Goal: Task Accomplishment & Management: Complete application form

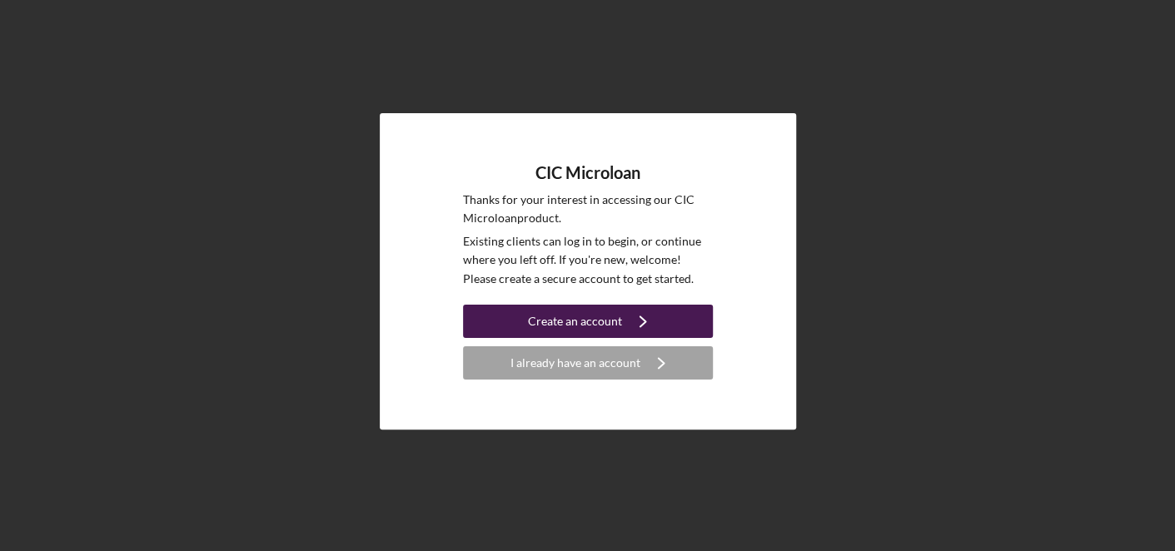
click at [564, 319] on div "Create an account" at bounding box center [575, 321] width 94 height 33
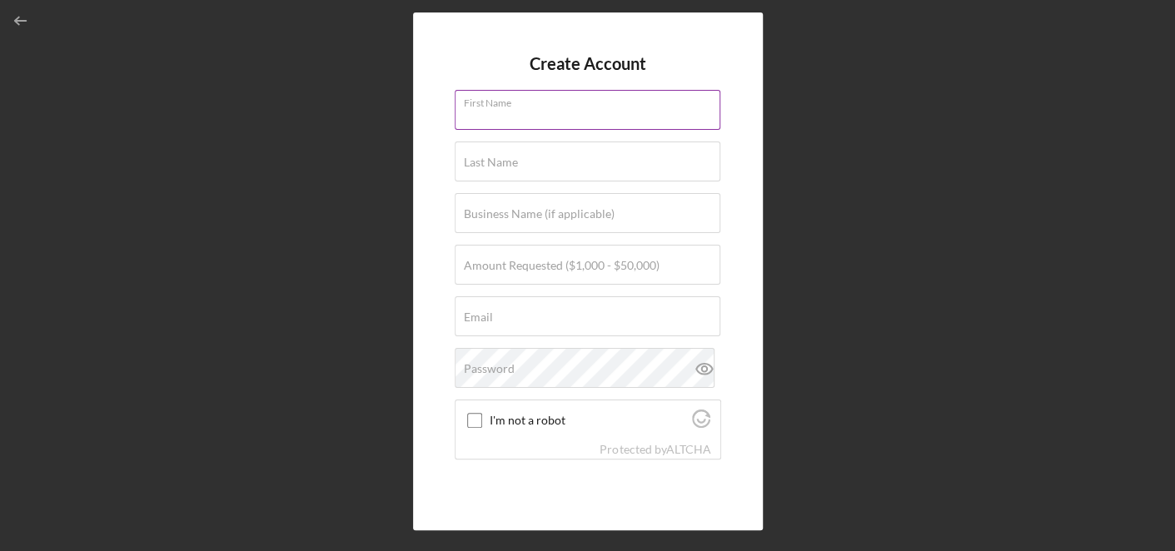
click at [532, 108] on input "First Name" at bounding box center [588, 110] width 266 height 40
type input "[PERSON_NAME]"
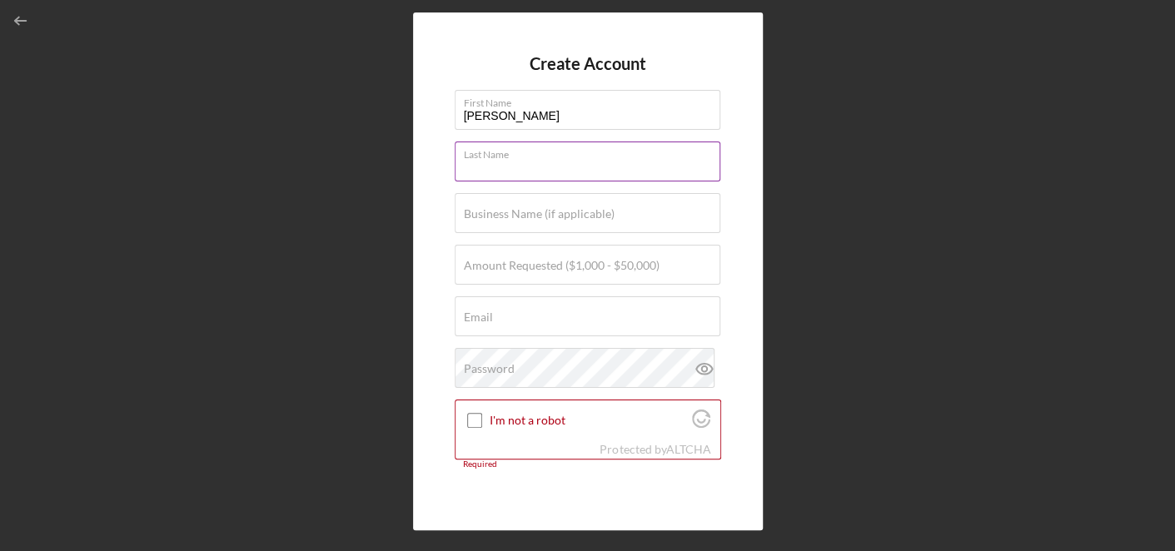
click at [529, 162] on input "Last Name" at bounding box center [588, 162] width 266 height 40
type input "[PERSON_NAME]"
click at [553, 212] on label "Business Name (if applicable)" at bounding box center [539, 213] width 151 height 13
click at [553, 212] on input "Business Name (if applicable)" at bounding box center [588, 213] width 266 height 40
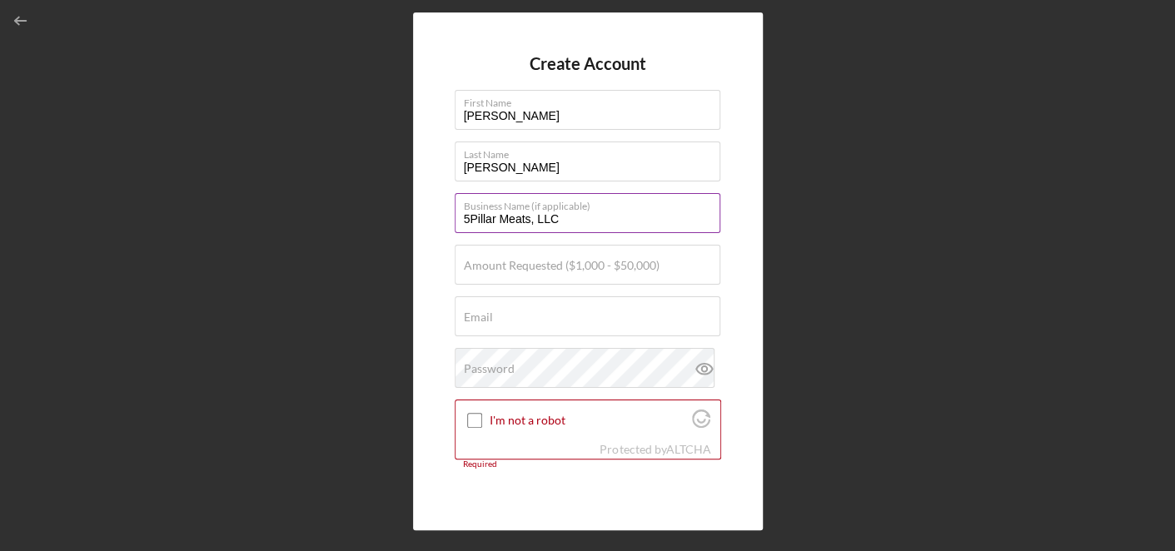
click at [472, 216] on input "5Pillar Meats, LLC" at bounding box center [588, 213] width 266 height 40
type input "5 Pillar Meats, LLC"
click at [524, 254] on div "Amount Requested ($1,000 - $50,000)" at bounding box center [588, 266] width 266 height 42
type input "$50,000"
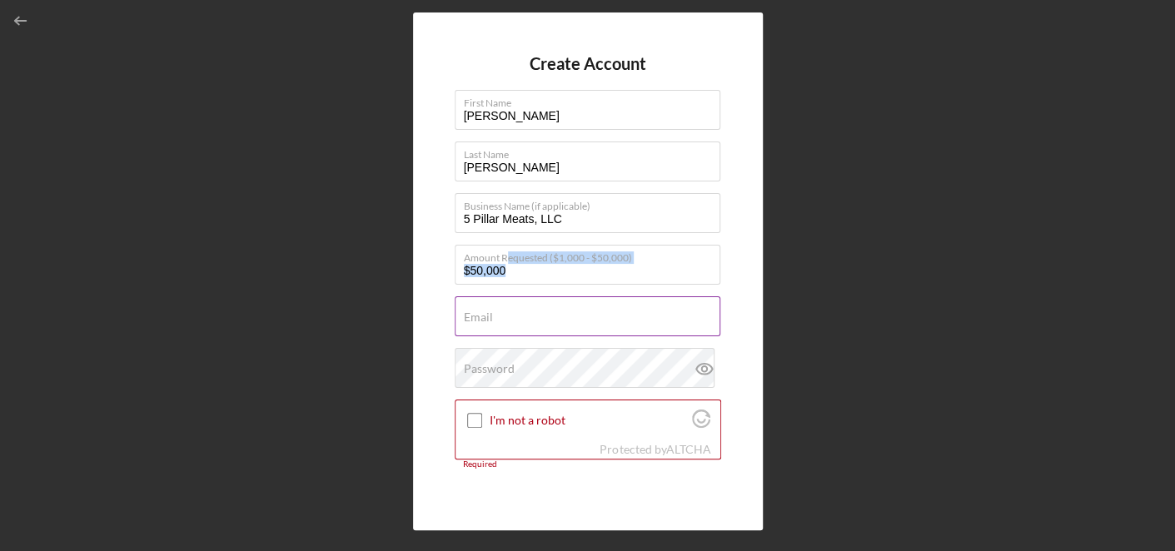
drag, startPoint x: 509, startPoint y: 253, endPoint x: 525, endPoint y: 325, distance: 73.5
click at [525, 325] on form "Create Account First Name [PERSON_NAME] Last Name [PERSON_NAME] Business Name (…" at bounding box center [588, 271] width 266 height 435
click at [525, 325] on input "Email" at bounding box center [588, 316] width 266 height 40
click at [605, 353] on form "Create Account First Name [PERSON_NAME] Last Name [PERSON_NAME] Business Name (…" at bounding box center [588, 271] width 266 height 435
type input "[PERSON_NAME][EMAIL_ADDRESS][DOMAIN_NAME]"
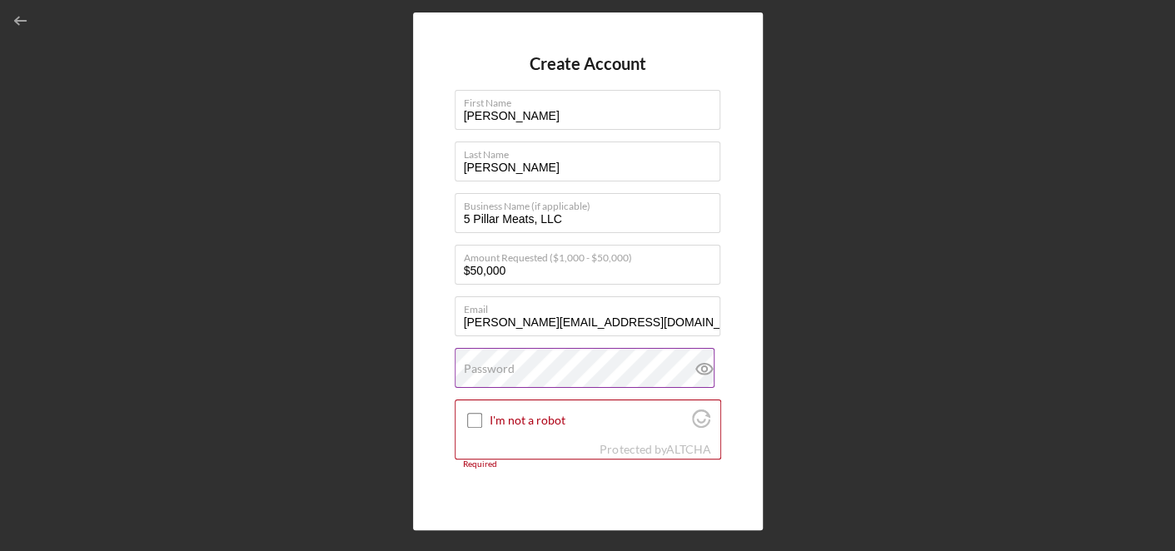
drag, startPoint x: 525, startPoint y: 325, endPoint x: 605, endPoint y: 353, distance: 84.8
click at [605, 353] on div "Password" at bounding box center [588, 369] width 266 height 42
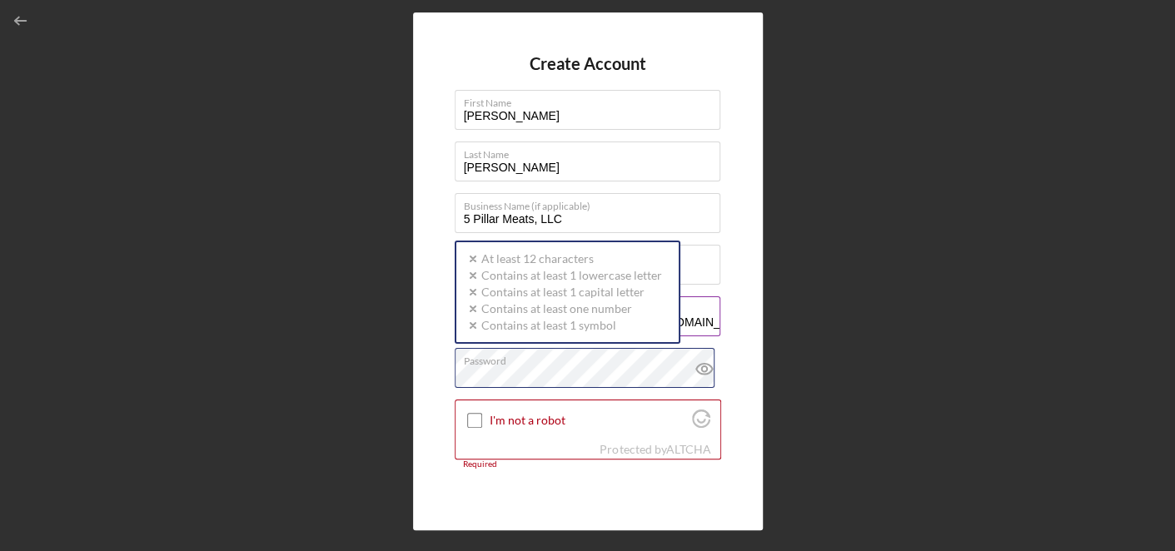
drag, startPoint x: 605, startPoint y: 353, endPoint x: 686, endPoint y: 325, distance: 85.6
click at [686, 325] on form "Create Account First Name [PERSON_NAME] Last Name [PERSON_NAME] Business Name (…" at bounding box center [588, 271] width 266 height 435
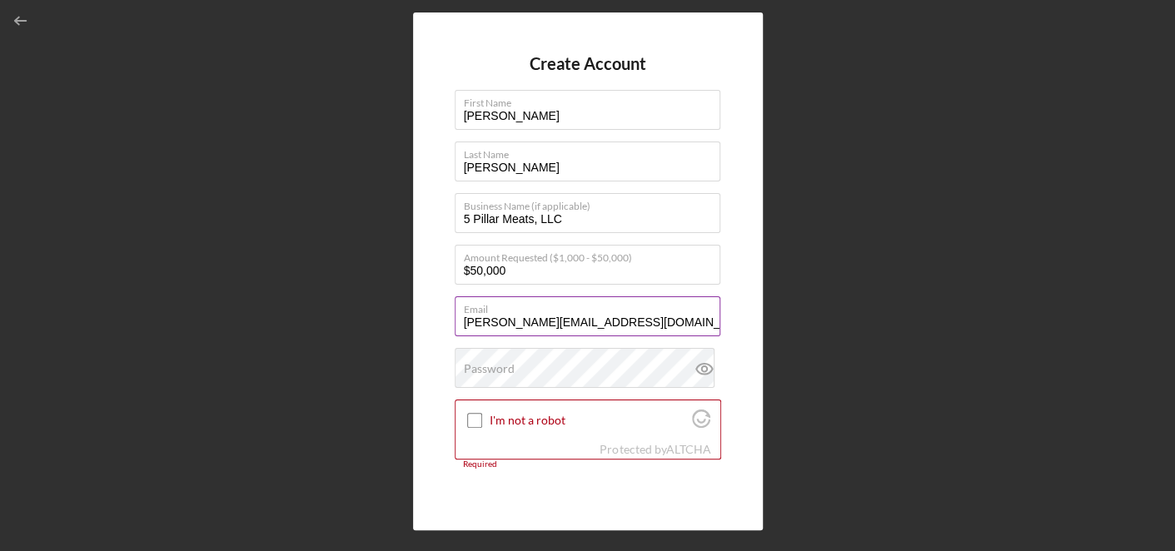
click at [686, 325] on input "[PERSON_NAME][EMAIL_ADDRESS][DOMAIN_NAME]" at bounding box center [588, 316] width 266 height 40
click at [608, 353] on form "Create Account First Name [PERSON_NAME] Last Name [PERSON_NAME] Business Name (…" at bounding box center [588, 271] width 266 height 435
drag, startPoint x: 686, startPoint y: 325, endPoint x: 570, endPoint y: 389, distance: 132.3
click at [608, 353] on div "Password" at bounding box center [588, 369] width 266 height 42
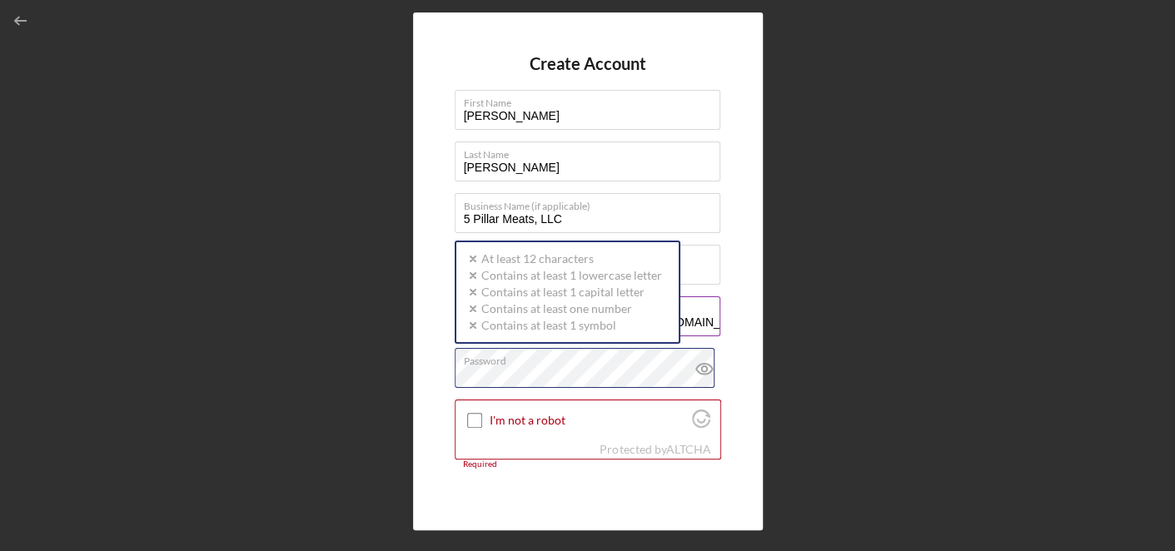
drag, startPoint x: 570, startPoint y: 389, endPoint x: 711, endPoint y: 305, distance: 163.9
click at [711, 305] on form "Create Account First Name [PERSON_NAME] Last Name [PERSON_NAME] Business Name (…" at bounding box center [588, 271] width 266 height 435
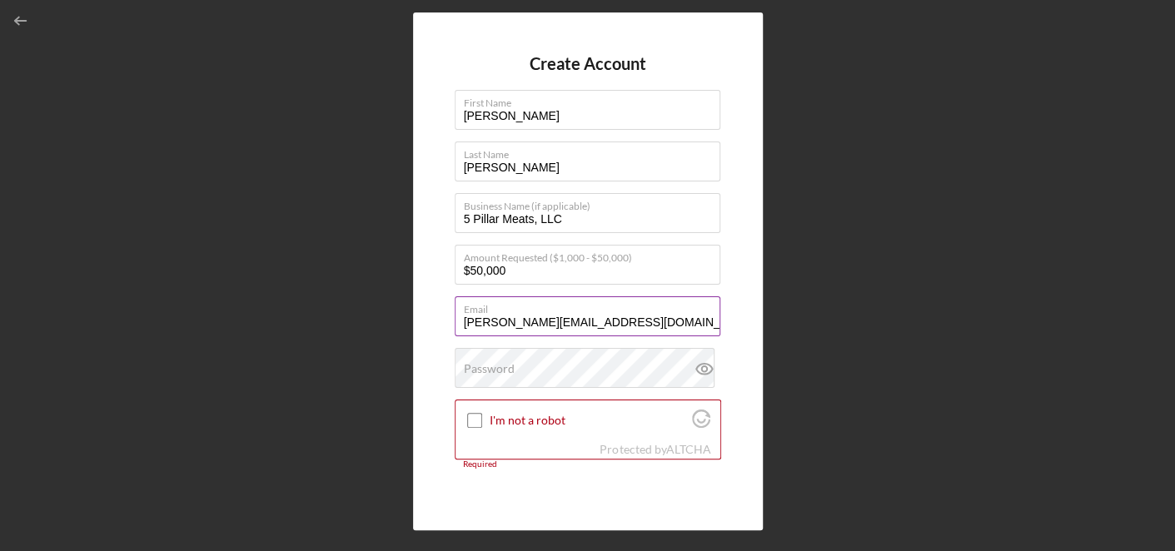
click at [711, 305] on label "Email" at bounding box center [592, 306] width 256 height 18
click at [711, 305] on input "[PERSON_NAME][EMAIL_ADDRESS][DOMAIN_NAME]" at bounding box center [588, 316] width 266 height 40
click at [823, 316] on div "Create Account First Name [PERSON_NAME] Last Name [PERSON_NAME] Business Name (…" at bounding box center [587, 271] width 1158 height 543
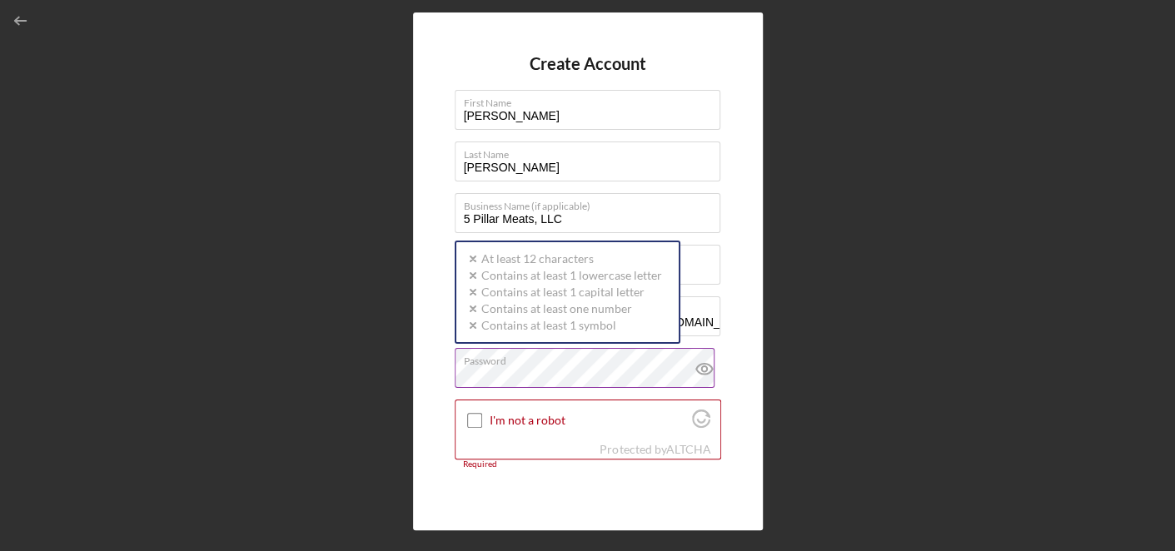
click at [605, 366] on div "Password Icon/icon-validation-no At least 12 characters Icon/icon-validation-no…" at bounding box center [588, 369] width 266 height 42
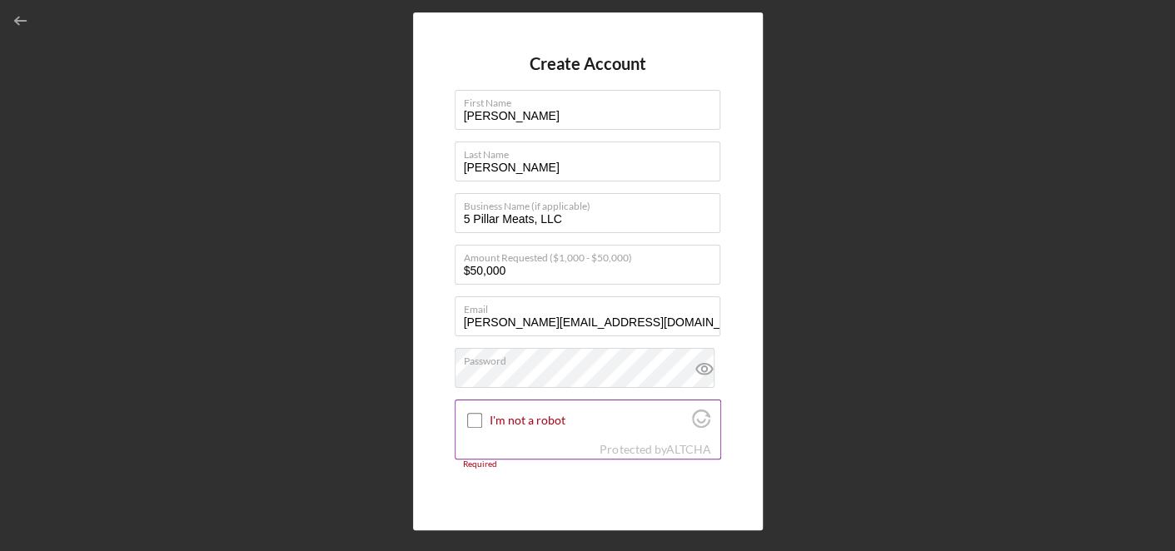
click at [465, 410] on div at bounding box center [475, 420] width 20 height 20
click at [470, 420] on input "I'm not a robot" at bounding box center [474, 420] width 15 height 15
checkbox input "true"
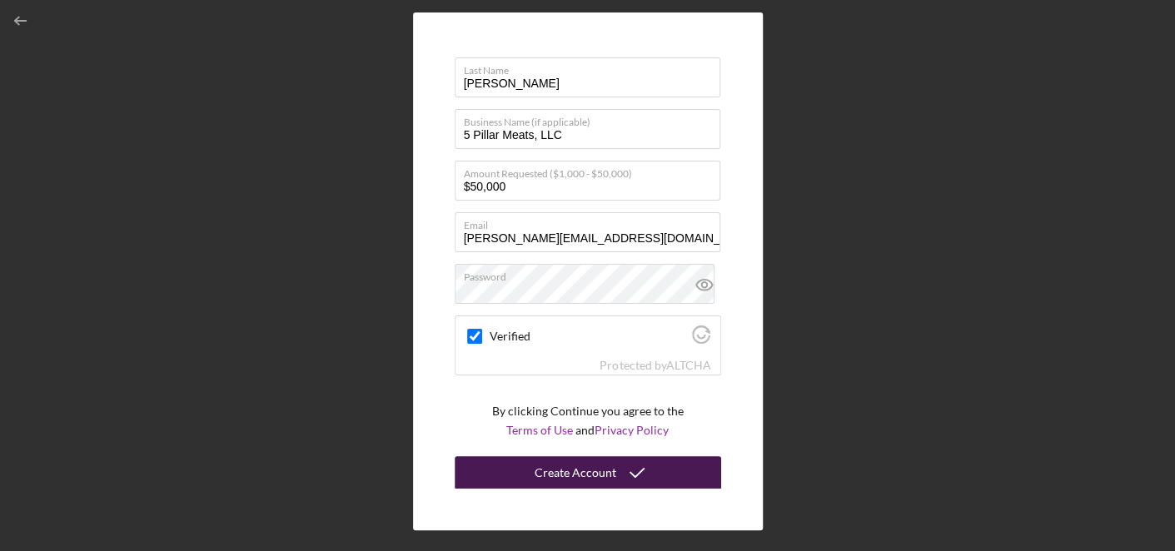
click at [597, 468] on div "Create Account" at bounding box center [576, 472] width 82 height 33
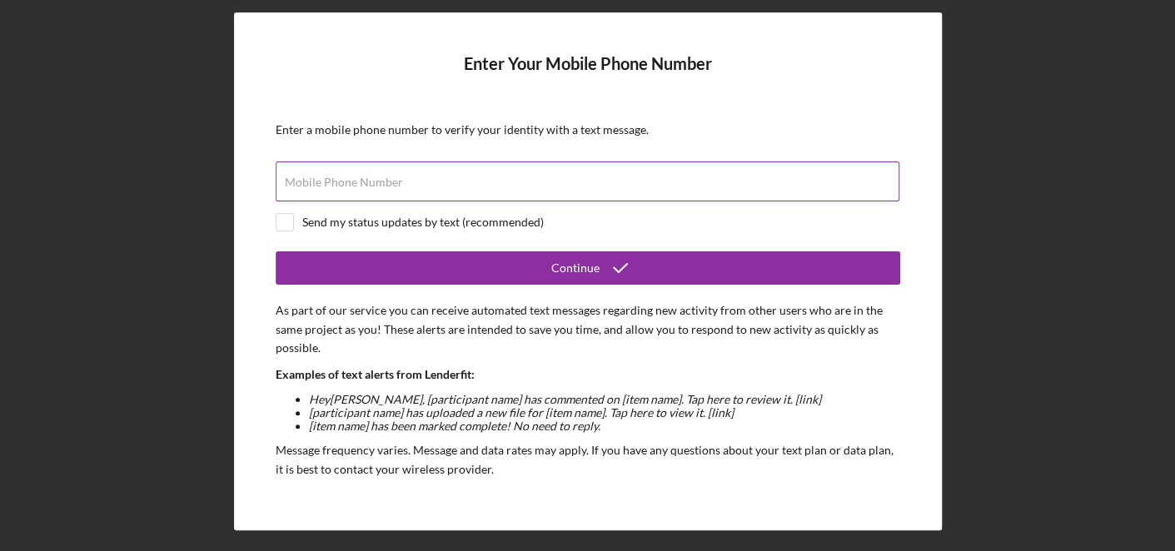
click at [381, 182] on label "Mobile Phone Number" at bounding box center [344, 182] width 118 height 13
click at [381, 182] on input "Mobile Phone Number" at bounding box center [588, 182] width 624 height 40
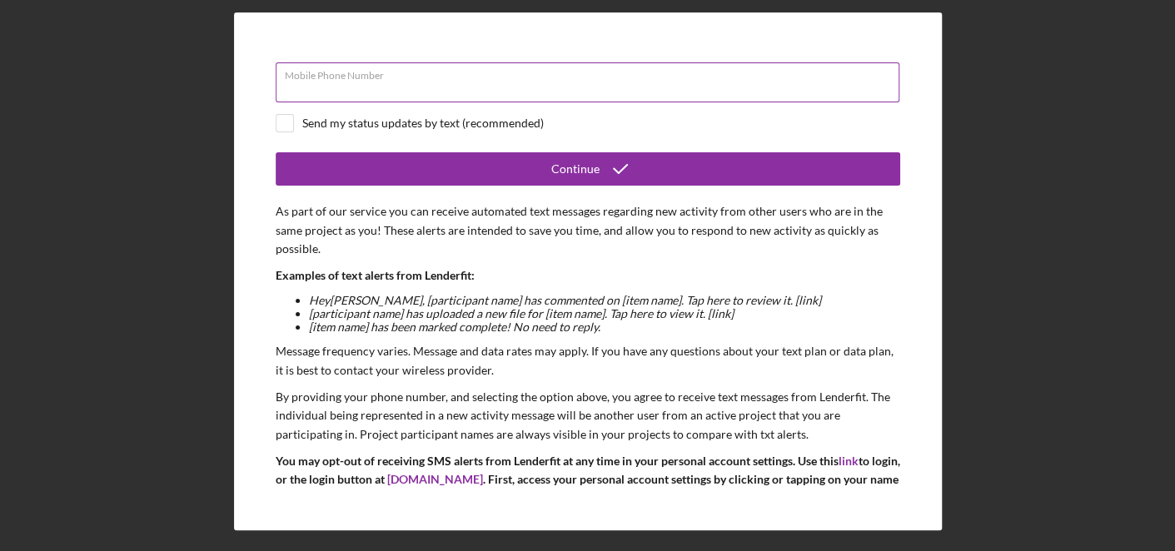
scroll to position [172, 0]
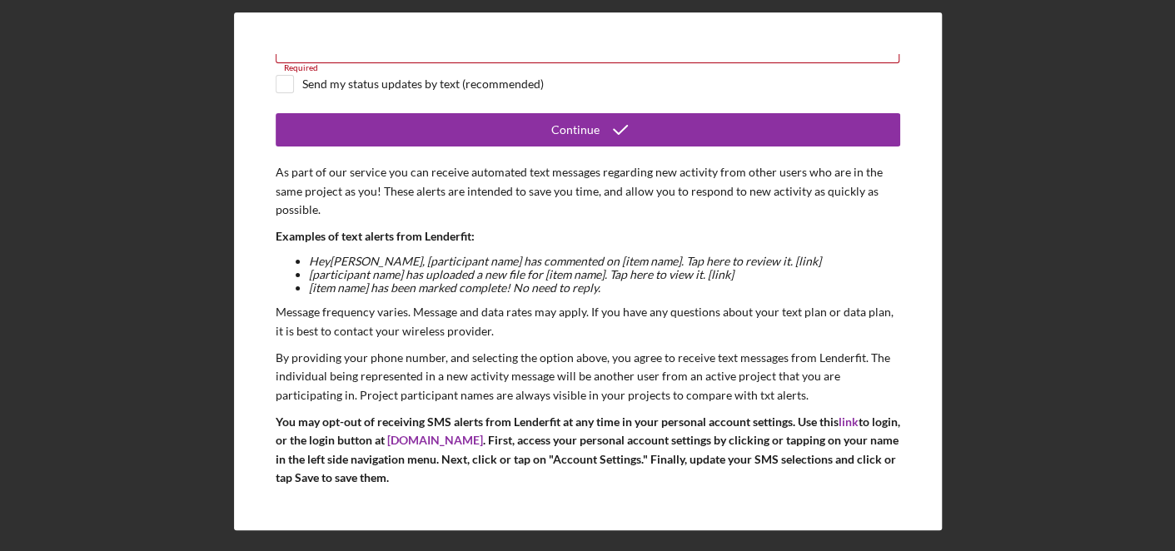
click at [745, 184] on p "As part of our service you can receive automated text messages regarding new ac…" at bounding box center [588, 191] width 624 height 56
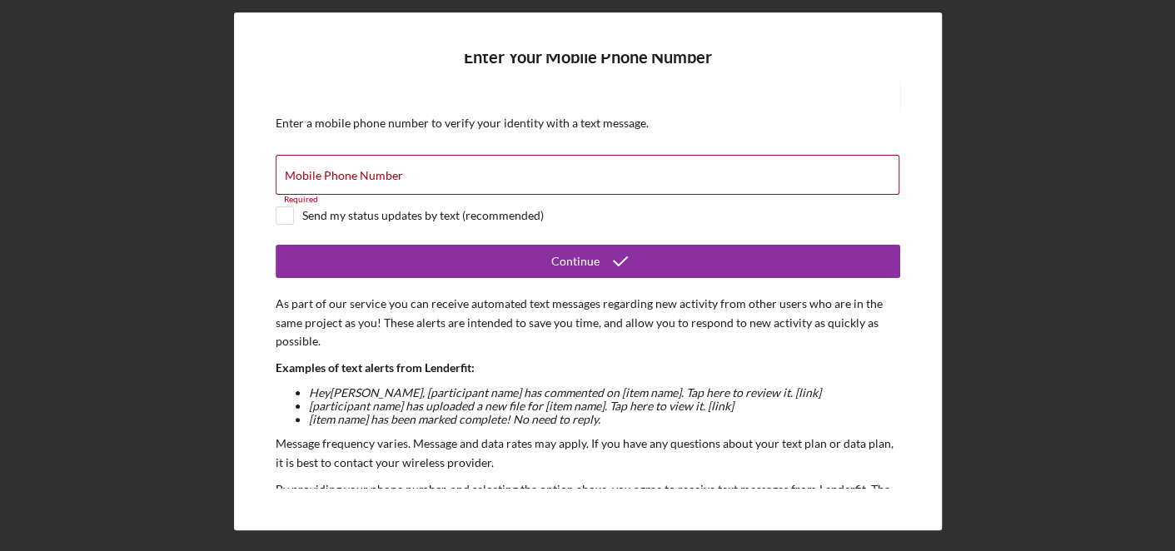
scroll to position [0, 0]
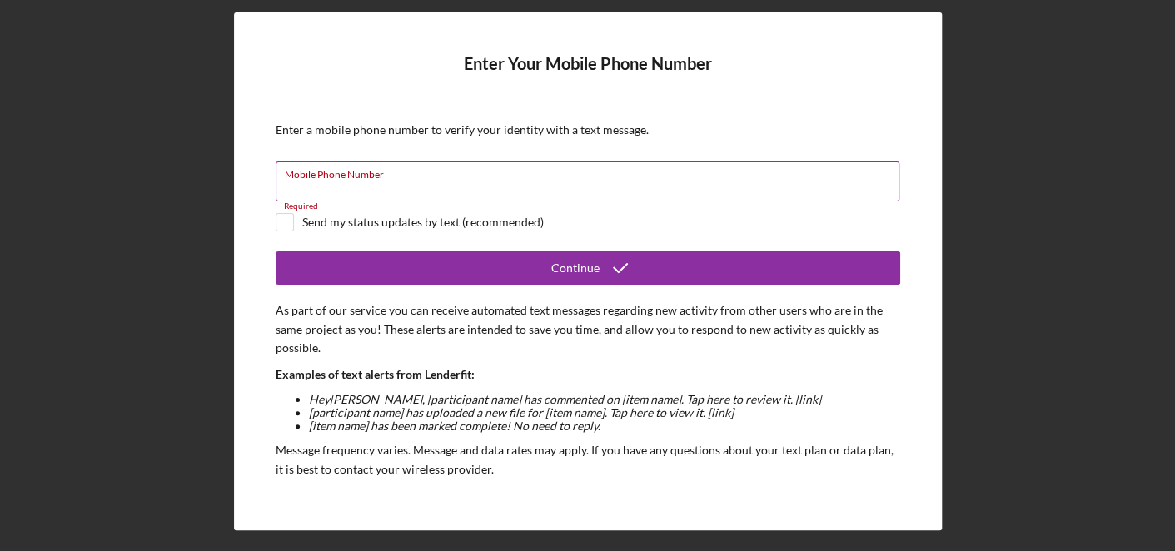
click at [405, 185] on input "Mobile Phone Number" at bounding box center [588, 182] width 624 height 40
click at [276, 251] on button "Continue" at bounding box center [588, 267] width 624 height 33
type input "[PHONE_NUMBER]"
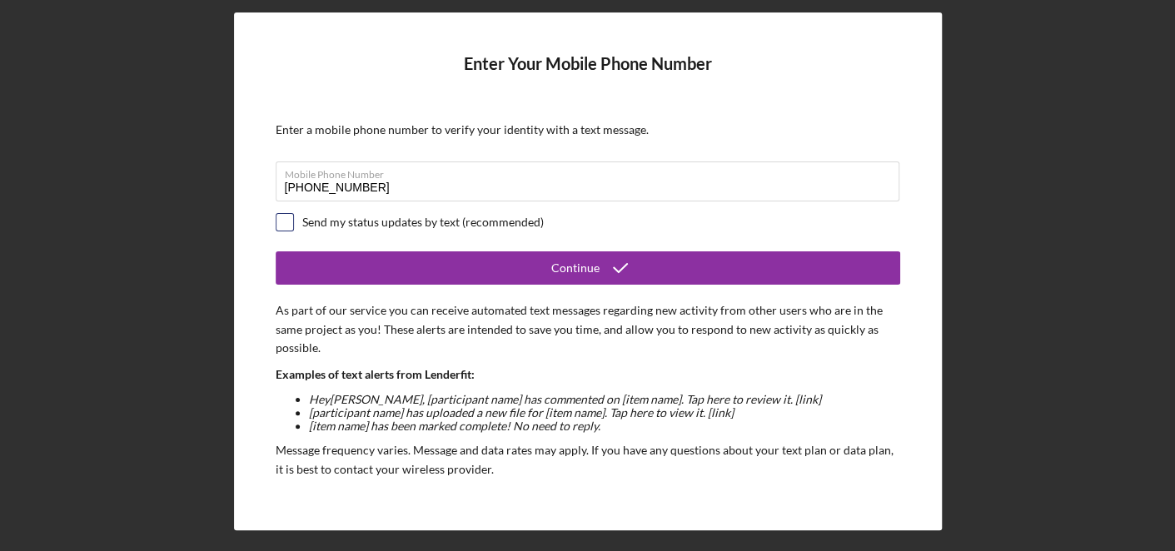
click at [280, 224] on input "checkbox" at bounding box center [284, 222] width 17 height 17
checkbox input "true"
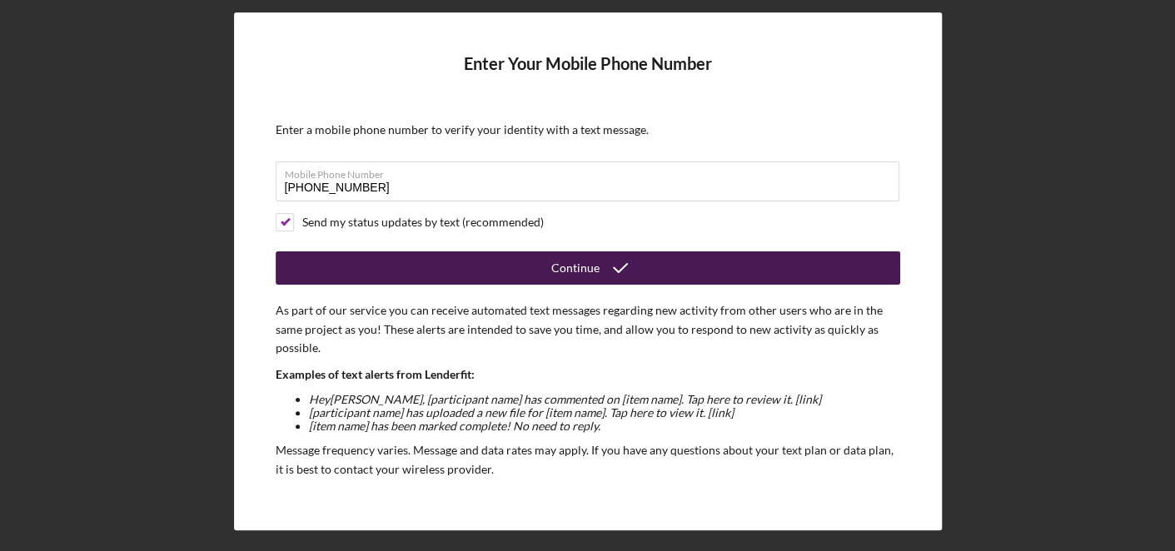
click at [504, 258] on button "Continue" at bounding box center [588, 267] width 624 height 33
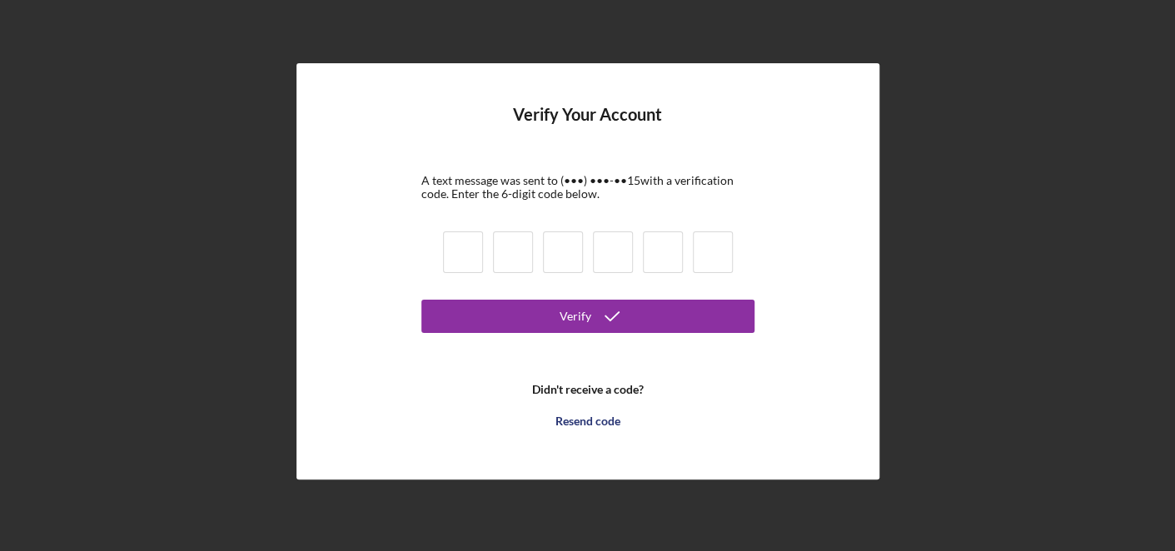
click at [450, 246] on input at bounding box center [463, 252] width 40 height 42
type input "2"
type input "0"
type input "2"
type input "0"
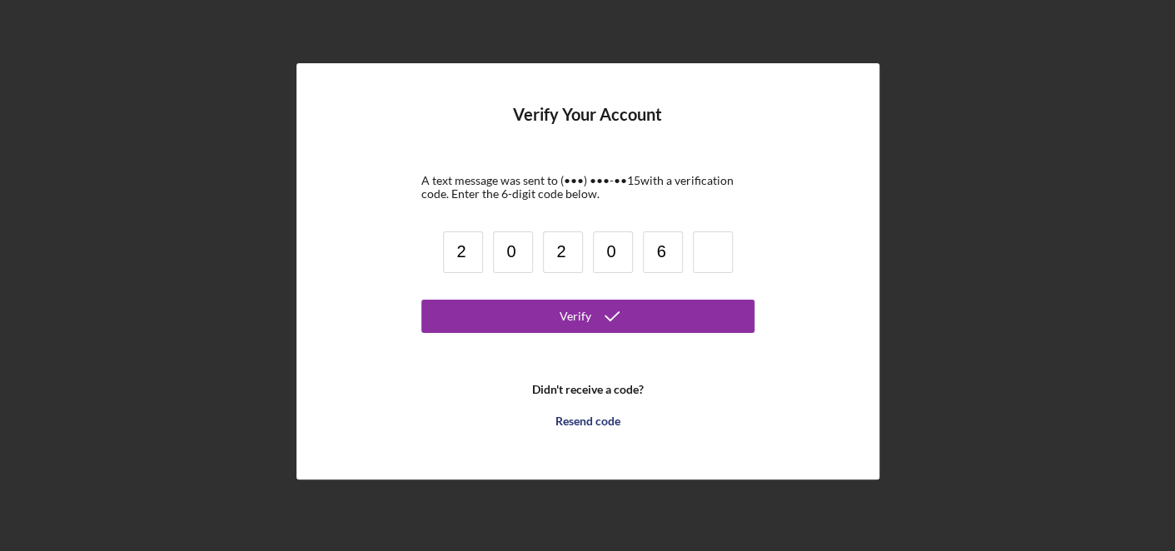
type input "6"
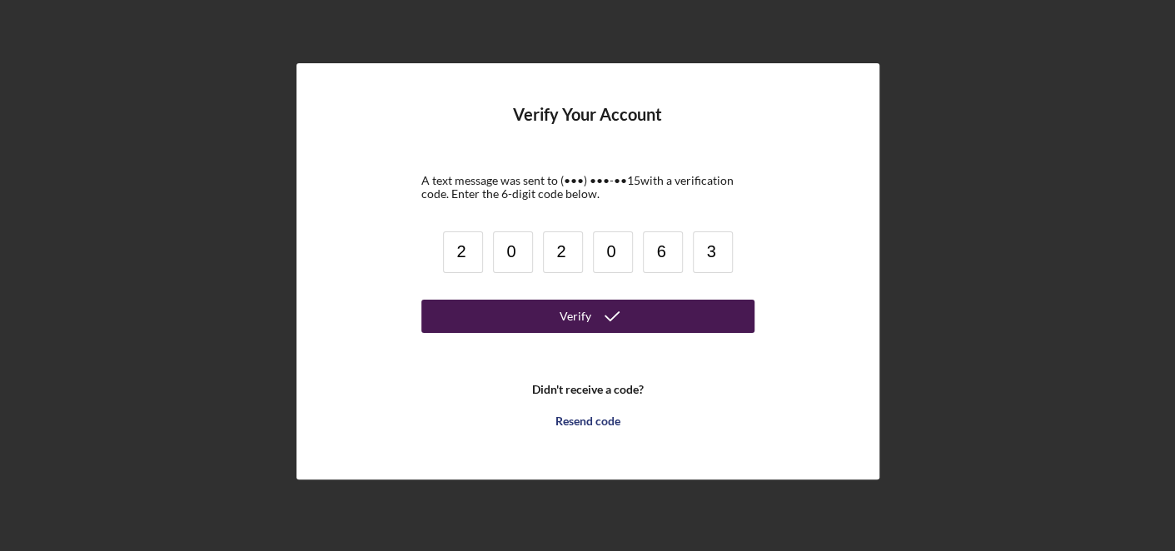
type input "3"
click at [523, 307] on button "Verify" at bounding box center [587, 316] width 333 height 33
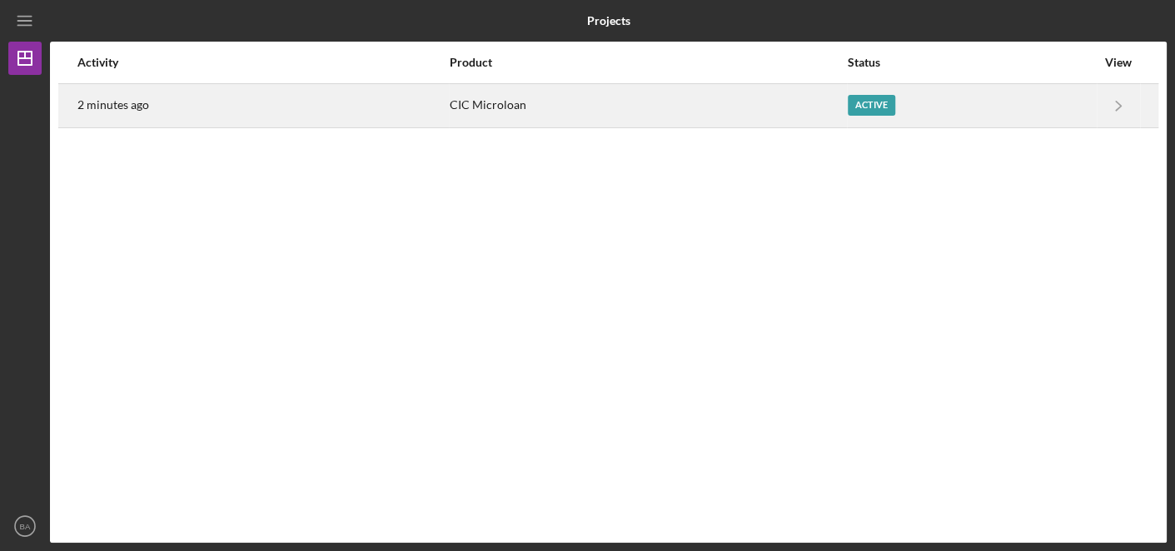
click at [848, 111] on div "Active" at bounding box center [871, 105] width 47 height 21
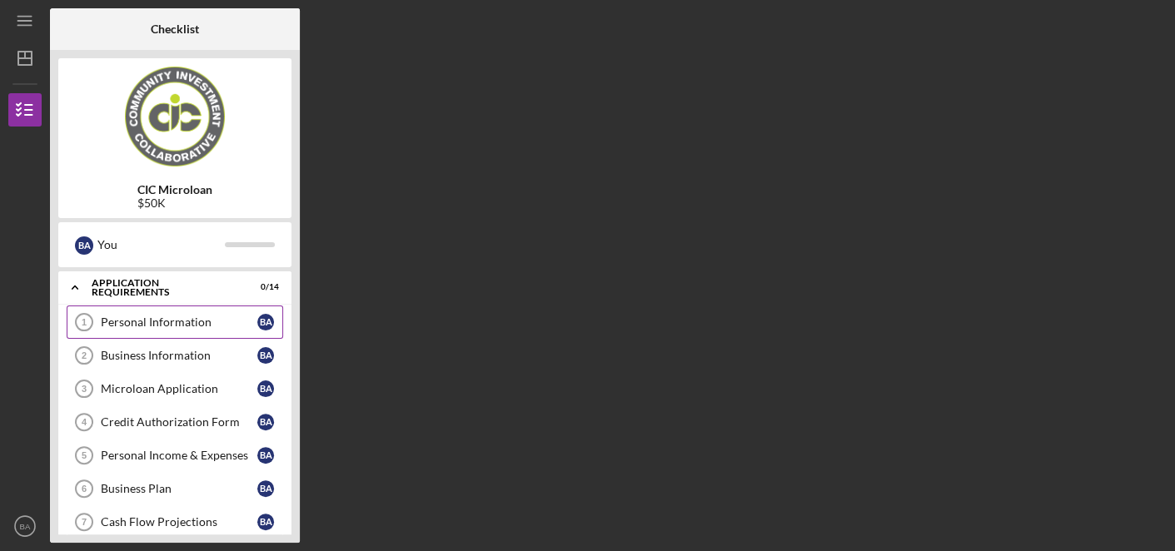
click at [147, 306] on link "Personal Information 1 Personal Information B A" at bounding box center [175, 322] width 216 height 33
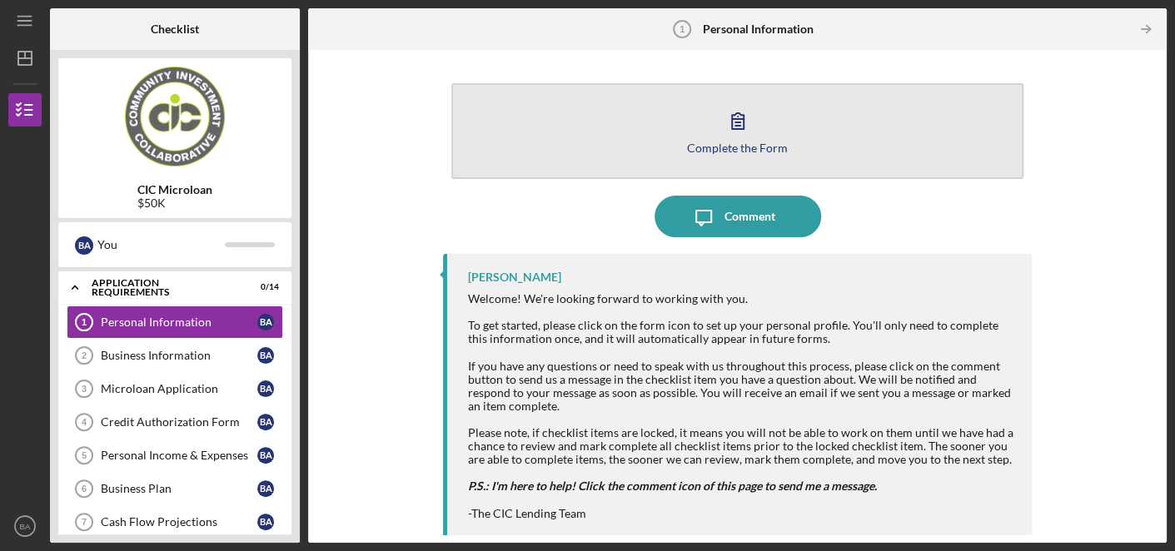
click at [734, 120] on icon "button" at bounding box center [738, 121] width 42 height 42
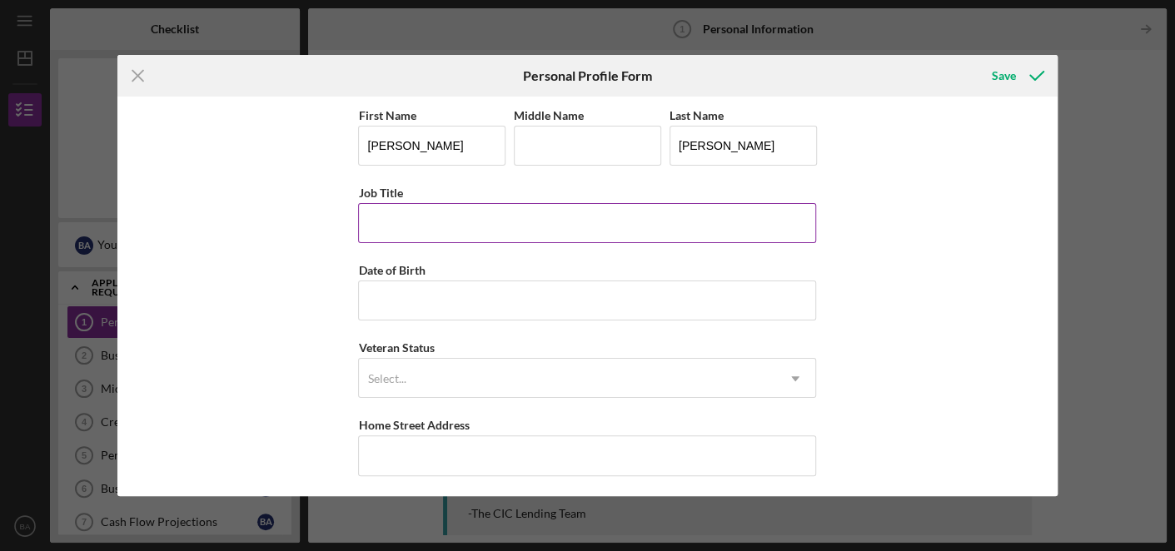
click at [585, 221] on input "Job Title" at bounding box center [587, 223] width 458 height 40
drag, startPoint x: 585, startPoint y: 221, endPoint x: 585, endPoint y: 295, distance: 73.3
click at [585, 295] on div "First Name [PERSON_NAME] Middle Name Last Name [PERSON_NAME] Job Title Member D…" at bounding box center [587, 415] width 458 height 620
type input "Member"
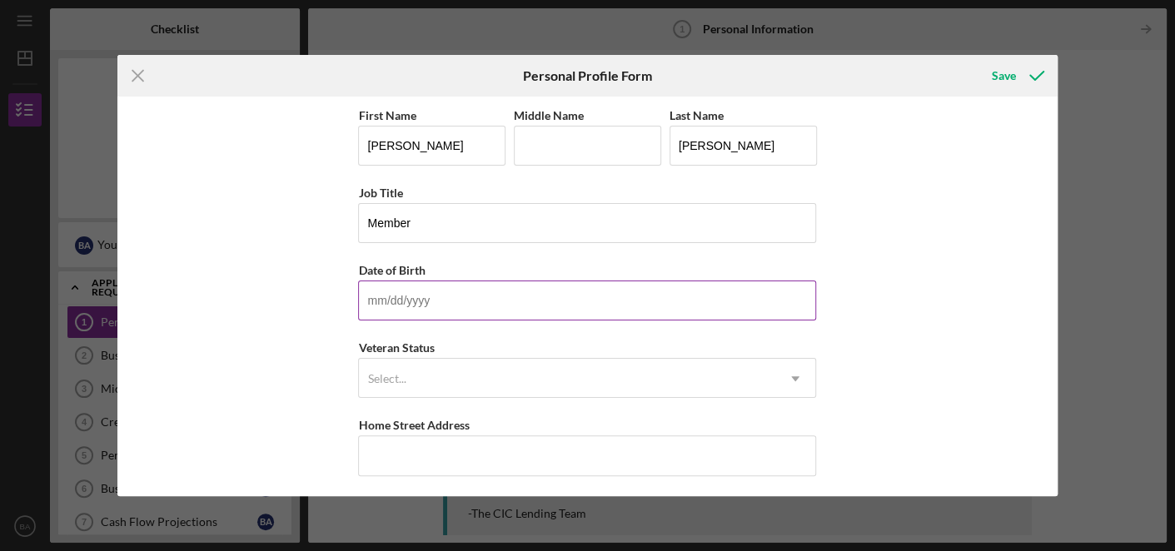
click at [585, 295] on input "Date of Birth" at bounding box center [587, 301] width 458 height 40
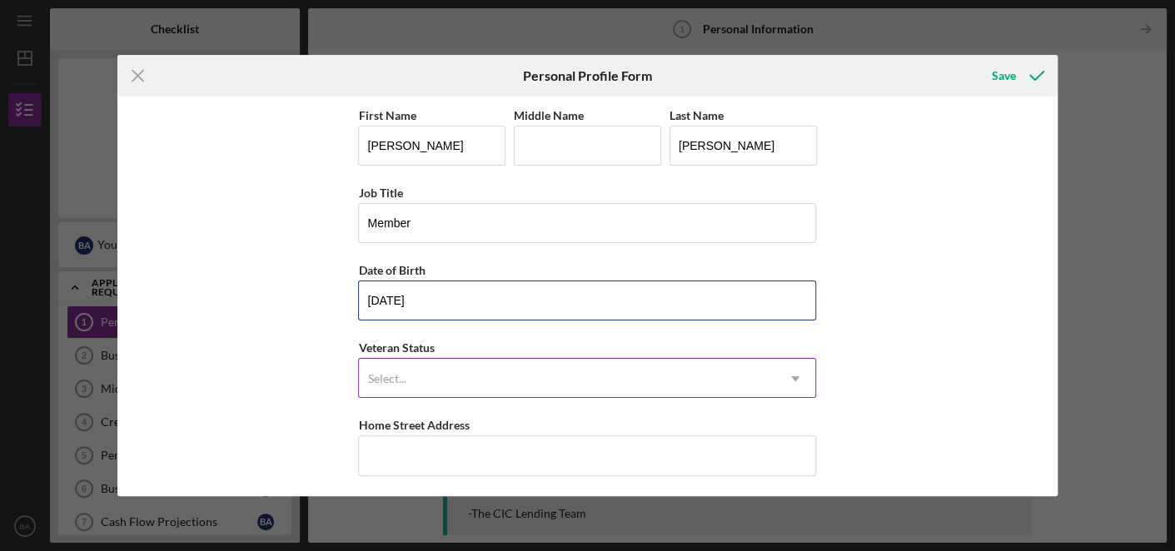
drag, startPoint x: 585, startPoint y: 295, endPoint x: 558, endPoint y: 375, distance: 84.5
click at [558, 375] on div "First Name [PERSON_NAME] Middle Name Last Name [PERSON_NAME] Job Title Member D…" at bounding box center [587, 415] width 458 height 620
type input "[DATE]"
click at [558, 375] on div "Select..." at bounding box center [567, 379] width 416 height 38
drag, startPoint x: 558, startPoint y: 375, endPoint x: 514, endPoint y: 361, distance: 46.1
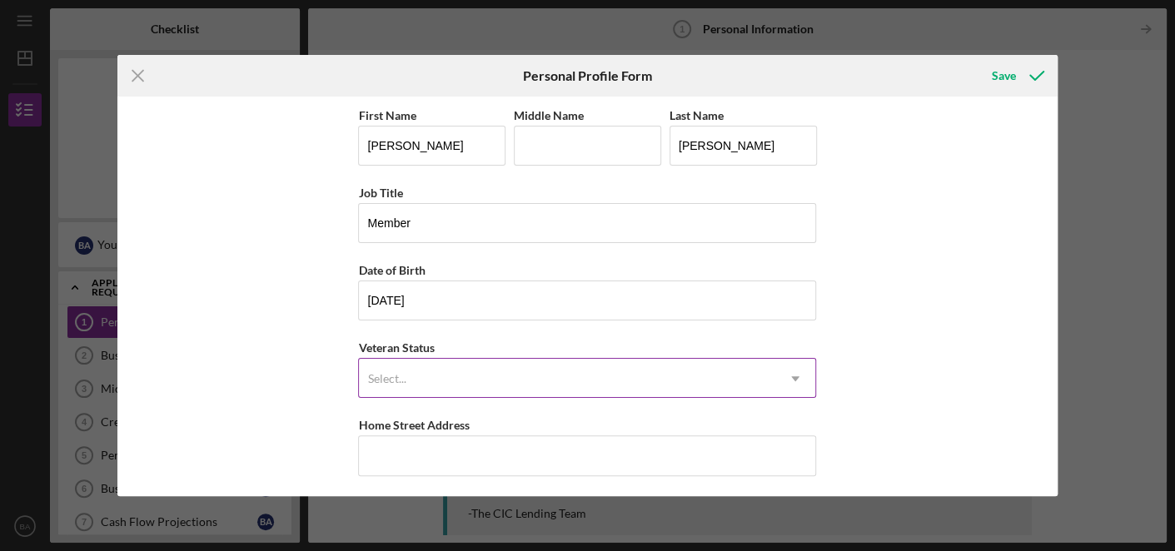
click at [514, 361] on div "Select..." at bounding box center [567, 379] width 416 height 38
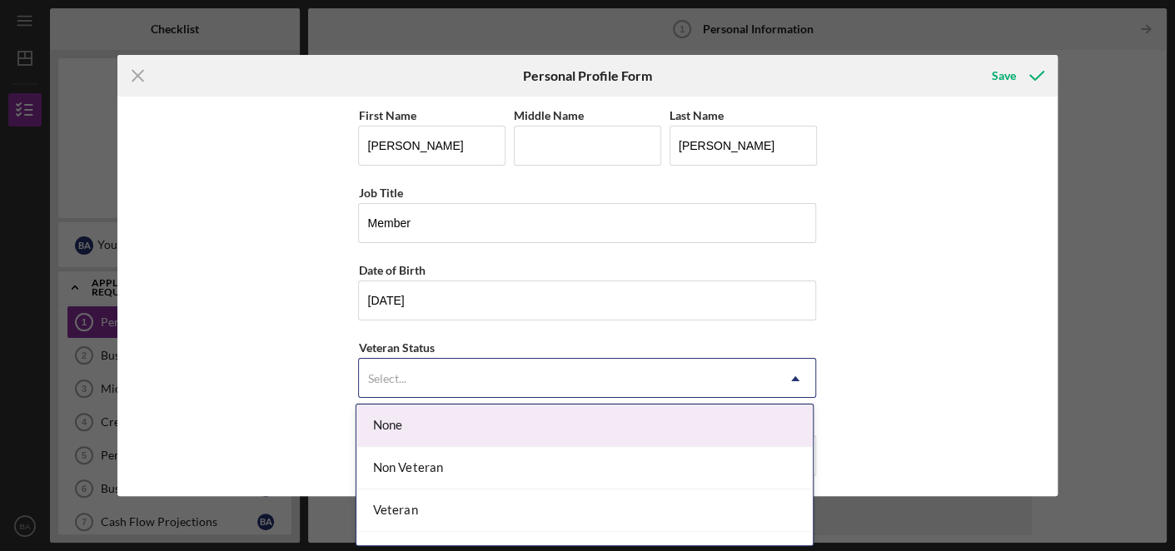
click at [514, 361] on div "Select..." at bounding box center [567, 379] width 416 height 38
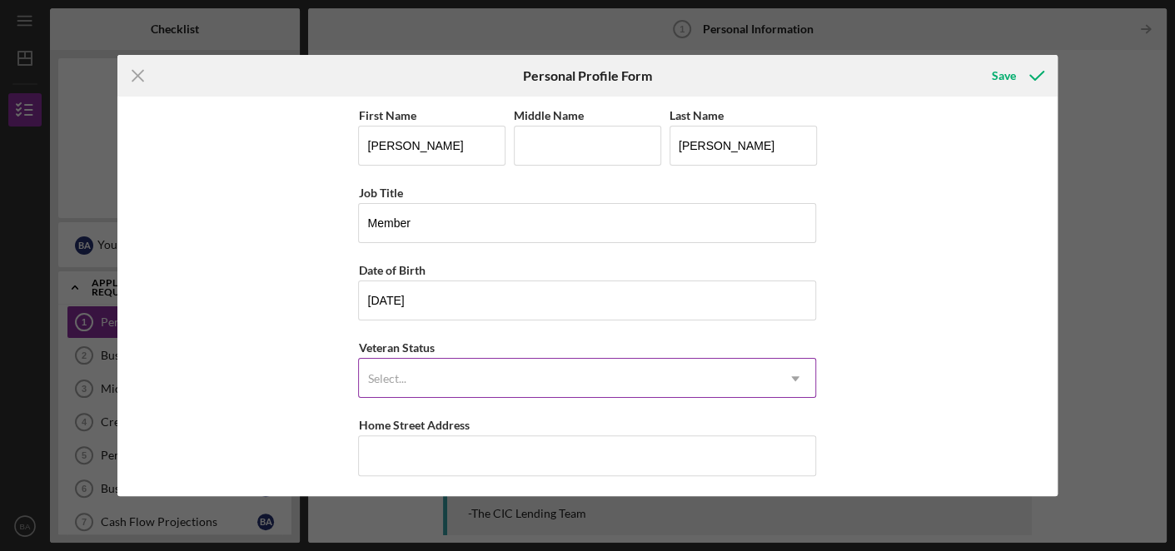
drag, startPoint x: 514, startPoint y: 361, endPoint x: 777, endPoint y: 371, distance: 263.3
click at [777, 371] on div "Select... Icon/Dropdown Arrow" at bounding box center [587, 378] width 458 height 40
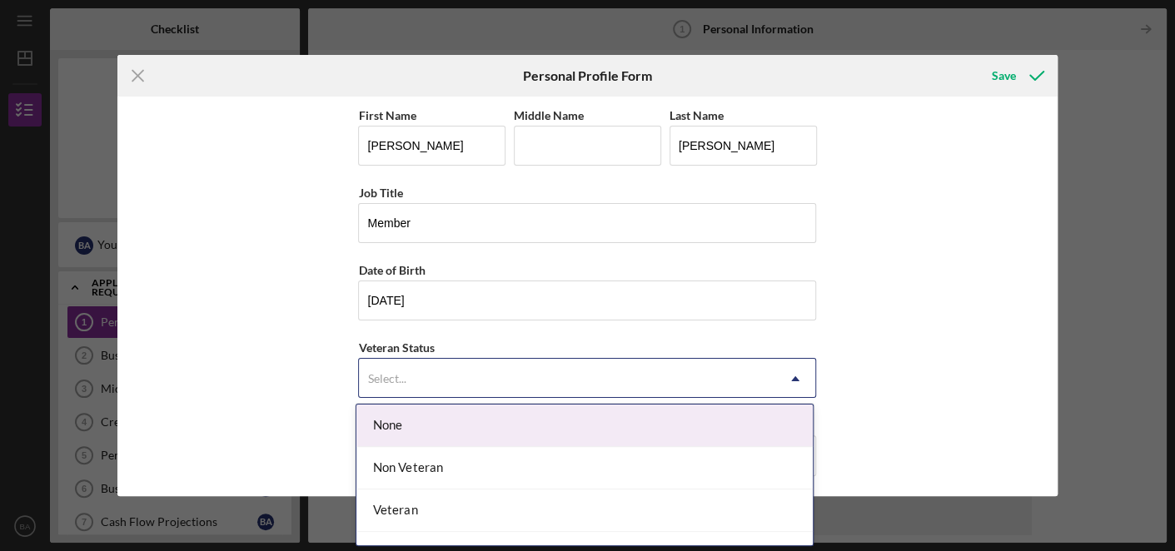
drag, startPoint x: 777, startPoint y: 371, endPoint x: 798, endPoint y: 384, distance: 25.4
click at [798, 384] on icon "Icon/Dropdown Arrow" at bounding box center [795, 379] width 40 height 40
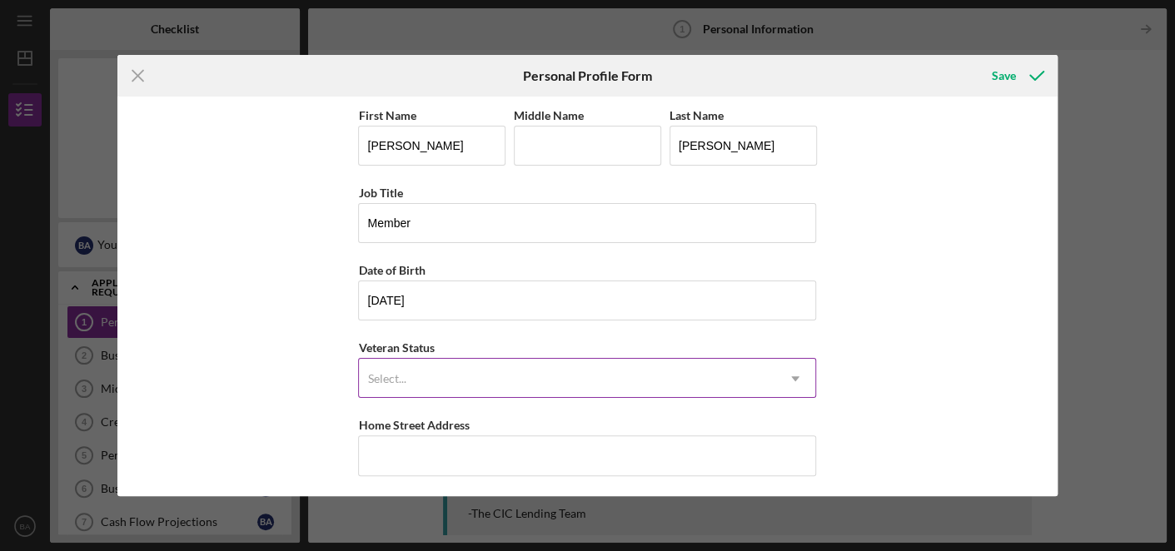
drag, startPoint x: 798, startPoint y: 384, endPoint x: 794, endPoint y: 376, distance: 9.3
click at [794, 376] on icon "Icon/Dropdown Arrow" at bounding box center [795, 379] width 40 height 40
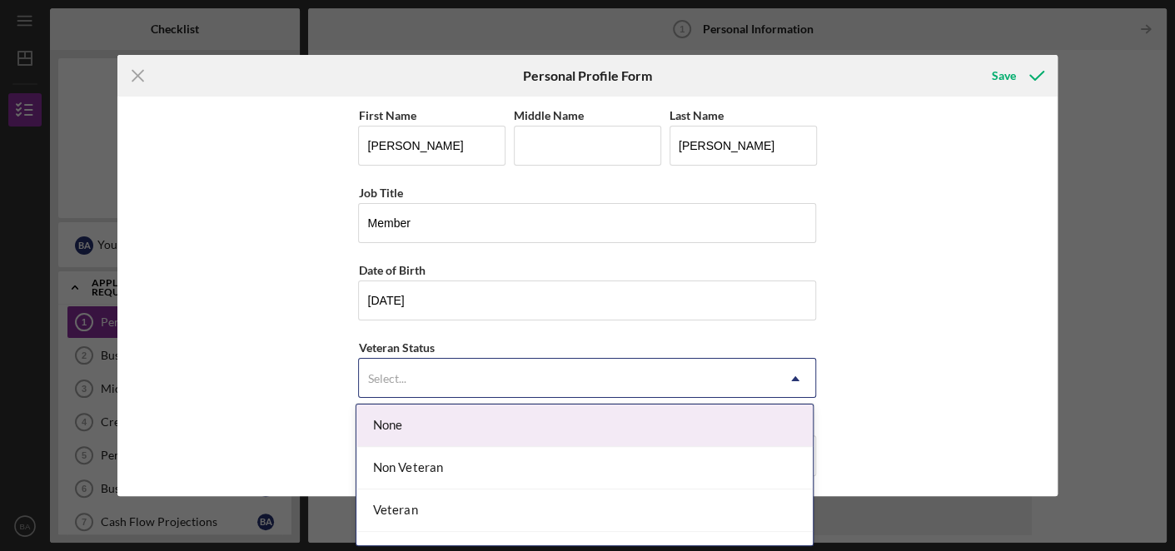
click at [794, 376] on icon "Icon/Dropdown Arrow" at bounding box center [795, 379] width 40 height 40
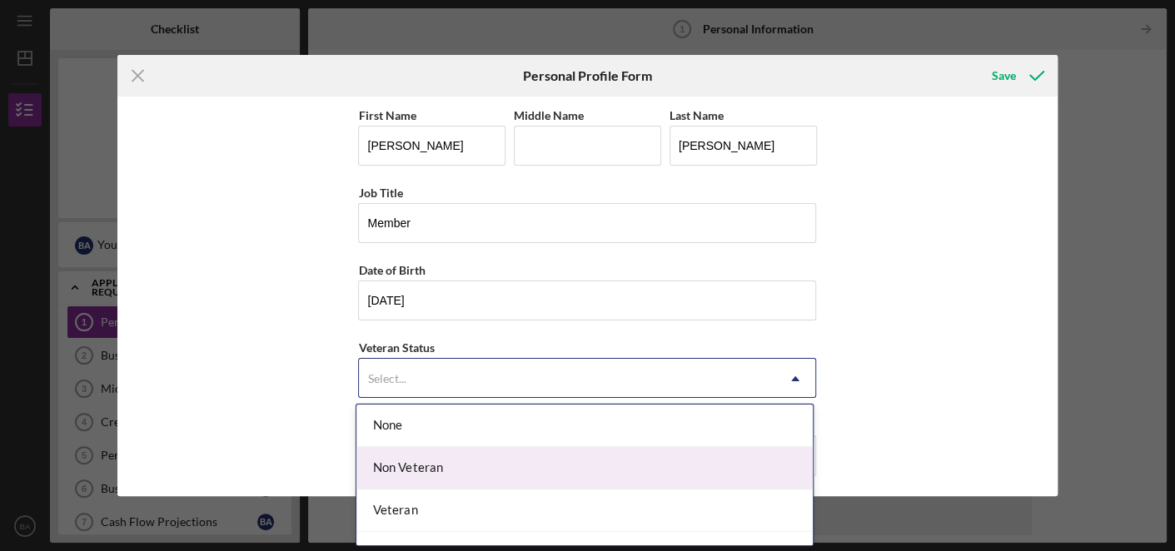
click at [681, 474] on div "Non Veteran" at bounding box center [584, 468] width 456 height 42
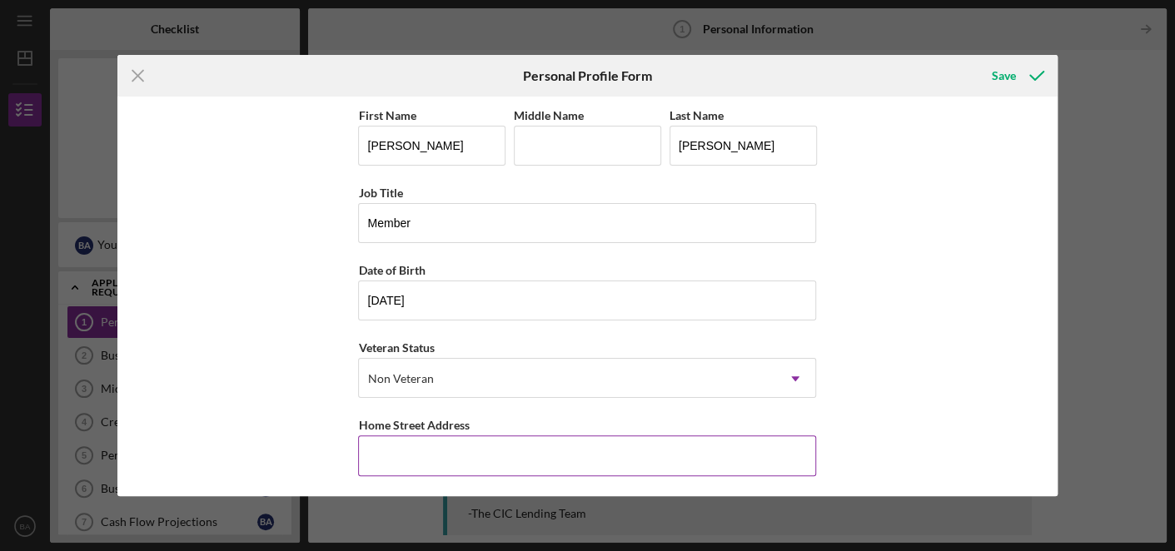
click at [628, 438] on input "Home Street Address" at bounding box center [587, 455] width 458 height 40
type input "[STREET_ADDRESS]"
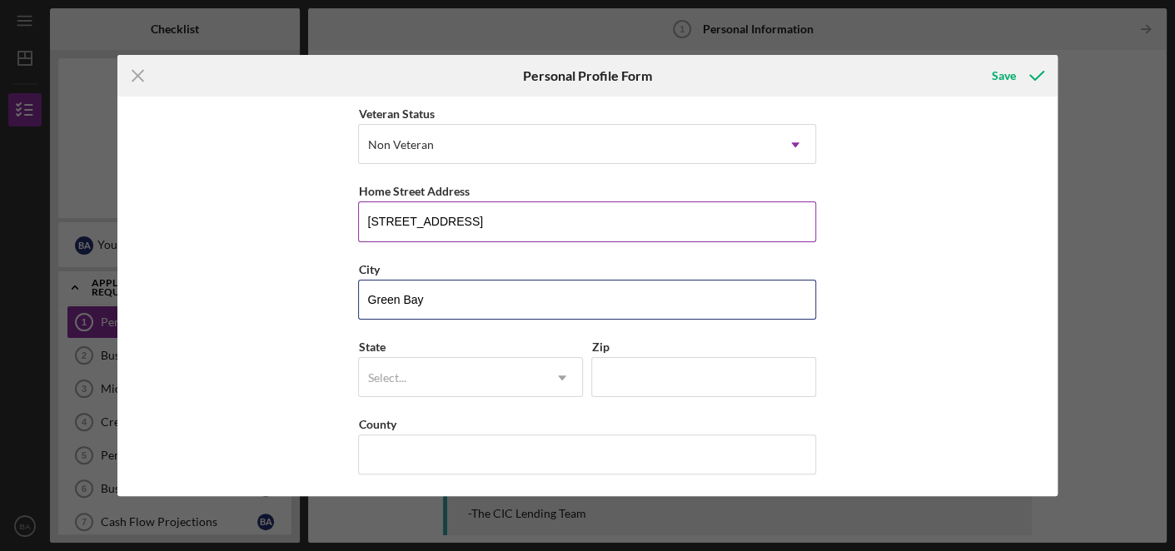
type input "Green Bay"
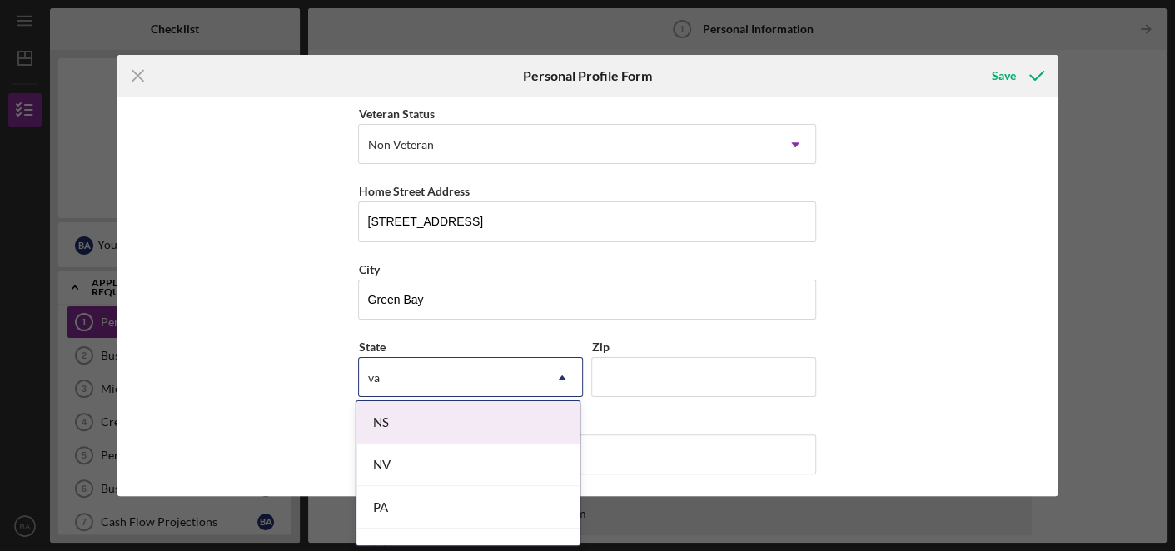
type input "va"
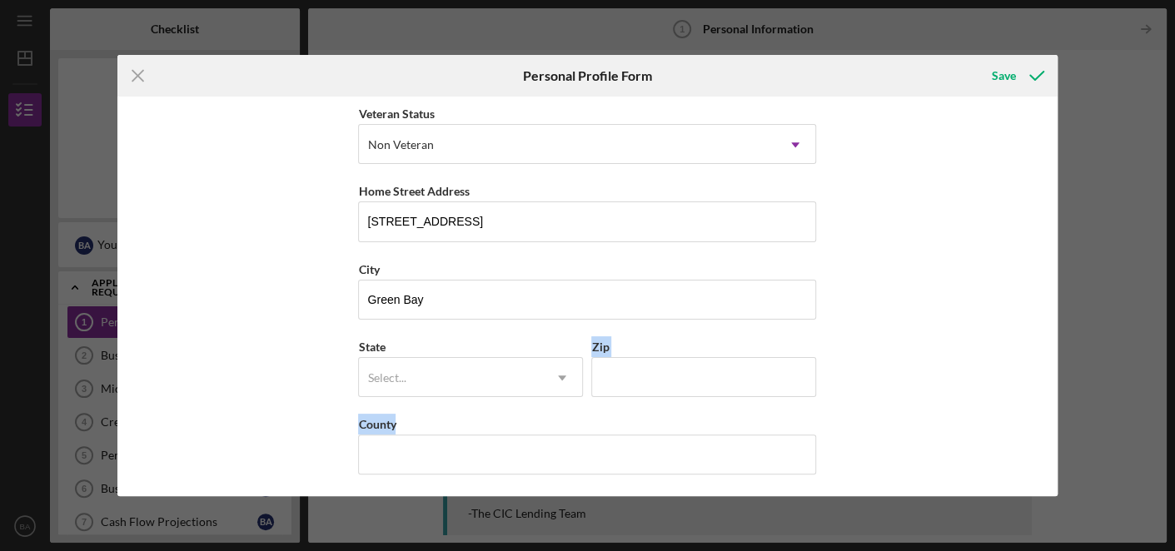
drag, startPoint x: 639, startPoint y: 475, endPoint x: 477, endPoint y: 400, distance: 178.4
click at [477, 400] on div "First Name [PERSON_NAME] Middle Name Last Name [PERSON_NAME] Job Title Member D…" at bounding box center [587, 181] width 458 height 620
click at [456, 382] on div "Select..." at bounding box center [450, 378] width 183 height 38
drag, startPoint x: 456, startPoint y: 382, endPoint x: 437, endPoint y: 377, distance: 19.8
click at [437, 377] on div "Select..." at bounding box center [450, 378] width 183 height 38
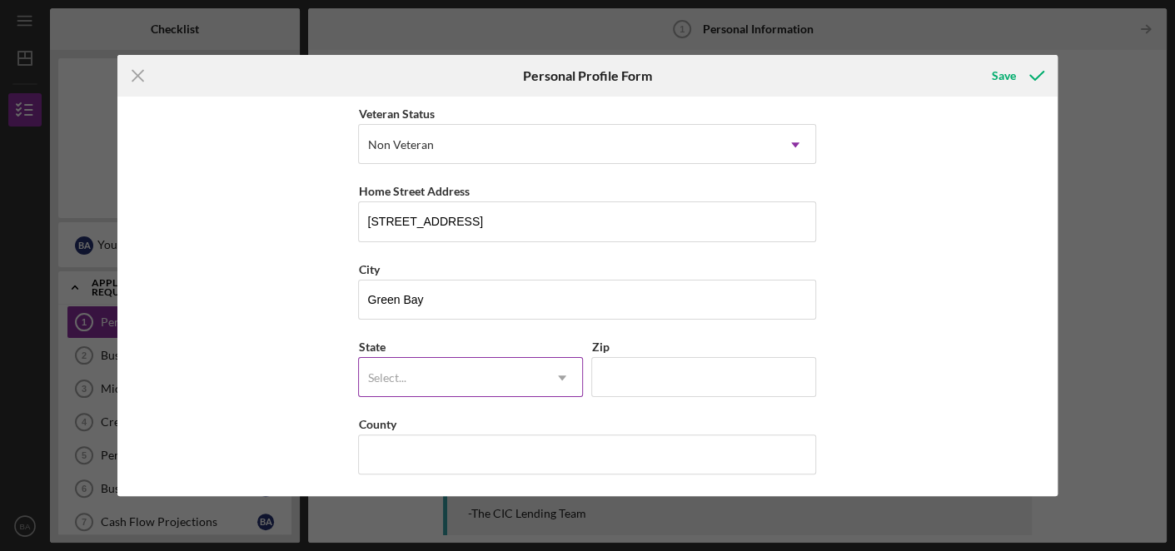
click at [437, 377] on div "Select..." at bounding box center [450, 378] width 183 height 38
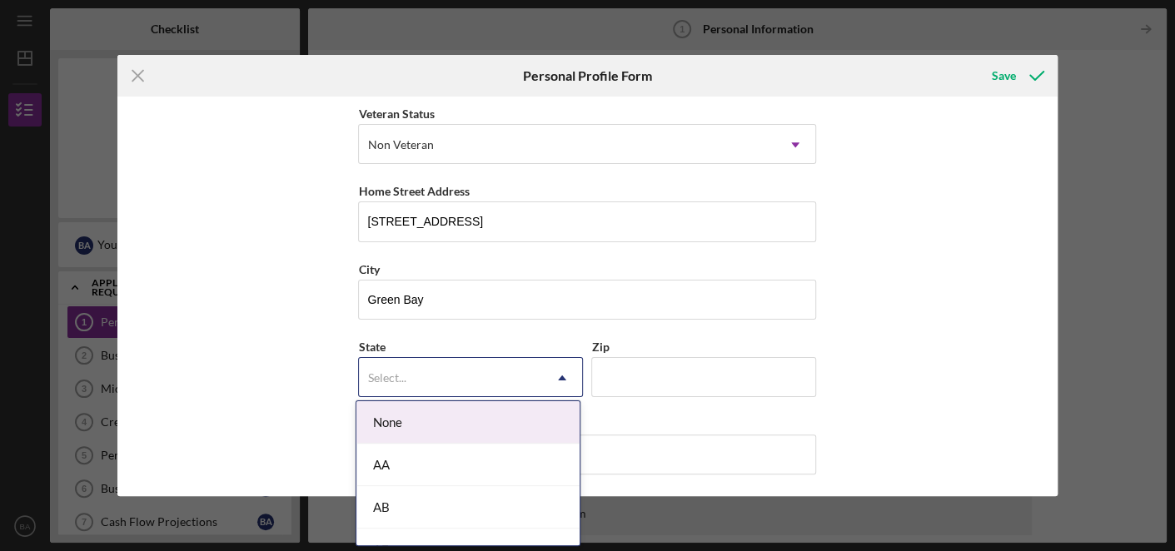
type input "v"
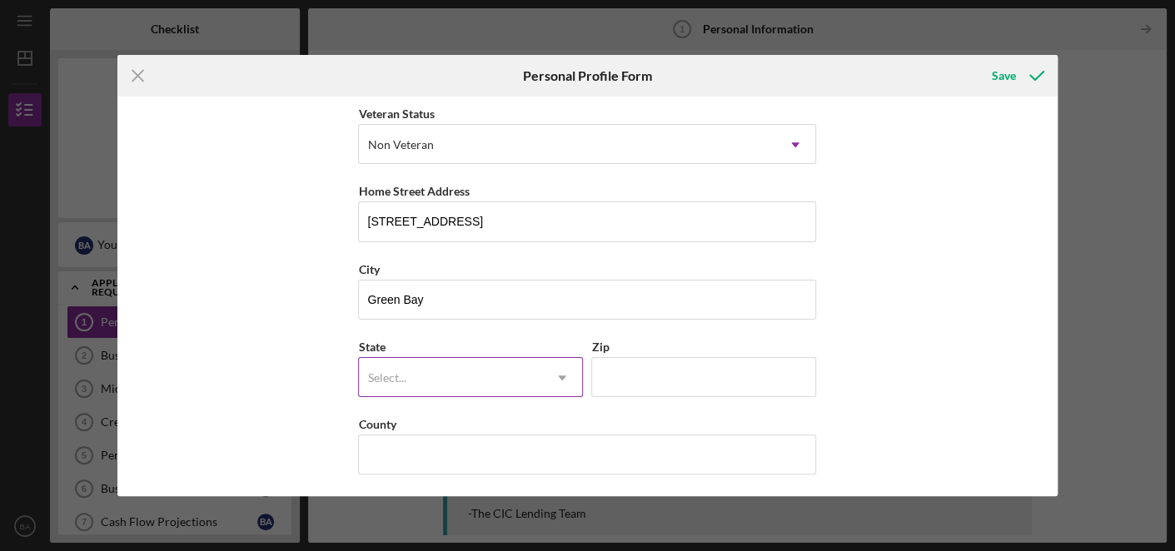
drag, startPoint x: 437, startPoint y: 377, endPoint x: 491, endPoint y: 364, distance: 55.7
click at [491, 364] on div "Select..." at bounding box center [450, 378] width 183 height 38
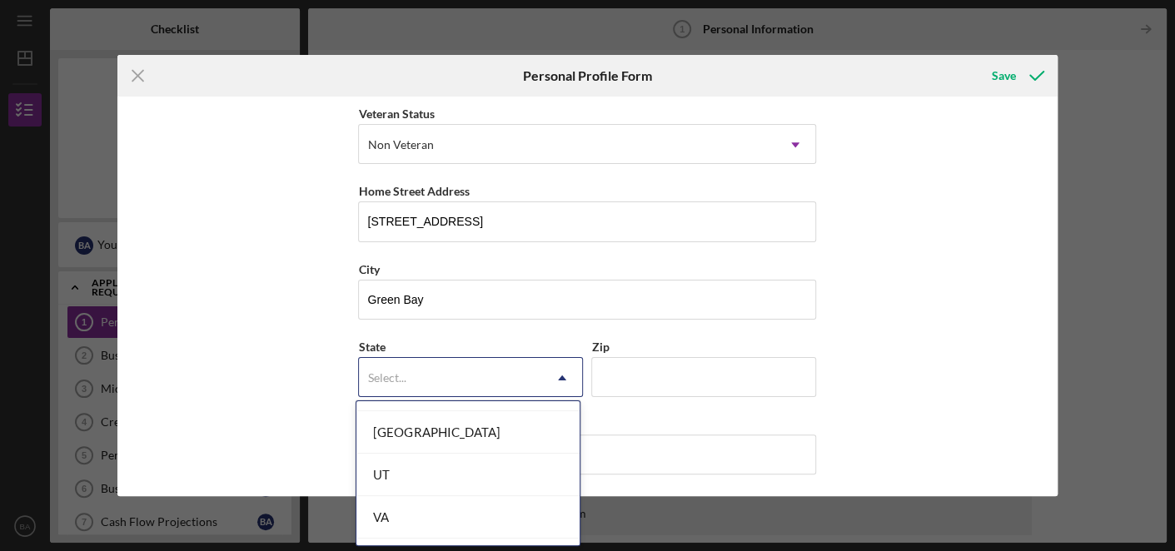
scroll to position [2830, 0]
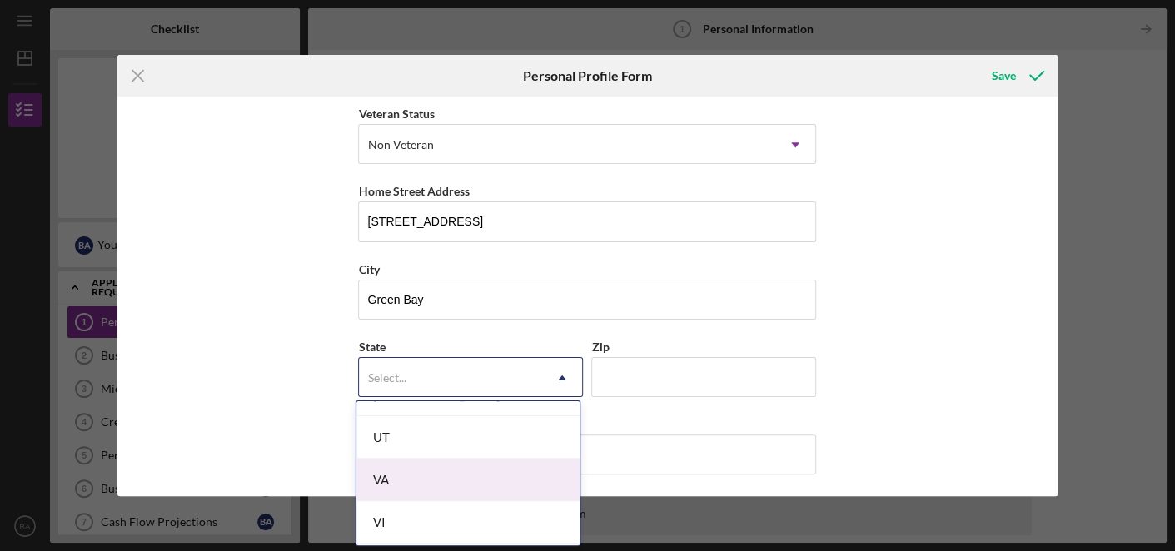
click at [463, 459] on div "VA" at bounding box center [467, 480] width 223 height 42
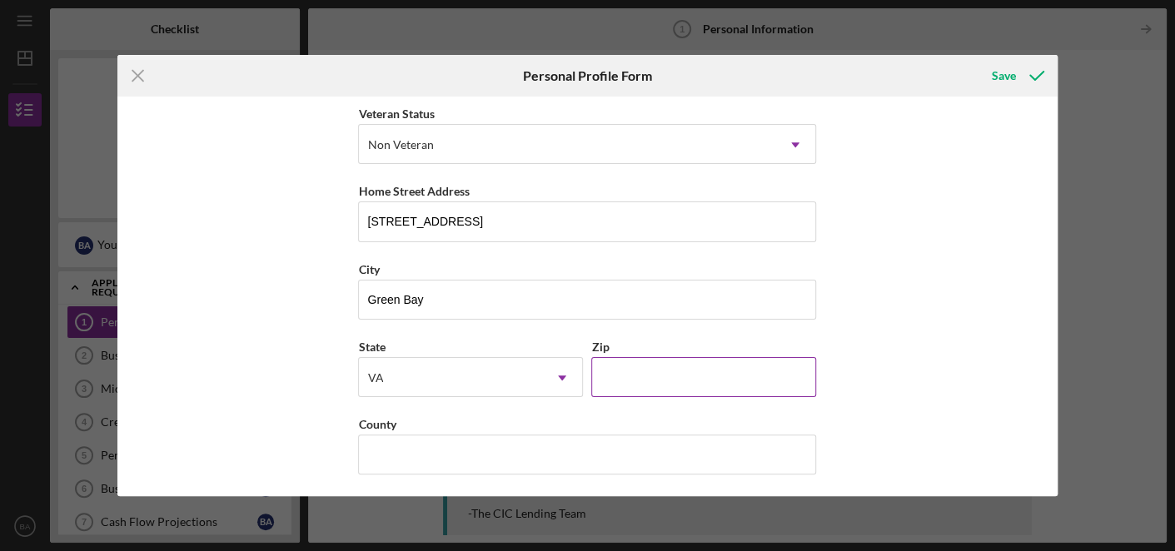
click at [628, 386] on input "Zip" at bounding box center [703, 377] width 225 height 40
type input "23942"
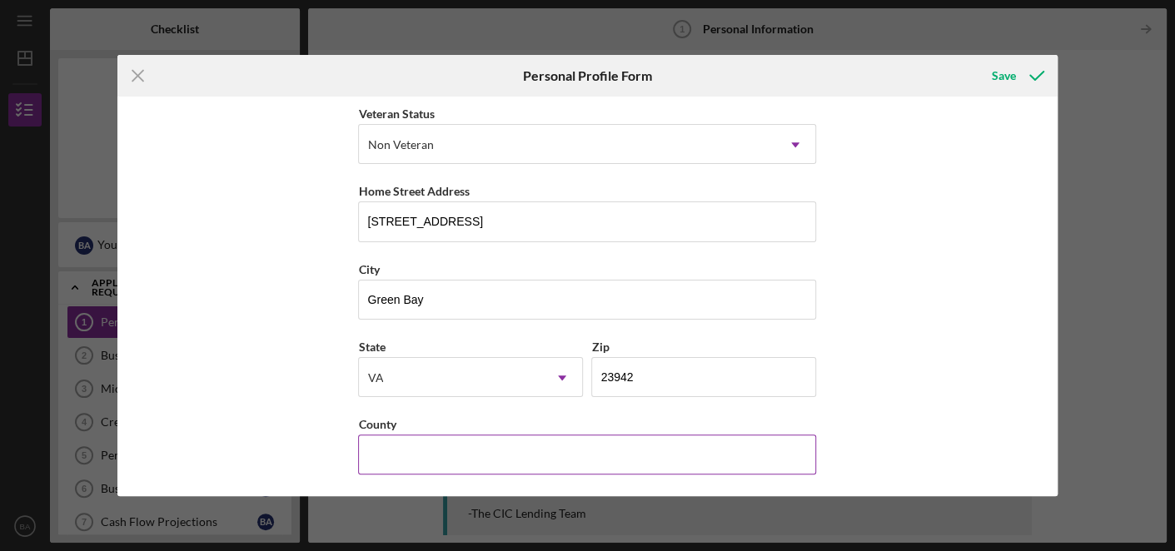
click at [499, 458] on input "County" at bounding box center [587, 455] width 458 height 40
type input "[PERSON_NAME]"
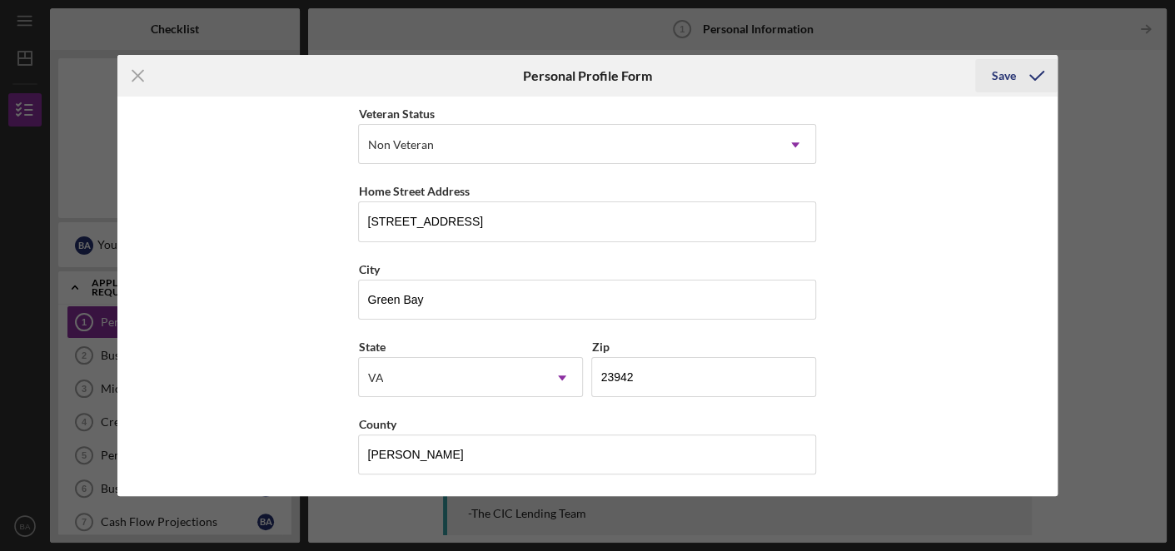
click at [1011, 90] on div "Save" at bounding box center [1004, 75] width 24 height 33
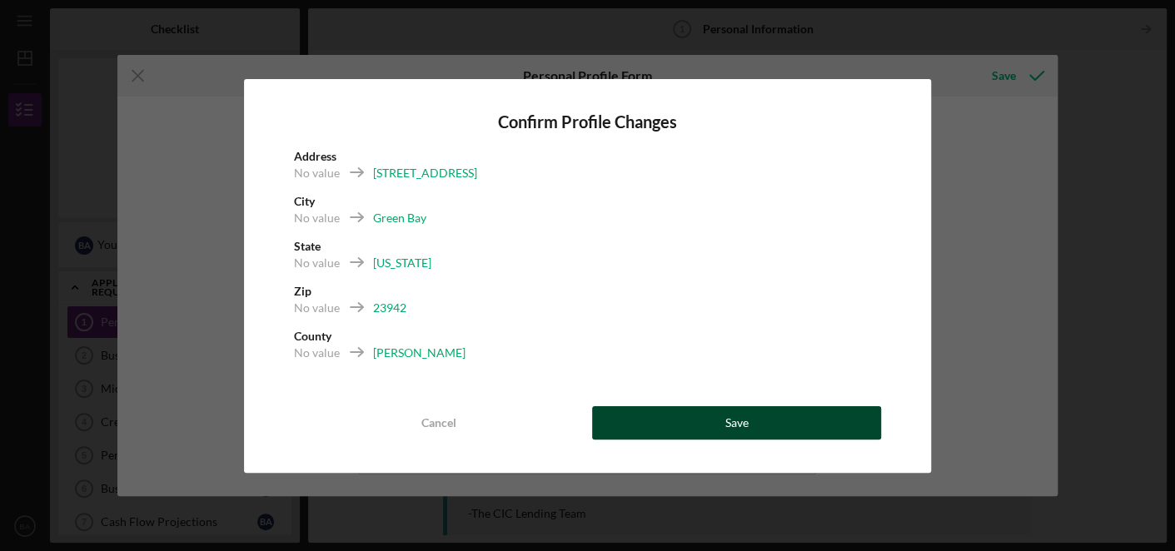
click at [684, 428] on button "Save" at bounding box center [737, 422] width 290 height 33
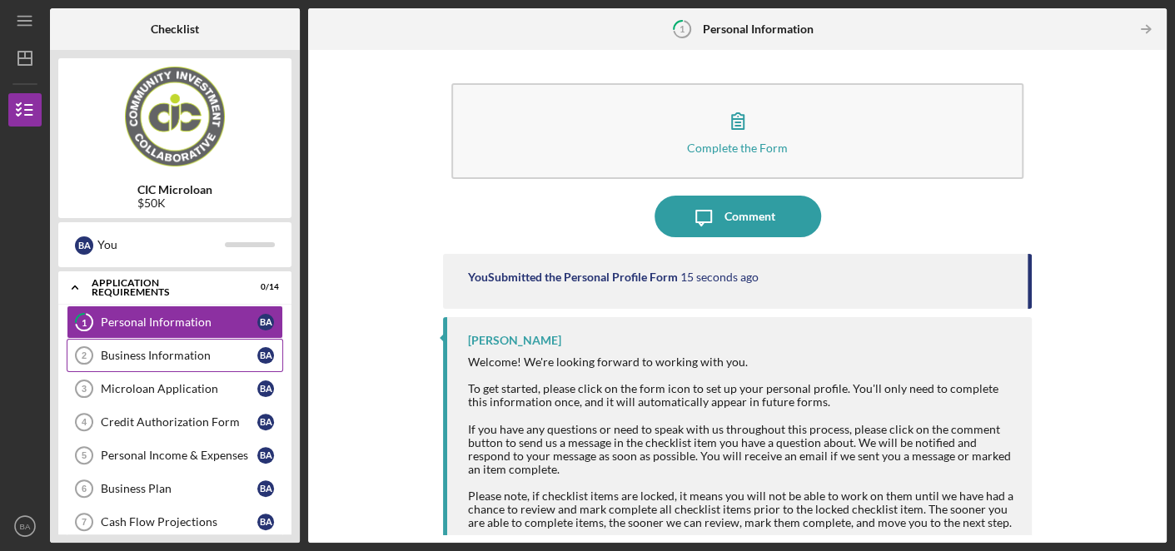
click at [206, 366] on link "Business Information 2 Business Information B A" at bounding box center [175, 355] width 216 height 33
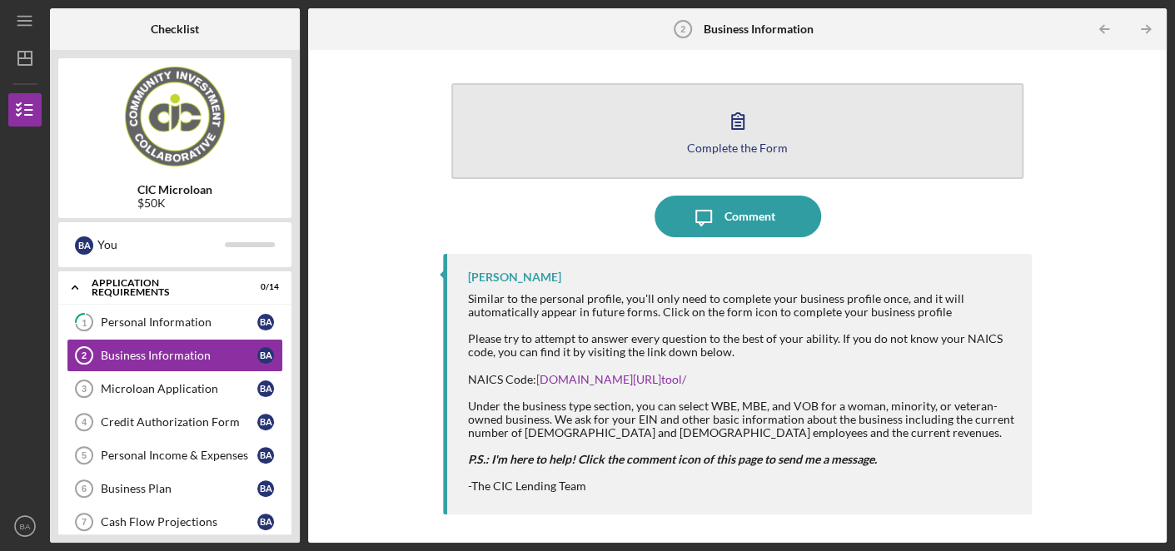
click at [739, 135] on icon "button" at bounding box center [738, 121] width 42 height 42
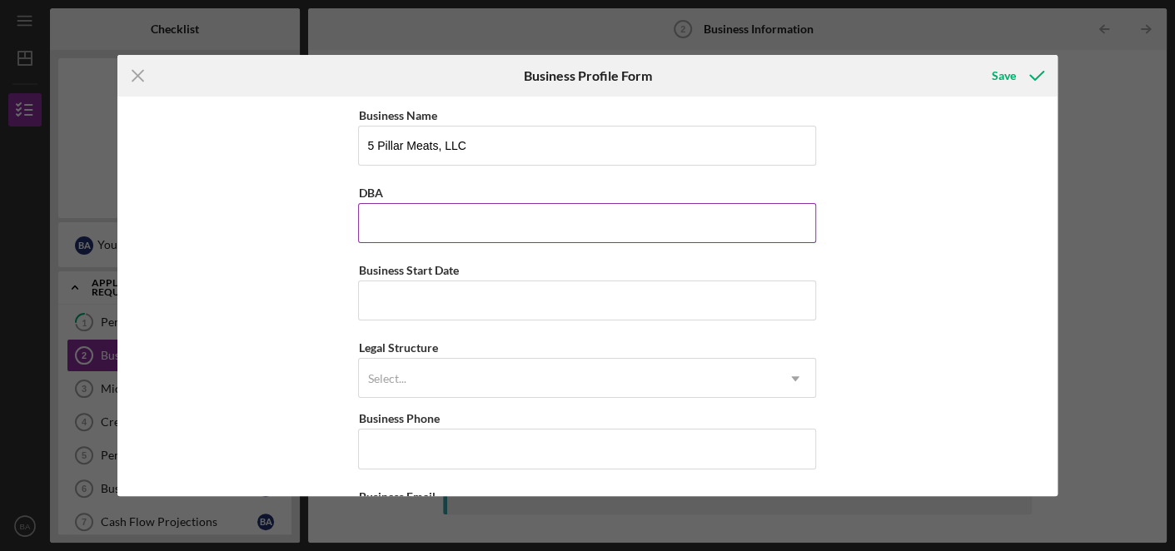
click at [509, 221] on input "DBA" at bounding box center [587, 223] width 458 height 40
drag, startPoint x: 509, startPoint y: 221, endPoint x: 516, endPoint y: 268, distance: 47.2
type input "5 Pillar Meats, LLC"
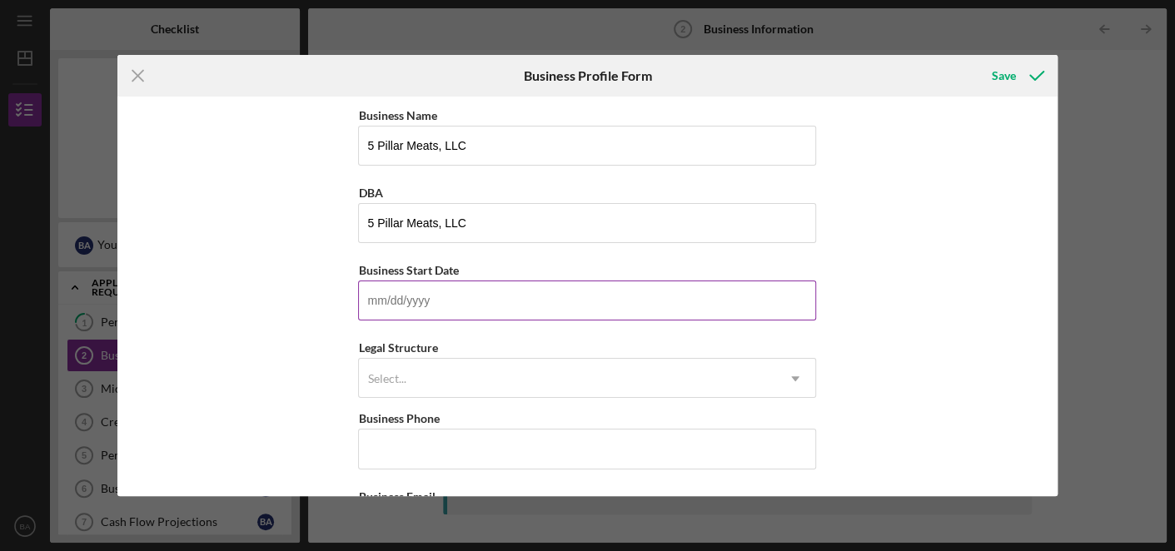
click at [522, 296] on input "Business Start Date" at bounding box center [587, 301] width 458 height 40
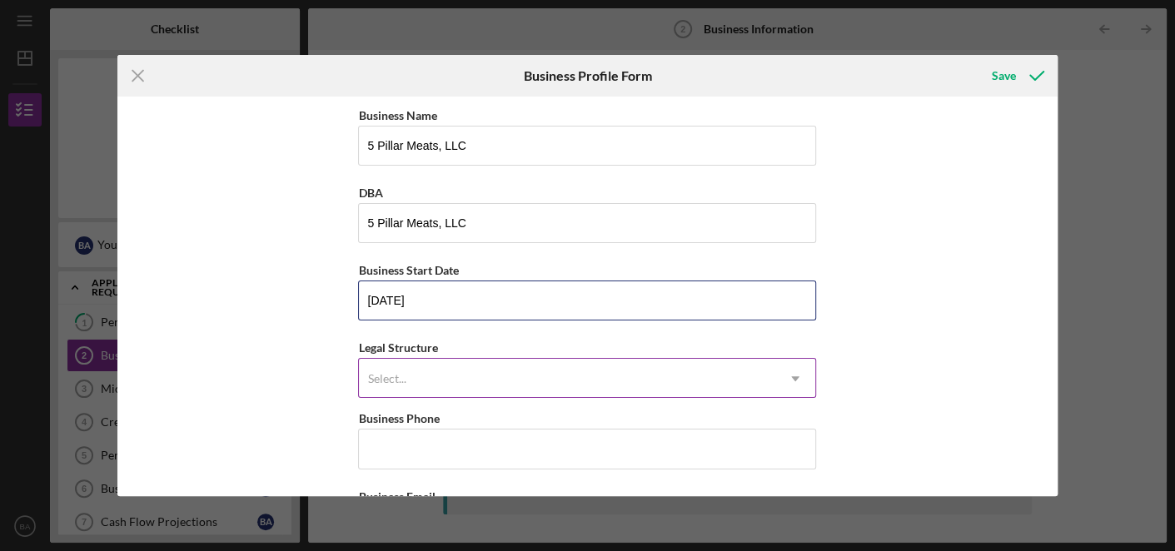
drag, startPoint x: 522, startPoint y: 296, endPoint x: 438, endPoint y: 366, distance: 108.8
type input "[DATE]"
click at [438, 366] on div "Select..." at bounding box center [567, 379] width 416 height 38
drag, startPoint x: 438, startPoint y: 366, endPoint x: 450, endPoint y: 386, distance: 23.9
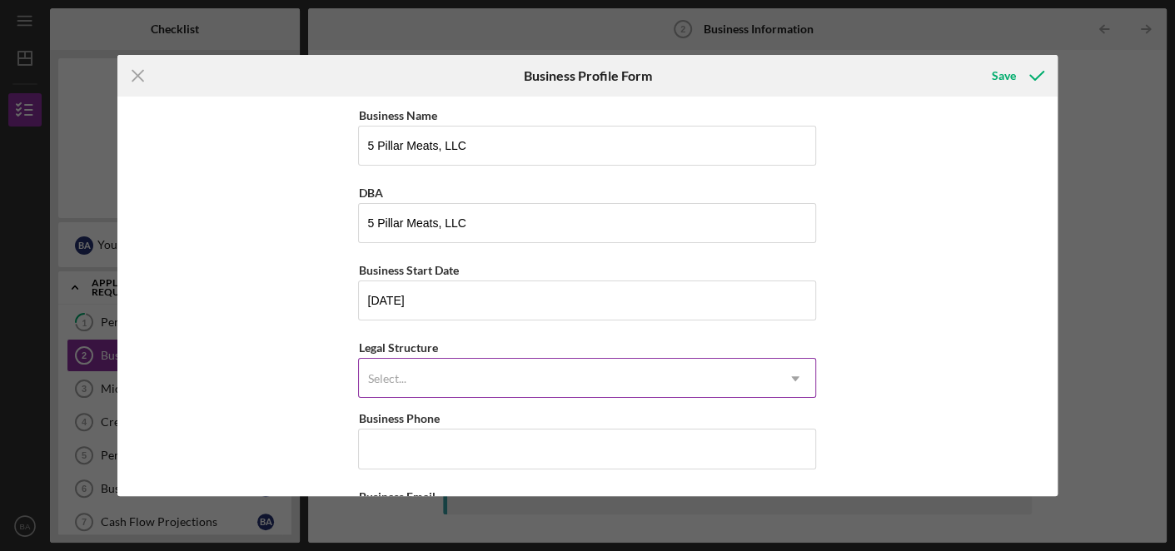
click at [450, 386] on div "Select..." at bounding box center [567, 379] width 416 height 38
drag, startPoint x: 450, startPoint y: 386, endPoint x: 638, endPoint y: 376, distance: 188.5
click at [638, 376] on div "Select..." at bounding box center [567, 379] width 416 height 38
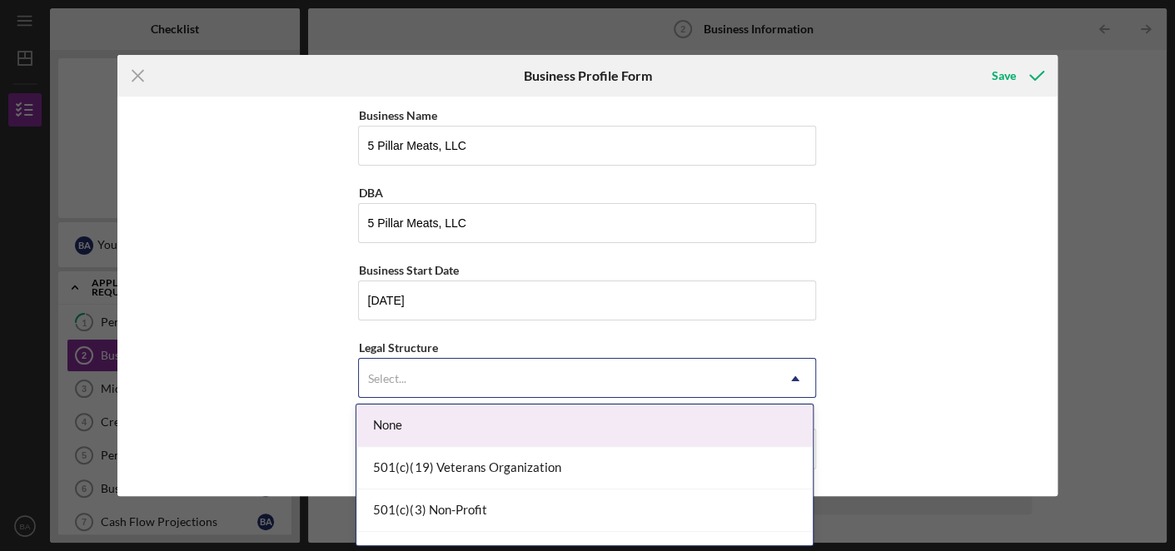
drag, startPoint x: 638, startPoint y: 376, endPoint x: 808, endPoint y: 435, distance: 179.8
click at [808, 435] on body "Icon/Menu Business Information 2 Business Information Checklist CIC Microloan $…" at bounding box center [587, 275] width 1175 height 551
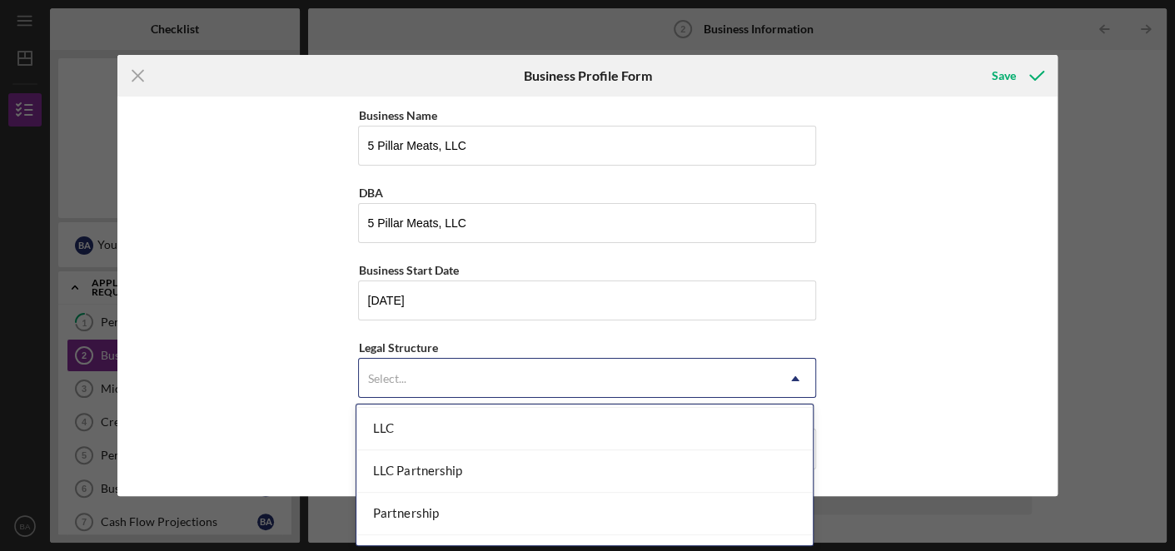
scroll to position [297, 0]
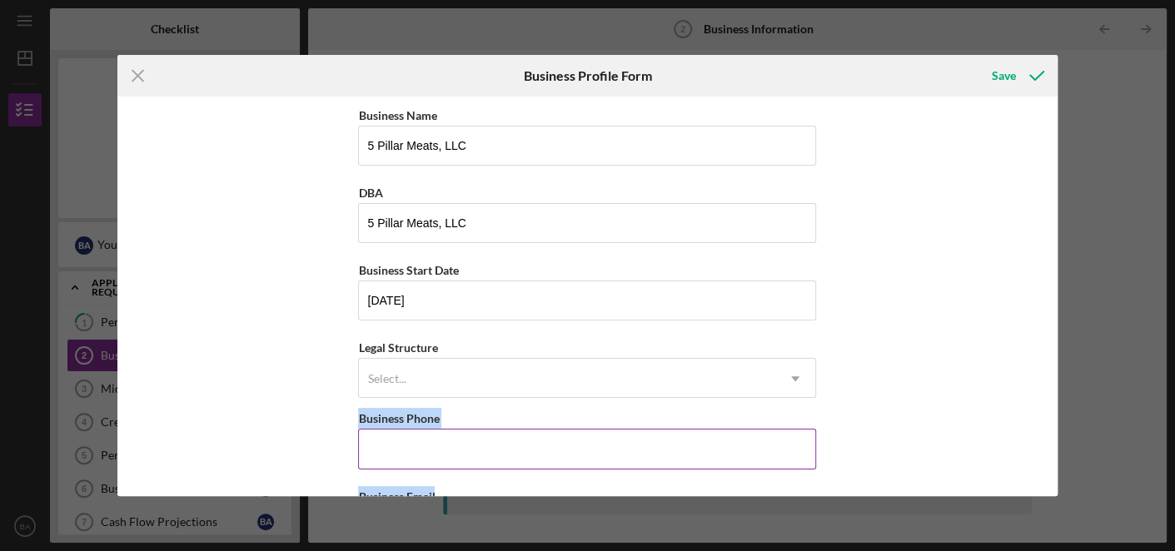
drag, startPoint x: 815, startPoint y: 474, endPoint x: 783, endPoint y: 441, distance: 45.3
click at [783, 441] on div "Business Name 5 Pillar Meats, LLC DBA 5 Pillar Meats, LLC Business Start Date […" at bounding box center [587, 297] width 940 height 400
click at [783, 441] on input "Business Phone" at bounding box center [587, 449] width 458 height 40
drag, startPoint x: 783, startPoint y: 441, endPoint x: 816, endPoint y: 441, distance: 32.5
click at [816, 441] on div "Business Name 5 Pillar Meats, LLC DBA 5 Pillar Meats, LLC Business Start Date […" at bounding box center [587, 297] width 940 height 400
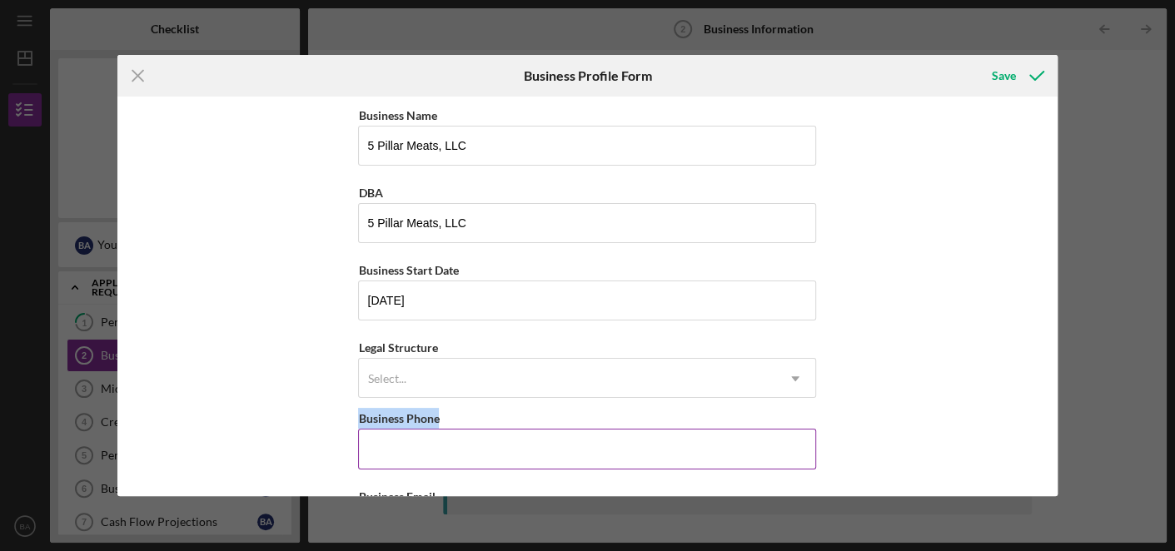
drag, startPoint x: 816, startPoint y: 441, endPoint x: 806, endPoint y: 443, distance: 10.1
click at [806, 443] on div "Business Name 5 Pillar Meats, LLC DBA 5 Pillar Meats, LLC Business Start Date […" at bounding box center [587, 297] width 940 height 400
click at [806, 443] on input "Business Phone" at bounding box center [587, 449] width 458 height 40
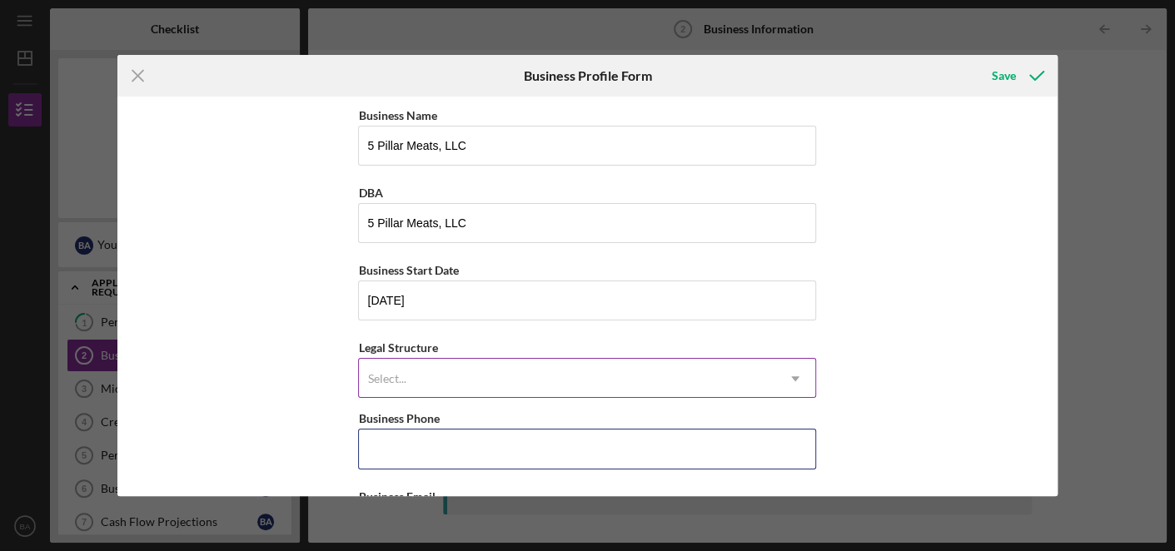
drag, startPoint x: 806, startPoint y: 443, endPoint x: 788, endPoint y: 377, distance: 68.1
click at [788, 377] on icon "Icon/Dropdown Arrow" at bounding box center [795, 379] width 40 height 40
click at [793, 383] on icon "Icon/Dropdown Arrow" at bounding box center [795, 379] width 40 height 40
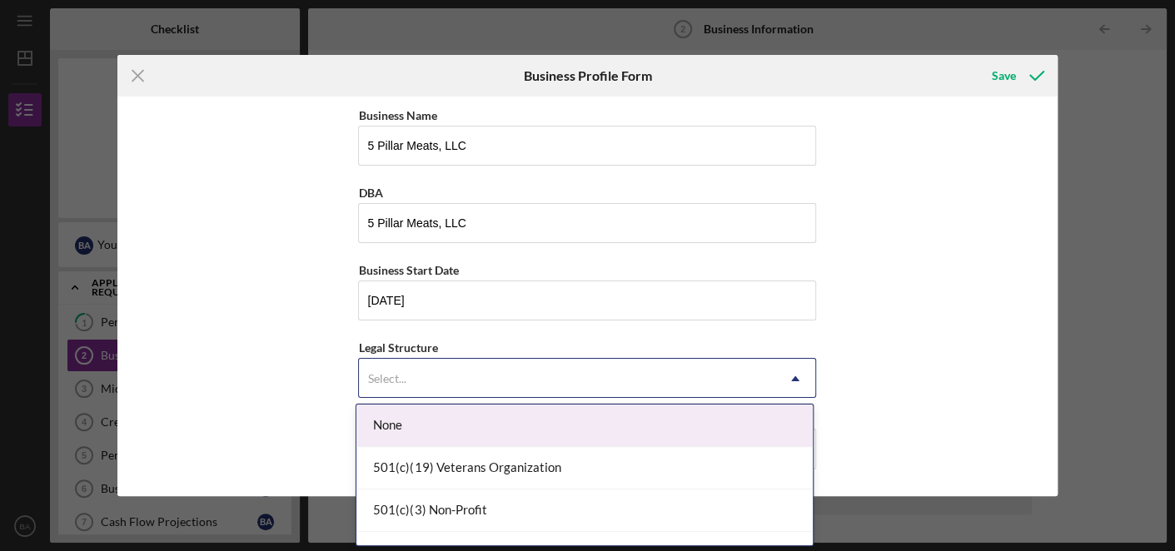
click at [793, 383] on icon "Icon/Dropdown Arrow" at bounding box center [795, 379] width 40 height 40
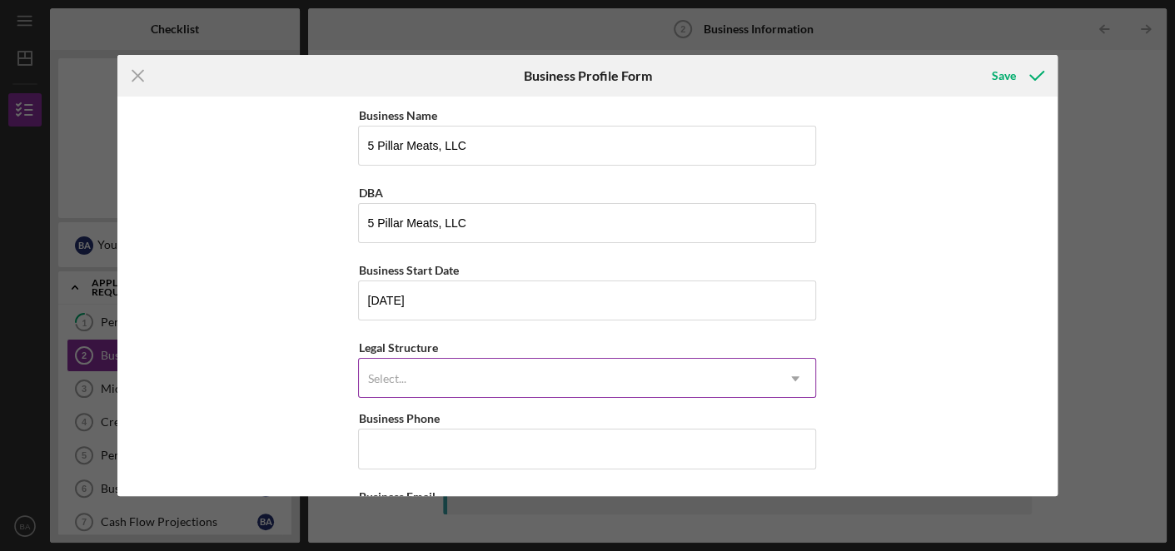
click at [798, 379] on icon "Icon/Dropdown Arrow" at bounding box center [795, 379] width 40 height 40
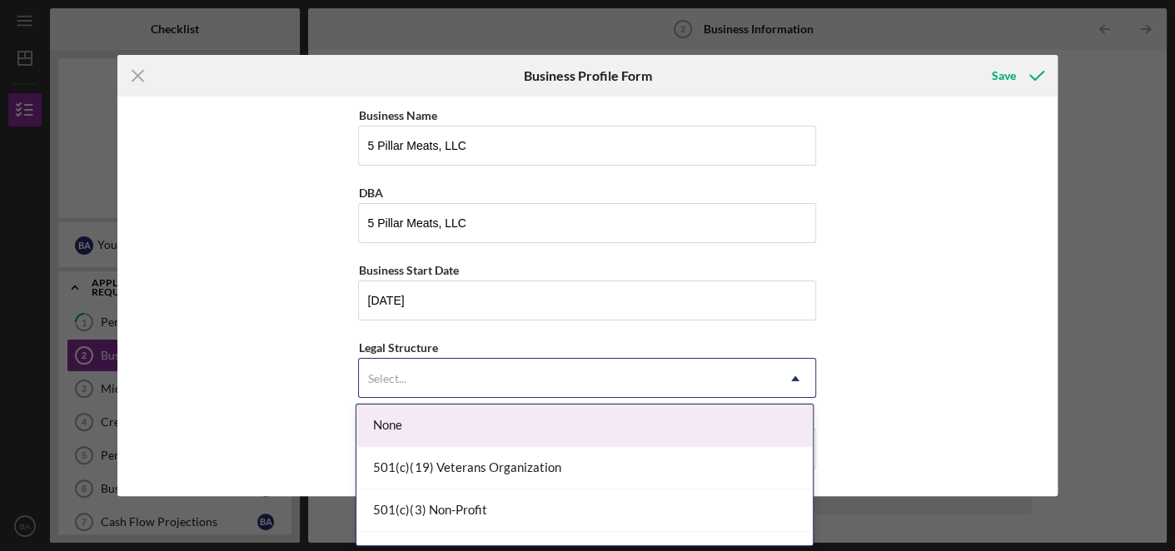
click at [798, 379] on icon "Icon/Dropdown Arrow" at bounding box center [795, 379] width 40 height 40
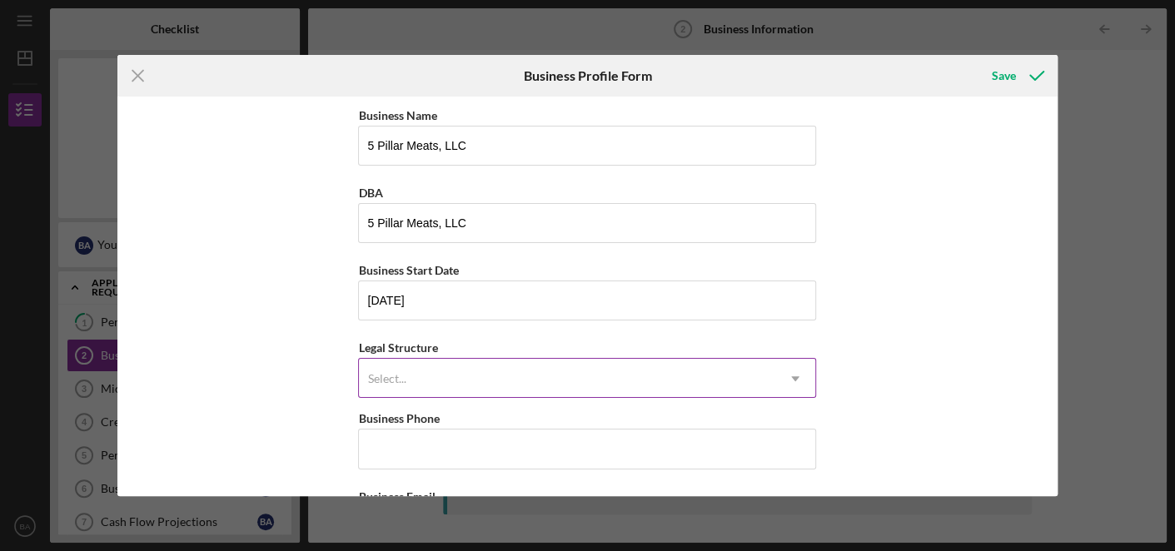
drag, startPoint x: 798, startPoint y: 379, endPoint x: 760, endPoint y: 369, distance: 39.6
click at [760, 369] on div "Select... Icon/Dropdown Arrow" at bounding box center [587, 378] width 458 height 40
click at [760, 369] on div "Select..." at bounding box center [567, 379] width 416 height 38
drag, startPoint x: 760, startPoint y: 369, endPoint x: 746, endPoint y: 375, distance: 15.3
click at [746, 375] on div "Select..." at bounding box center [567, 379] width 416 height 38
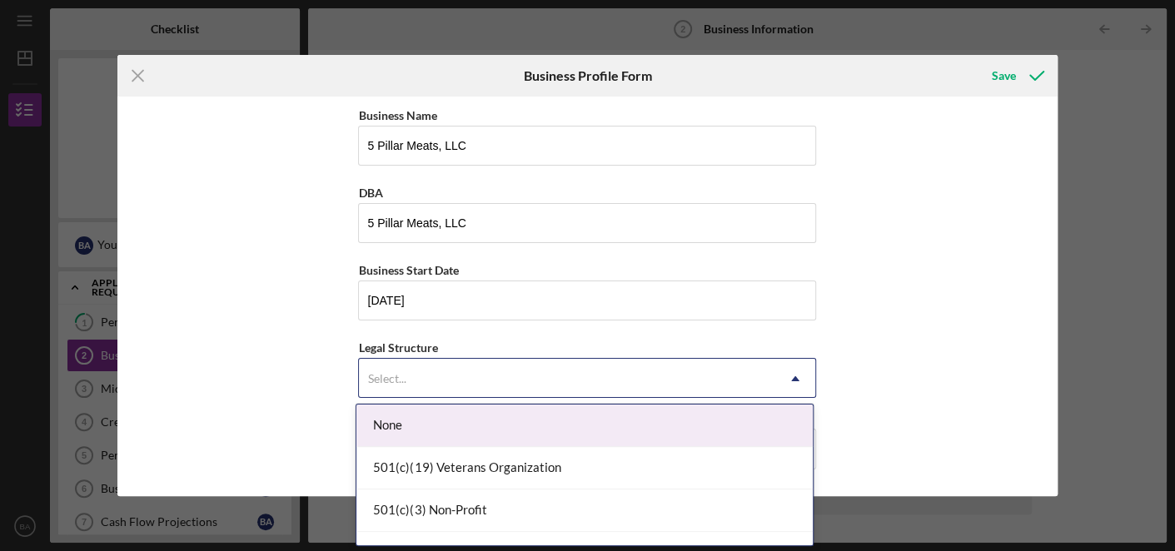
click at [746, 375] on div "Select..." at bounding box center [567, 379] width 416 height 38
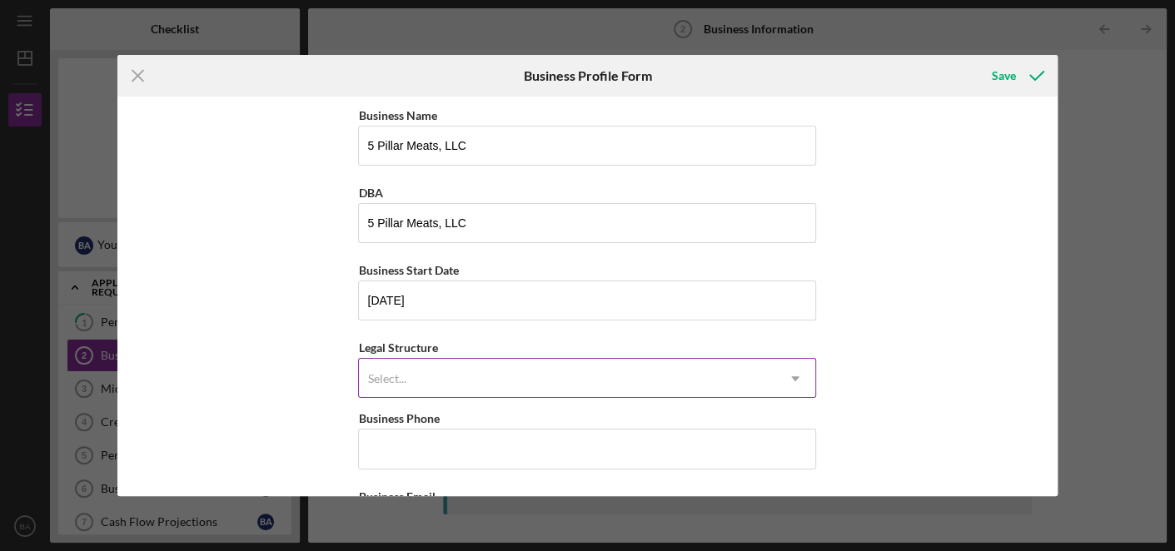
click at [746, 375] on div "Select..." at bounding box center [567, 379] width 416 height 38
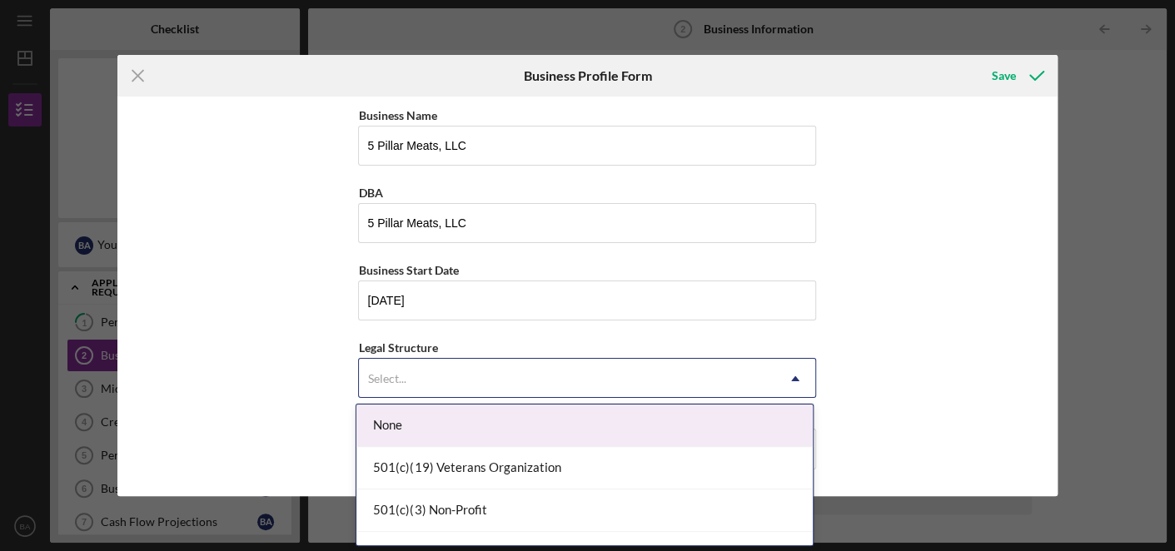
click at [746, 375] on div "Select..." at bounding box center [567, 379] width 416 height 38
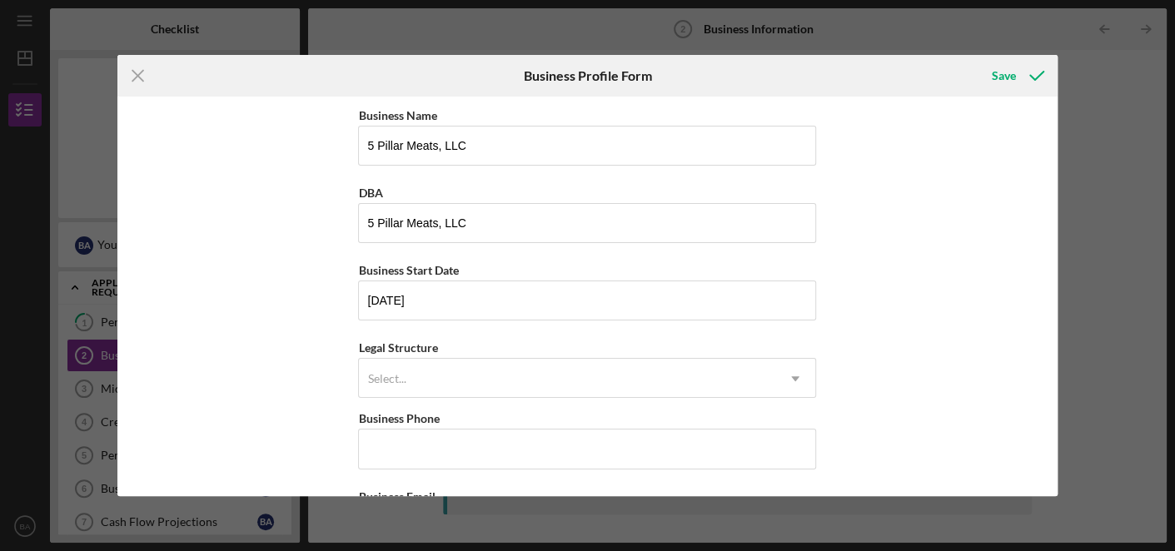
drag, startPoint x: 746, startPoint y: 375, endPoint x: 921, endPoint y: 278, distance: 199.8
click at [921, 278] on div "Business Name 5 Pillar Meats, LLC DBA 5 Pillar Meats, LLC Business Start Date […" at bounding box center [587, 297] width 940 height 400
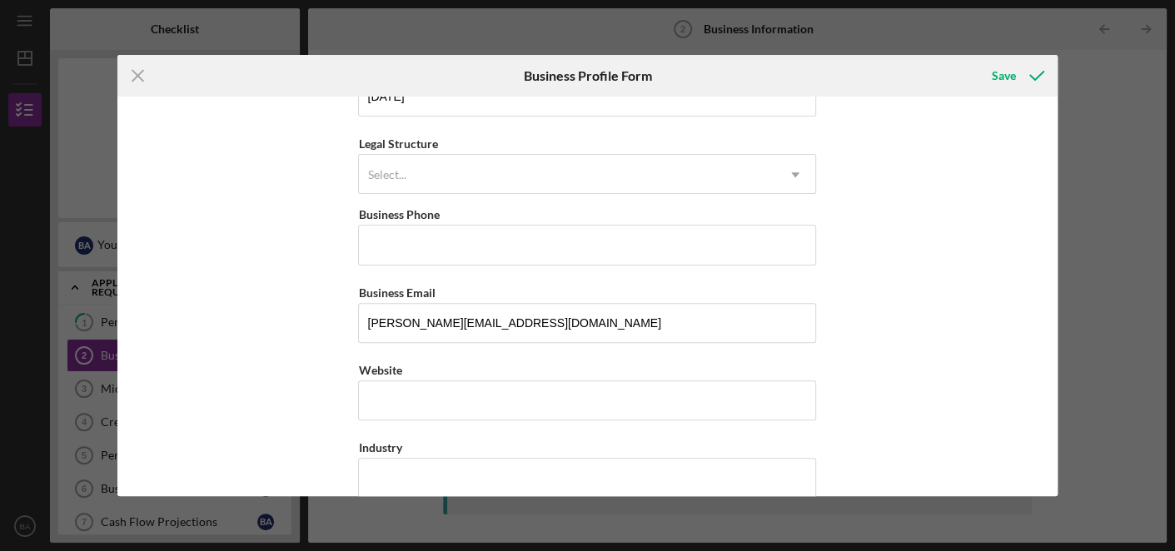
scroll to position [209, 0]
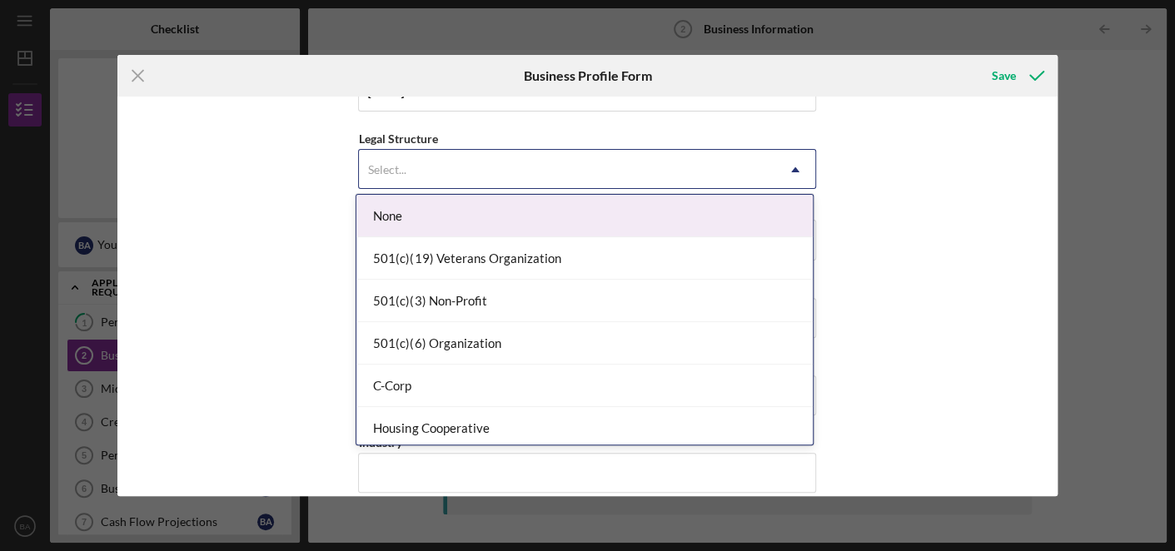
click at [475, 180] on div "Select..." at bounding box center [567, 170] width 416 height 38
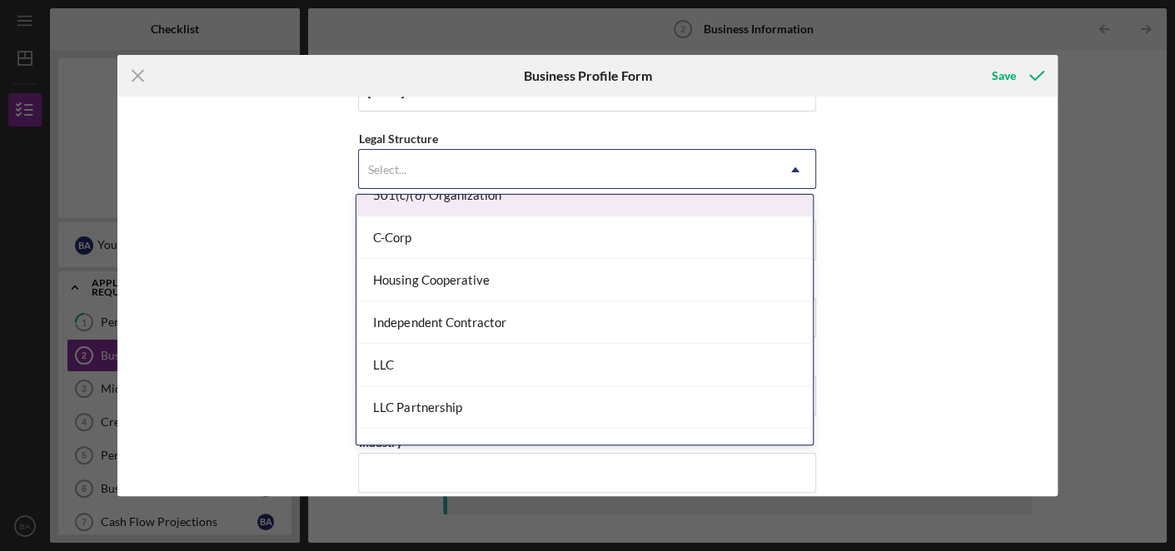
scroll to position [218, 0]
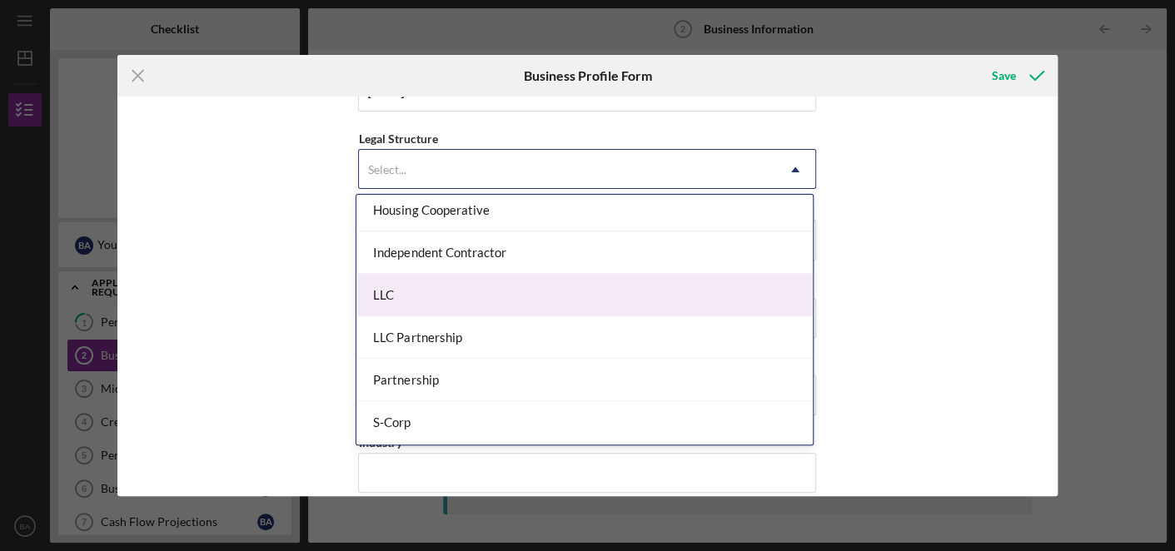
click at [653, 299] on div "LLC" at bounding box center [584, 295] width 456 height 42
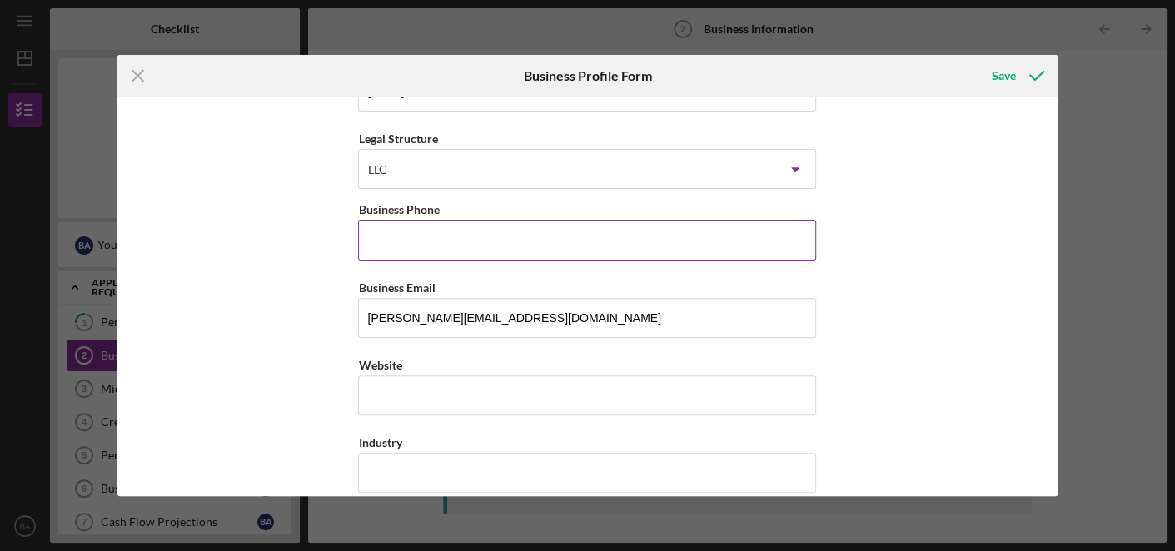
click at [592, 221] on input "Business Phone" at bounding box center [587, 240] width 458 height 40
type input "[PHONE_NUMBER]"
click at [519, 380] on input "Website" at bounding box center [587, 396] width 458 height 40
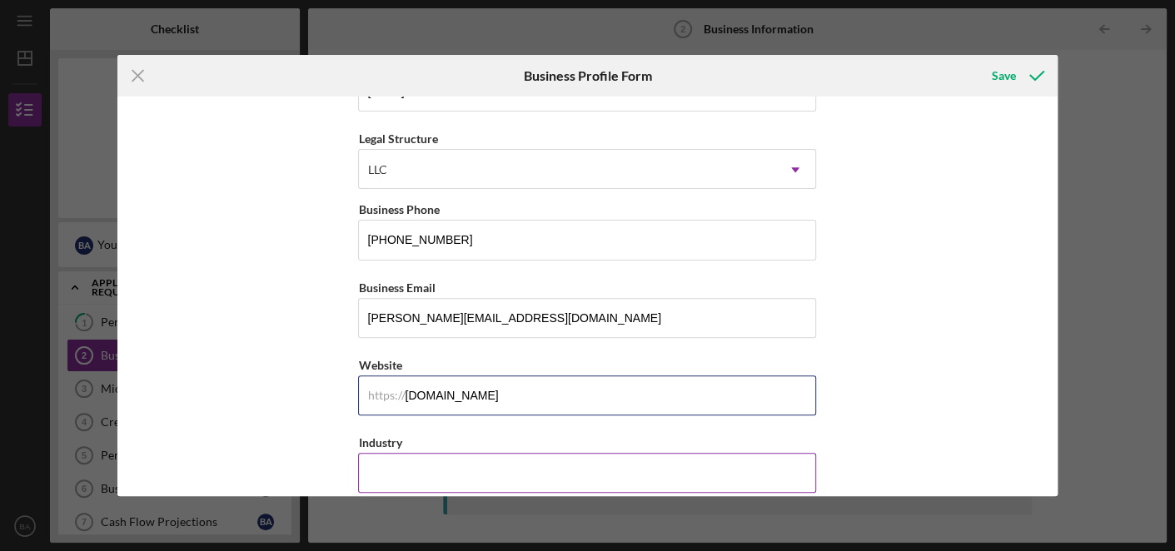
drag, startPoint x: 519, startPoint y: 380, endPoint x: 523, endPoint y: 476, distance: 96.7
type input "[DOMAIN_NAME]"
click at [523, 476] on input "Industry" at bounding box center [587, 473] width 458 height 40
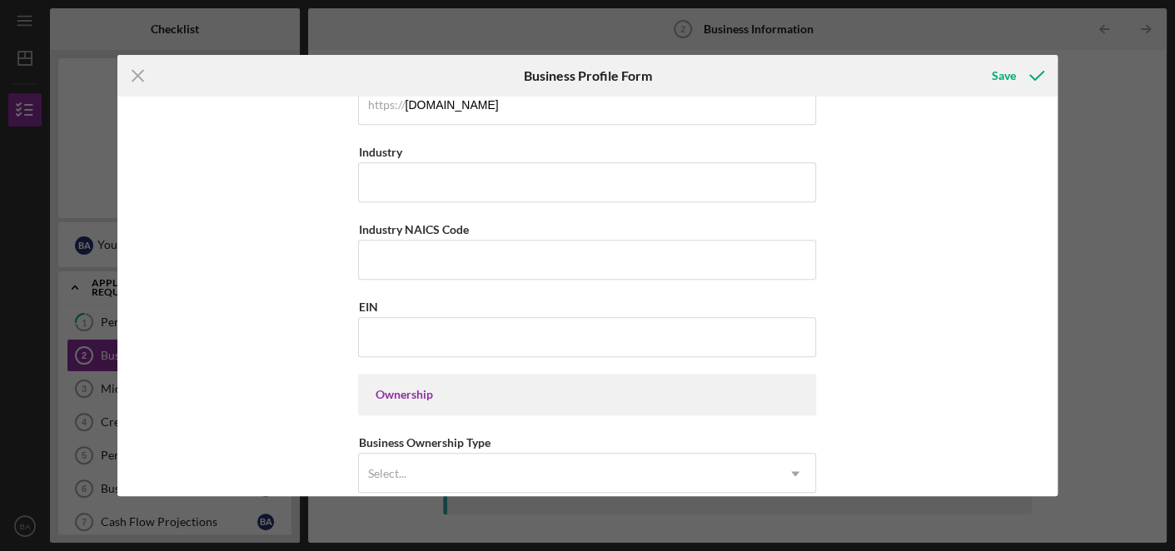
scroll to position [503, 0]
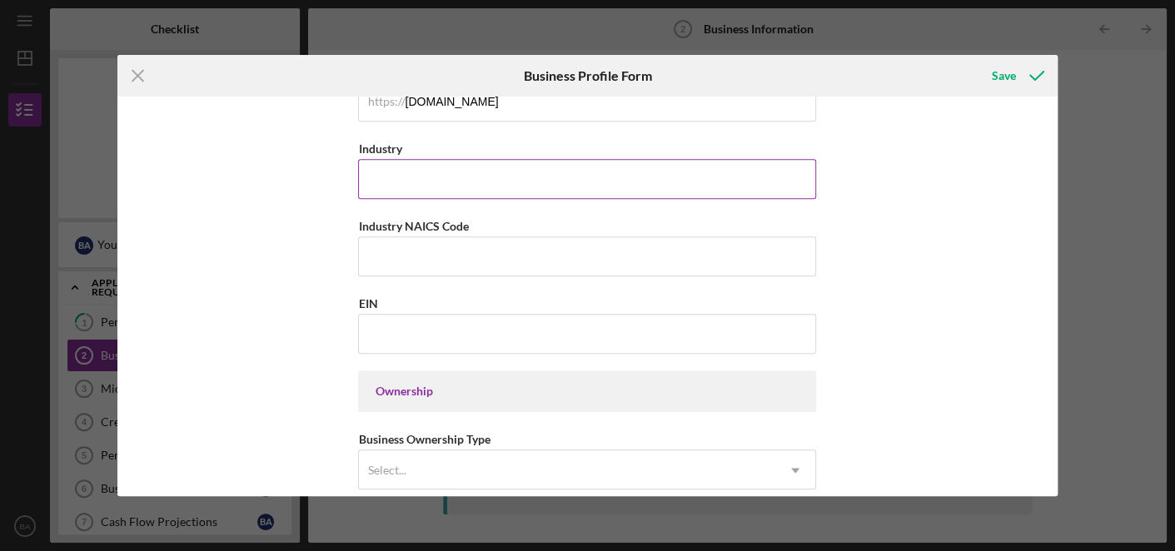
click at [659, 177] on input "Industry" at bounding box center [587, 179] width 458 height 40
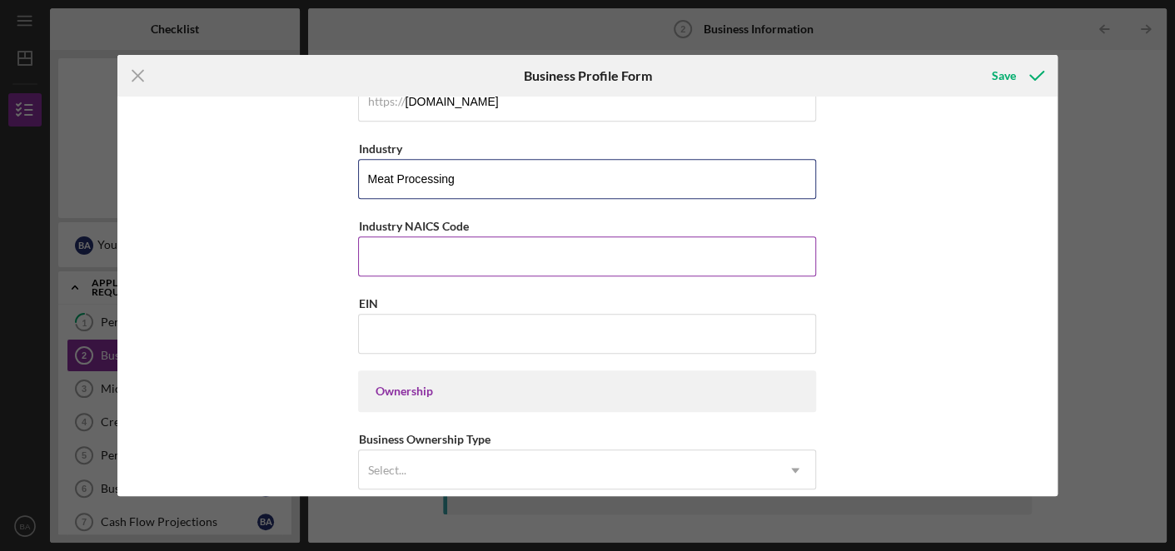
drag, startPoint x: 659, startPoint y: 177, endPoint x: 576, endPoint y: 261, distance: 117.2
click at [576, 261] on div "Business Name 5 Pillar Meats, LLC DBA 5 Pillar Meats, LLC Business Start Date […" at bounding box center [587, 445] width 458 height 1686
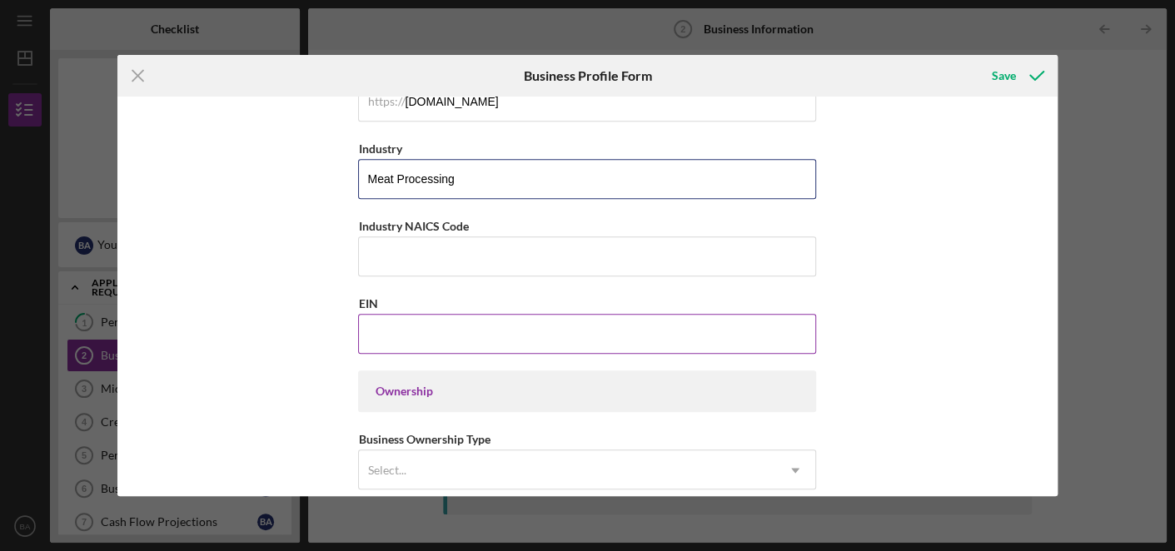
type input "Meat Processing"
click at [638, 340] on input "EIN" at bounding box center [587, 334] width 458 height 40
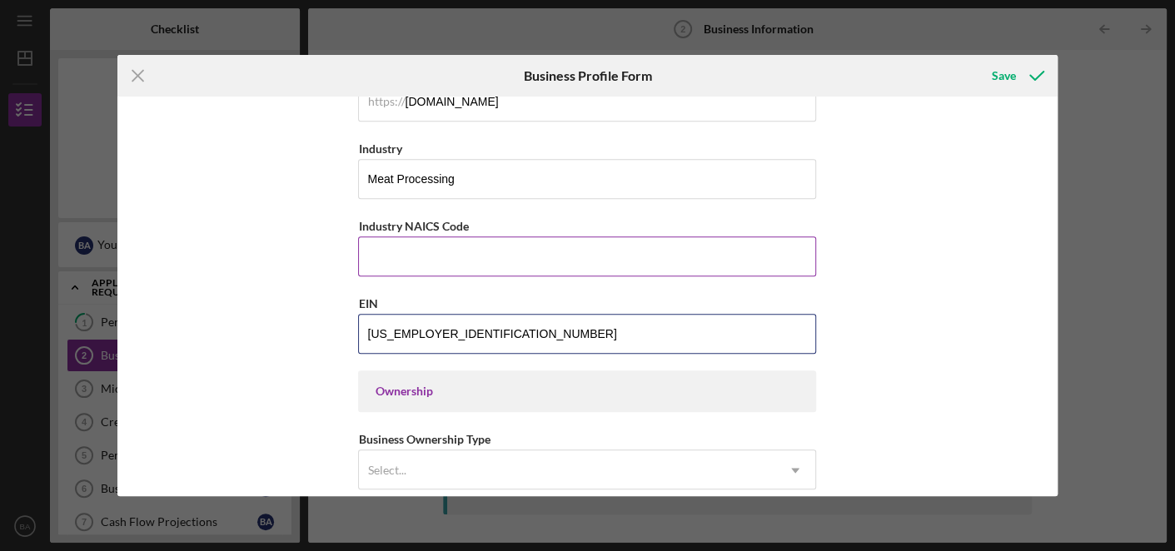
type input "[US_EMPLOYER_IDENTIFICATION_NUMBER]"
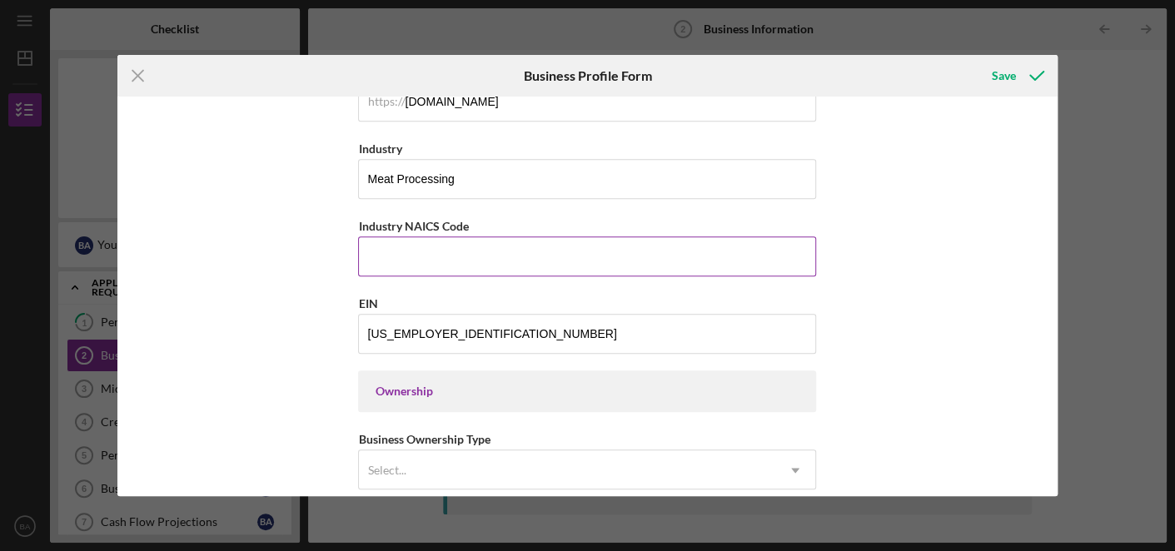
click at [529, 252] on input "Industry NAICS Code" at bounding box center [587, 256] width 458 height 40
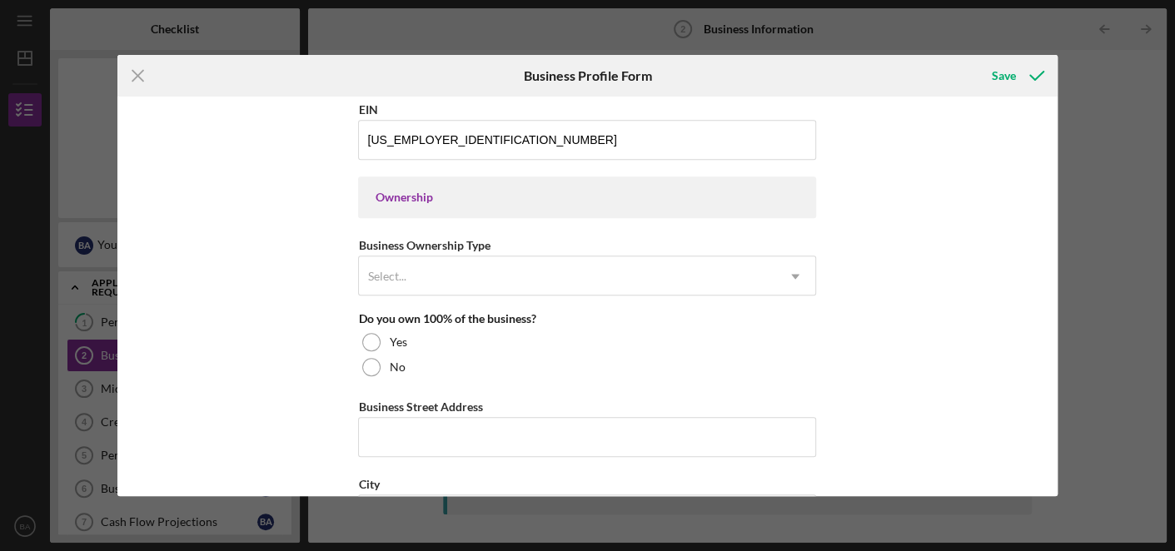
scroll to position [703, 0]
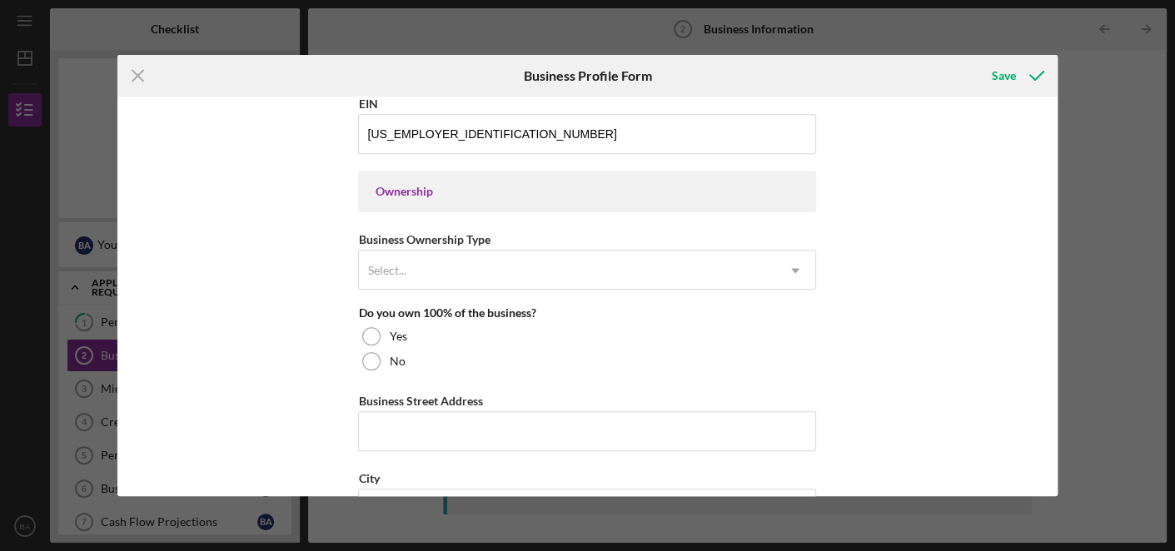
click at [464, 196] on div "Ownership" at bounding box center [587, 192] width 458 height 42
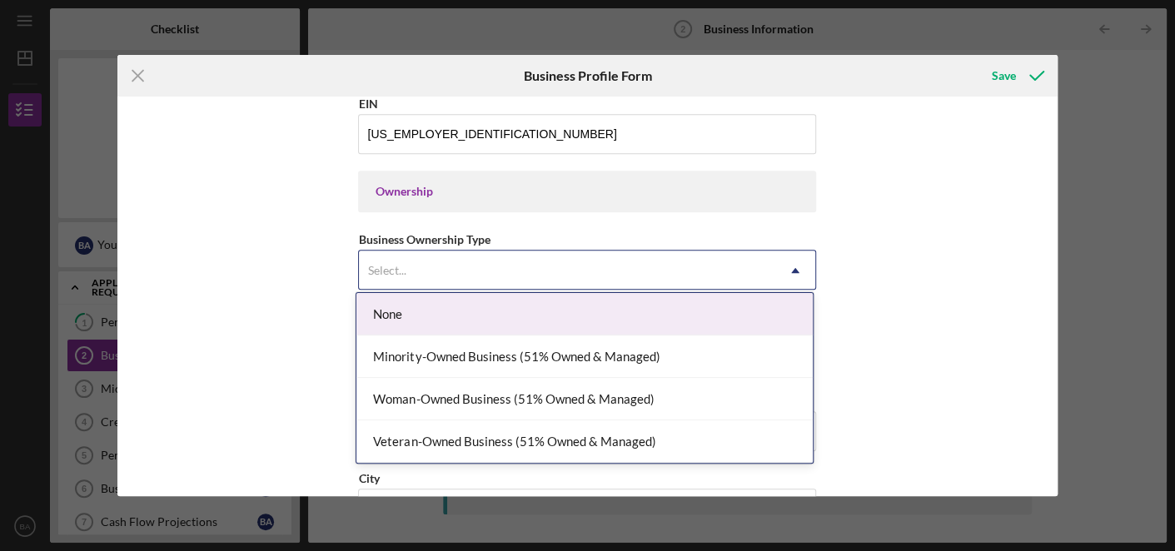
click at [475, 273] on div "Select..." at bounding box center [567, 270] width 416 height 38
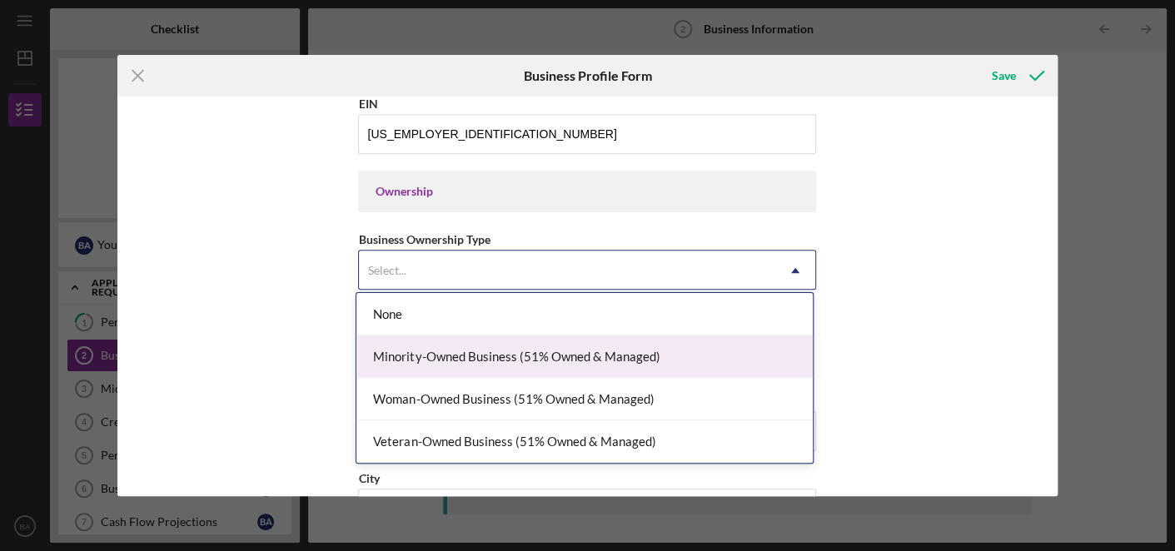
click at [503, 357] on div "Minority-Owned Business (51% Owned & Managed)" at bounding box center [584, 357] width 456 height 42
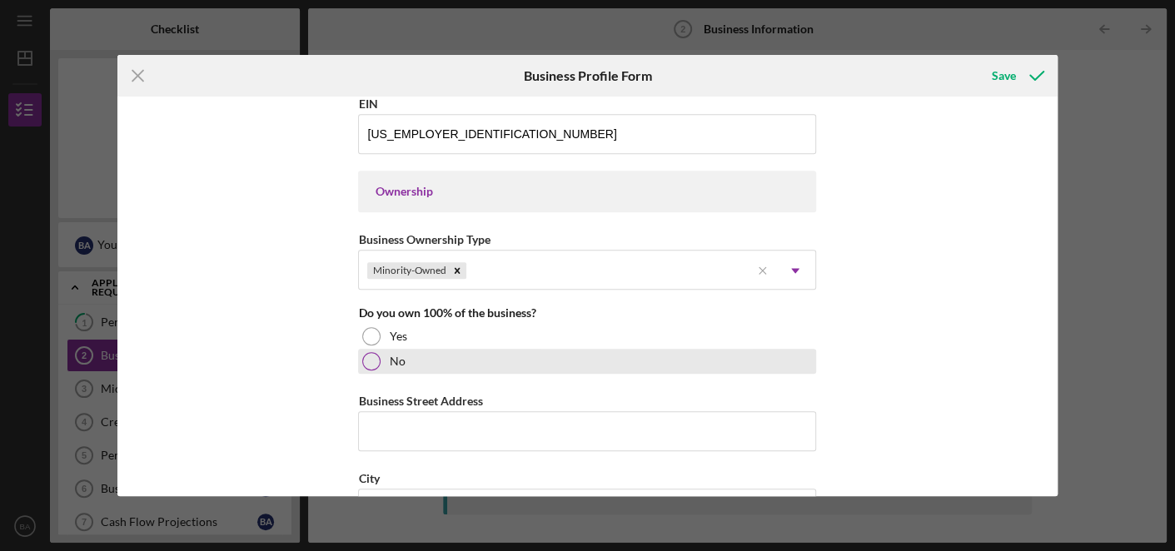
click at [425, 361] on div "No" at bounding box center [587, 361] width 458 height 25
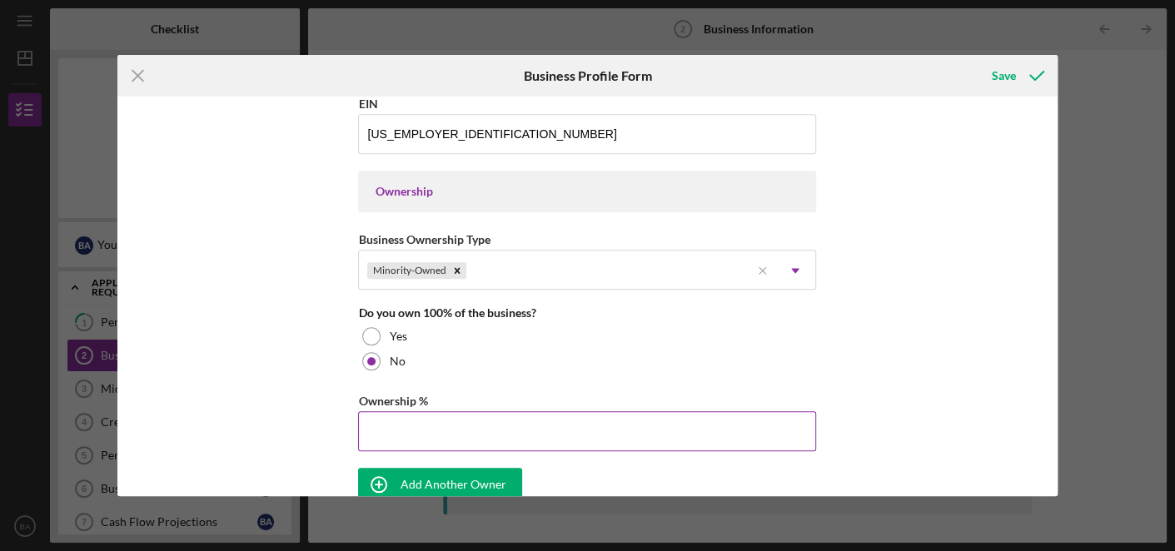
click at [475, 422] on input "Ownership %" at bounding box center [587, 431] width 458 height 40
type input "24.00%"
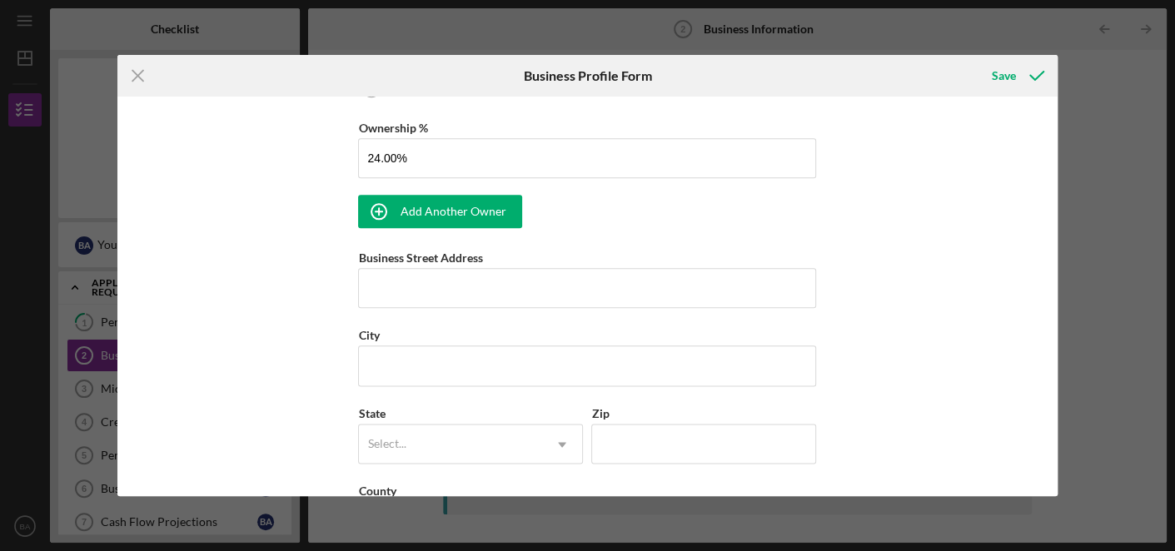
scroll to position [982, 0]
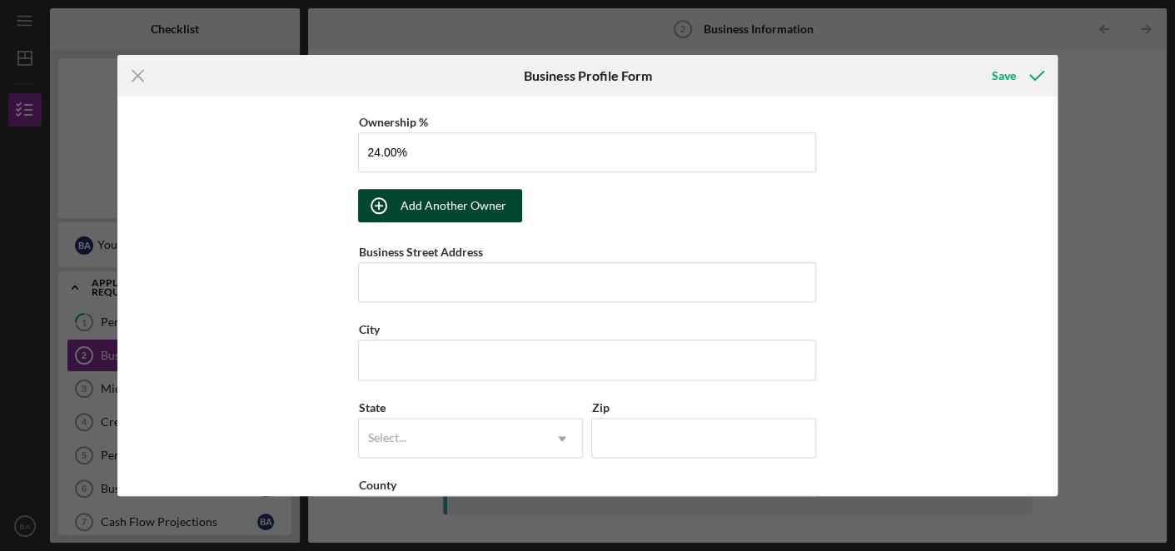
click at [371, 210] on icon "button" at bounding box center [379, 206] width 42 height 42
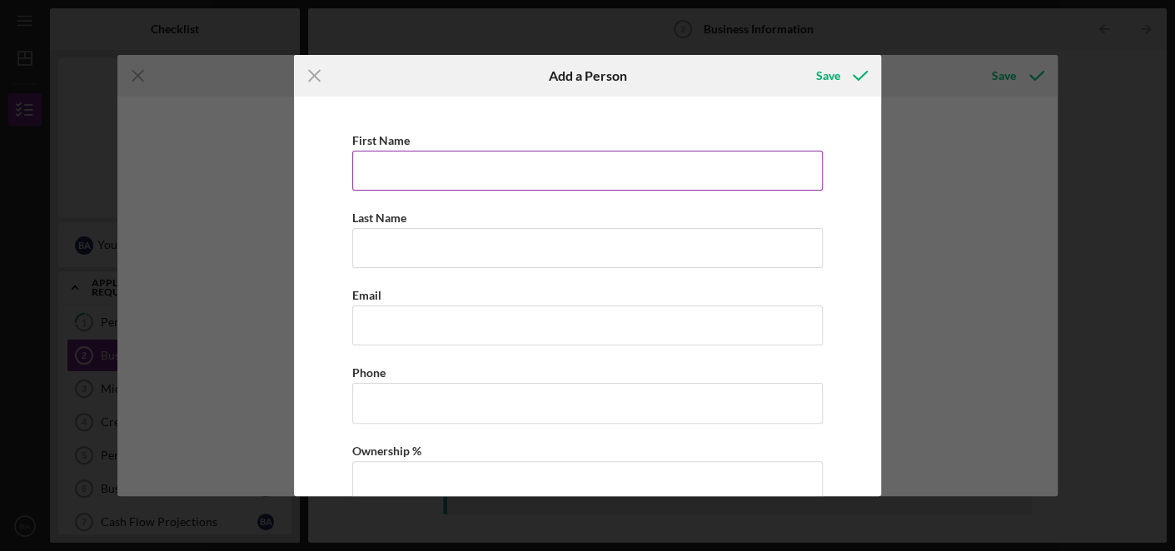
click at [419, 155] on input "First Name" at bounding box center [587, 171] width 471 height 40
type input "W"
click at [419, 155] on input "First Name" at bounding box center [587, 171] width 471 height 40
type input "Qadir"
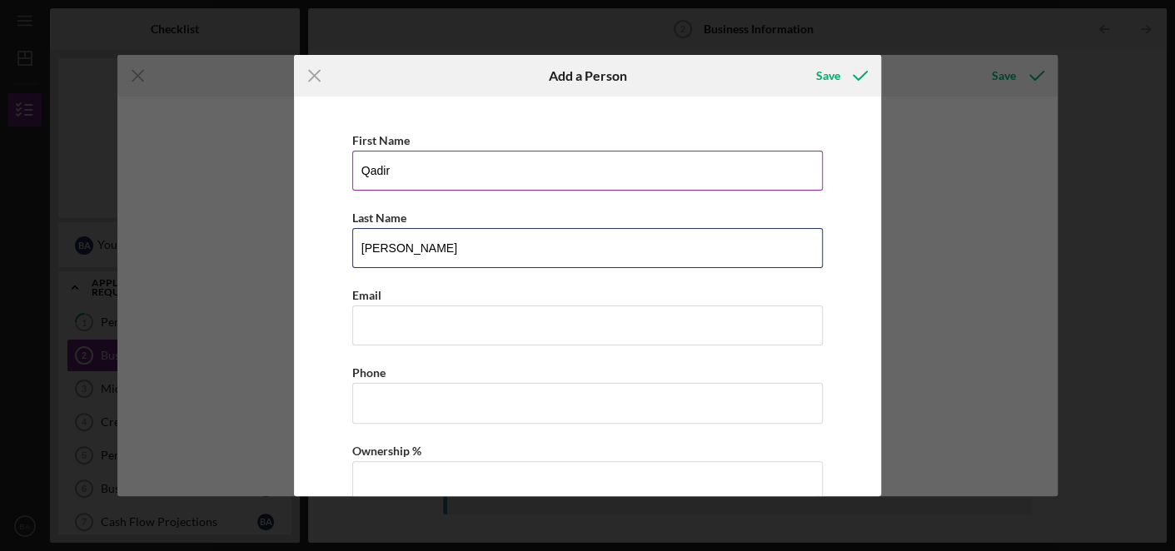
type input "[PERSON_NAME]"
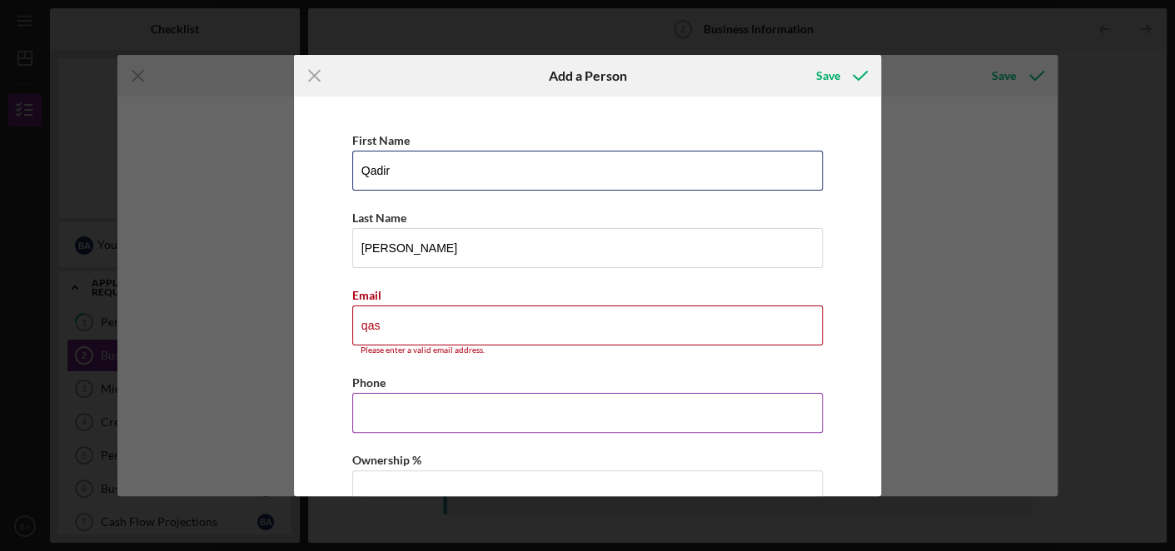
drag, startPoint x: 419, startPoint y: 155, endPoint x: 447, endPoint y: 376, distance: 222.5
click at [447, 376] on div "First Name [PERSON_NAME] Last Name [PERSON_NAME] Email qas Please enter a valid…" at bounding box center [587, 328] width 571 height 447
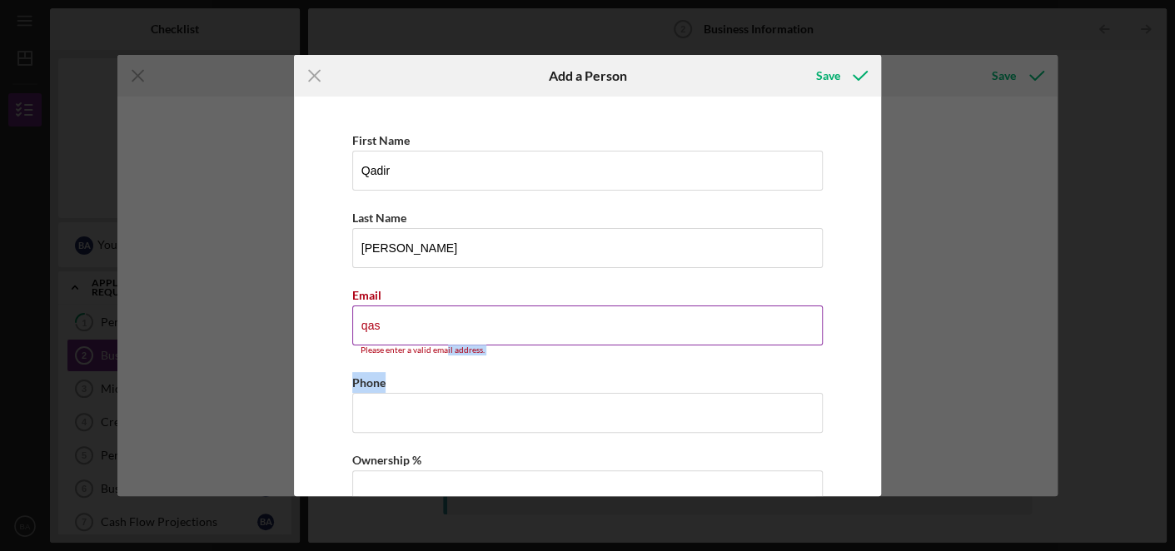
drag, startPoint x: 447, startPoint y: 376, endPoint x: 445, endPoint y: 347, distance: 28.4
click at [445, 347] on div "First Name [PERSON_NAME] Last Name [PERSON_NAME] Email qas Please enter a valid…" at bounding box center [587, 328] width 571 height 447
click at [445, 347] on div "Please enter a valid email address." at bounding box center [587, 351] width 471 height 10
drag, startPoint x: 445, startPoint y: 347, endPoint x: 436, endPoint y: 331, distance: 18.3
click at [436, 331] on div "Email qas Please enter a valid email address." at bounding box center [587, 320] width 471 height 71
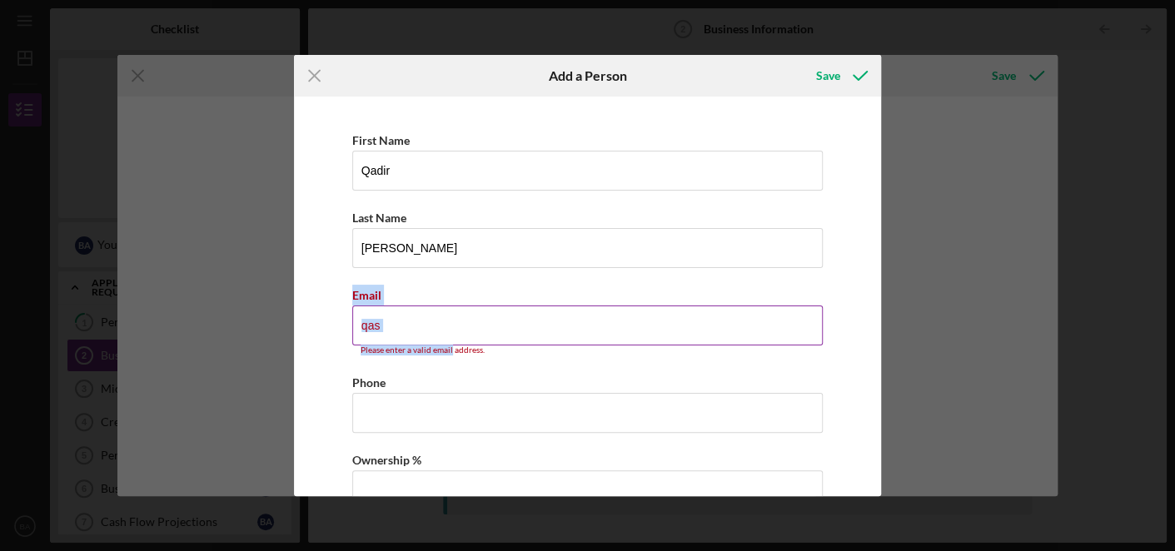
click at [436, 331] on input "qas" at bounding box center [587, 326] width 471 height 40
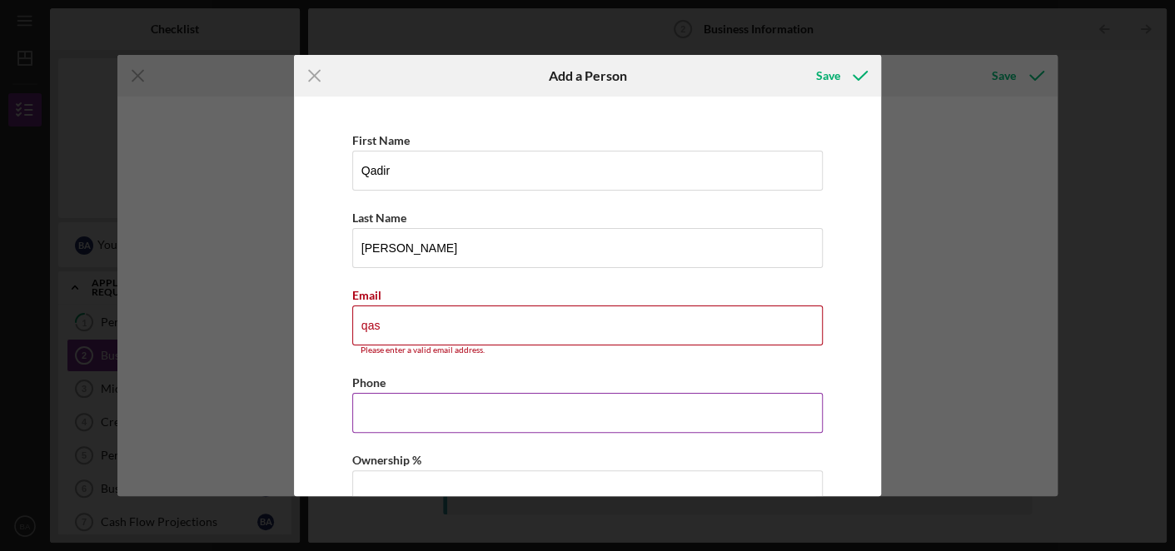
drag, startPoint x: 436, startPoint y: 331, endPoint x: 469, endPoint y: 375, distance: 54.1
click at [469, 375] on div "First Name [PERSON_NAME] Last Name [PERSON_NAME] Email qas Please enter a valid…" at bounding box center [587, 328] width 571 height 447
type input "[EMAIL_ADDRESS][DOMAIN_NAME]"
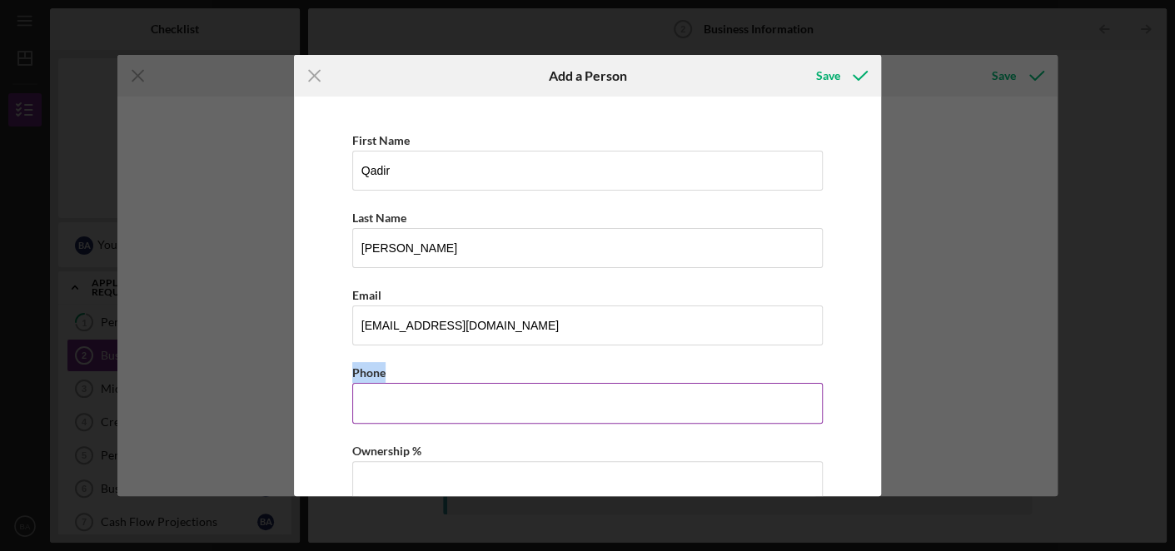
drag, startPoint x: 469, startPoint y: 375, endPoint x: 477, endPoint y: 405, distance: 31.1
click at [477, 405] on div "Phone" at bounding box center [587, 392] width 471 height 61
click at [477, 405] on input "Business Phone" at bounding box center [587, 403] width 471 height 40
type input "[PHONE_NUMBER]"
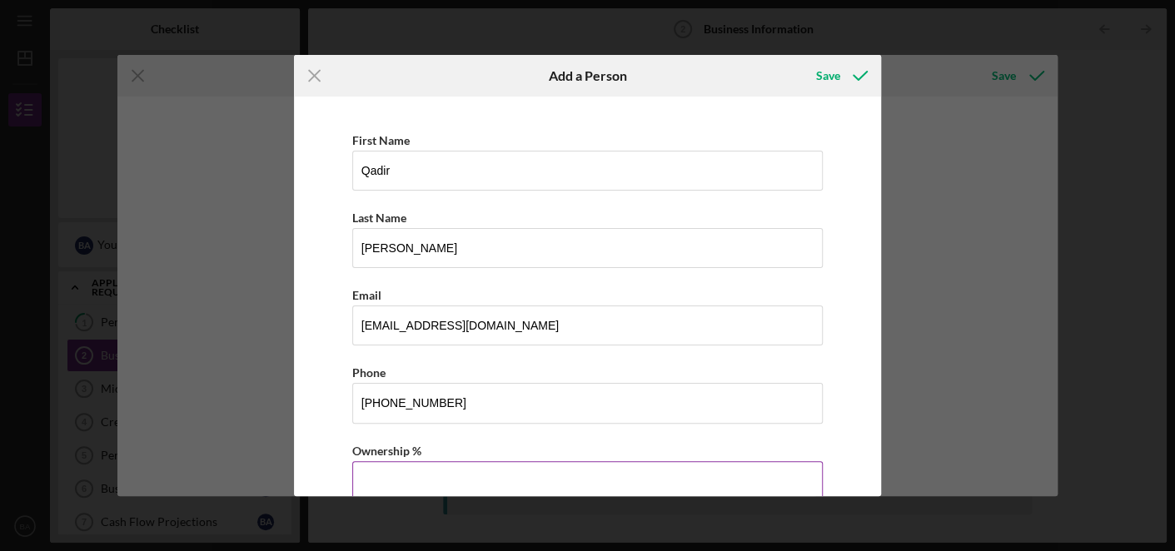
click at [424, 475] on input "Ownership %" at bounding box center [587, 481] width 471 height 40
type input "52.00%"
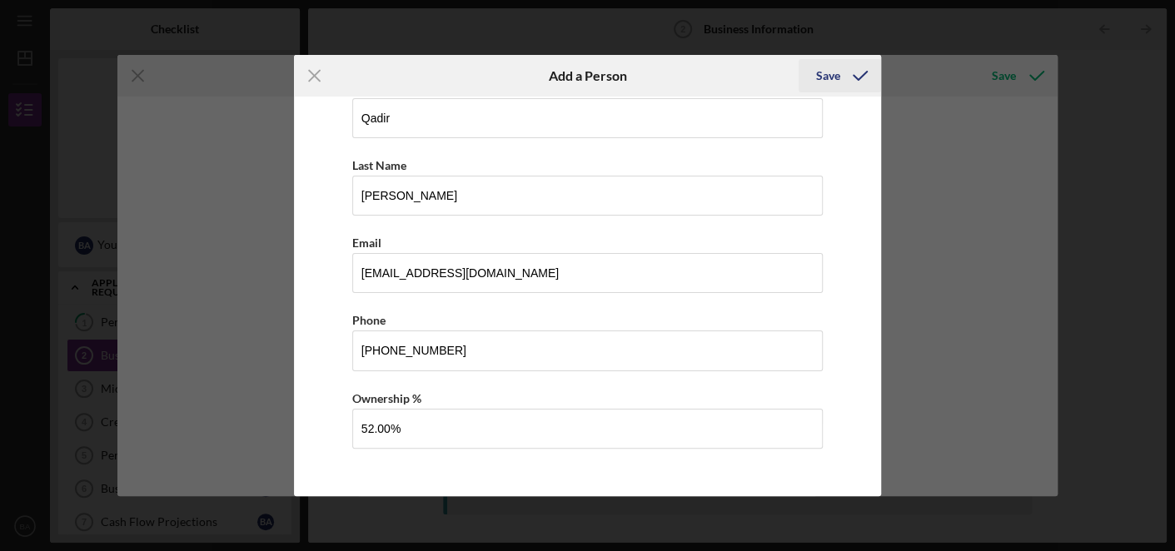
click at [833, 73] on div "Save" at bounding box center [827, 75] width 24 height 33
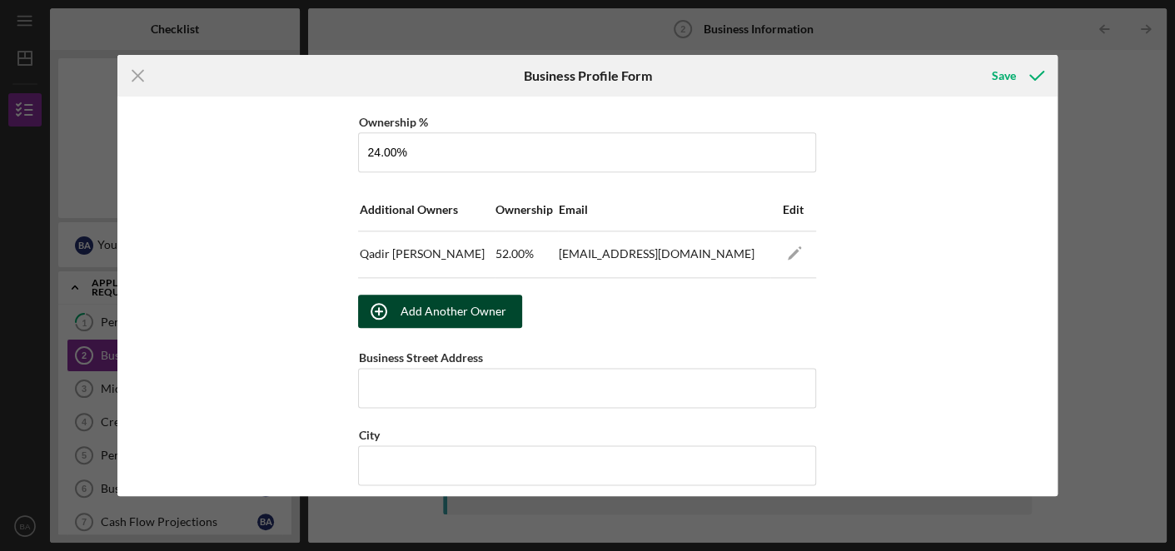
click at [456, 319] on div "Add Another Owner" at bounding box center [453, 311] width 106 height 33
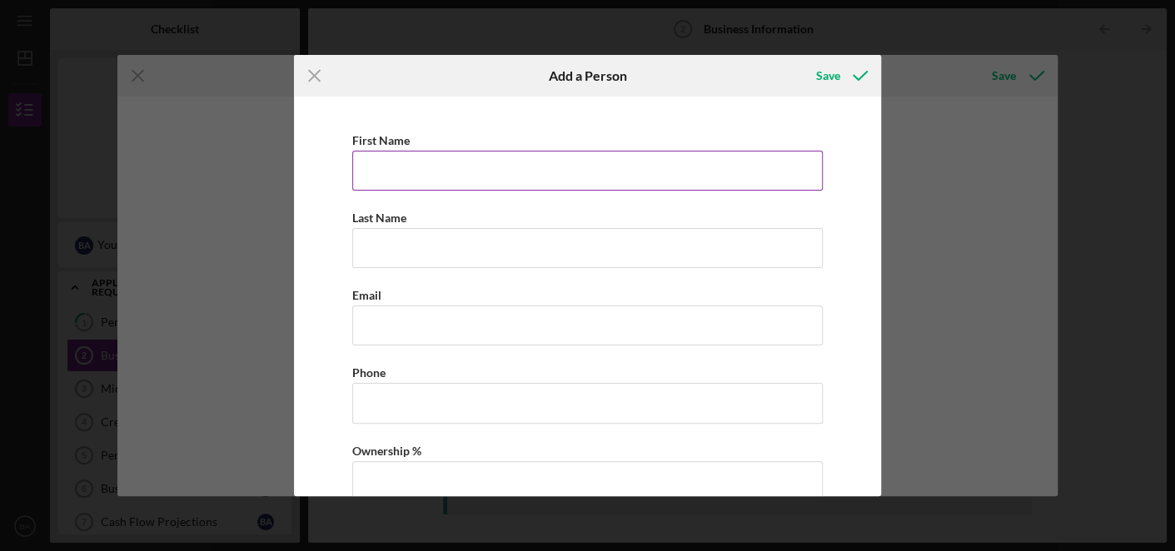
click at [476, 158] on input "First Name" at bounding box center [587, 171] width 471 height 40
type input "Sekou"
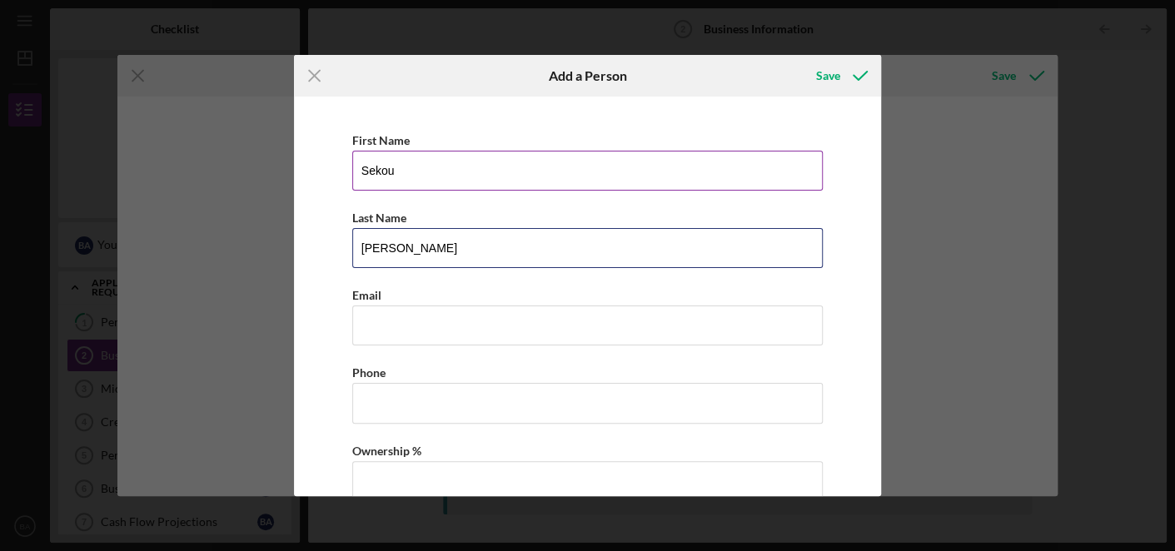
type input "[PERSON_NAME]"
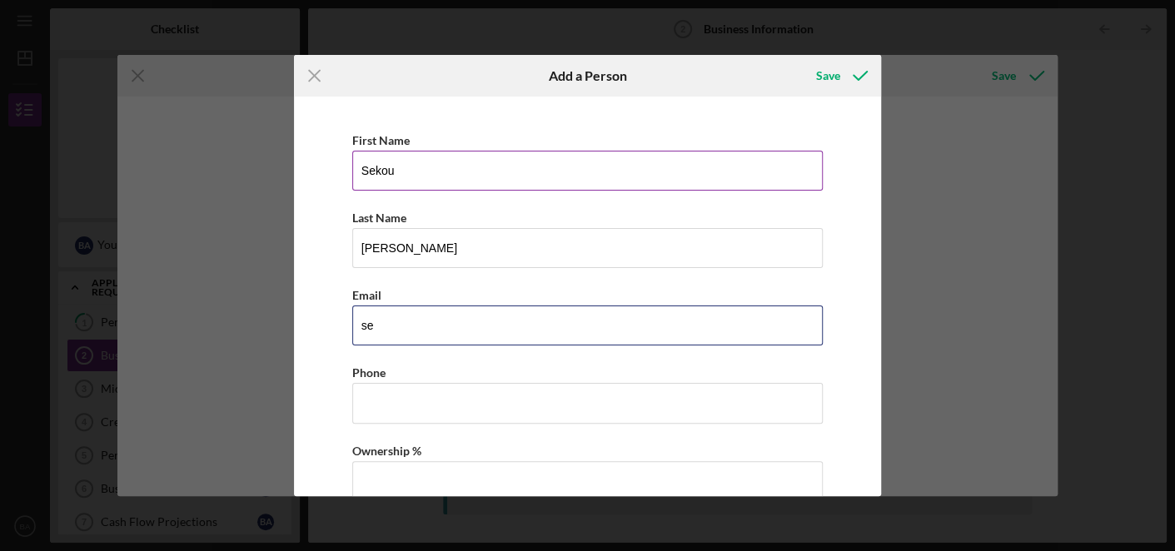
type input "s"
type input "[PERSON_NAME]"
drag, startPoint x: 476, startPoint y: 158, endPoint x: 429, endPoint y: 103, distance: 72.6
click at [429, 103] on div "First Name Sekoury Last Name [PERSON_NAME] Email [PERSON_NAME] Please enter a v…" at bounding box center [588, 297] width 588 height 400
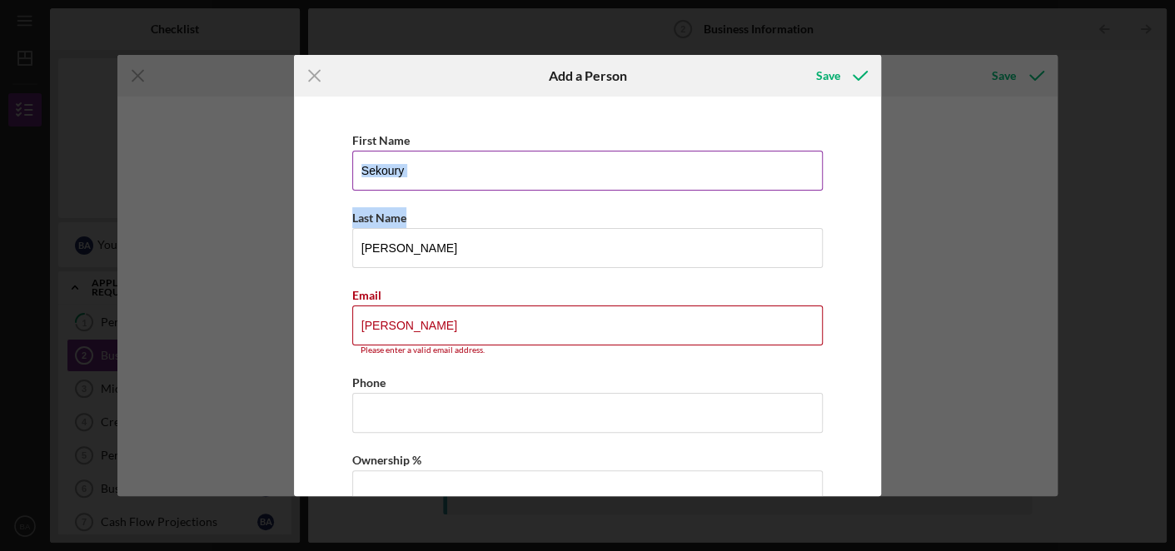
drag, startPoint x: 429, startPoint y: 196, endPoint x: 413, endPoint y: 167, distance: 32.4
click at [413, 167] on div "First Name Sekoury Last Name [PERSON_NAME] Email [PERSON_NAME] Please enter a v…" at bounding box center [587, 328] width 571 height 447
click at [413, 167] on input "Sekoury" at bounding box center [587, 171] width 471 height 40
drag, startPoint x: 413, startPoint y: 167, endPoint x: 438, endPoint y: 343, distance: 177.5
click at [438, 343] on div "First Name [PERSON_NAME] Last Name [PERSON_NAME] Email [PERSON_NAME] Please ent…" at bounding box center [587, 328] width 571 height 447
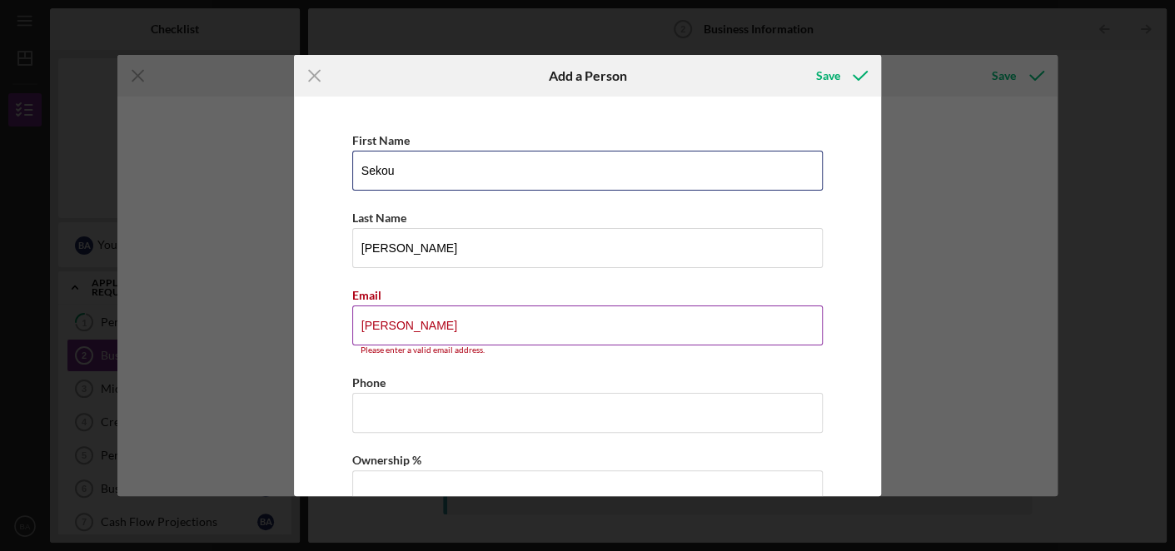
type input "Sekou"
drag, startPoint x: 438, startPoint y: 343, endPoint x: 433, endPoint y: 331, distance: 13.5
click at [433, 331] on div "Email [PERSON_NAME] Please enter a valid email address." at bounding box center [587, 320] width 471 height 71
click at [433, 331] on input "[PERSON_NAME]" at bounding box center [587, 326] width 471 height 40
click at [433, 331] on input "quintryder" at bounding box center [587, 326] width 471 height 40
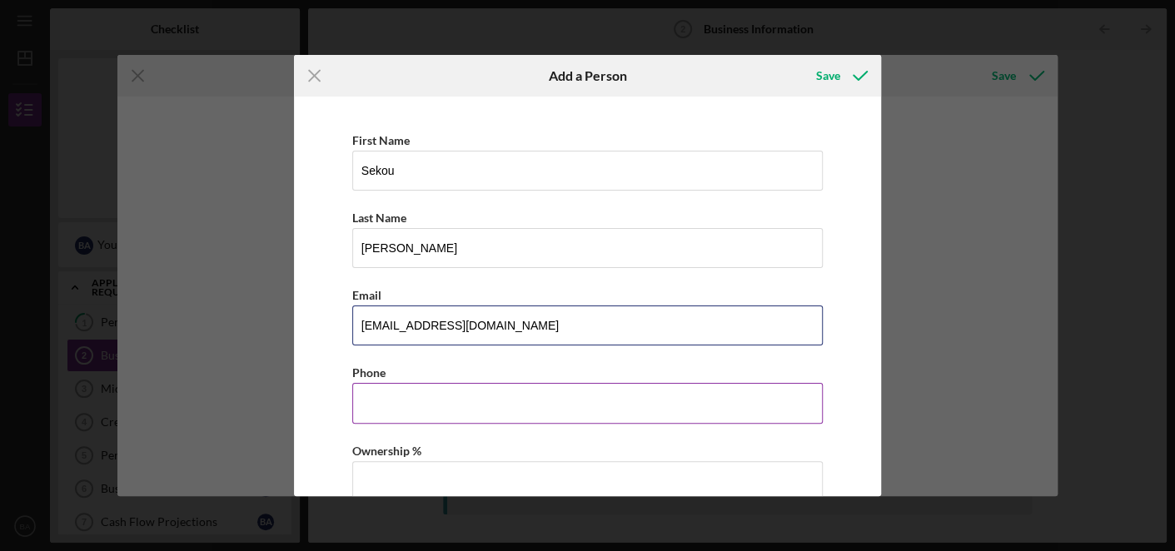
drag, startPoint x: 433, startPoint y: 331, endPoint x: 429, endPoint y: 414, distance: 83.4
click at [429, 414] on div "First Name [PERSON_NAME] Last Name [PERSON_NAME] Email [EMAIL_ADDRESS][DOMAIN_N…" at bounding box center [587, 323] width 571 height 437
type input "[EMAIL_ADDRESS][DOMAIN_NAME]"
click at [429, 414] on input "Business Phone" at bounding box center [587, 403] width 471 height 40
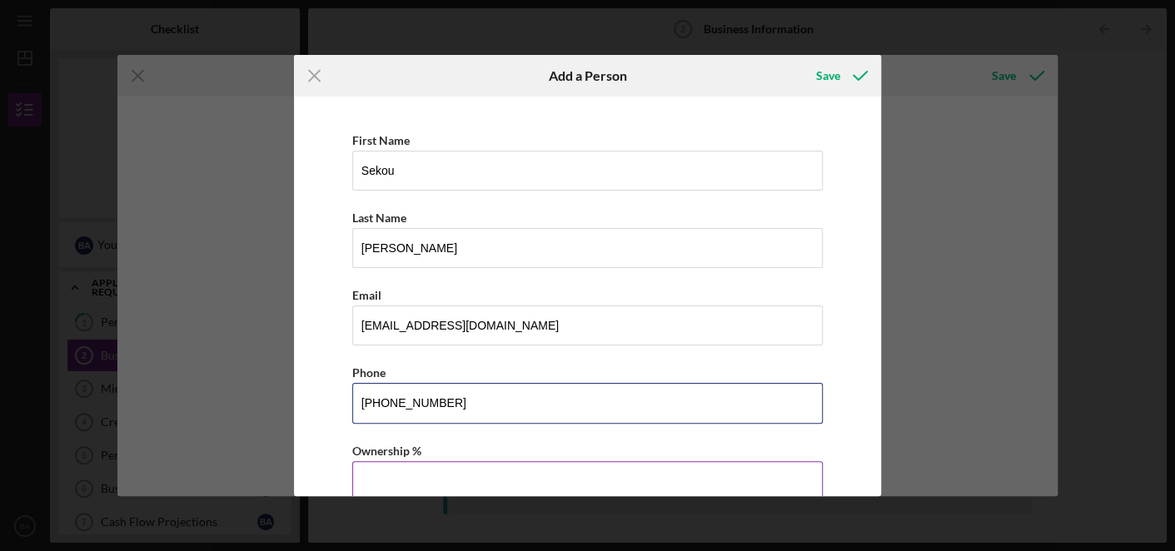
drag, startPoint x: 429, startPoint y: 414, endPoint x: 460, endPoint y: 475, distance: 69.3
click at [460, 475] on div "First Name [PERSON_NAME] Last Name [PERSON_NAME] Email [EMAIL_ADDRESS][DOMAIN_N…" at bounding box center [587, 323] width 571 height 437
type input "[PHONE_NUMBER]"
click at [460, 475] on input "Ownership %" at bounding box center [587, 481] width 471 height 40
type input "24.00%"
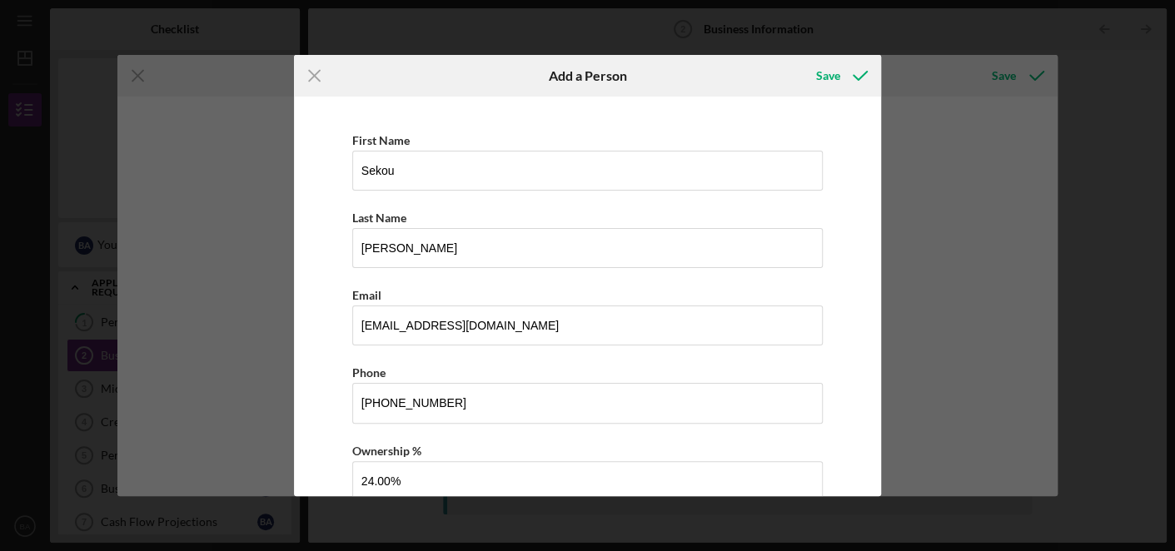
click at [565, 435] on div "First Name [PERSON_NAME] Last Name [PERSON_NAME] Email [EMAIL_ADDRESS][DOMAIN_N…" at bounding box center [587, 323] width 571 height 437
drag, startPoint x: 881, startPoint y: 281, endPoint x: 863, endPoint y: 395, distance: 116.2
click at [863, 395] on div "Icon/Menu Close Add a Person Save First Name [PERSON_NAME] Last Name [PERSON_NA…" at bounding box center [587, 275] width 1175 height 551
click at [840, 349] on div "First Name [PERSON_NAME] Last Name [PERSON_NAME] Email [EMAIL_ADDRESS][DOMAIN_N…" at bounding box center [587, 323] width 571 height 437
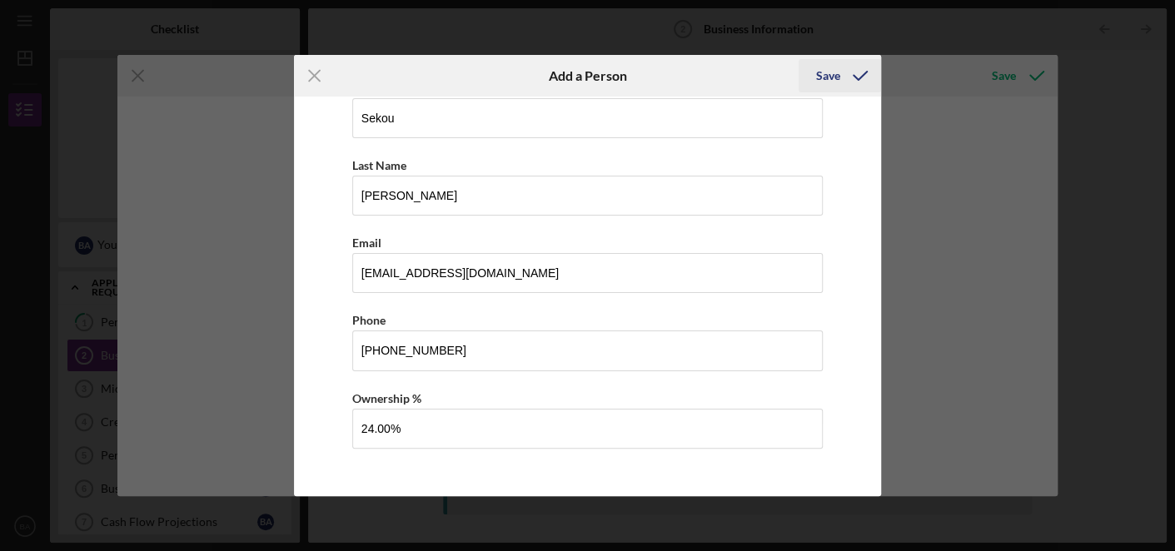
click at [824, 77] on div "Save" at bounding box center [827, 75] width 24 height 33
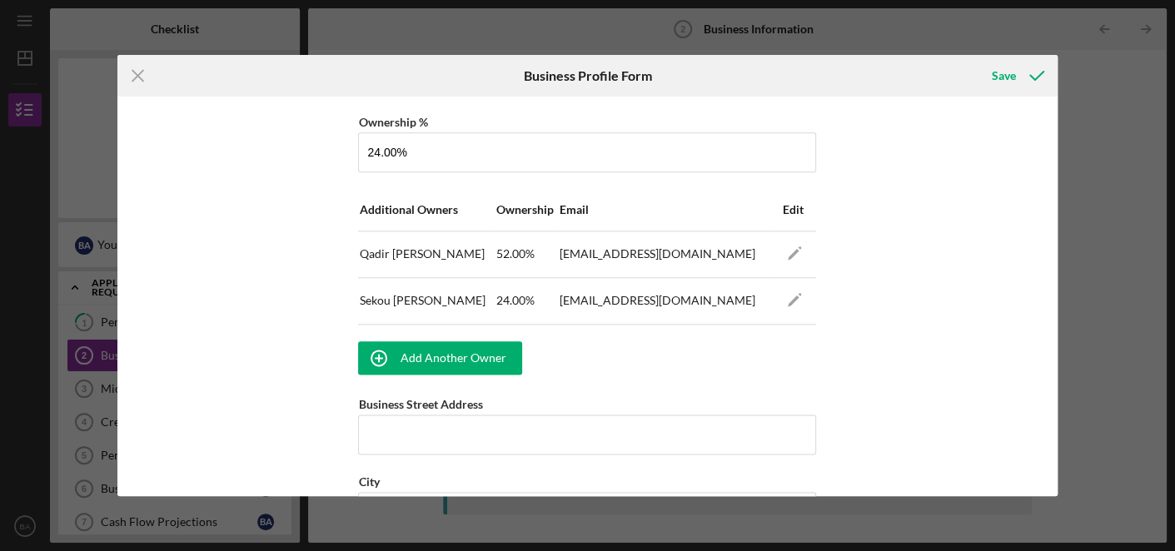
click at [601, 450] on div "Business Name 5 Pillar Meats, LLC DBA 5 Pillar Meats, LLC Business Start Date […" at bounding box center [587, 107] width 458 height 1968
click at [596, 435] on input "Business Street Address" at bounding box center [587, 435] width 458 height 40
type input "[STREET_ADDRESS]"
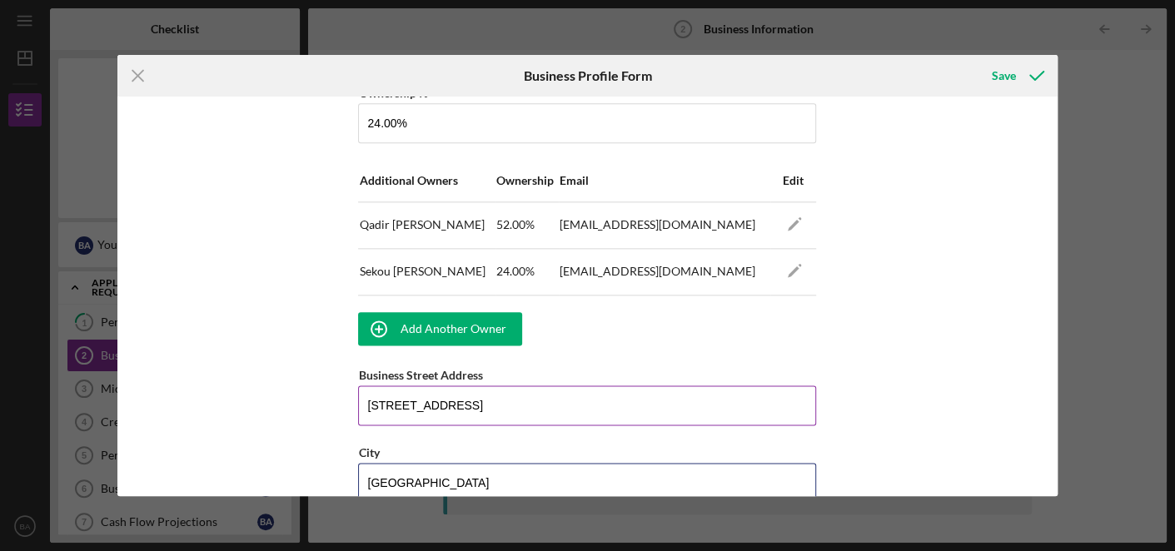
type input "[GEOGRAPHIC_DATA]"
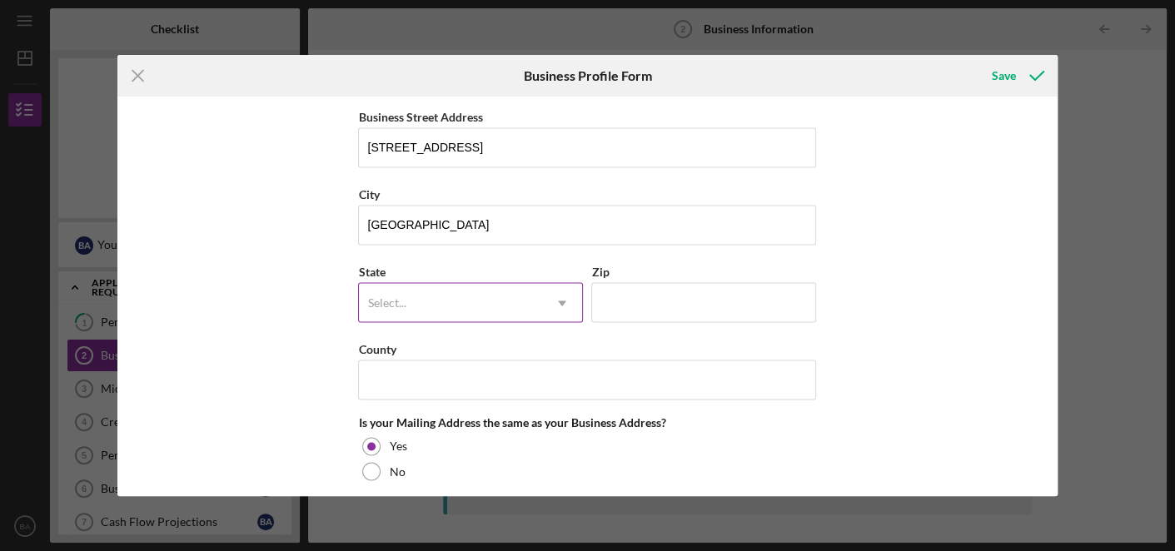
type input "v"
drag, startPoint x: 507, startPoint y: 293, endPoint x: 554, endPoint y: 295, distance: 46.7
click at [554, 295] on div "Select... Icon/Dropdown Arrow" at bounding box center [470, 302] width 225 height 40
click at [554, 295] on icon "Icon/Dropdown Arrow" at bounding box center [562, 303] width 40 height 40
drag, startPoint x: 554, startPoint y: 295, endPoint x: 565, endPoint y: 301, distance: 13.0
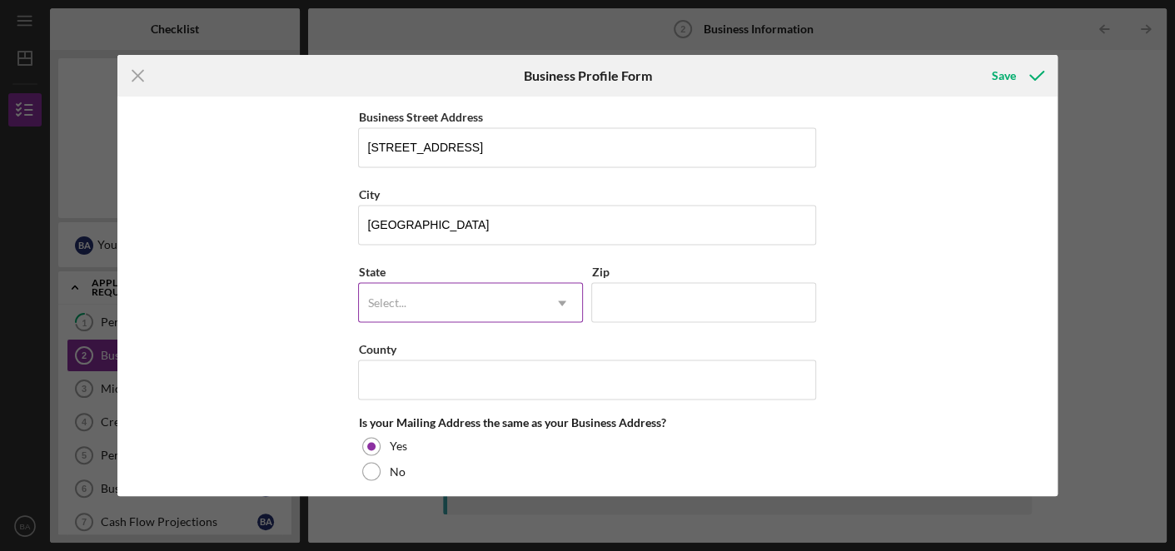
click at [565, 301] on icon "Icon/Dropdown Arrow" at bounding box center [562, 303] width 40 height 40
drag, startPoint x: 565, startPoint y: 301, endPoint x: 545, endPoint y: 298, distance: 21.0
click at [545, 298] on icon "Icon/Dropdown Arrow" at bounding box center [562, 303] width 40 height 40
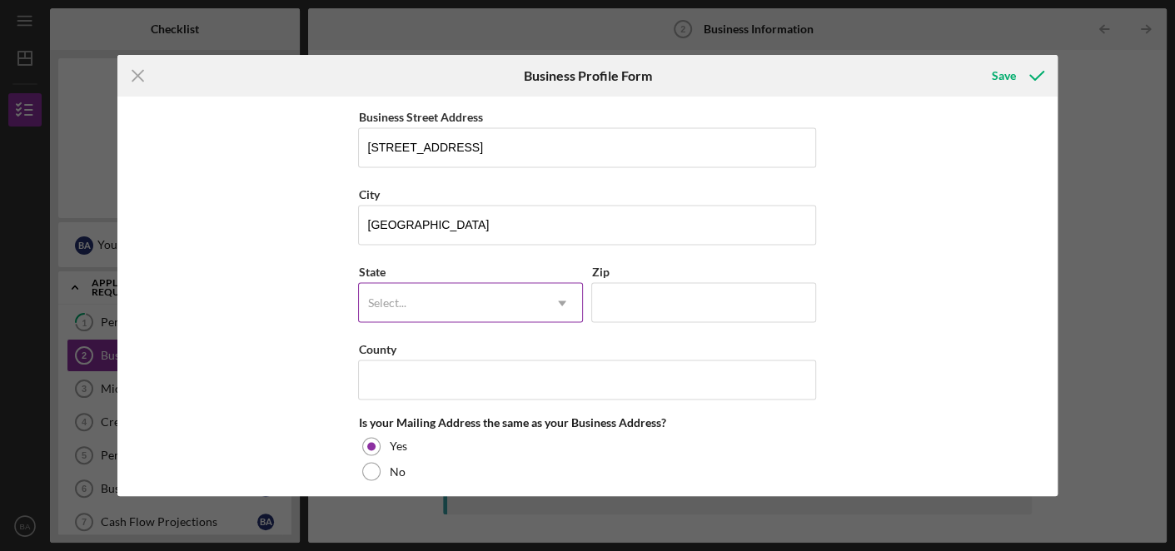
click at [551, 296] on icon "Icon/Dropdown Arrow" at bounding box center [562, 303] width 40 height 40
type input "v"
drag, startPoint x: 551, startPoint y: 296, endPoint x: 560, endPoint y: 296, distance: 9.2
click at [560, 296] on icon "Icon/Dropdown Arrow" at bounding box center [562, 303] width 40 height 40
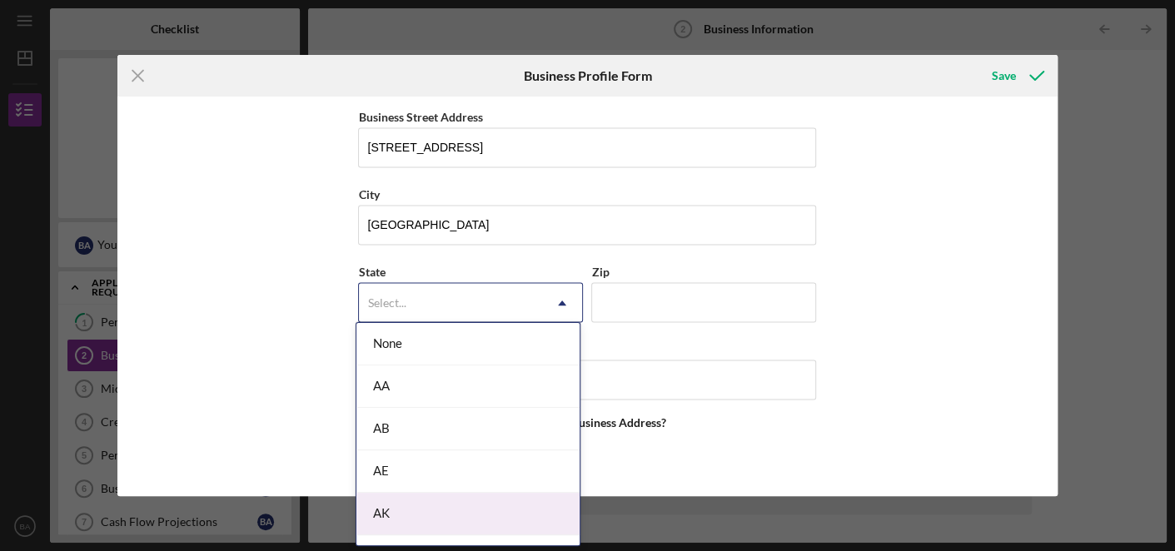
drag, startPoint x: 560, startPoint y: 296, endPoint x: 572, endPoint y: 526, distance: 230.1
click at [572, 526] on body "Icon/Menu Business Information 2 Business Information Checklist CIC Microloan $…" at bounding box center [587, 275] width 1175 height 551
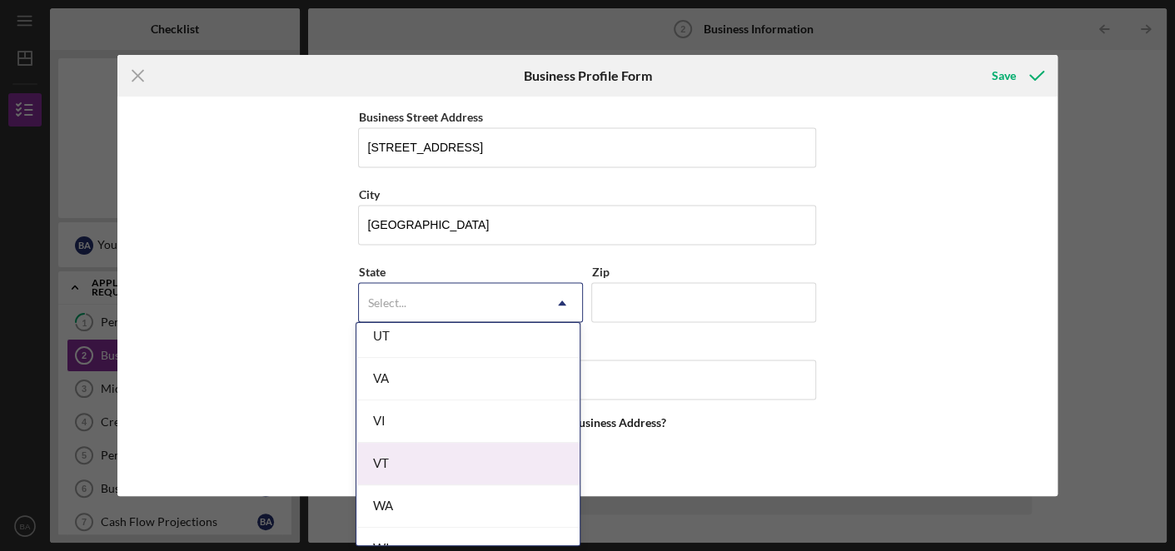
scroll to position [2852, 0]
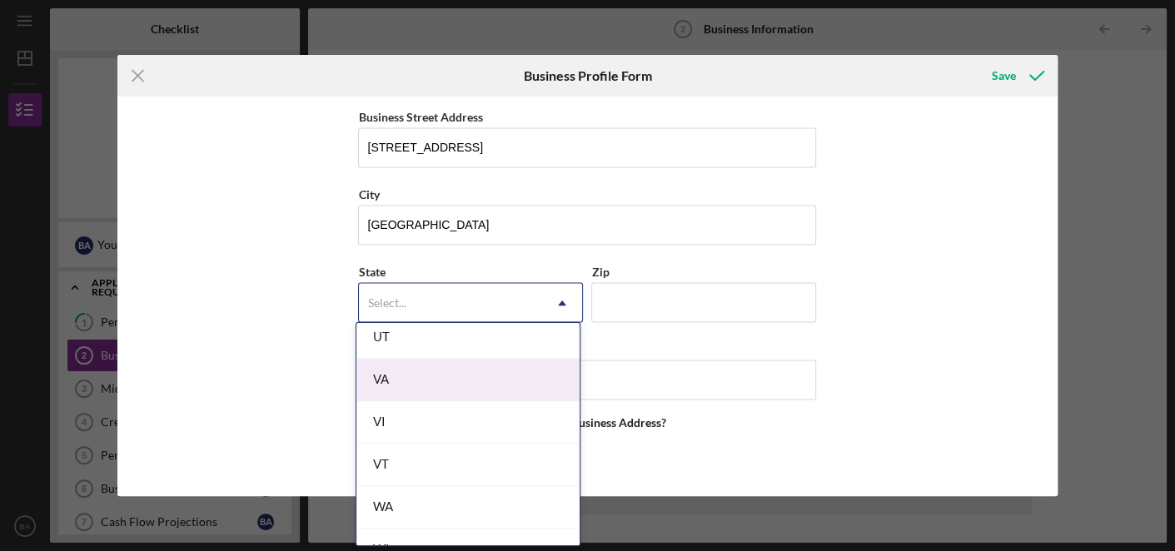
click at [505, 364] on div "VA" at bounding box center [467, 380] width 223 height 42
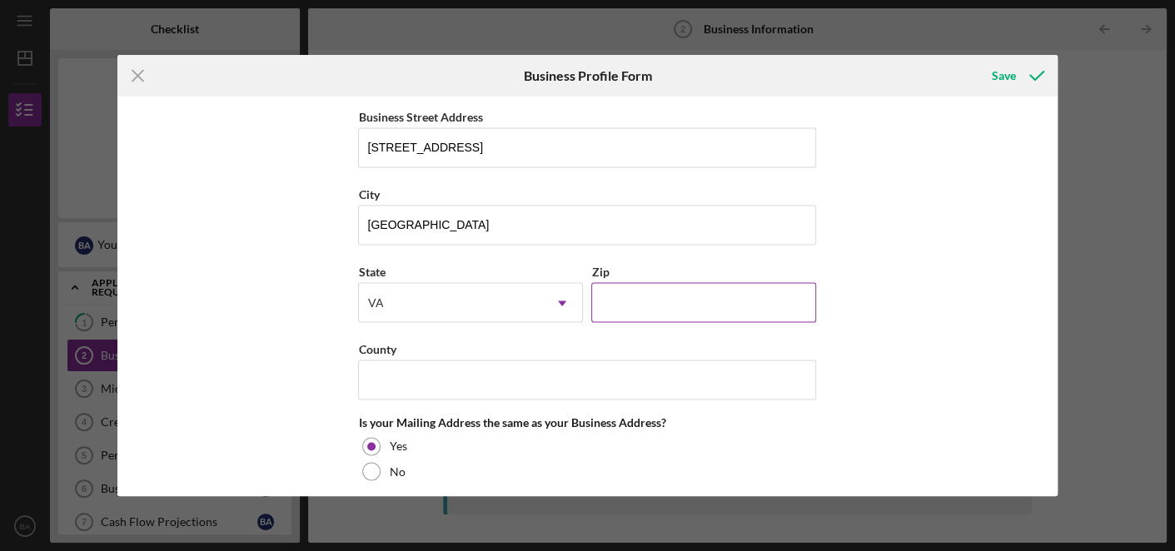
click at [624, 289] on input "Zip" at bounding box center [703, 302] width 225 height 40
click at [659, 286] on input "23290" at bounding box center [703, 302] width 225 height 40
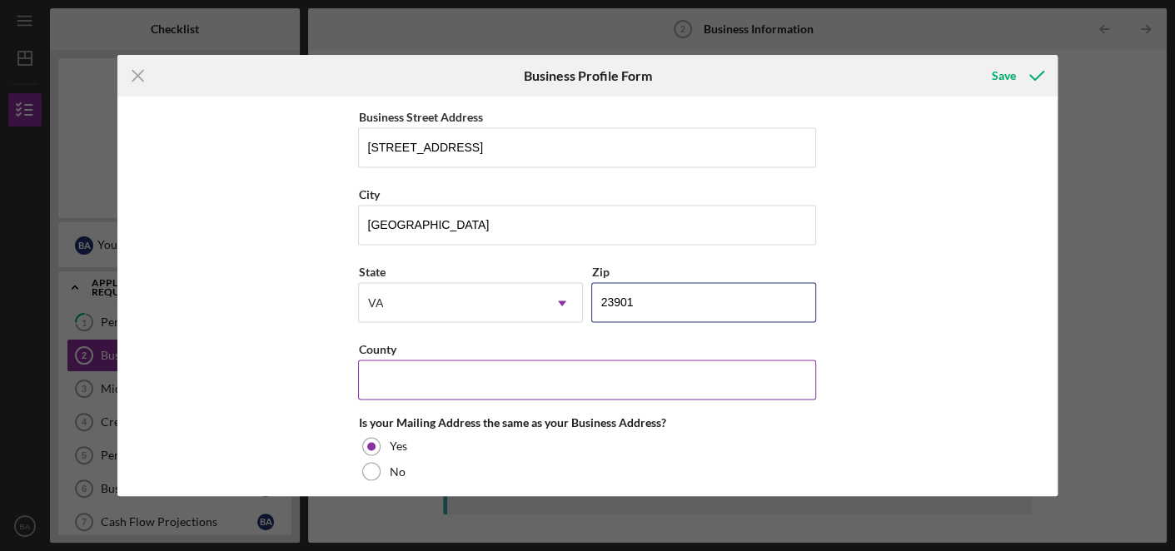
type input "23901"
click at [555, 360] on input "County" at bounding box center [587, 380] width 458 height 40
type input "F"
click at [555, 360] on input "County" at bounding box center [587, 380] width 458 height 40
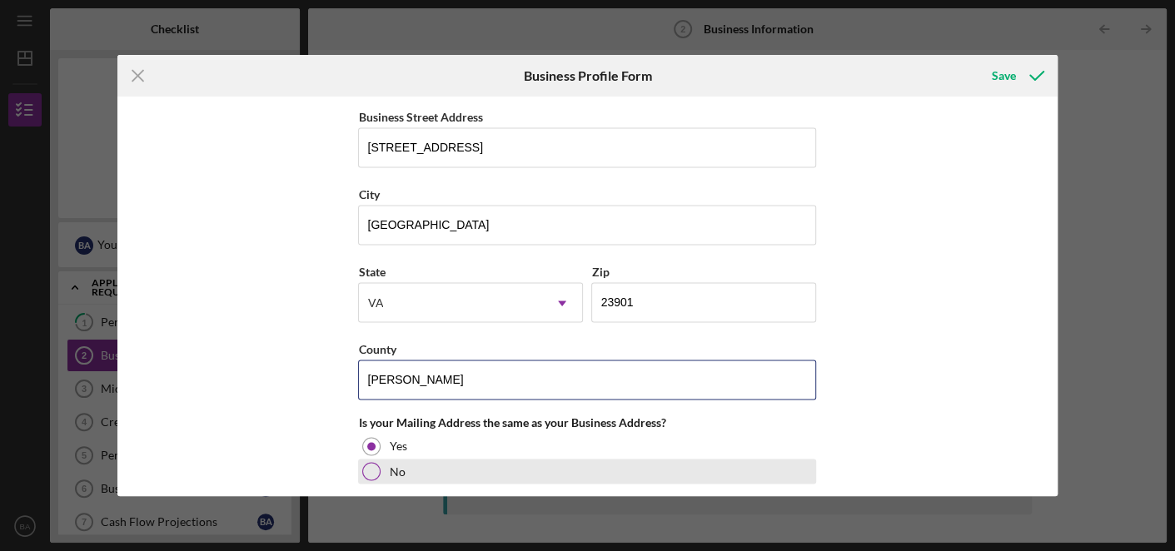
type input "[PERSON_NAME]"
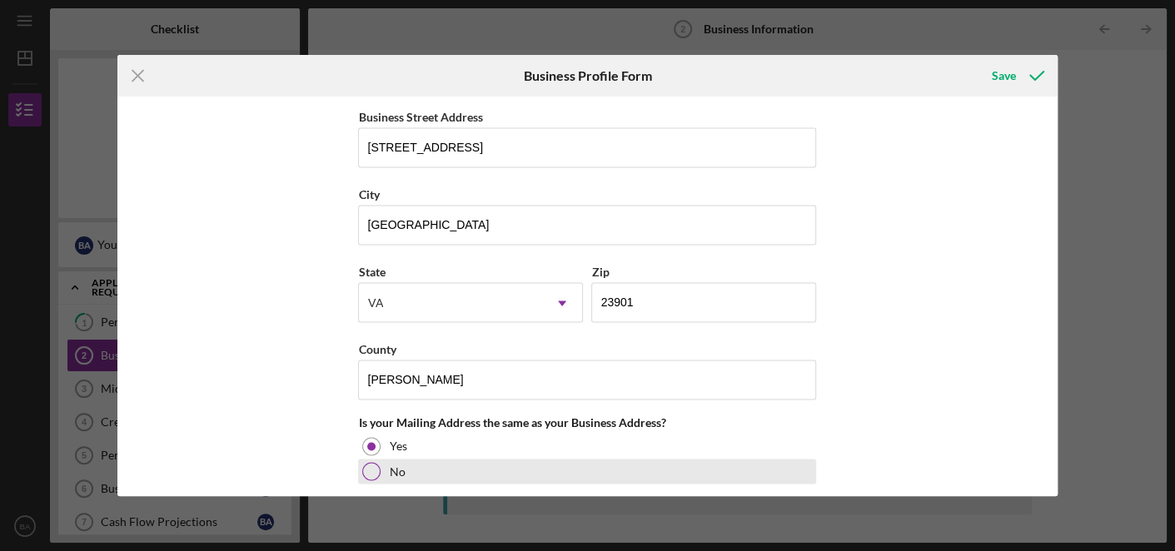
click at [560, 462] on div "No" at bounding box center [587, 471] width 458 height 25
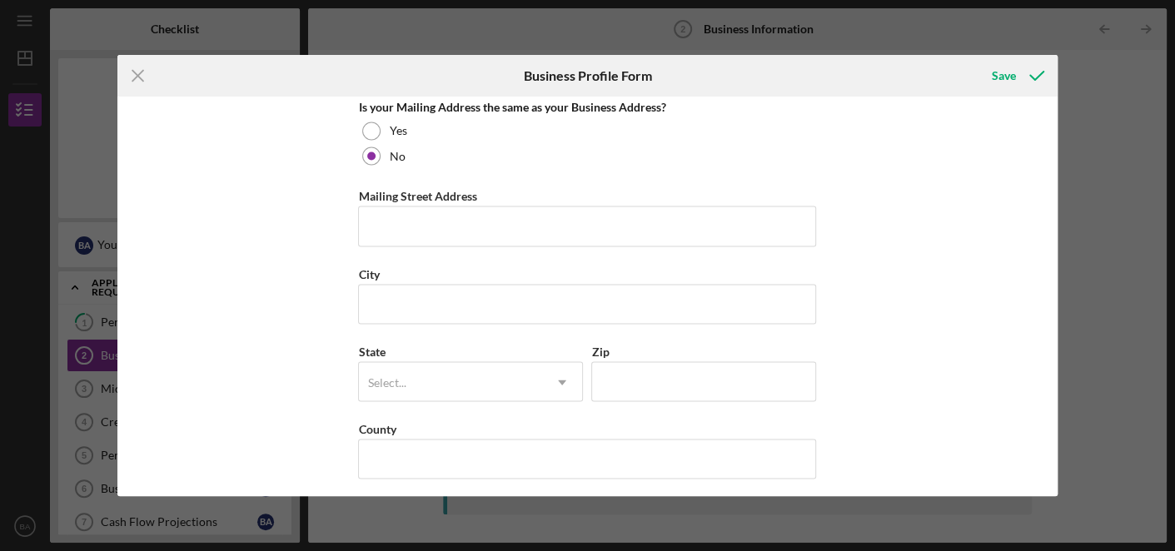
scroll to position [1591, 0]
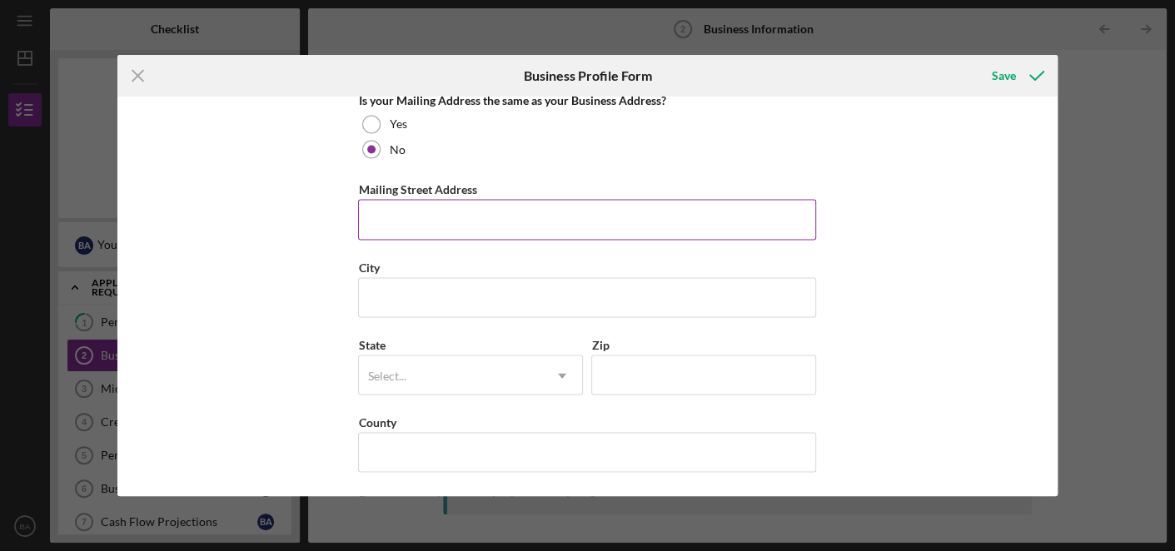
click at [625, 203] on input "Mailing Street Address" at bounding box center [587, 219] width 458 height 40
type input "[STREET_ADDRESS]"
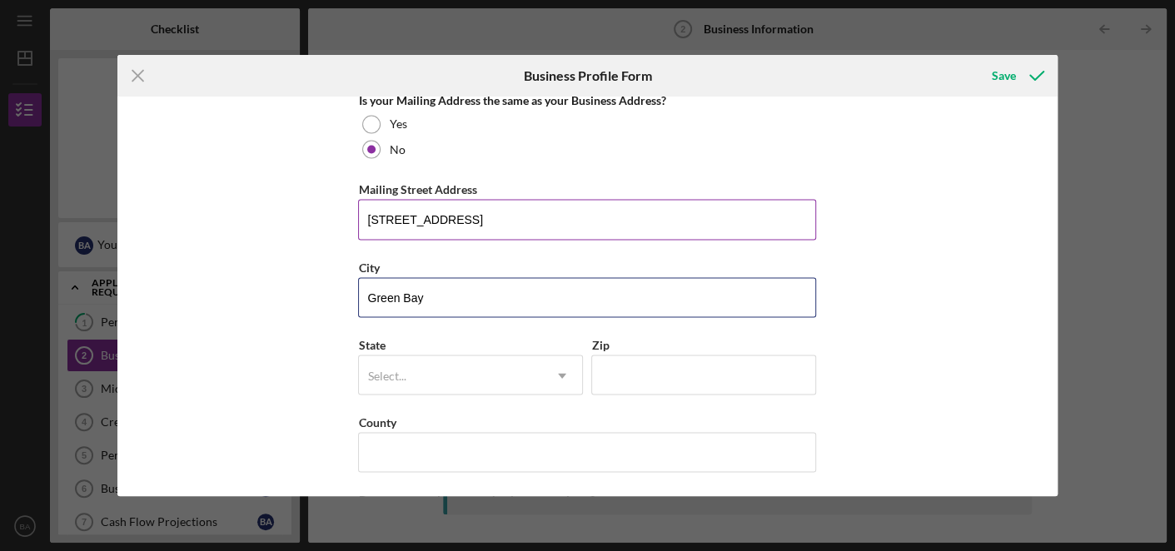
type input "Green Bay"
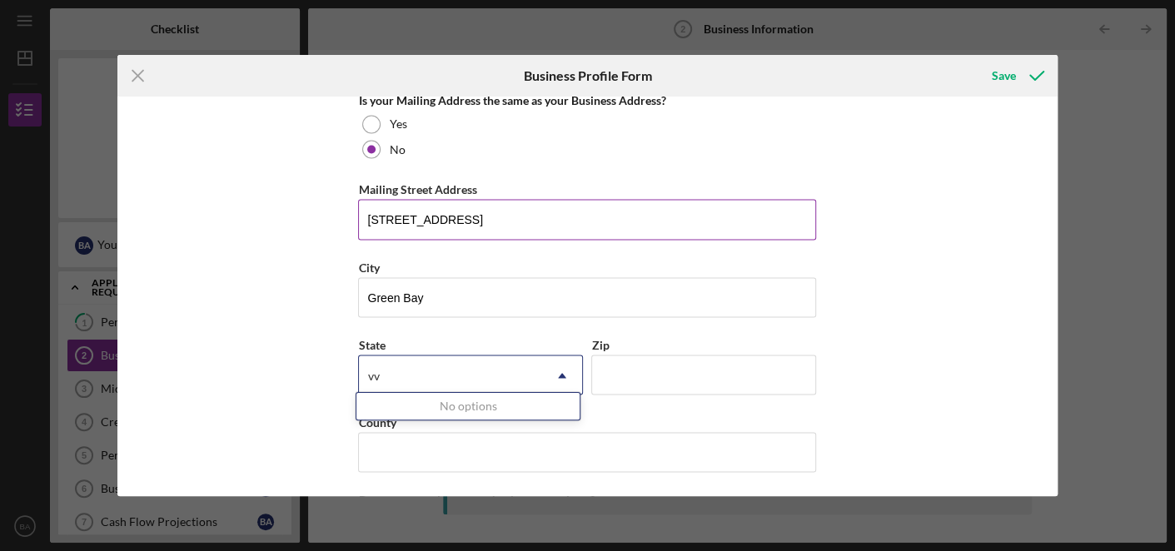
type input "v"
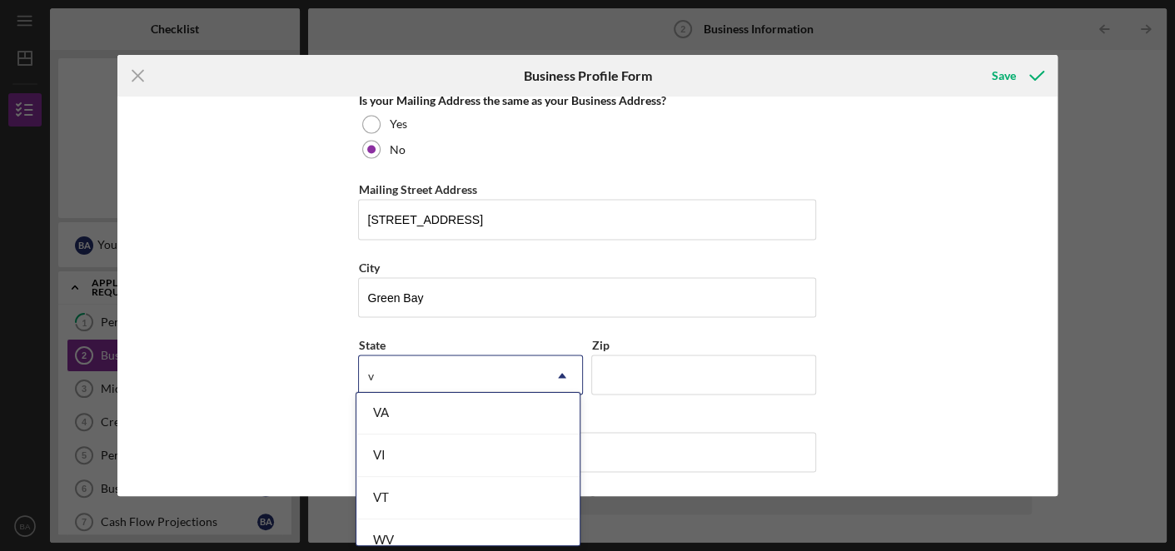
scroll to position [185, 0]
click at [486, 403] on div "VA" at bounding box center [467, 399] width 223 height 42
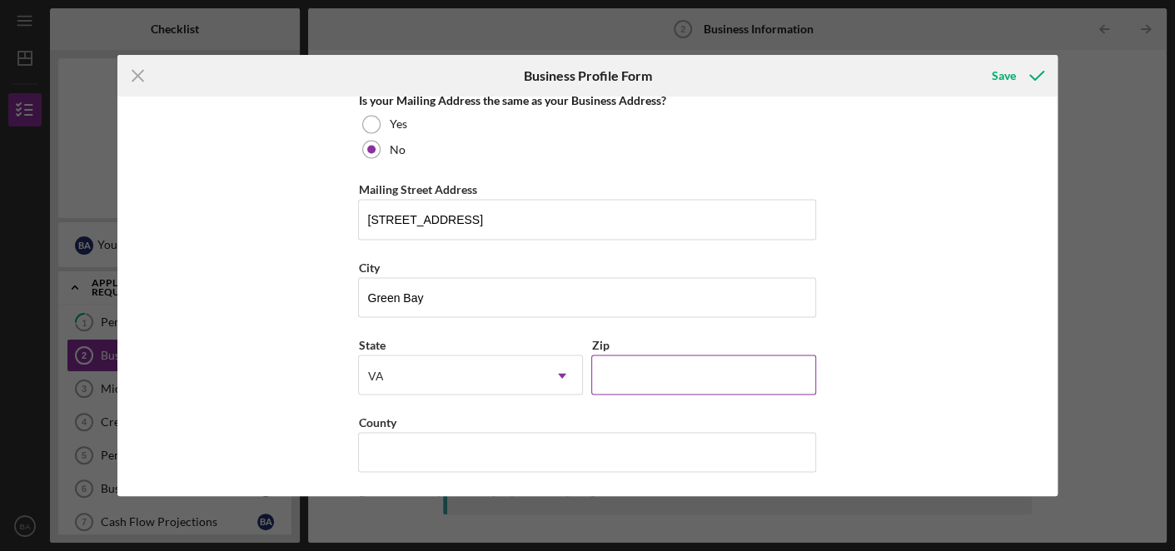
click at [619, 377] on input "Zip" at bounding box center [703, 375] width 225 height 40
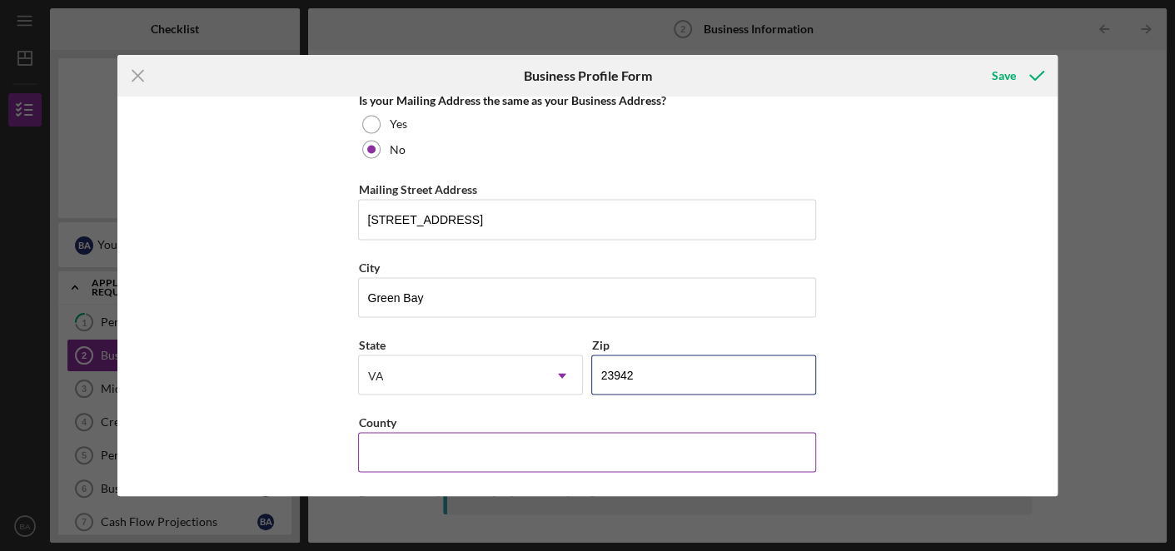
type input "23942"
click at [570, 439] on input "County" at bounding box center [587, 452] width 458 height 40
type input "[PERSON_NAME]"
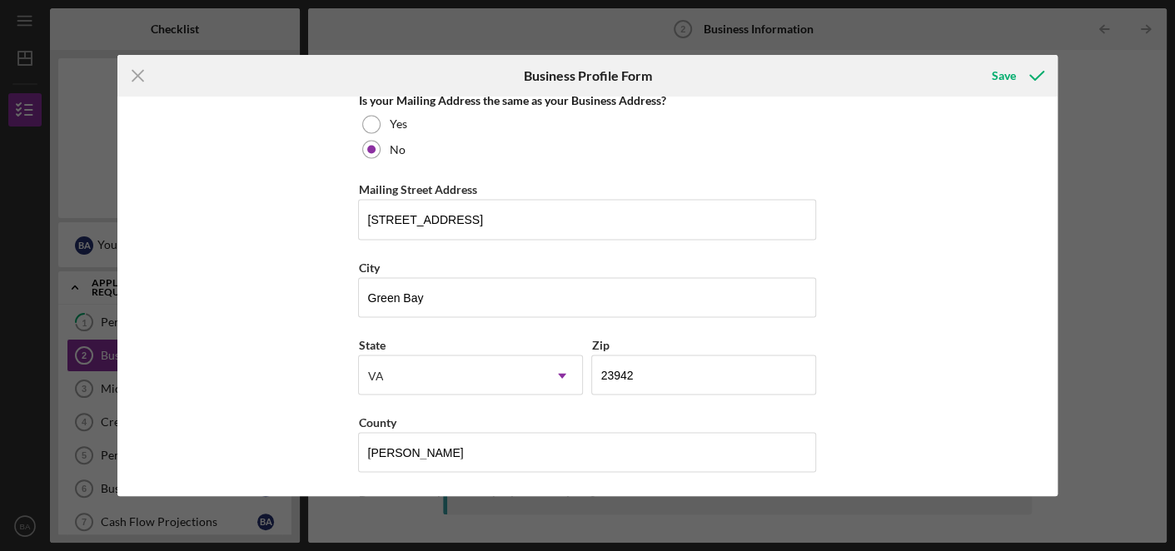
click at [932, 359] on div "Business Name 5 Pillar Meats, LLC DBA 5 Pillar Meats, LLC Business Start Date […" at bounding box center [587, 297] width 940 height 400
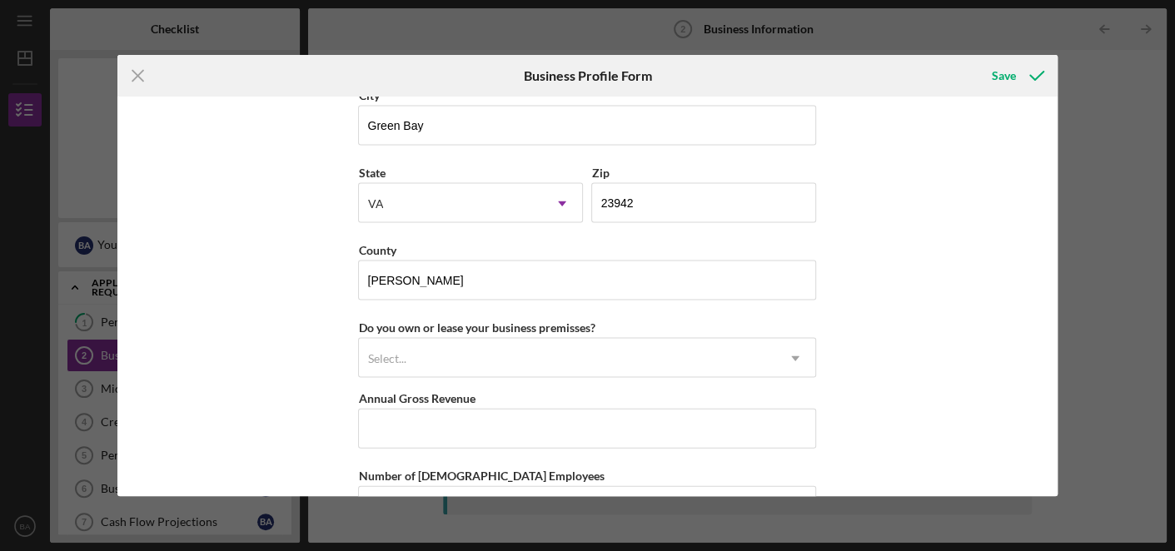
scroll to position [1773, 0]
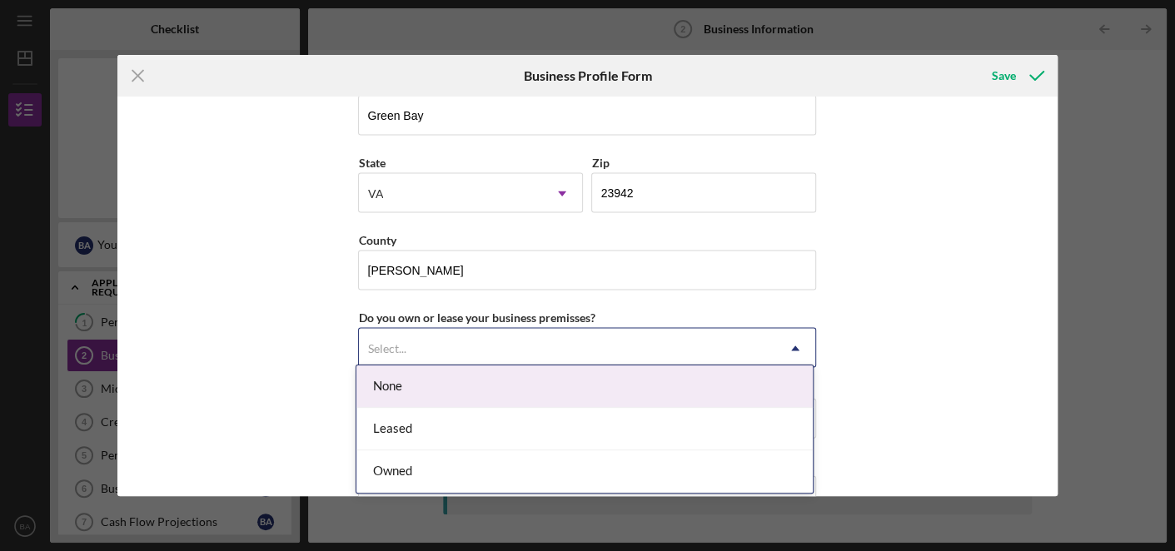
click at [673, 330] on div "Select..." at bounding box center [567, 349] width 416 height 38
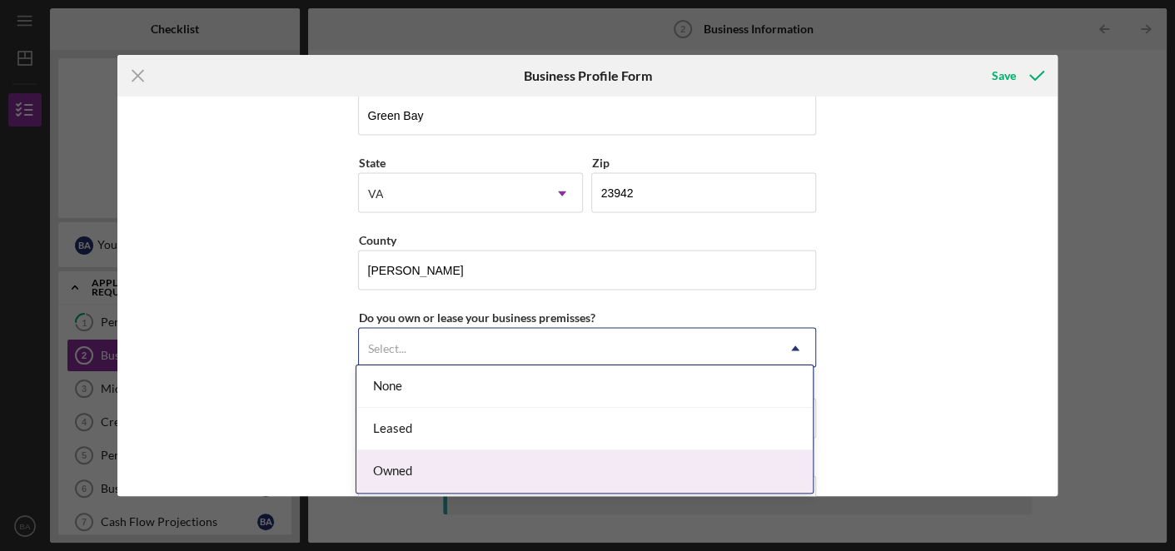
click at [624, 483] on div "Owned" at bounding box center [584, 471] width 456 height 42
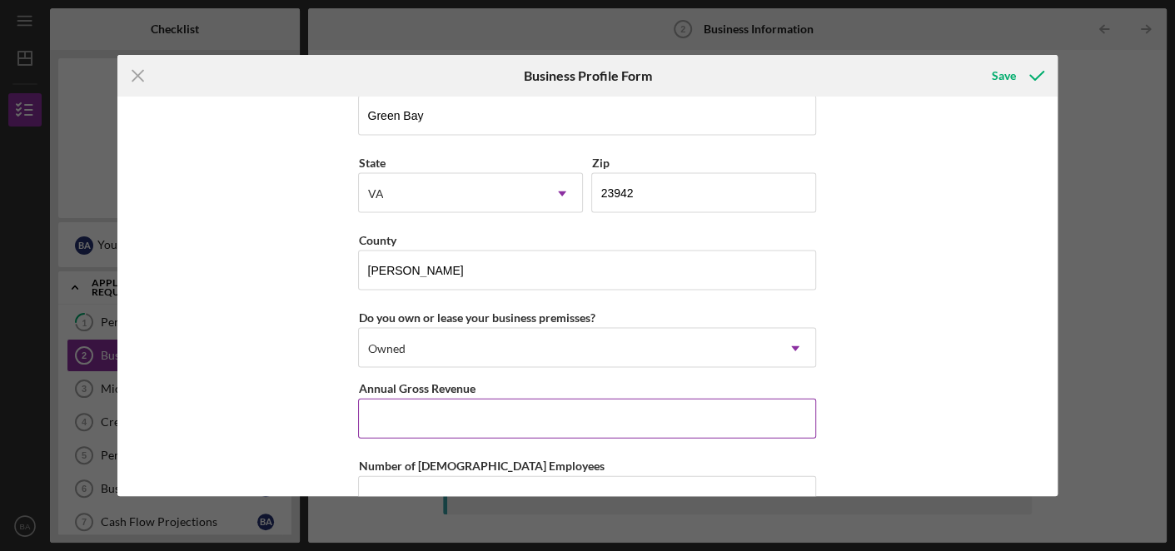
click at [604, 407] on input "Annual Gross Revenue" at bounding box center [587, 419] width 458 height 40
drag, startPoint x: 604, startPoint y: 407, endPoint x: 972, endPoint y: 341, distance: 373.0
click at [972, 341] on div "Business Name 5 Pillar Meats, LLC DBA 5 Pillar Meats, LLC Business Start Date […" at bounding box center [587, 297] width 940 height 400
type input "$600,000"
click at [972, 341] on div "Business Name 5 Pillar Meats, LLC DBA 5 Pillar Meats, LLC Business Start Date […" at bounding box center [587, 297] width 940 height 400
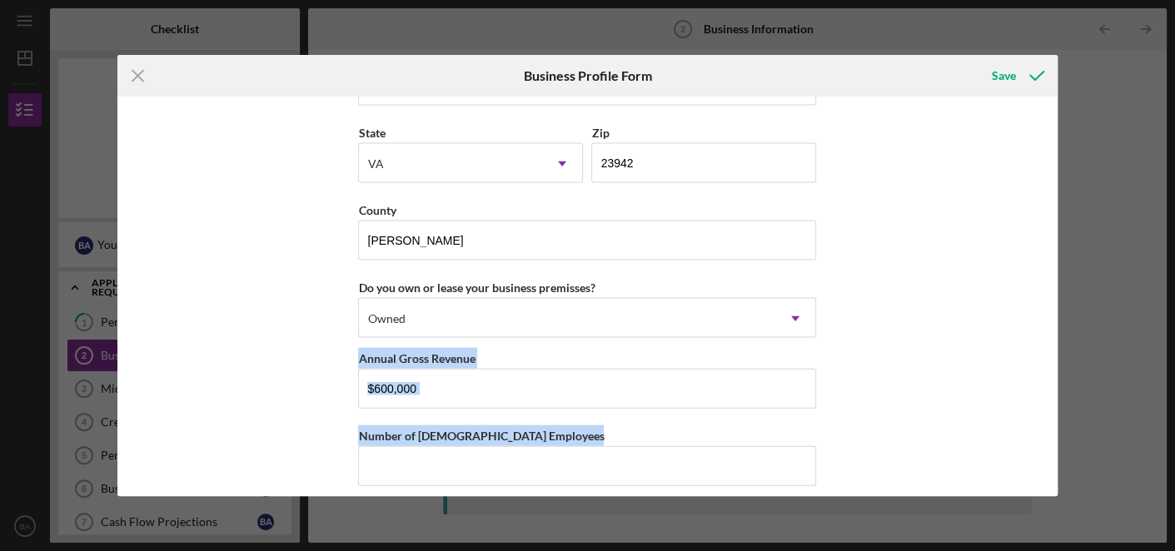
scroll to position [1811, 0]
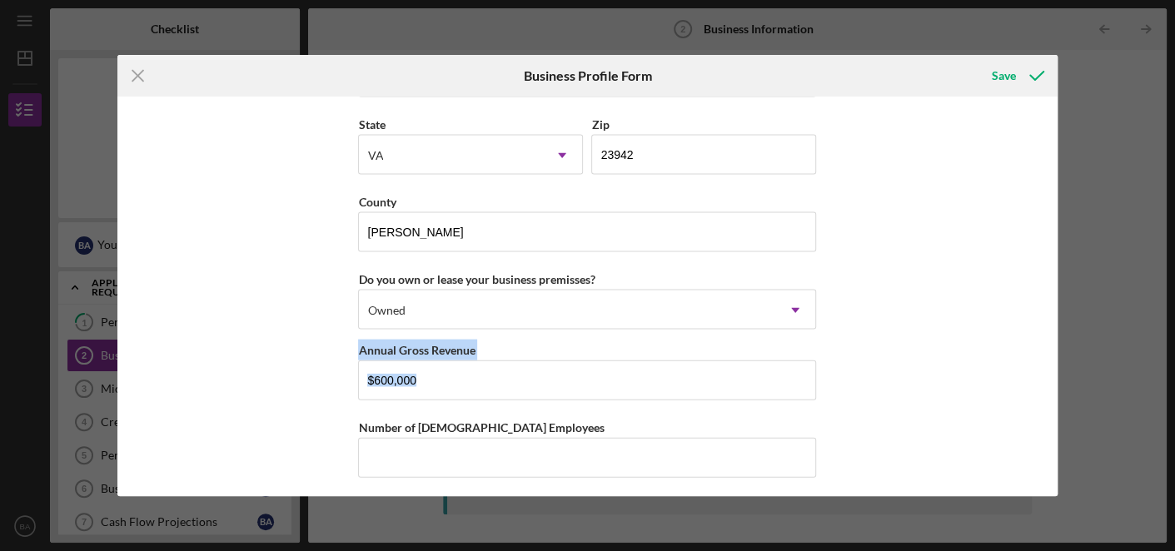
drag, startPoint x: 972, startPoint y: 341, endPoint x: 998, endPoint y: 414, distance: 77.2
click at [998, 414] on div "Business Name 5 Pillar Meats, LLC DBA 5 Pillar Meats, LLC Business Start Date […" at bounding box center [587, 297] width 940 height 400
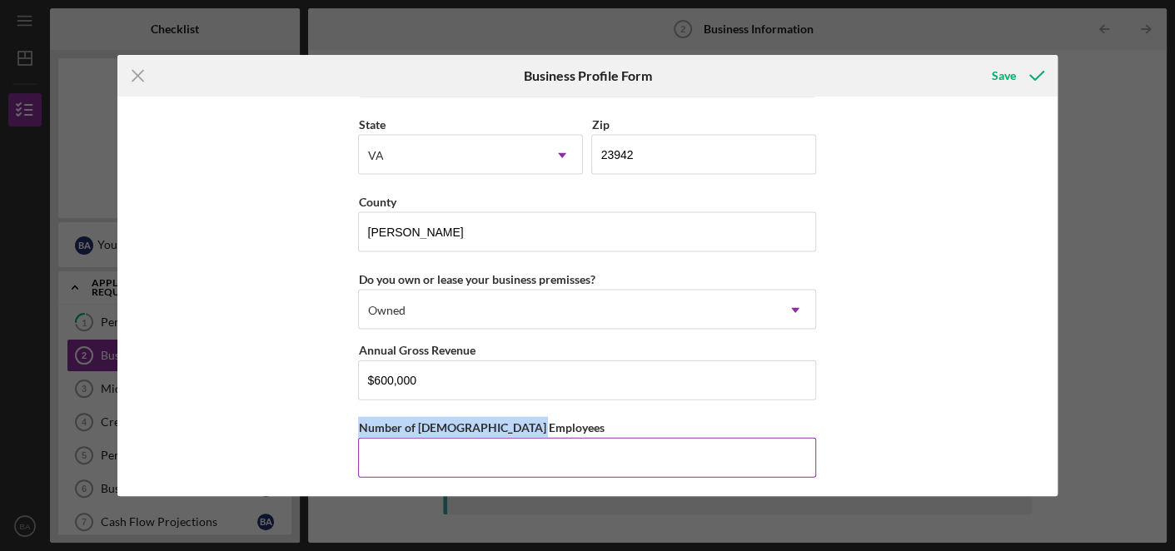
drag, startPoint x: 998, startPoint y: 414, endPoint x: 673, endPoint y: 456, distance: 328.3
click at [673, 456] on div "Business Name 5 Pillar Meats, LLC DBA 5 Pillar Meats, LLC Business Start Date […" at bounding box center [587, 297] width 940 height 400
drag, startPoint x: 673, startPoint y: 456, endPoint x: 594, endPoint y: 446, distance: 78.9
click at [594, 446] on input "Number of [DEMOGRAPHIC_DATA] Employees" at bounding box center [587, 458] width 458 height 40
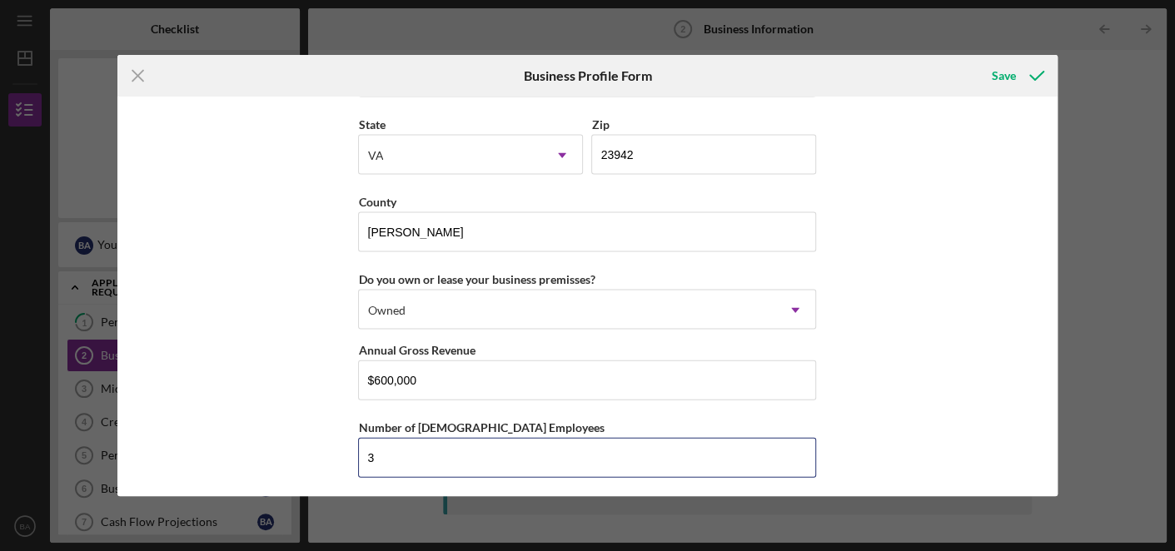
type input "3"
click at [823, 403] on div "Business Name 5 Pillar Meats, LLC DBA 5 Pillar Meats, LLC Business Start Date […" at bounding box center [587, 297] width 940 height 400
drag, startPoint x: 1032, startPoint y: 432, endPoint x: 1041, endPoint y: 433, distance: 8.4
click at [1041, 433] on div "Business Name 5 Pillar Meats, LLC DBA 5 Pillar Meats, LLC Business Start Date […" at bounding box center [587, 297] width 940 height 400
drag, startPoint x: 1041, startPoint y: 433, endPoint x: 1052, endPoint y: 421, distance: 15.9
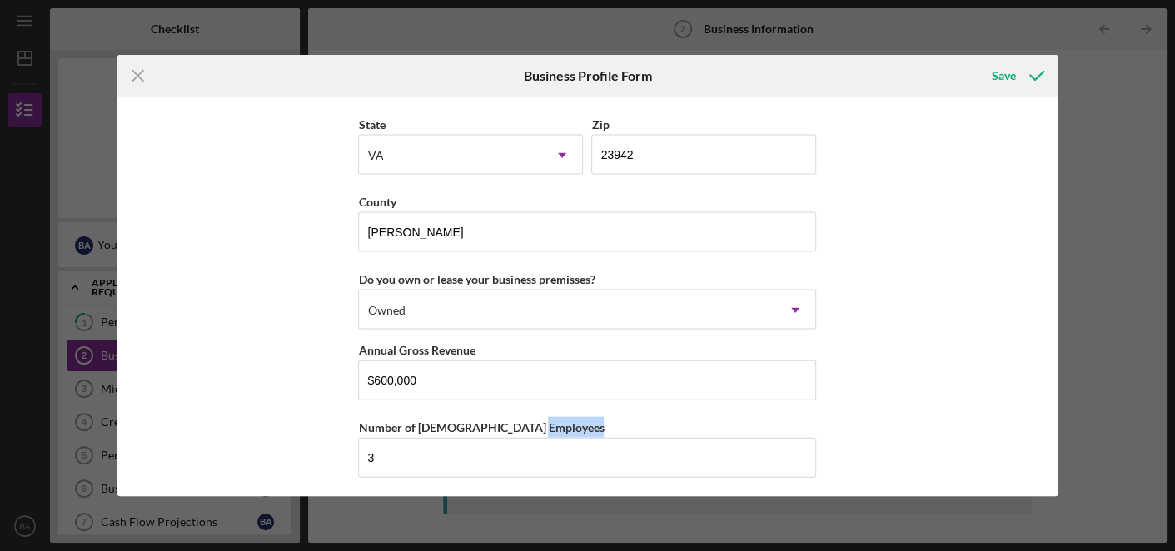
click at [1052, 421] on div "Business Name 5 Pillar Meats, LLC DBA 5 Pillar Meats, LLC Business Start Date […" at bounding box center [587, 297] width 940 height 400
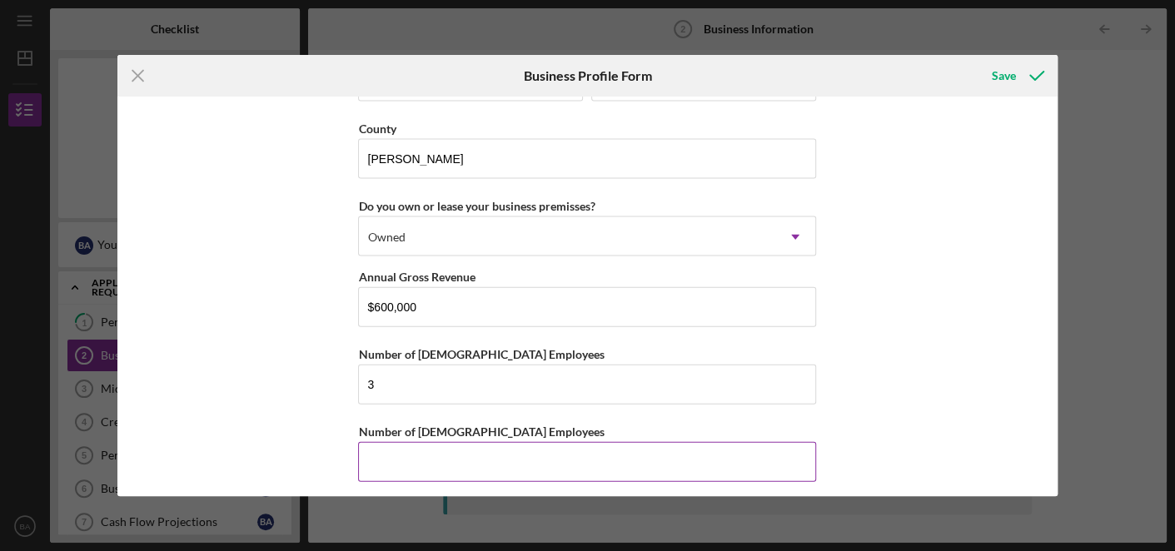
drag, startPoint x: 1049, startPoint y: 459, endPoint x: 751, endPoint y: 442, distance: 298.5
click at [751, 442] on div "Business Name 5 Pillar Meats, LLC DBA 5 Pillar Meats, LLC Business Start Date […" at bounding box center [587, 297] width 940 height 400
click at [751, 442] on input "Number of [DEMOGRAPHIC_DATA] Employees" at bounding box center [587, 462] width 458 height 40
drag, startPoint x: 751, startPoint y: 442, endPoint x: 898, endPoint y: 375, distance: 161.3
click at [898, 375] on div "Business Name 5 Pillar Meats, LLC DBA 5 Pillar Meats, LLC Business Start Date […" at bounding box center [587, 297] width 940 height 400
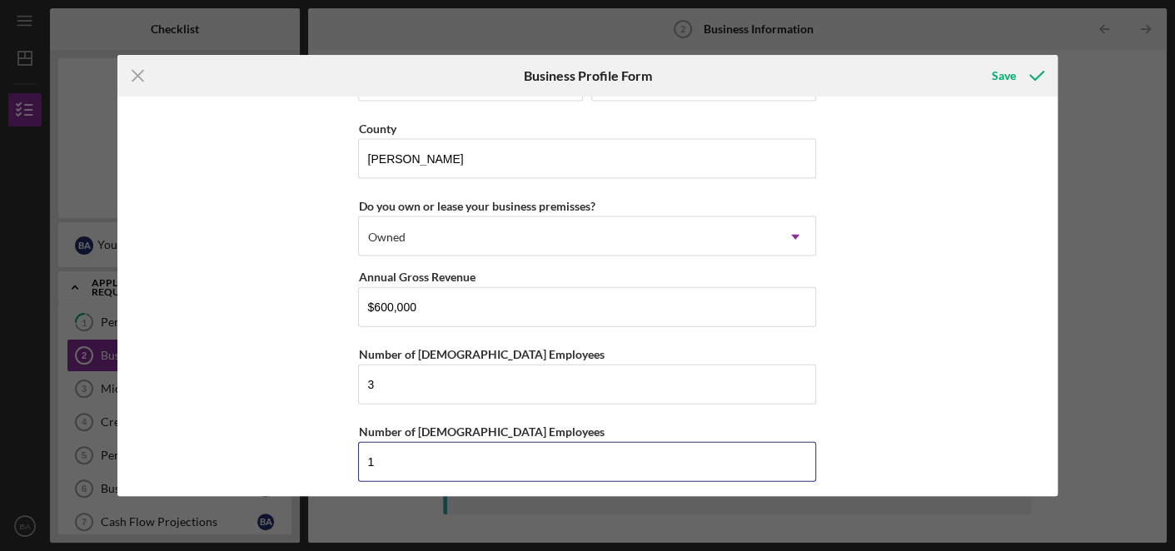
type input "1"
click at [898, 375] on div "Business Name 5 Pillar Meats, LLC DBA 5 Pillar Meats, LLC Business Start Date […" at bounding box center [587, 297] width 940 height 400
drag, startPoint x: 898, startPoint y: 375, endPoint x: 1004, endPoint y: 386, distance: 107.2
click at [1004, 386] on div "Business Name 5 Pillar Meats, LLC DBA 5 Pillar Meats, LLC Business Start Date […" at bounding box center [587, 297] width 940 height 400
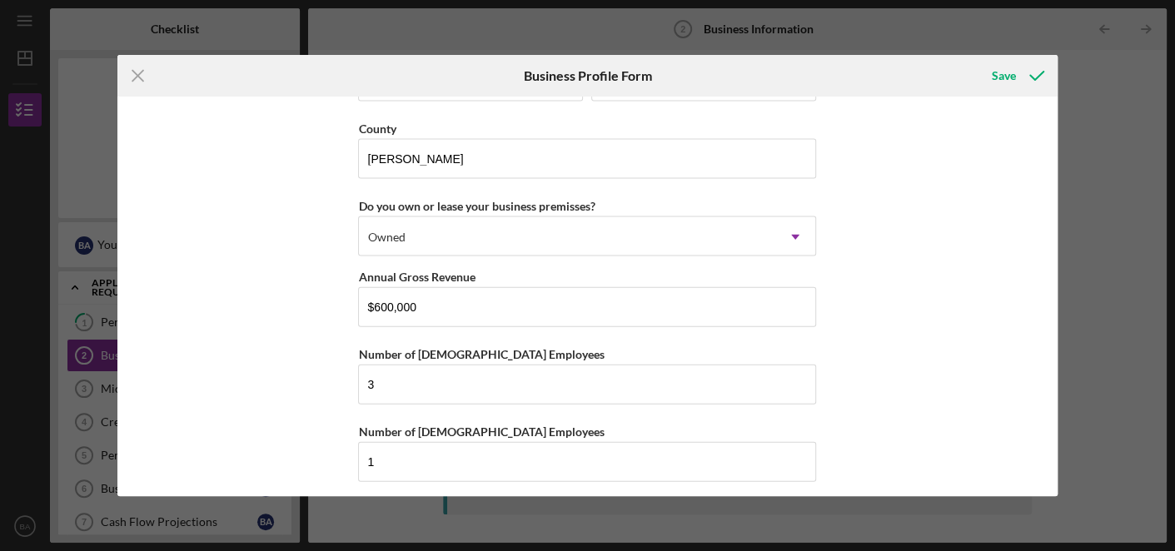
drag, startPoint x: 1004, startPoint y: 386, endPoint x: 1008, endPoint y: 370, distance: 17.2
click at [1008, 370] on div "Business Name 5 Pillar Meats, LLC DBA 5 Pillar Meats, LLC Business Start Date […" at bounding box center [587, 297] width 940 height 400
drag, startPoint x: 1008, startPoint y: 370, endPoint x: 1019, endPoint y: 346, distance: 25.7
click at [1019, 346] on div "Business Name 5 Pillar Meats, LLC DBA 5 Pillar Meats, LLC Business Start Date […" at bounding box center [587, 297] width 940 height 400
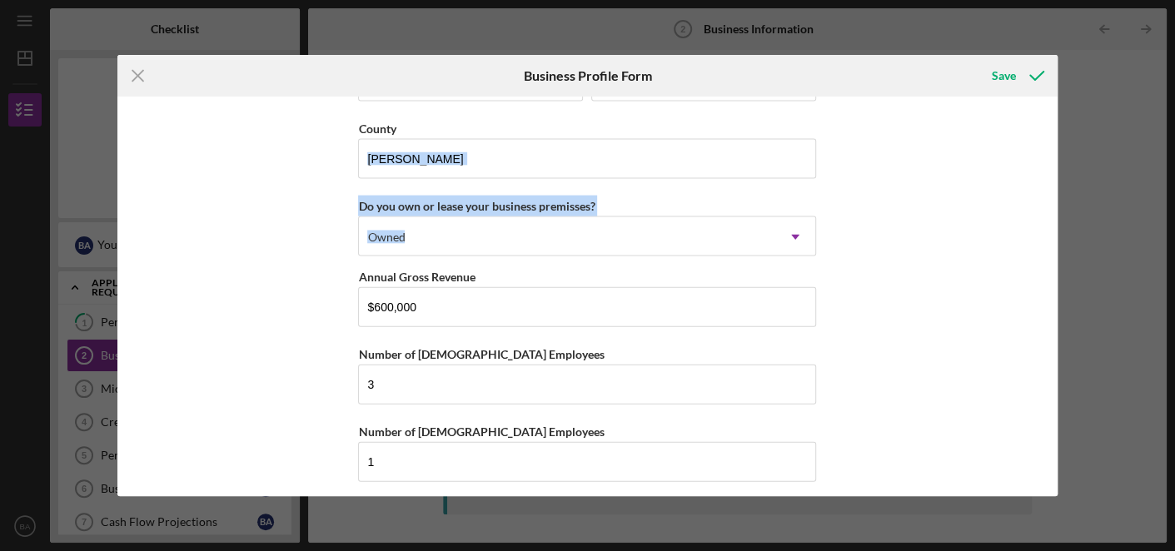
drag, startPoint x: 1052, startPoint y: 221, endPoint x: 1026, endPoint y: 157, distance: 69.1
click at [1026, 157] on div "Business Name 5 Pillar Meats, LLC DBA 5 Pillar Meats, LLC Business Start Date […" at bounding box center [587, 297] width 940 height 400
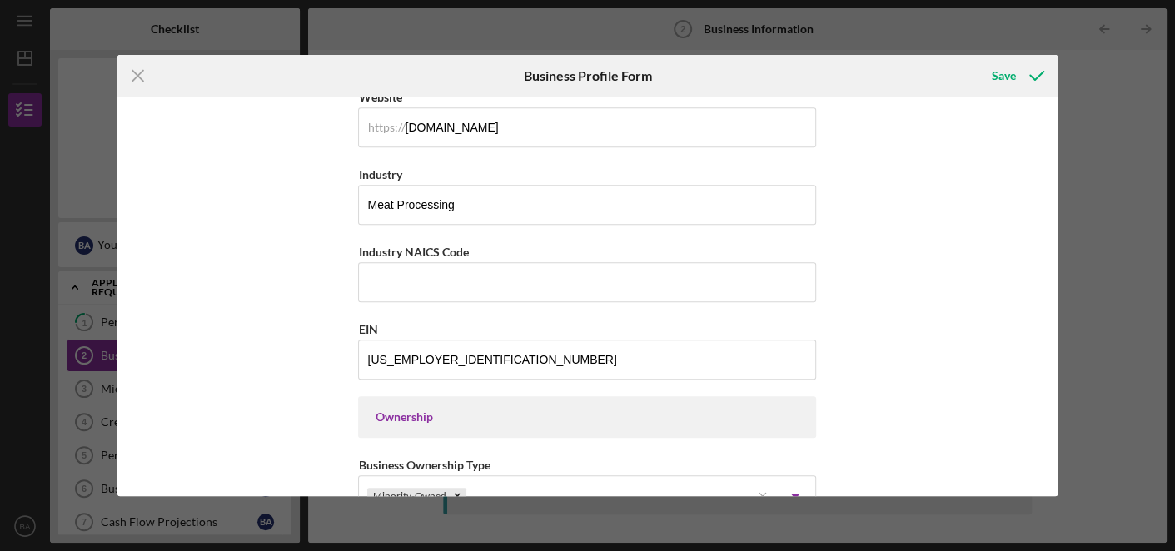
scroll to position [489, 0]
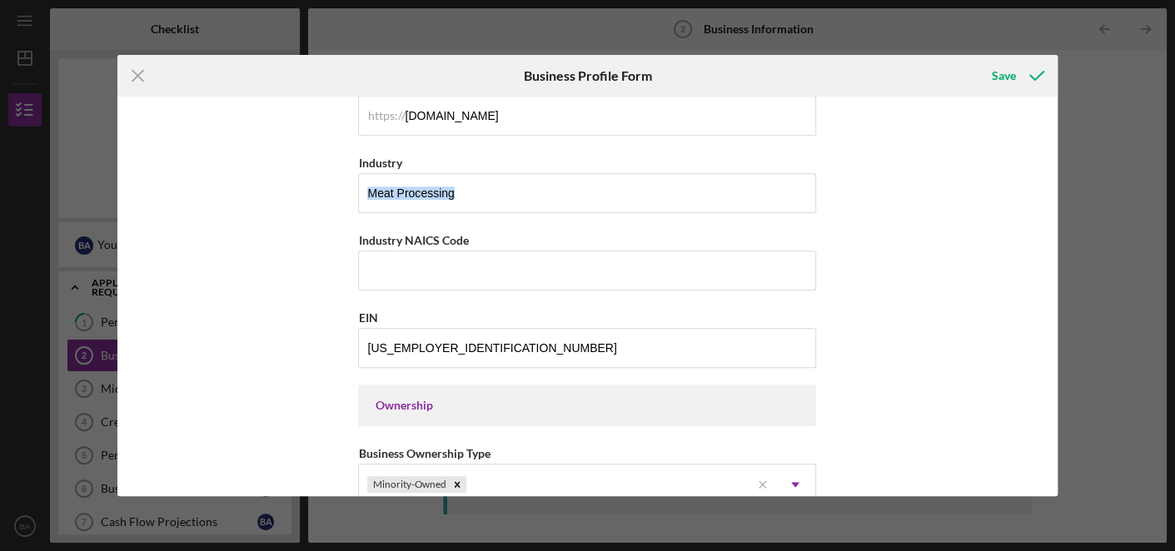
drag, startPoint x: 1064, startPoint y: 205, endPoint x: 760, endPoint y: 286, distance: 314.7
click at [760, 286] on div "Icon/Menu Close Business Profile Form Save Business Name 5 Pillar Meats, LLC DB…" at bounding box center [587, 275] width 1175 height 551
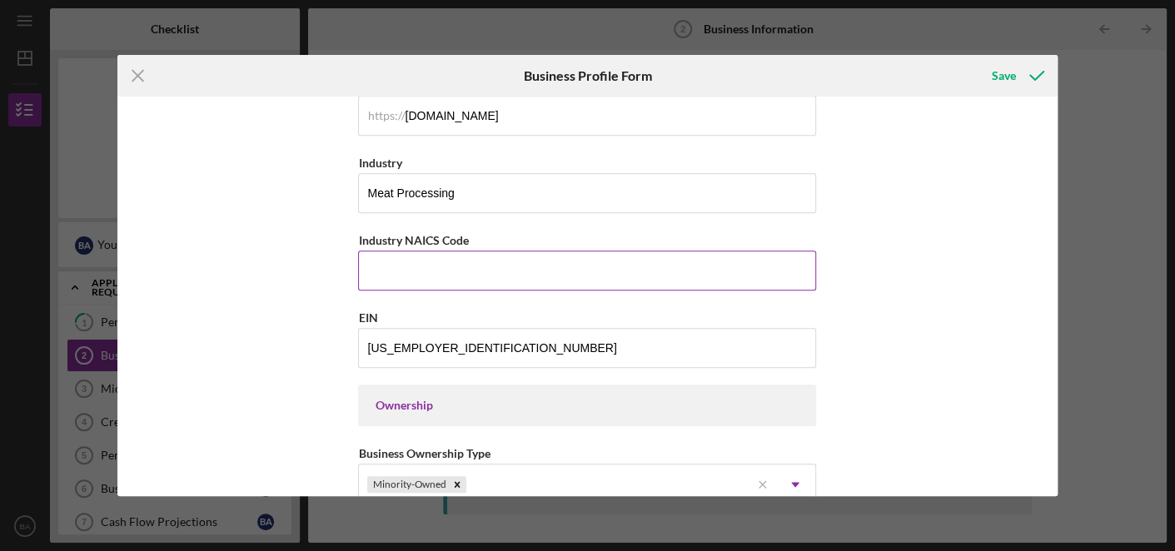
click at [470, 259] on input "Industry NAICS Code" at bounding box center [587, 271] width 458 height 40
type input "311612"
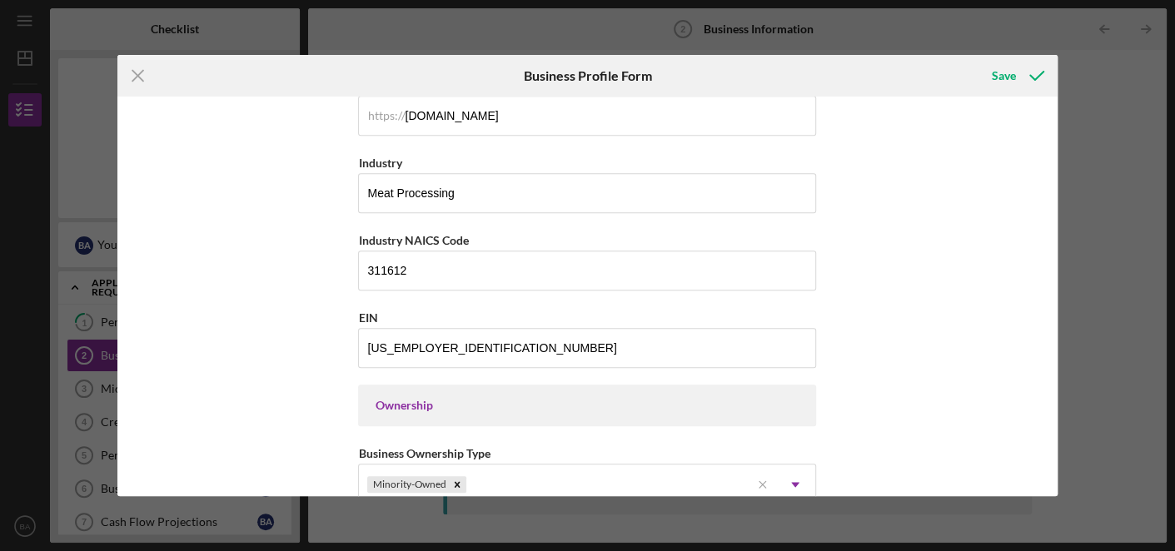
click at [903, 255] on div "Business Name 5 Pillar Meats, LLC DBA 5 Pillar Meats, LLC Business Start Date […" at bounding box center [587, 297] width 940 height 400
click at [1003, 79] on div "Save" at bounding box center [1004, 75] width 24 height 33
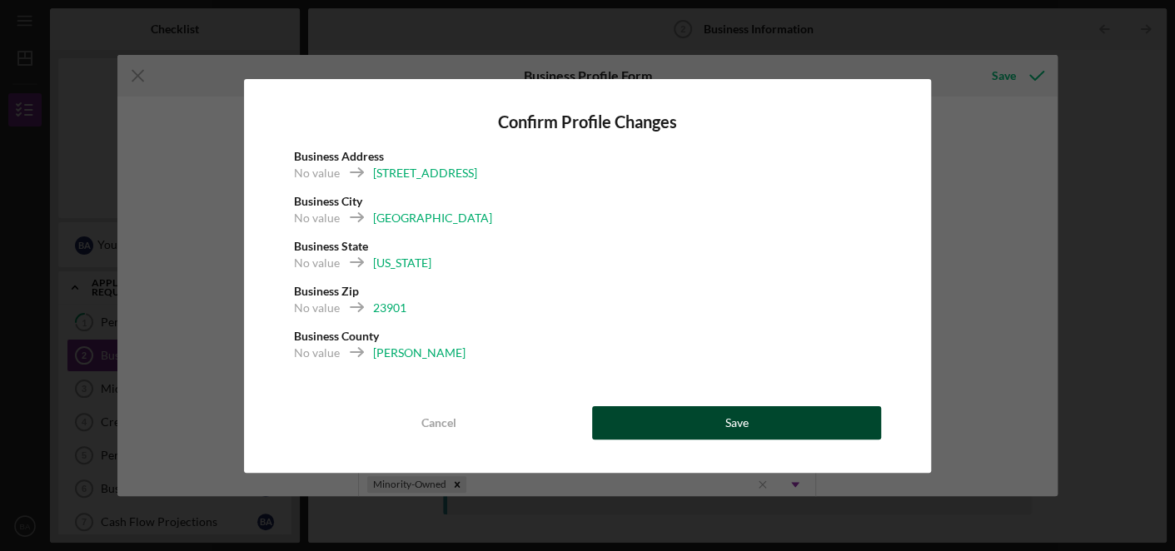
click at [684, 410] on button "Save" at bounding box center [737, 422] width 290 height 33
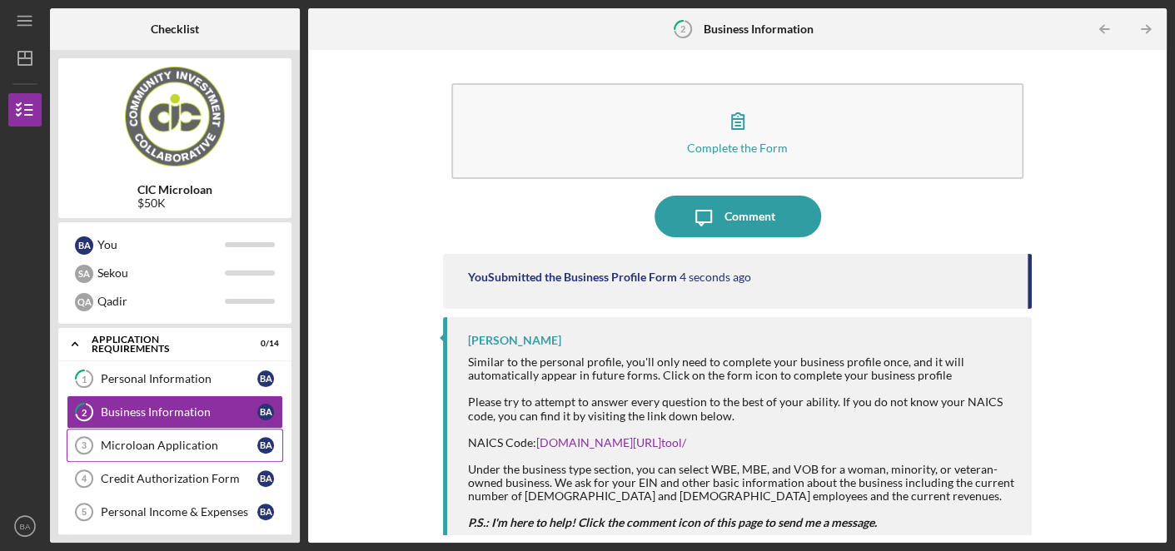
click at [200, 444] on div "Microloan Application" at bounding box center [179, 445] width 157 height 13
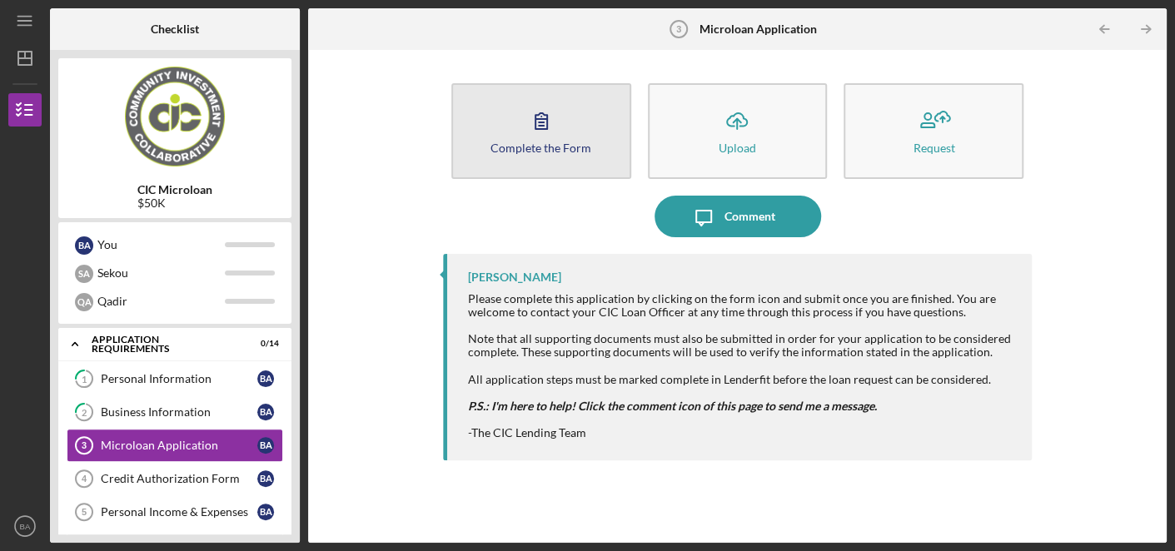
click at [566, 129] on button "Complete the Form Form" at bounding box center [541, 131] width 180 height 96
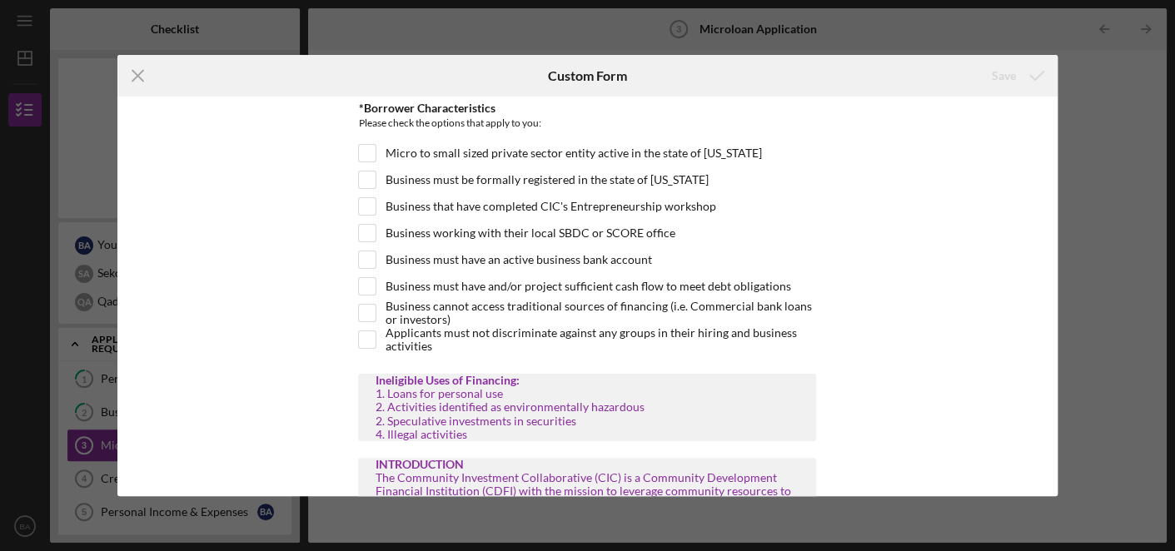
scroll to position [69, 0]
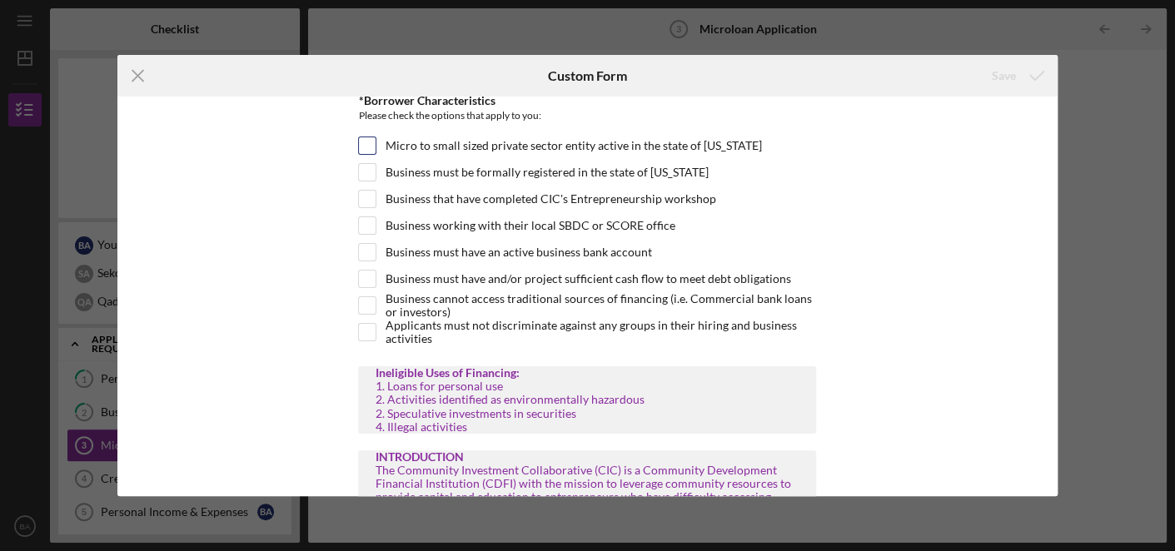
click at [359, 144] on input "Micro to small sized private sector entity active in the state of [US_STATE]" at bounding box center [367, 145] width 17 height 17
checkbox input "true"
click at [362, 159] on div "Micro to small sized private sector entity active in the state of [US_STATE]" at bounding box center [587, 150] width 458 height 27
click at [366, 169] on input "Business must be formally registered in the state of [US_STATE]" at bounding box center [367, 172] width 17 height 17
checkbox input "true"
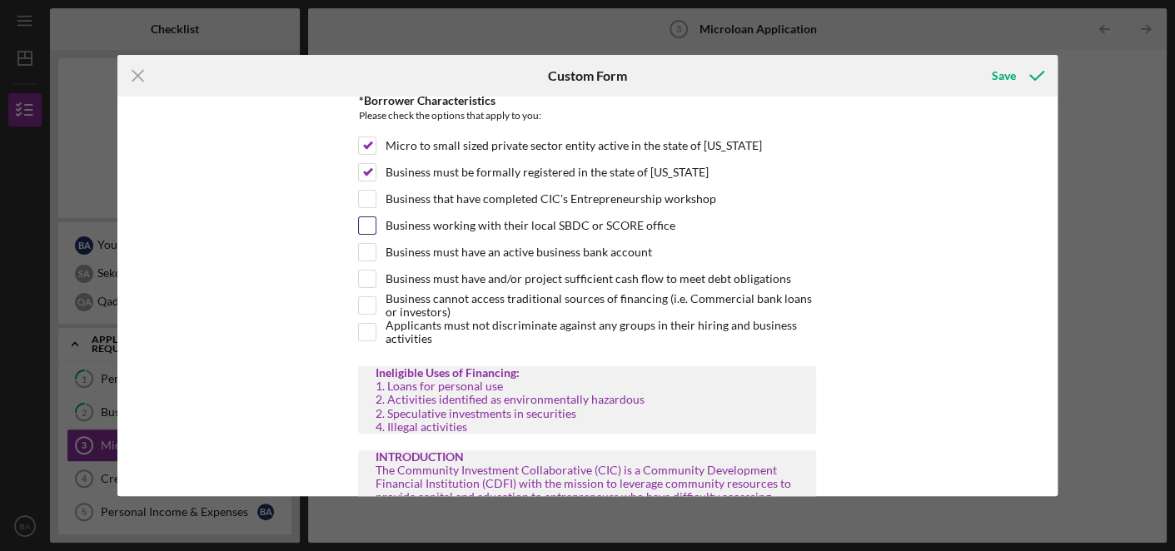
click at [369, 225] on input "Business working with their local SBDC or SCORE office" at bounding box center [367, 225] width 17 height 17
checkbox input "true"
click at [365, 248] on input "Business must have an active business bank account" at bounding box center [367, 252] width 17 height 17
checkbox input "true"
click at [371, 278] on input "Business must have and/or project sufficient cash flow to meet debt obligations" at bounding box center [367, 279] width 17 height 17
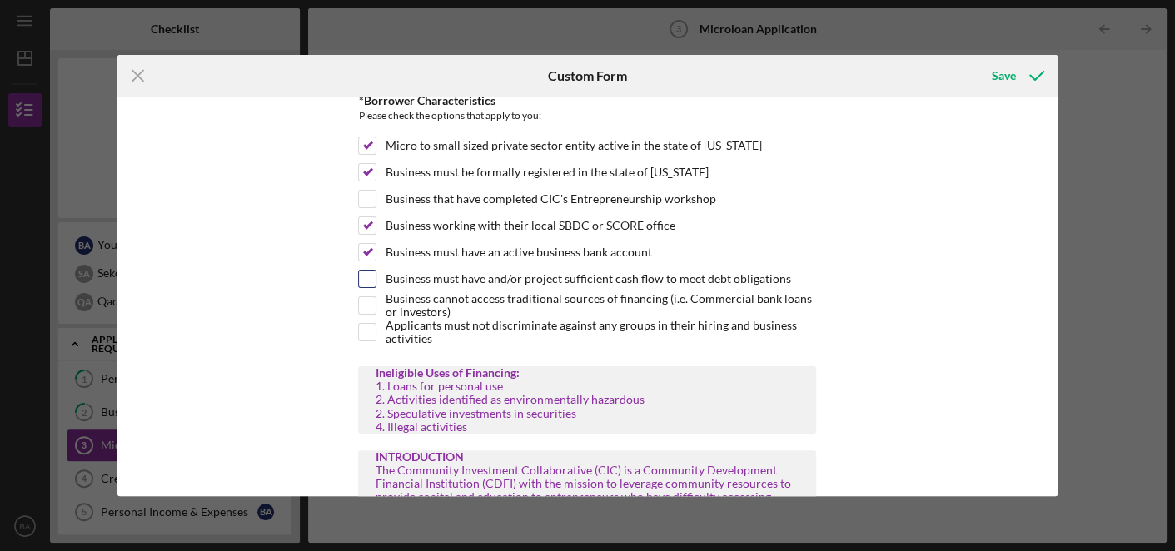
checkbox input "true"
click at [371, 297] on input "Business cannot access traditional sources of financing (i.e. Commercial bank l…" at bounding box center [367, 305] width 17 height 17
checkbox input "true"
click at [367, 331] on input "Applicants must not discriminate against any groups in their hiring and busines…" at bounding box center [367, 332] width 17 height 17
checkbox input "true"
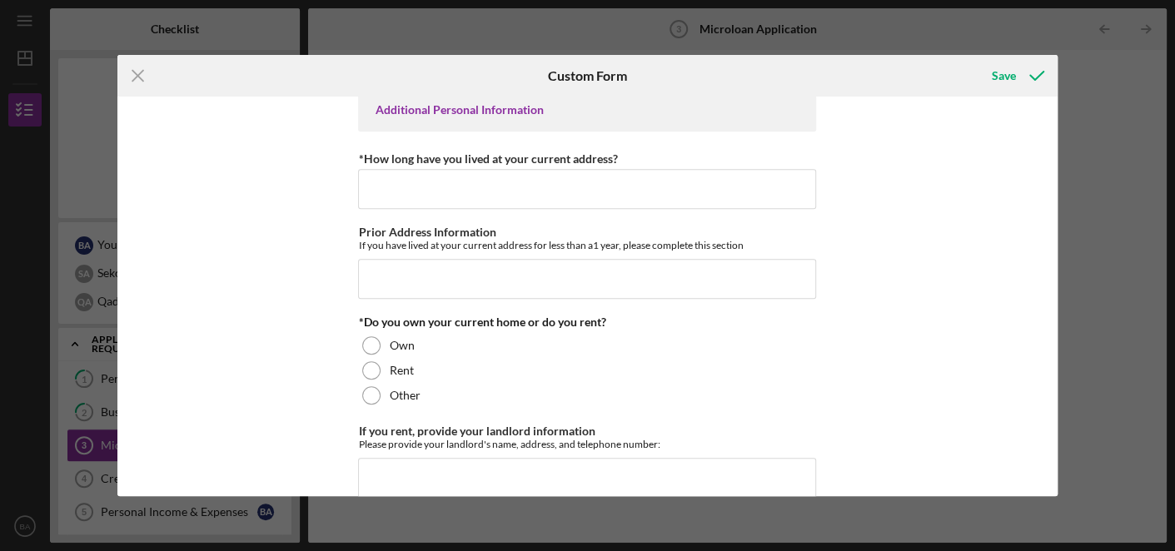
scroll to position [575, 0]
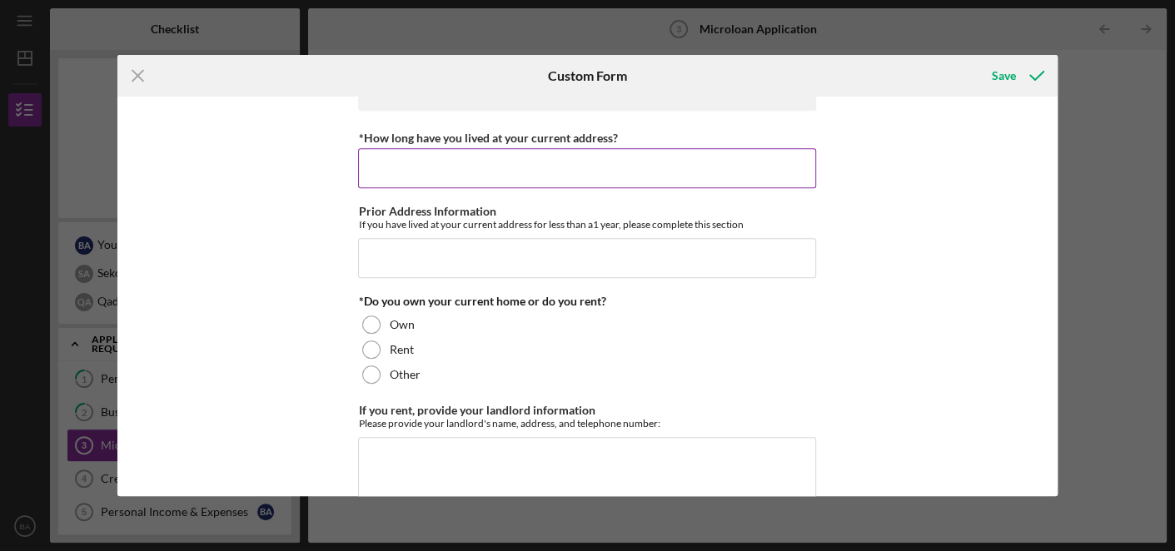
click at [558, 168] on input "*How long have you lived at your current address?" at bounding box center [587, 168] width 458 height 40
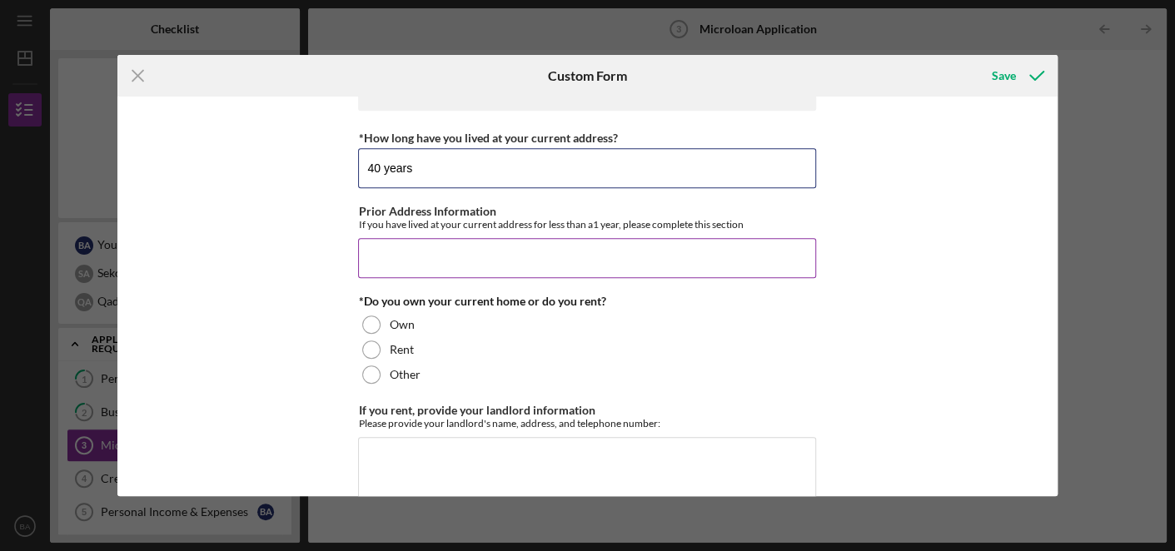
type input "40 years"
click at [581, 238] on input "Prior Address Information" at bounding box center [587, 258] width 458 height 40
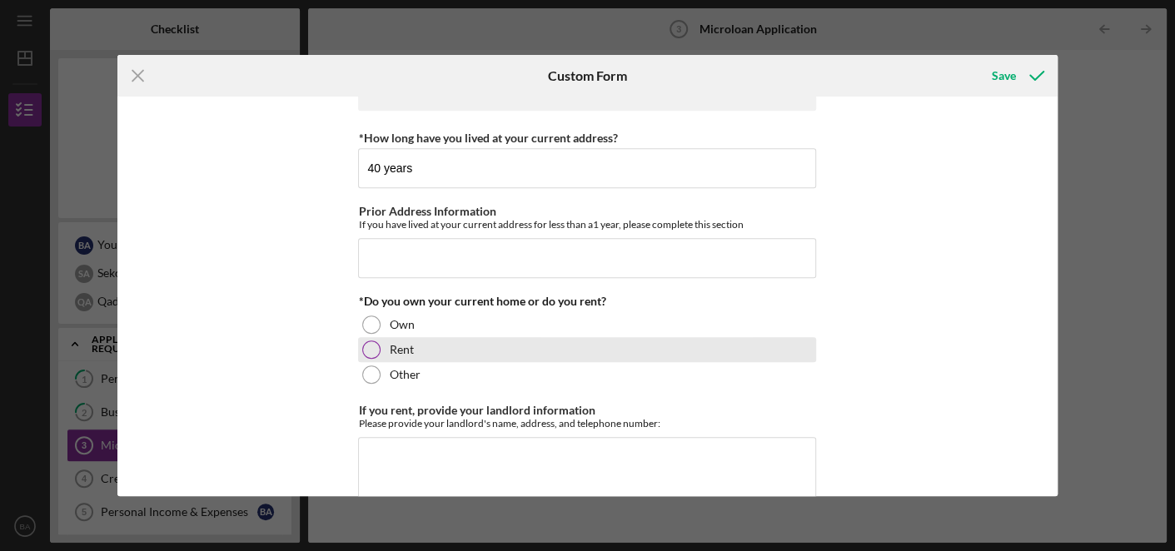
click at [674, 337] on div "Rent" at bounding box center [587, 349] width 458 height 25
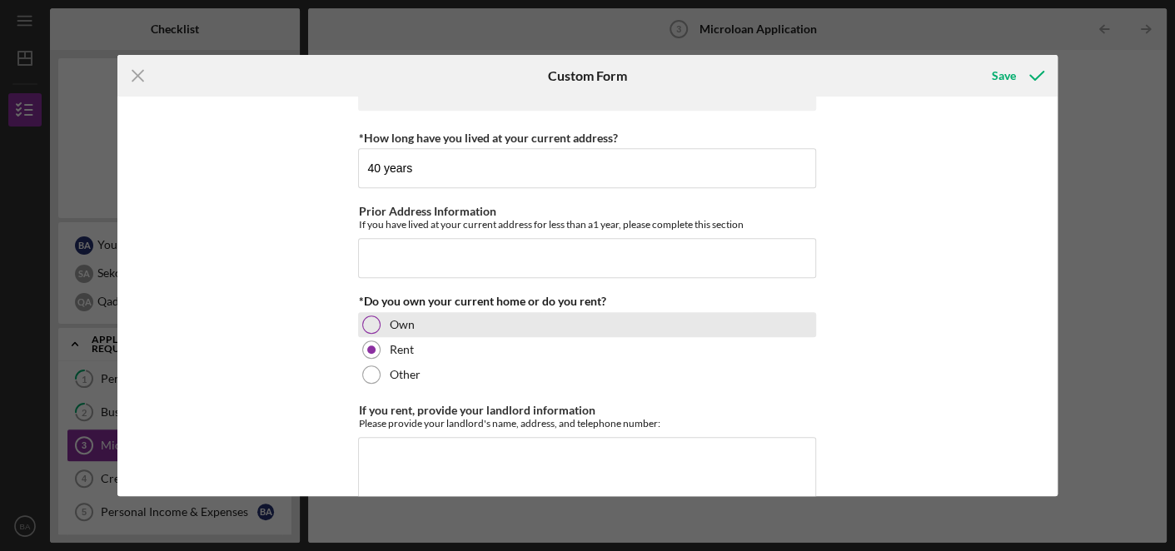
click at [358, 322] on div "Own" at bounding box center [587, 324] width 458 height 25
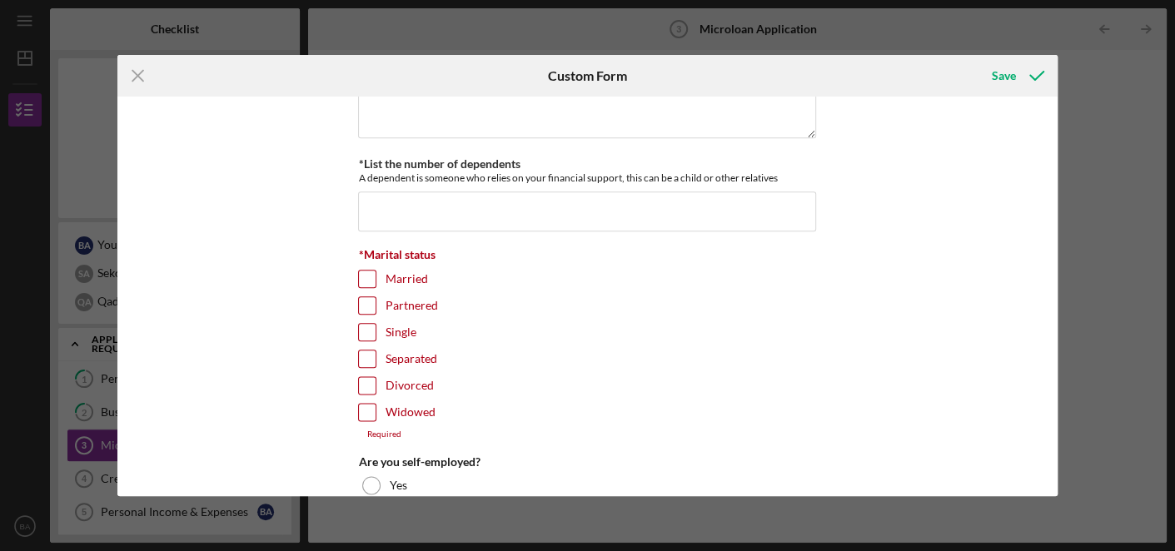
scroll to position [961, 0]
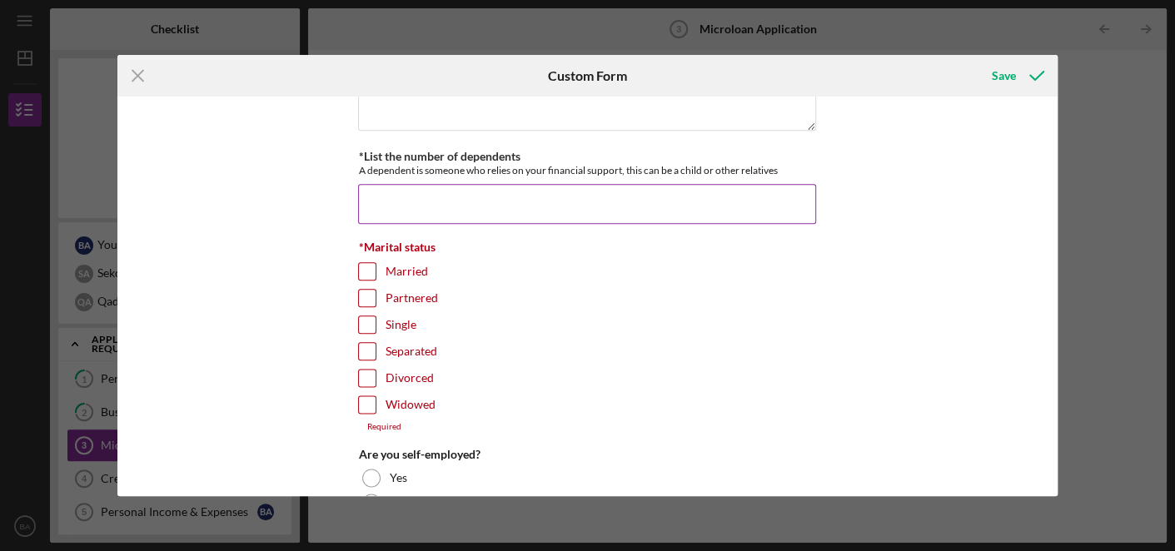
click at [584, 203] on input "*List the number of dependents" at bounding box center [587, 204] width 458 height 40
type input "0"
click at [372, 263] on input "Married" at bounding box center [367, 271] width 17 height 17
checkbox input "true"
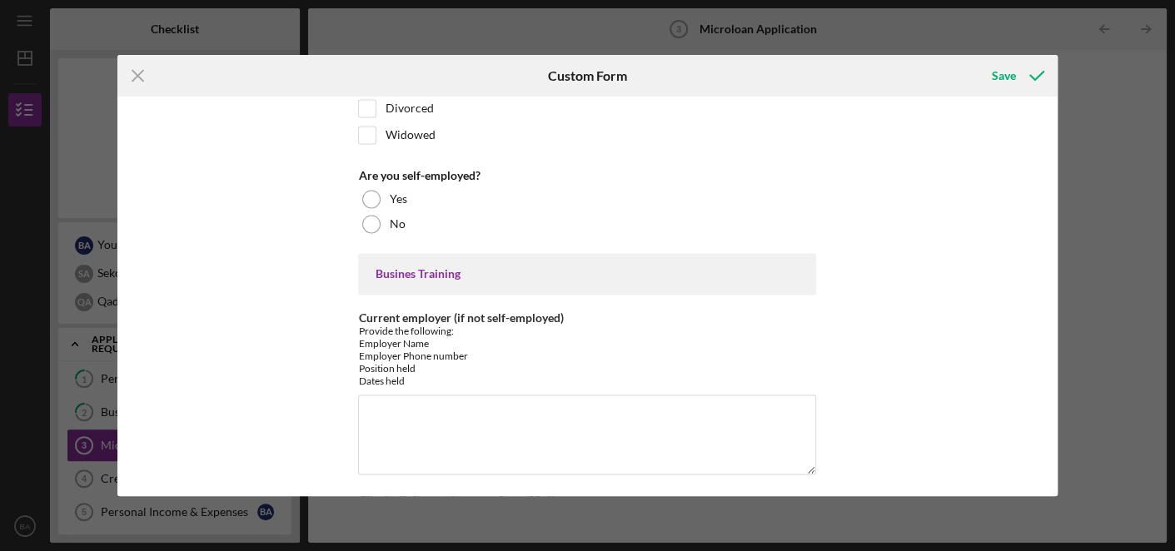
scroll to position [1246, 0]
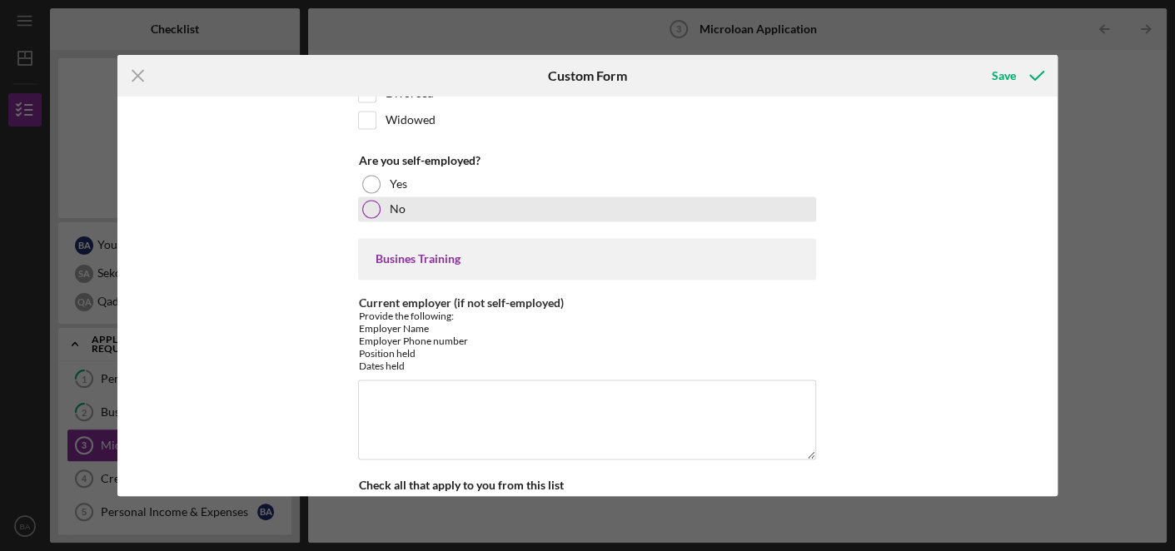
click at [371, 204] on div at bounding box center [371, 209] width 18 height 18
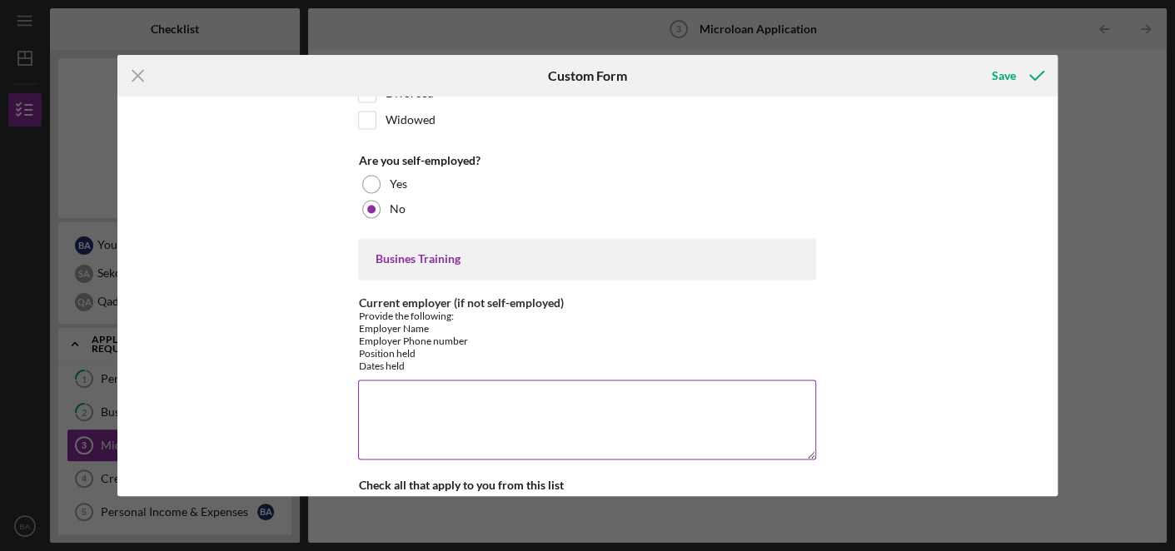
click at [510, 410] on textarea "Current employer (if not self-employed)" at bounding box center [587, 420] width 458 height 80
type textarea "Retired"
click at [852, 346] on div "MICROLOAN APPLICATION *Borrower Characteristics Please check the options that a…" at bounding box center [587, 297] width 940 height 400
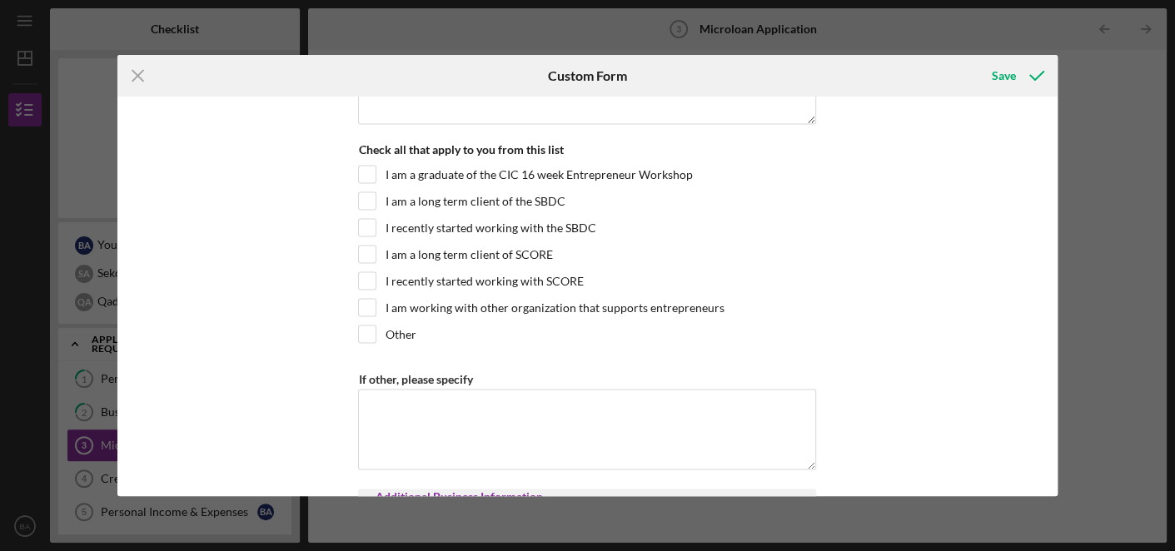
scroll to position [1589, 0]
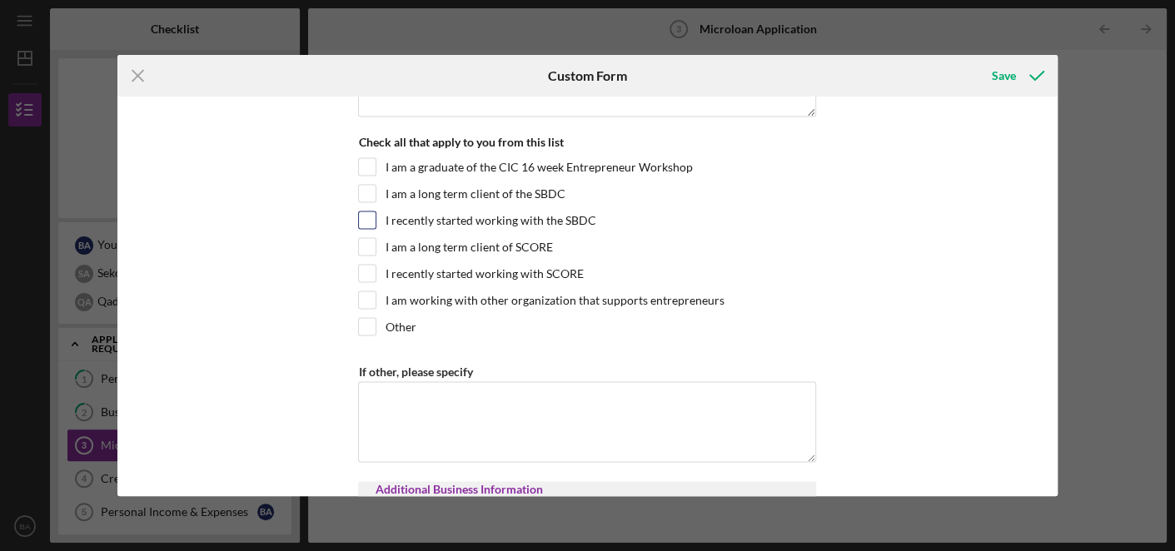
click at [366, 217] on input "I recently started working with the SBDC" at bounding box center [367, 219] width 17 height 17
checkbox input "true"
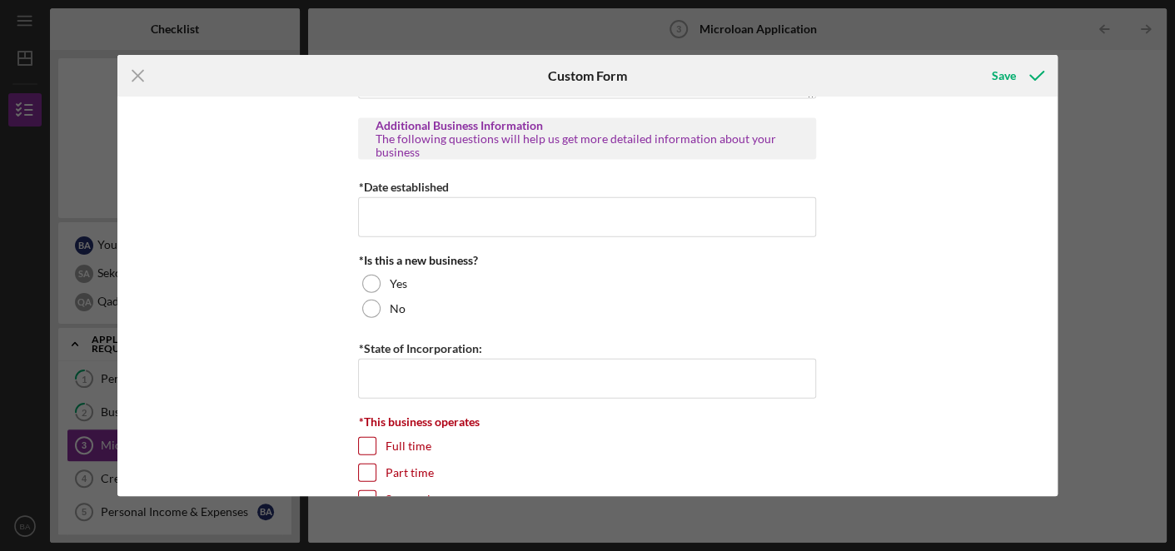
scroll to position [1953, 0]
click at [666, 210] on input "*Date established" at bounding box center [587, 216] width 458 height 40
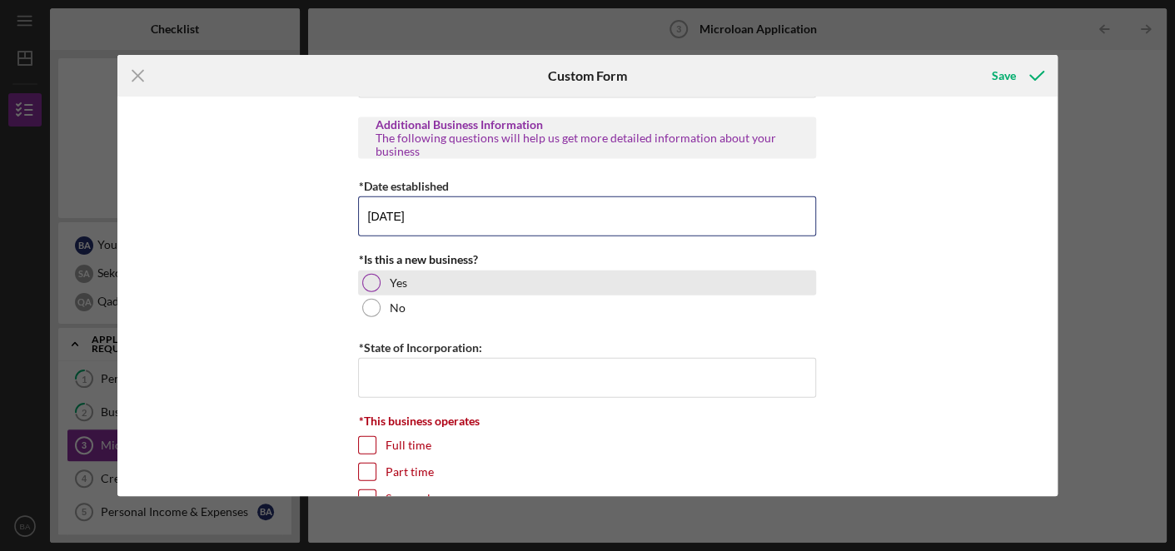
type input "[DATE]"
click at [366, 274] on div at bounding box center [371, 283] width 18 height 18
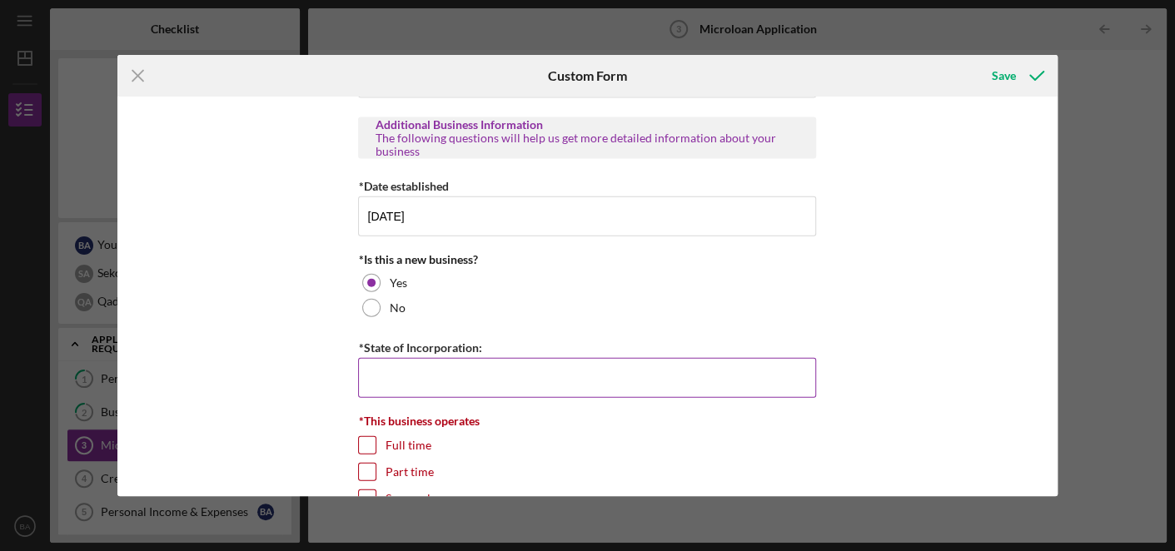
click at [408, 369] on input "*State of Incorporation:" at bounding box center [587, 378] width 458 height 40
type input "[US_STATE]"
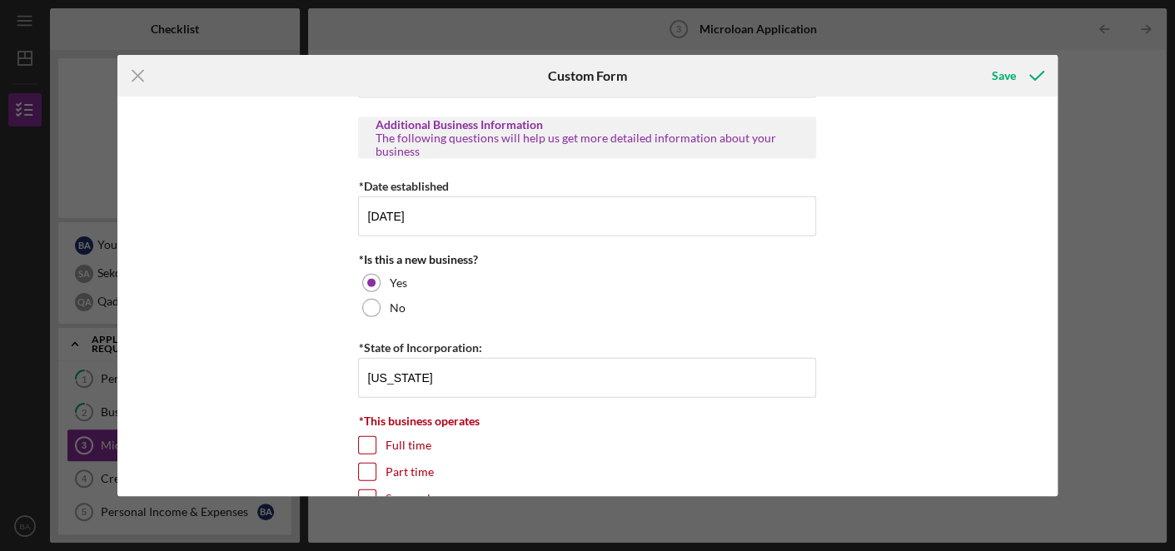
click at [365, 437] on input "Full time" at bounding box center [367, 445] width 17 height 17
checkbox input "true"
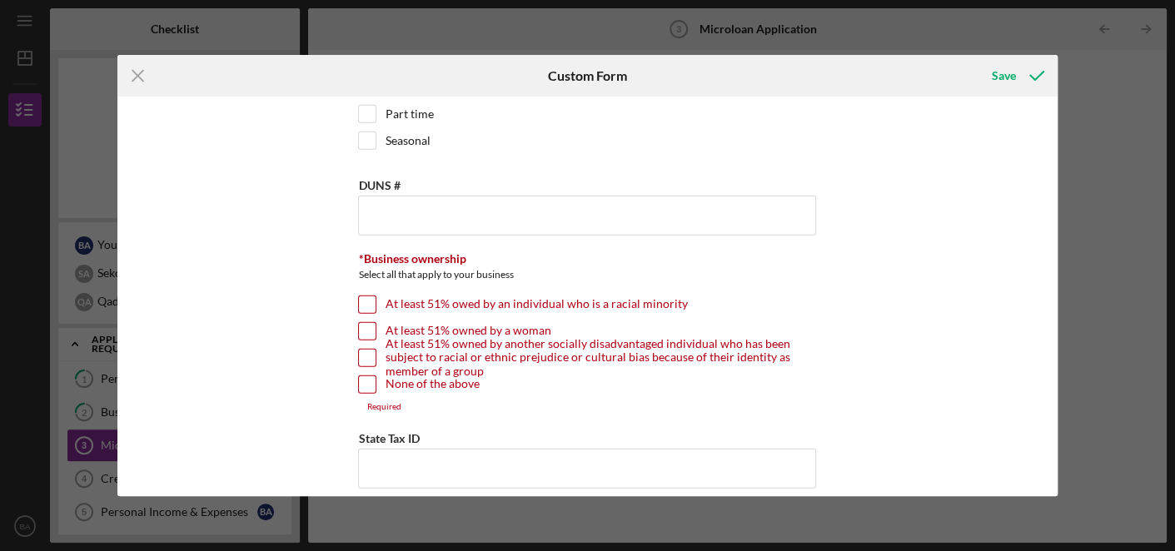
scroll to position [2324, 0]
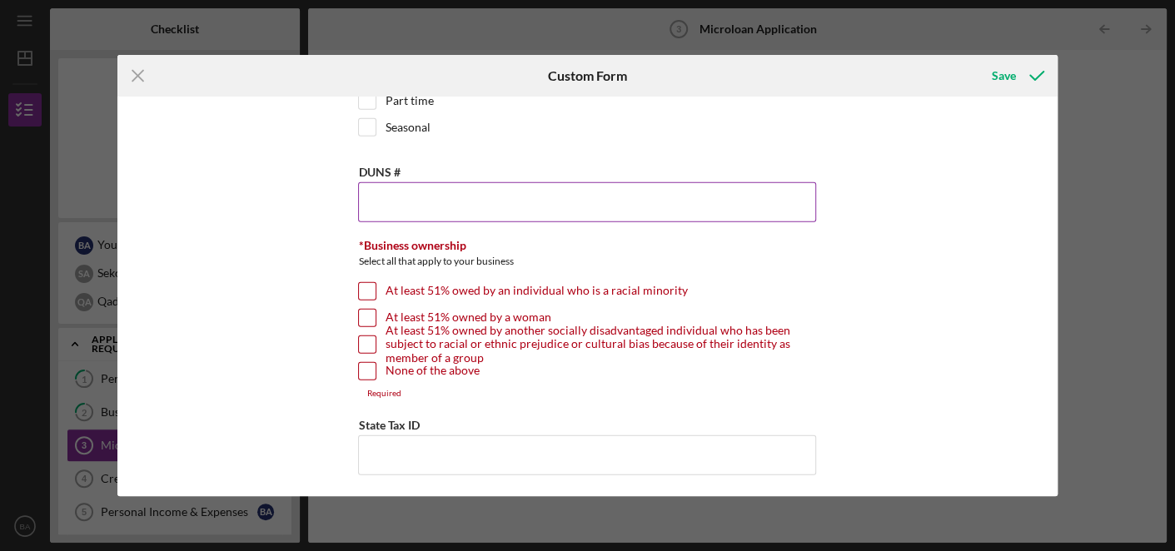
click at [564, 186] on input "DUNS #" at bounding box center [587, 202] width 458 height 40
type input "017453891"
click at [672, 253] on div "Select all that apply to your business" at bounding box center [587, 263] width 458 height 21
click at [366, 283] on input "At least 51% owed by an individual who is a racial minority" at bounding box center [367, 291] width 17 height 17
checkbox input "true"
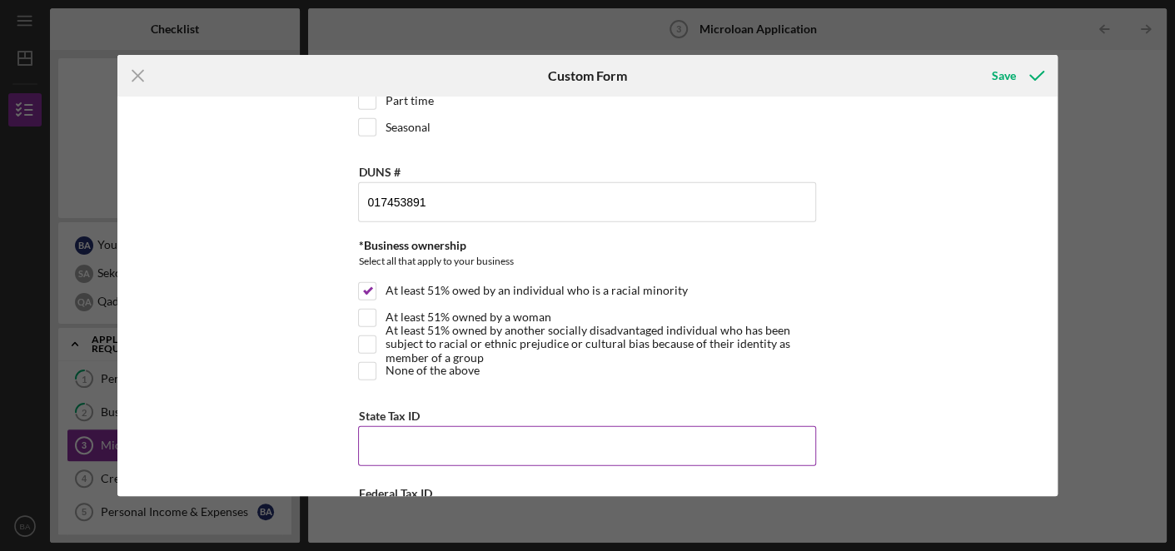
click at [427, 433] on input "State Tax ID" at bounding box center [587, 446] width 458 height 40
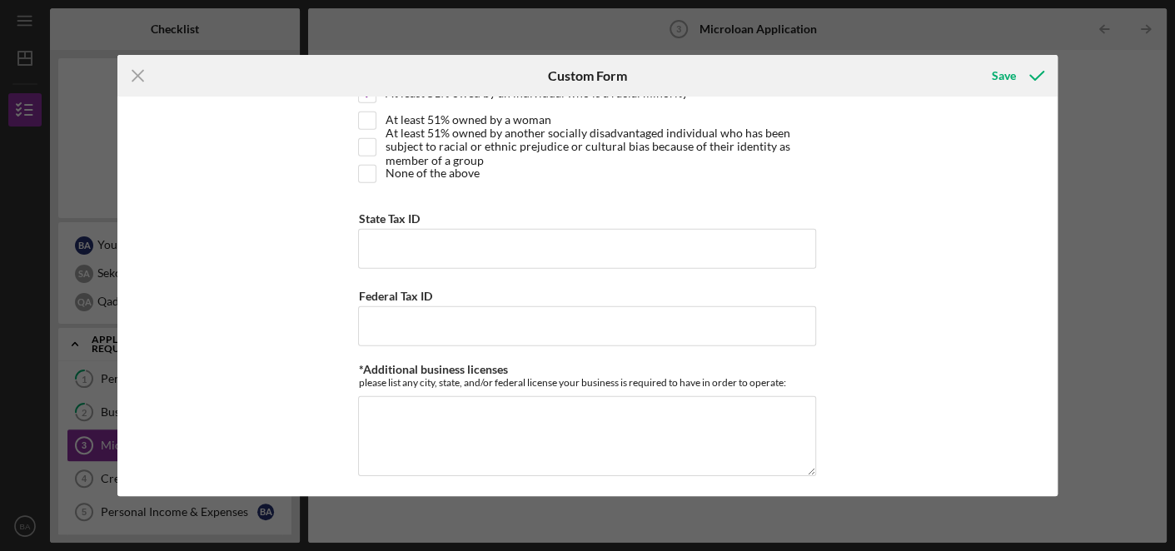
scroll to position [2529, 0]
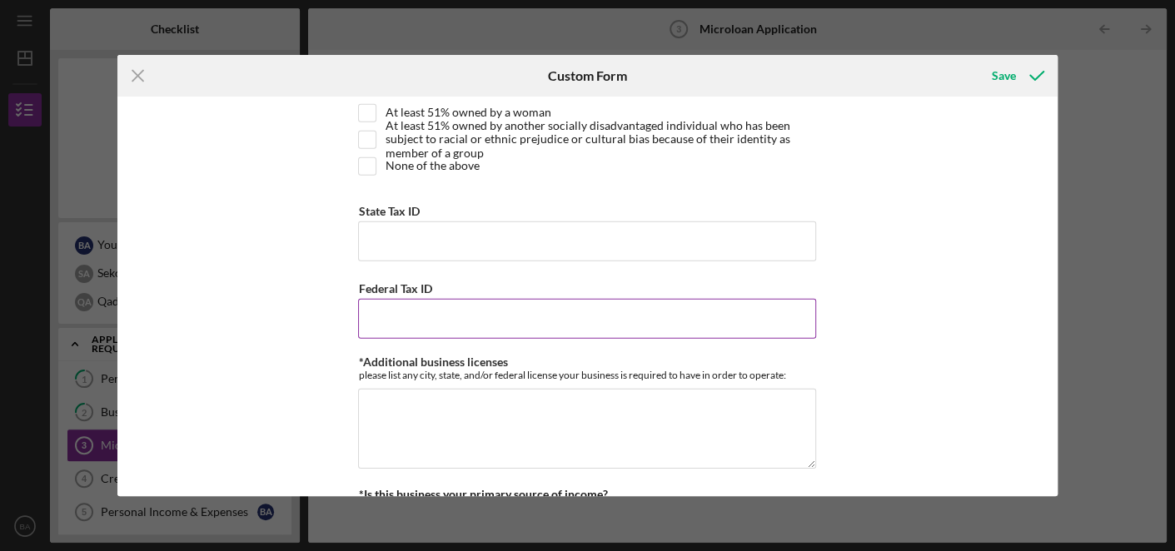
click at [503, 316] on input "Federal Tax ID" at bounding box center [587, 319] width 458 height 40
type input "[US_EMPLOYER_IDENTIFICATION_NUMBER]"
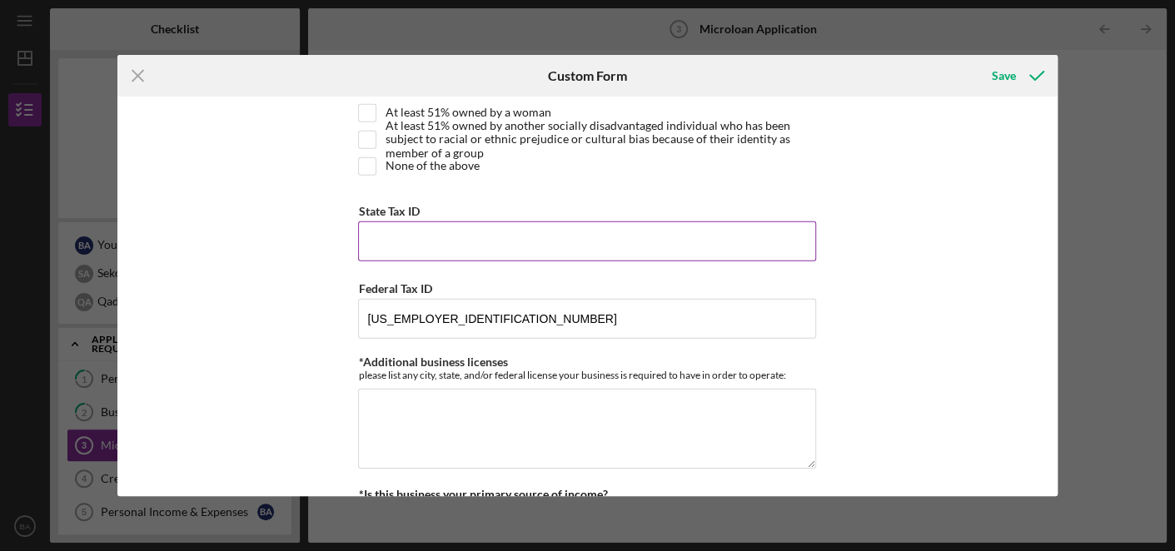
click at [495, 221] on input "State Tax ID" at bounding box center [587, 241] width 458 height 40
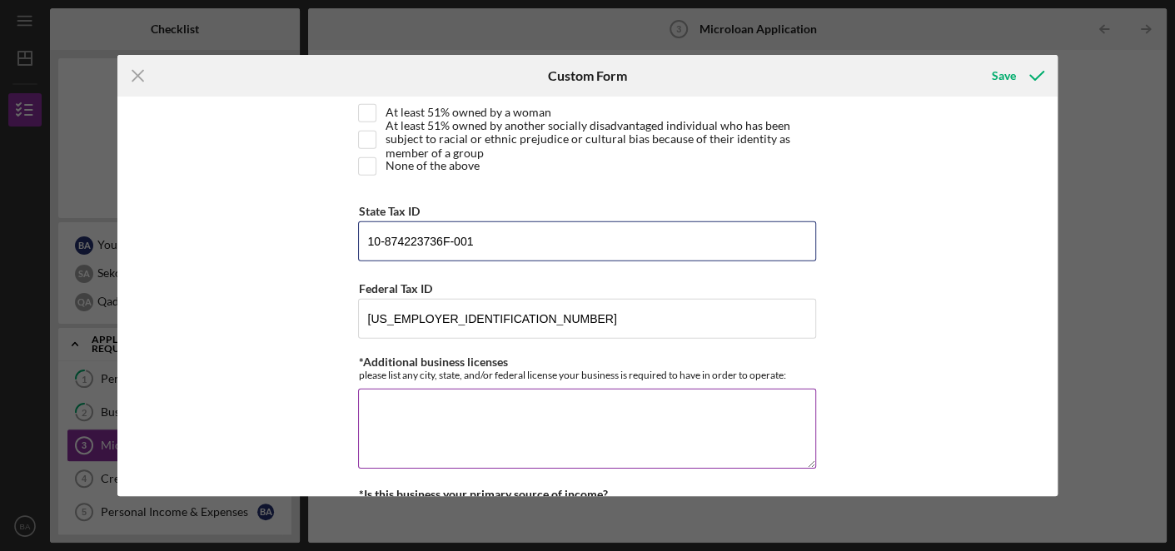
type input "10-874223736F-001"
click at [471, 397] on textarea "*Additional business licenses" at bounding box center [587, 429] width 458 height 80
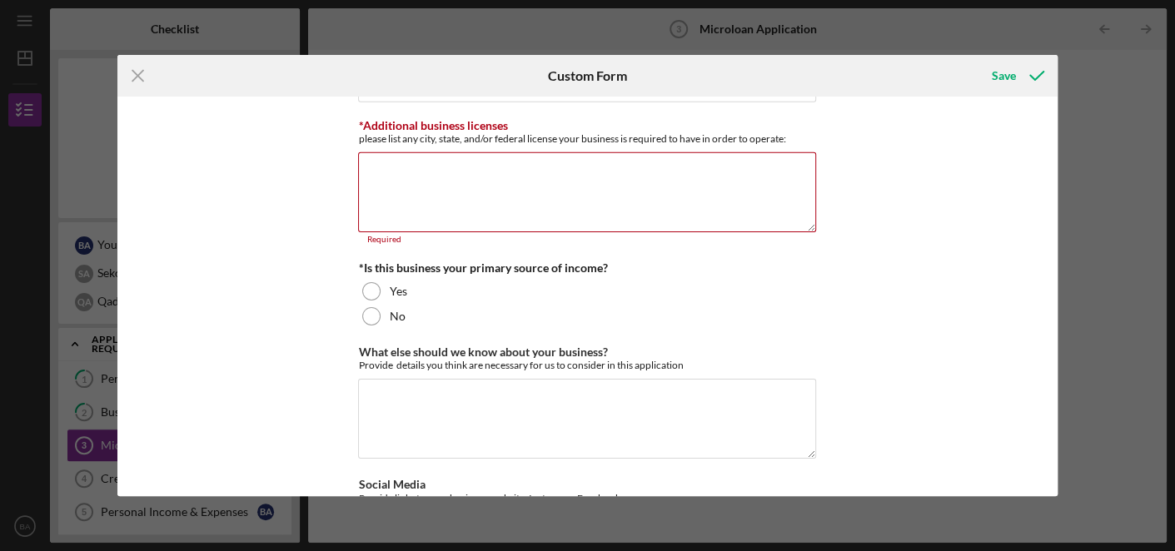
scroll to position [2758, 0]
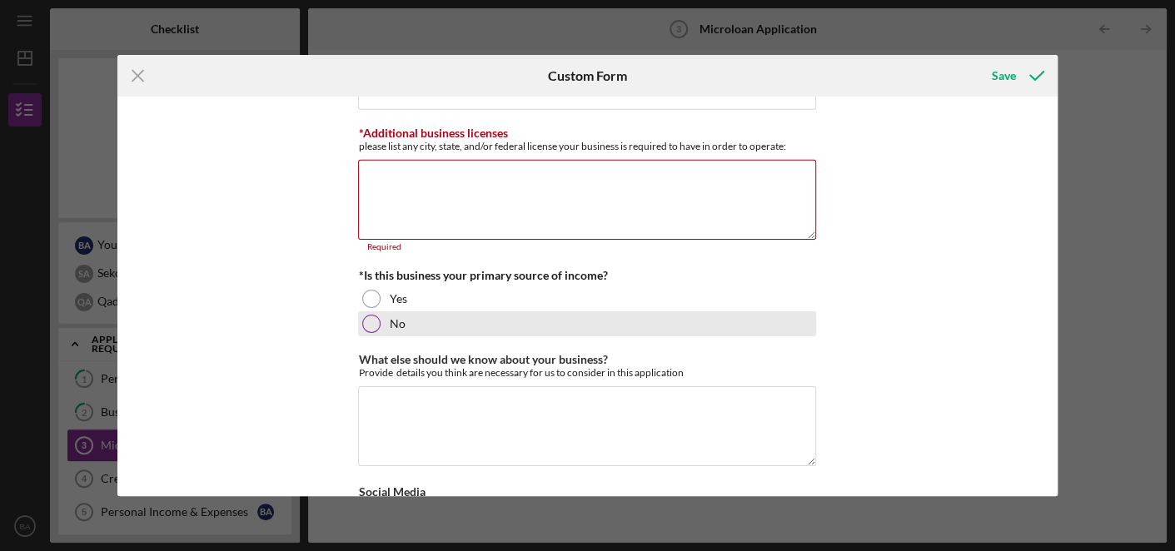
click at [381, 311] on div "No" at bounding box center [587, 323] width 458 height 25
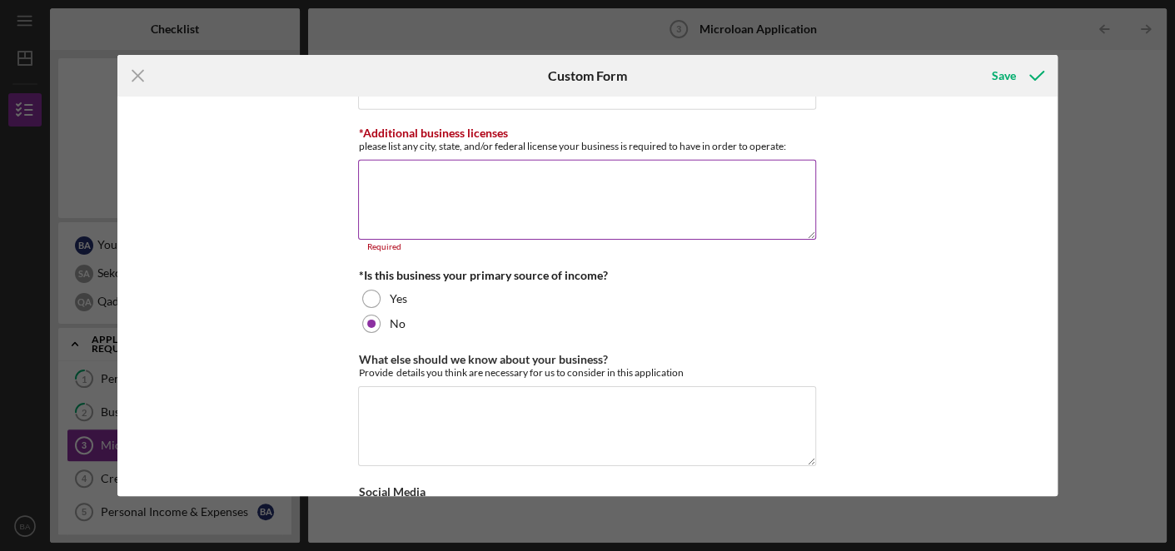
click at [460, 160] on textarea "*Additional business licenses" at bounding box center [587, 200] width 458 height 80
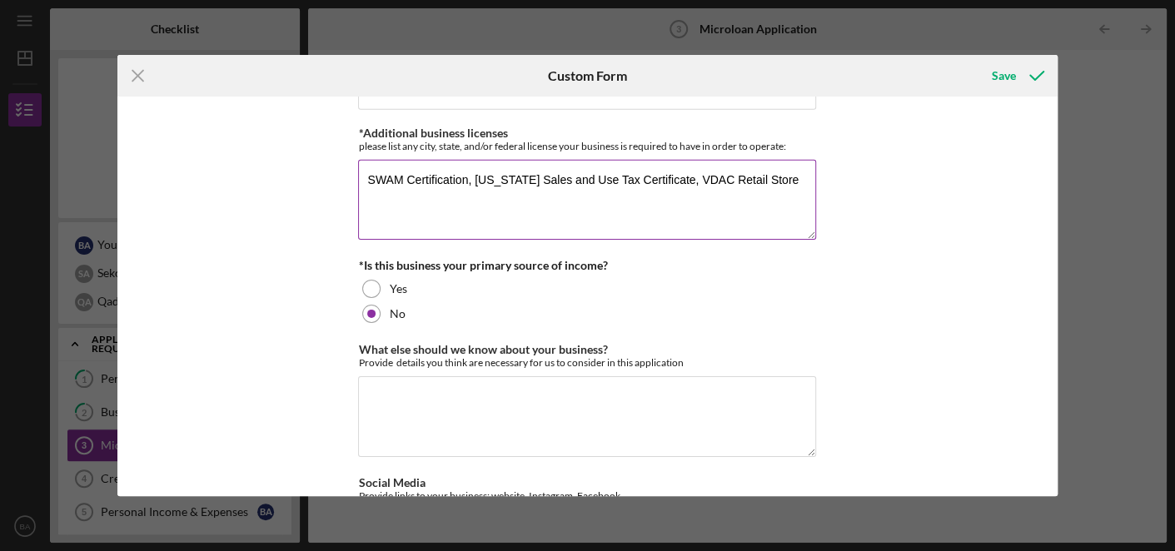
click at [701, 160] on textarea "SWAM Certification, [US_STATE] Sales and Use Tax Certificate, VDAC Retail Store" at bounding box center [587, 200] width 458 height 80
click at [784, 160] on textarea "SWAM Certification, [US_STATE] Sales and Use Tax Certificate, VDACS Retail Store" at bounding box center [587, 200] width 458 height 80
click at [714, 165] on textarea "SWAM Certification, [US_STATE] Sales and Use Tax Certificate, VDACS Retail Store" at bounding box center [587, 200] width 458 height 80
click at [794, 161] on textarea "SWAM Certification, [US_STATE] Sales and Use Tax Certificate, [US_STATE] Retail…" at bounding box center [587, 200] width 458 height 80
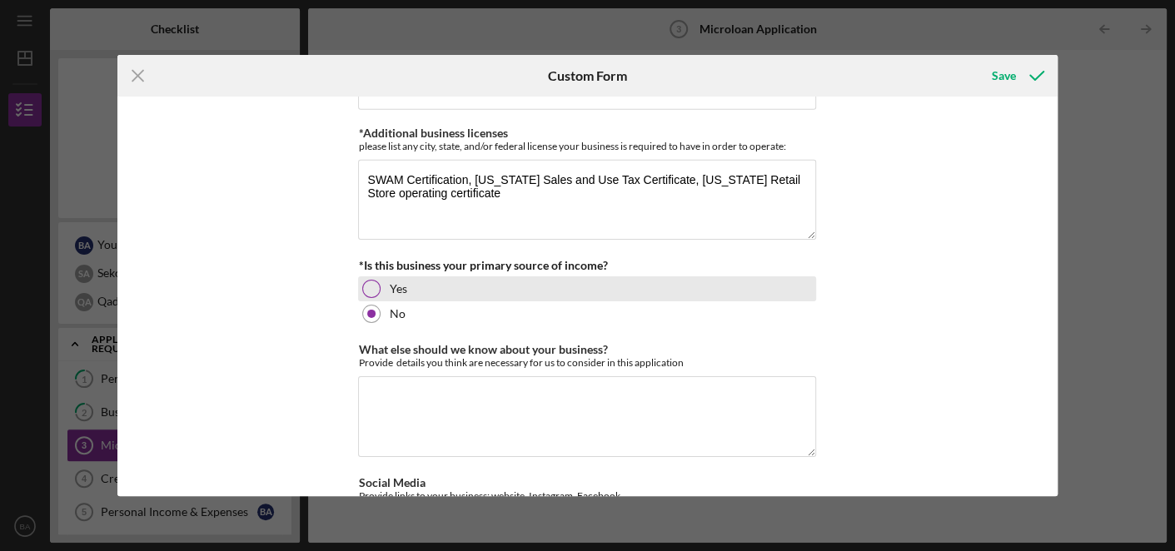
click at [683, 276] on div "Yes" at bounding box center [587, 288] width 458 height 25
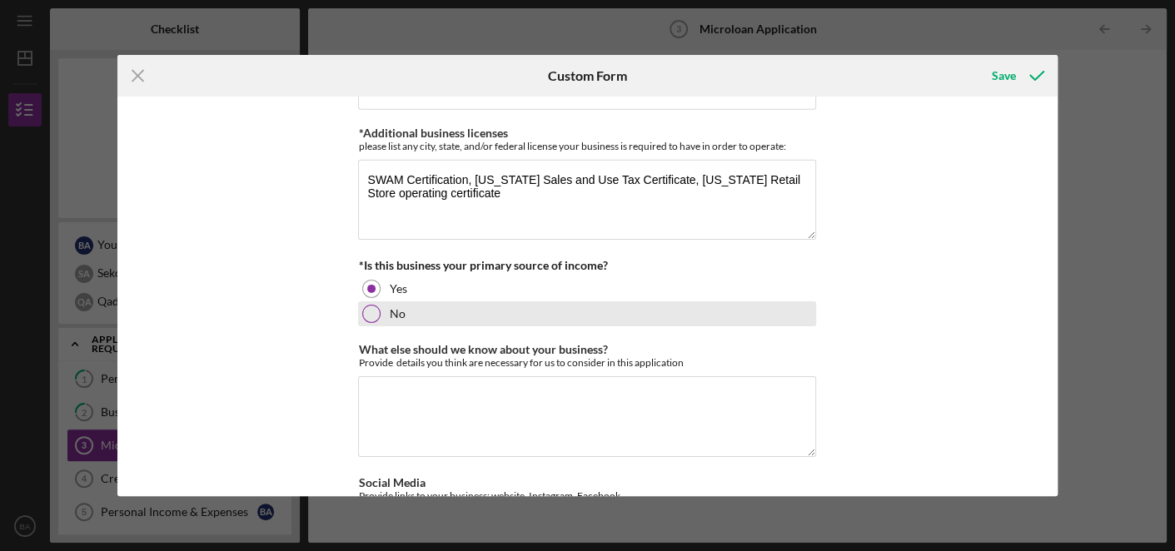
click at [652, 305] on div "No" at bounding box center [587, 313] width 458 height 25
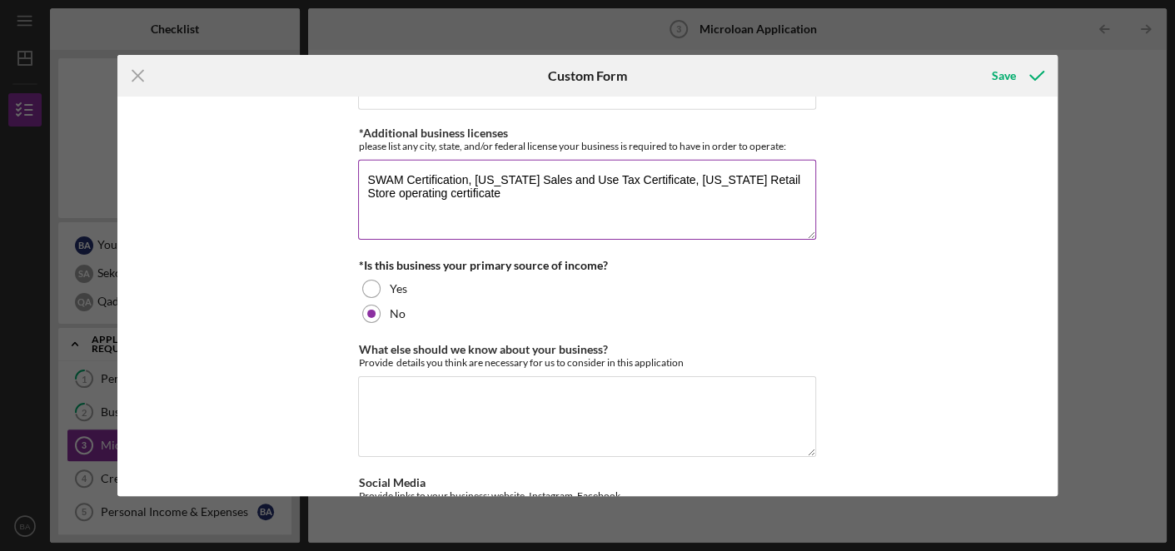
click at [667, 183] on textarea "SWAM Certification, [US_STATE] Sales and Use Tax Certificate, [US_STATE] Retail…" at bounding box center [587, 200] width 458 height 80
drag, startPoint x: 667, startPoint y: 183, endPoint x: 686, endPoint y: 201, distance: 26.5
click at [675, 198] on textarea "SWAM Certification, [US_STATE] Sales and Use Tax Certificate, [US_STATE] Retail…" at bounding box center [587, 200] width 458 height 80
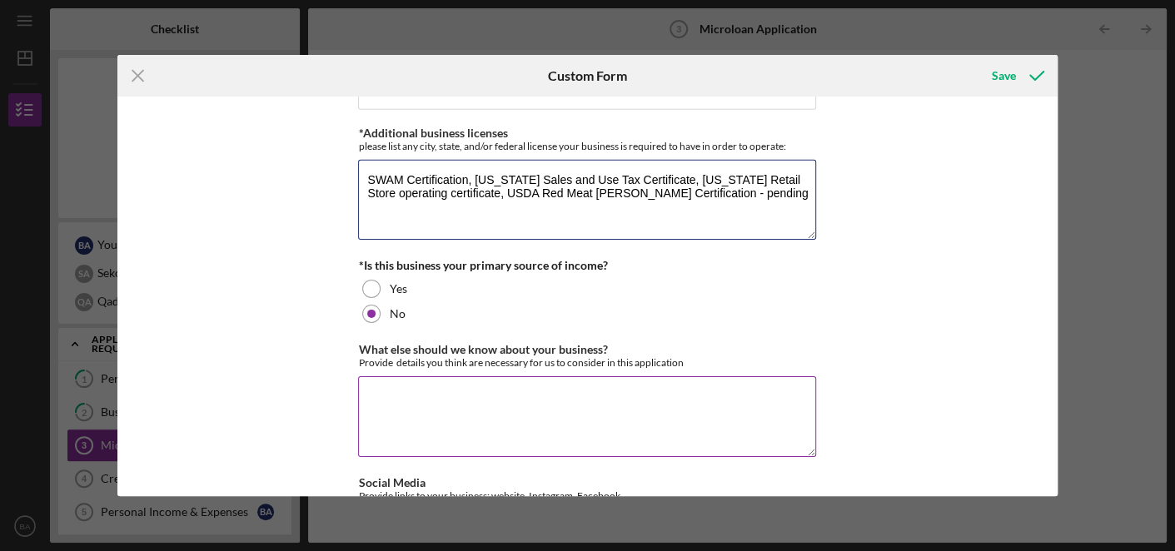
type textarea "SWAM Certification, [US_STATE] Sales and Use Tax Certificate, [US_STATE] Retail…"
click at [649, 385] on textarea "What else should we know about your business?" at bounding box center [587, 416] width 458 height 80
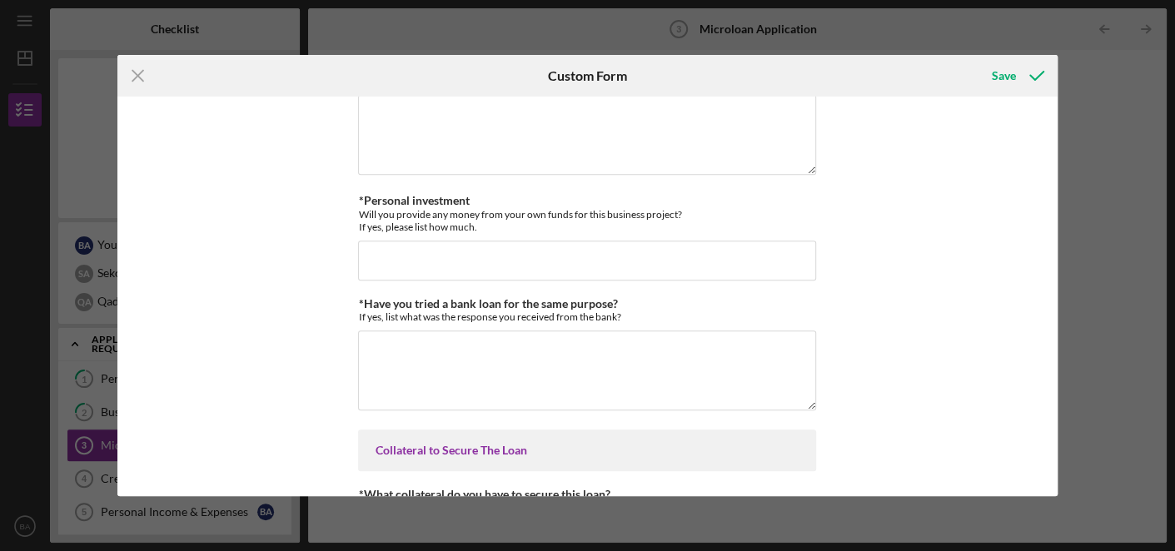
scroll to position [3664, 0]
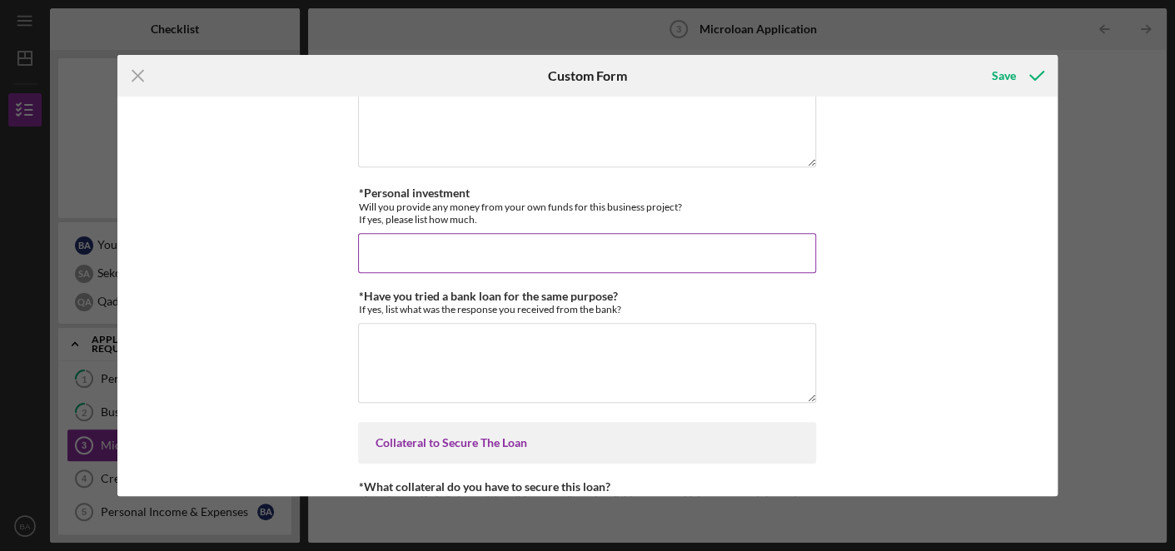
click at [684, 233] on input "*Personal investment" at bounding box center [587, 253] width 458 height 40
click at [358, 233] on input "200000" at bounding box center [587, 253] width 458 height 40
click at [391, 236] on input "$200000" at bounding box center [587, 253] width 458 height 40
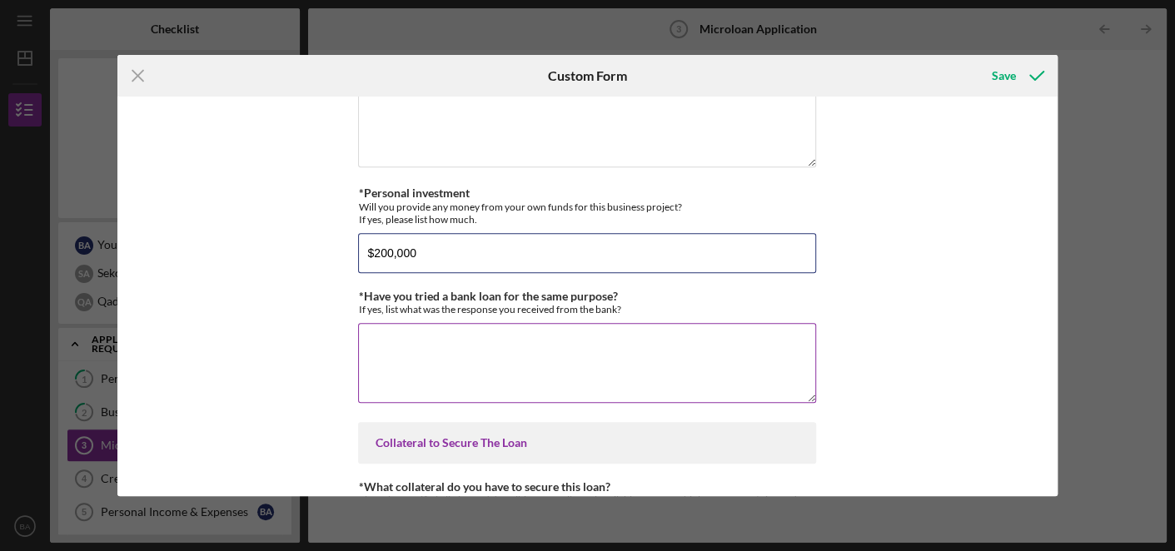
type input "$200,000"
click at [439, 323] on textarea "*Have you tried a bank loan for the same purpose?" at bounding box center [587, 363] width 458 height 80
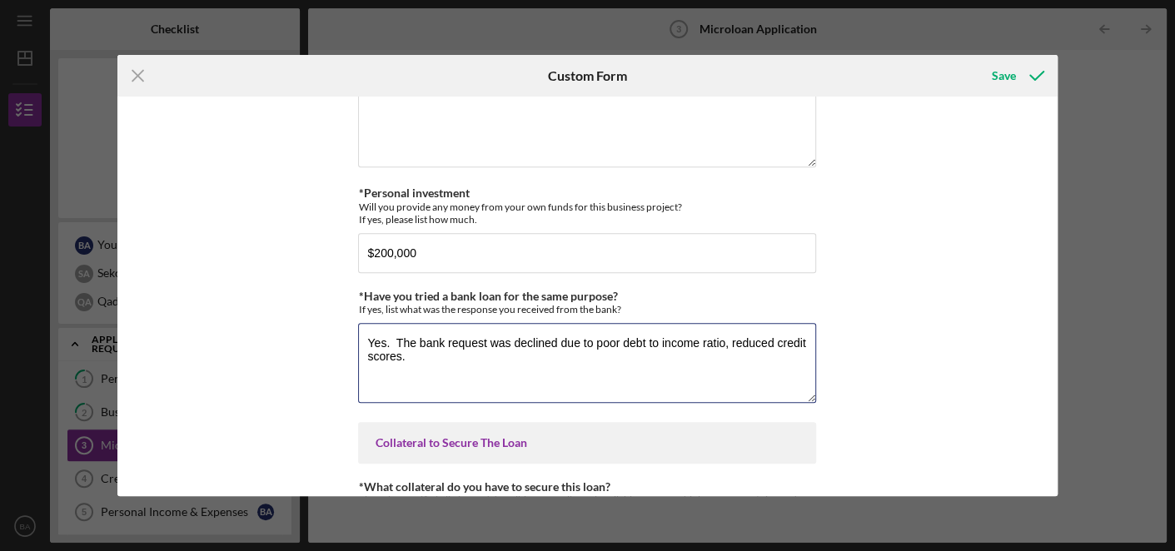
type textarea "Yes. The bank request was declined due to poor debt to income ratio, reduced cr…"
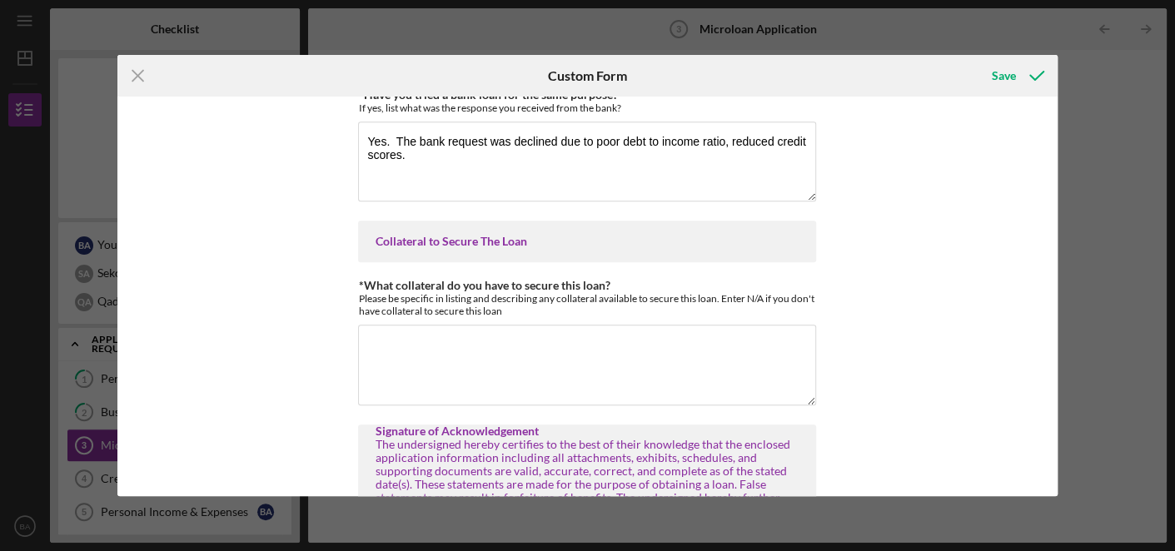
scroll to position [3880, 0]
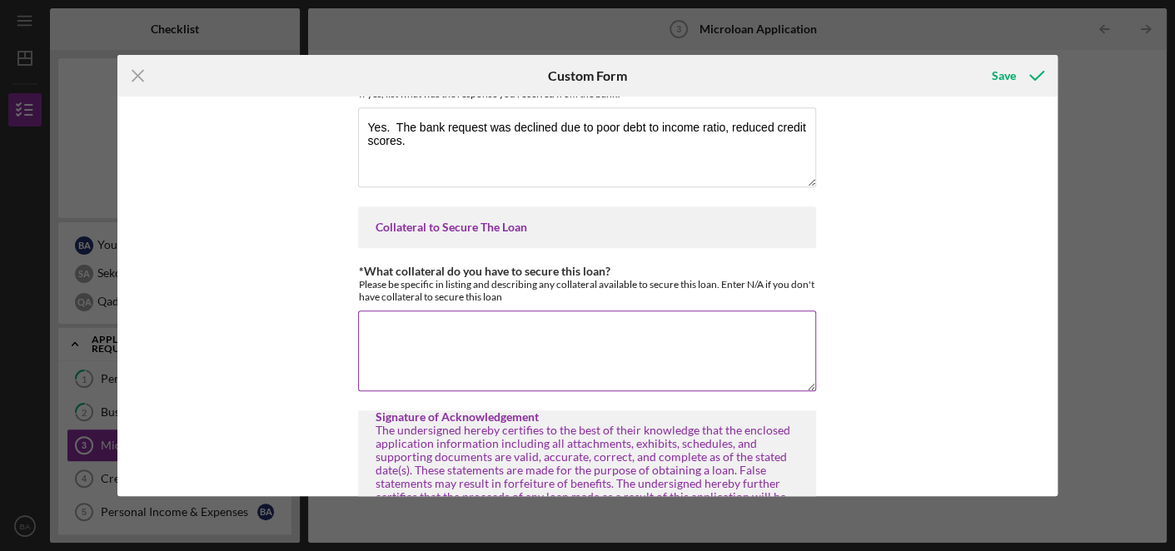
click at [689, 311] on textarea "*What collateral do you have to secure this loan?" at bounding box center [587, 351] width 458 height 80
drag, startPoint x: 689, startPoint y: 300, endPoint x: 783, endPoint y: 310, distance: 95.4
click at [783, 311] on textarea "Due to already accumulated debt, we are unable to offer any collateral as it" at bounding box center [587, 351] width 458 height 80
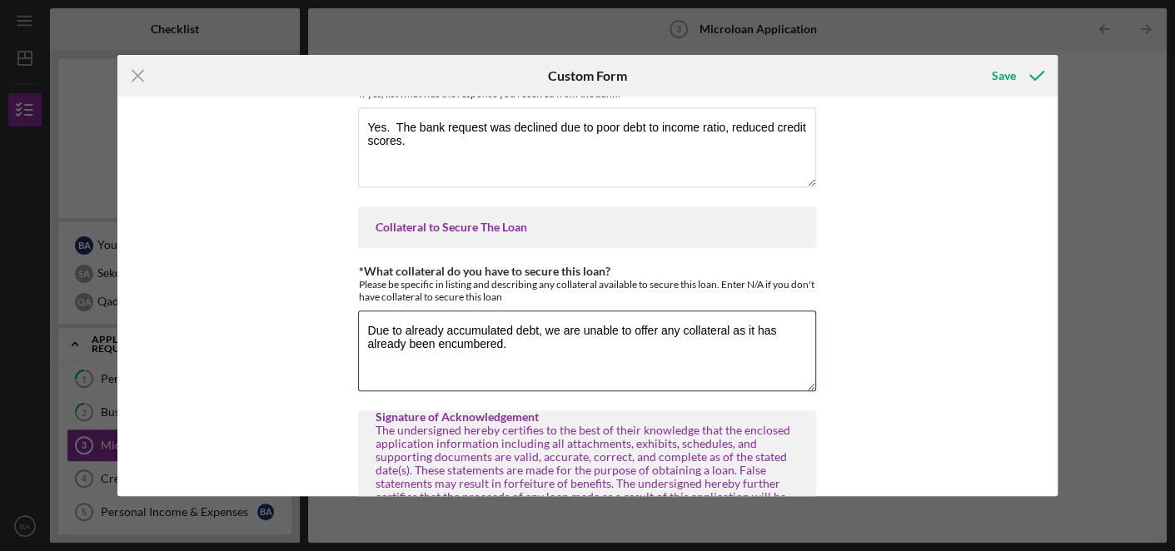
drag, startPoint x: 783, startPoint y: 310, endPoint x: 827, endPoint y: 326, distance: 46.4
click at [827, 326] on div "MICROLOAN APPLICATION *Borrower Characteristics Please check the options that a…" at bounding box center [587, 297] width 940 height 400
type textarea "Due to already accumulated debt, we are unable to offer any collateral as it ha…"
click at [827, 326] on div "MICROLOAN APPLICATION *Borrower Characteristics Please check the options that a…" at bounding box center [587, 297] width 940 height 400
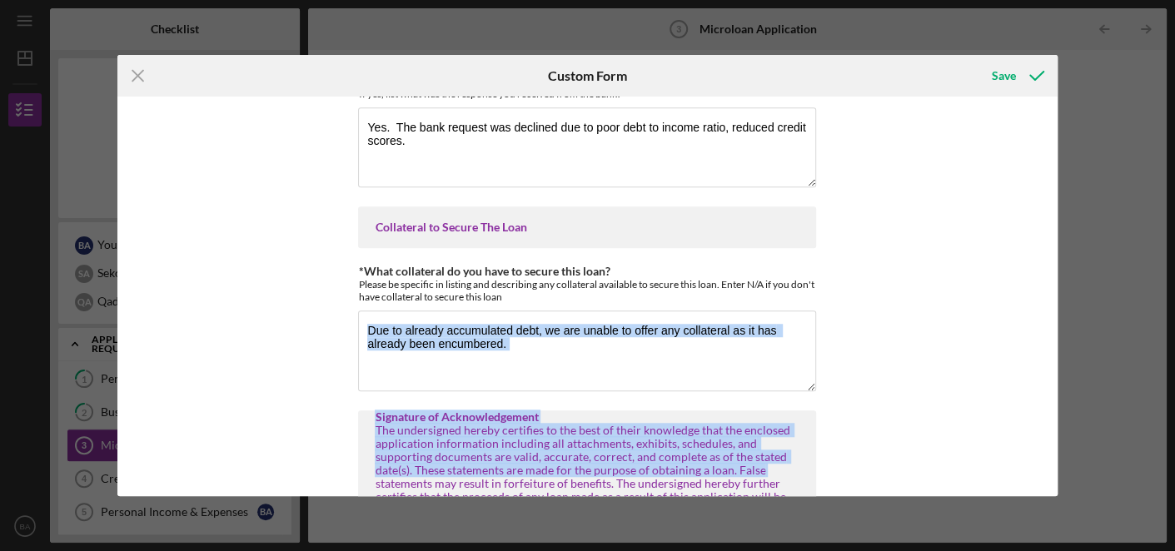
drag, startPoint x: 827, startPoint y: 326, endPoint x: 1032, endPoint y: 448, distance: 238.2
click at [1032, 448] on div "MICROLOAN APPLICATION *Borrower Characteristics Please check the options that a…" at bounding box center [587, 297] width 940 height 400
click at [1003, 415] on div "MICROLOAN APPLICATION *Borrower Characteristics Please check the options that a…" at bounding box center [587, 297] width 940 height 400
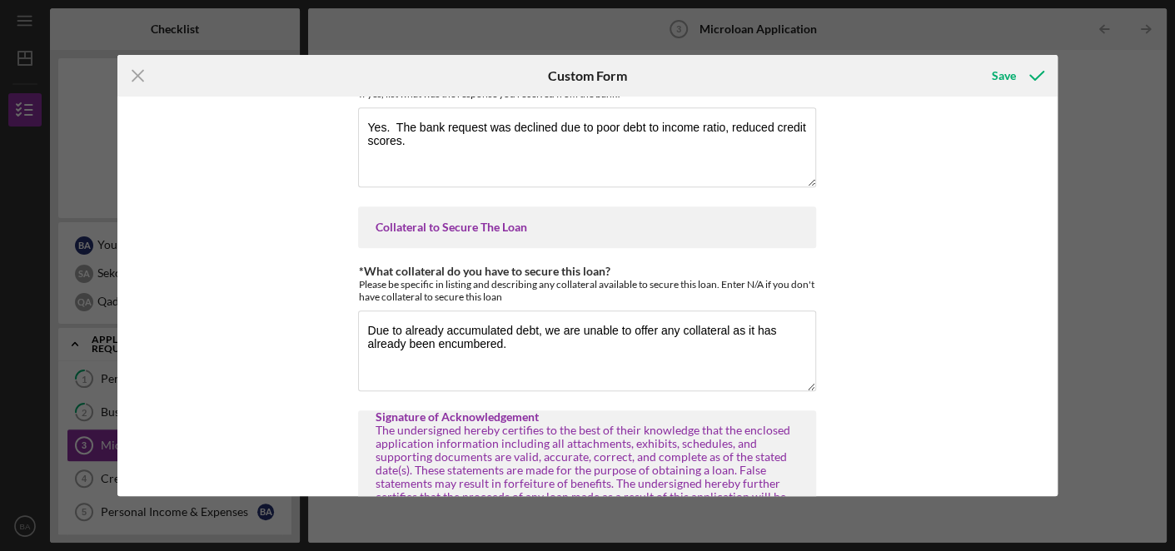
drag, startPoint x: 1003, startPoint y: 415, endPoint x: 1012, endPoint y: 395, distance: 20.9
click at [1012, 395] on div "MICROLOAN APPLICATION *Borrower Characteristics Please check the options that a…" at bounding box center [587, 297] width 940 height 400
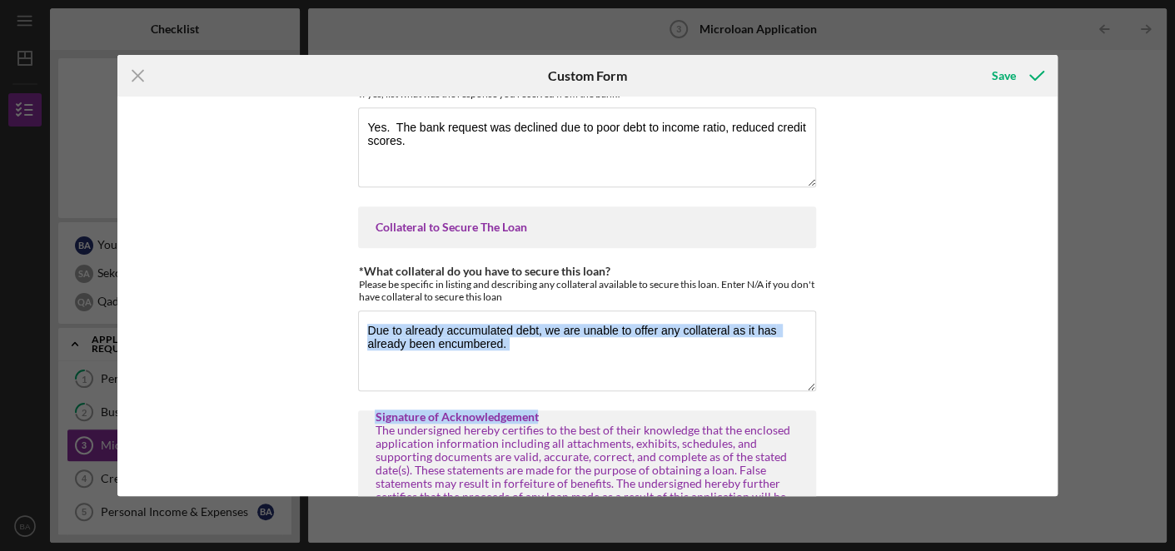
drag, startPoint x: 1012, startPoint y: 395, endPoint x: 997, endPoint y: 369, distance: 30.6
click at [997, 369] on div "MICROLOAN APPLICATION *Borrower Characteristics Please check the options that a…" at bounding box center [587, 297] width 940 height 400
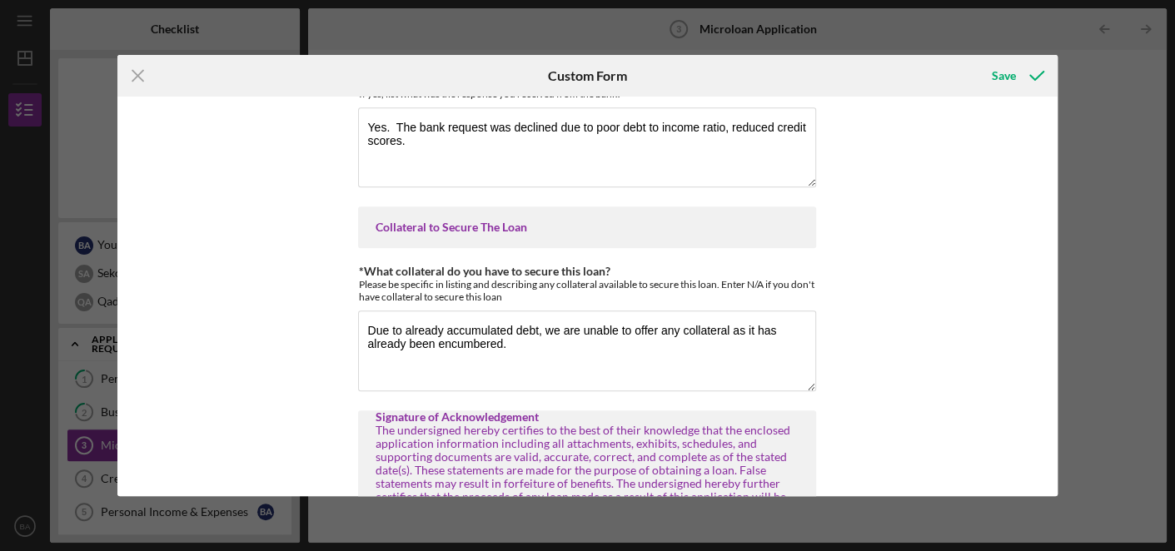
scroll to position [4158, 0]
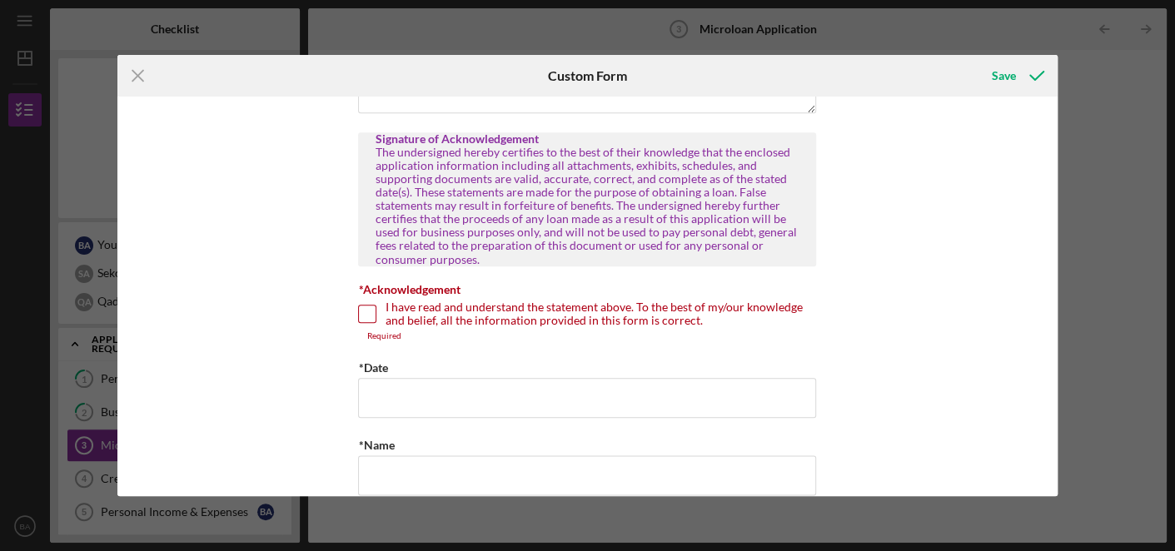
click at [371, 306] on input "I have read and understand the statement above. To the best of my/our knowledge…" at bounding box center [367, 314] width 17 height 17
checkbox input "true"
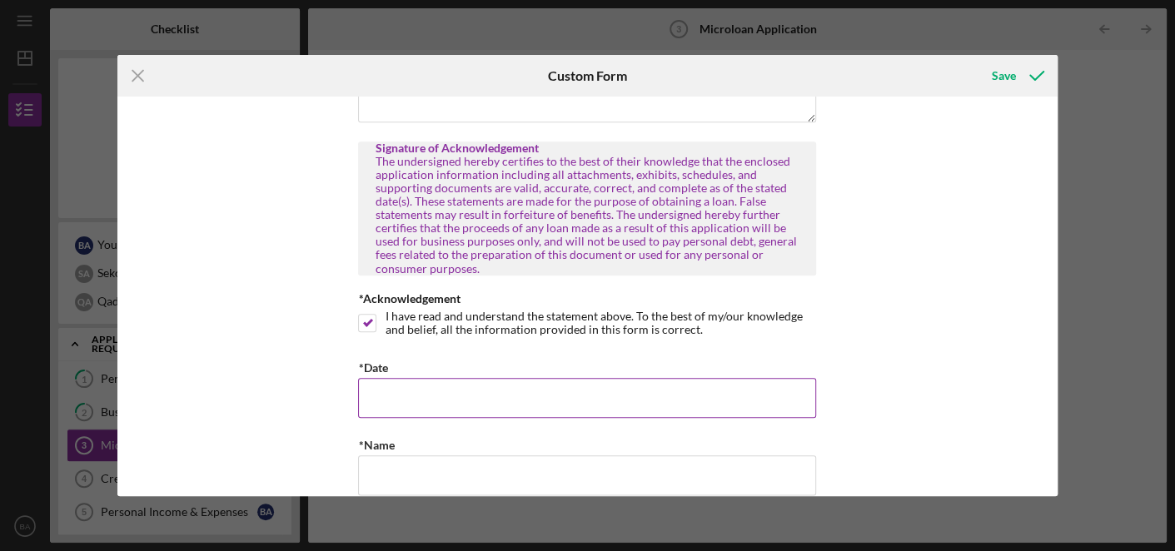
click at [451, 378] on input "*Date" at bounding box center [587, 398] width 458 height 40
type input "[DATE]"
click at [467, 455] on input "*Name" at bounding box center [587, 475] width 458 height 40
type input "b"
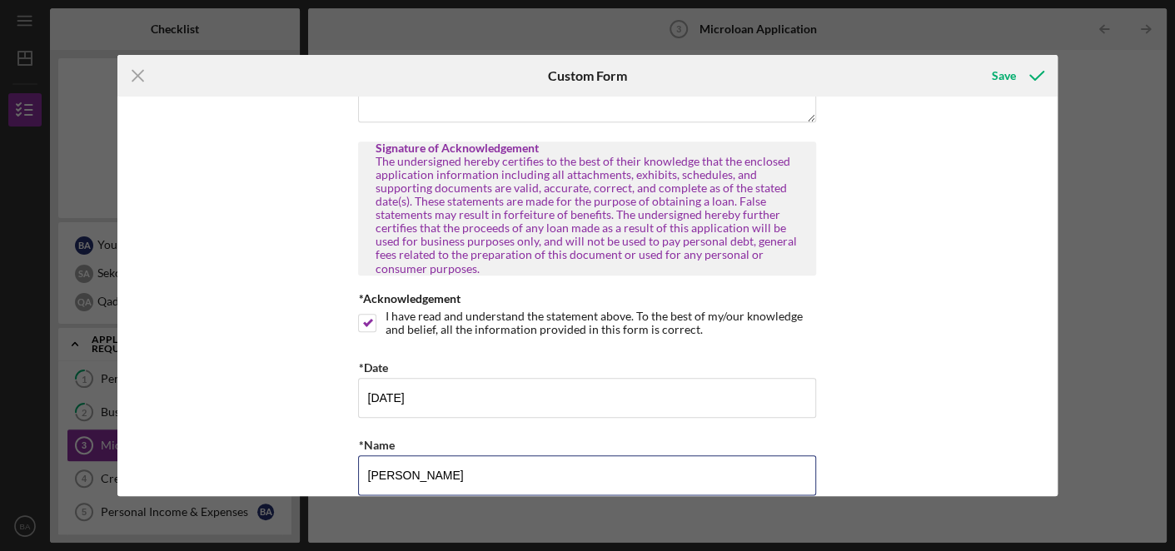
type input "[PERSON_NAME]"
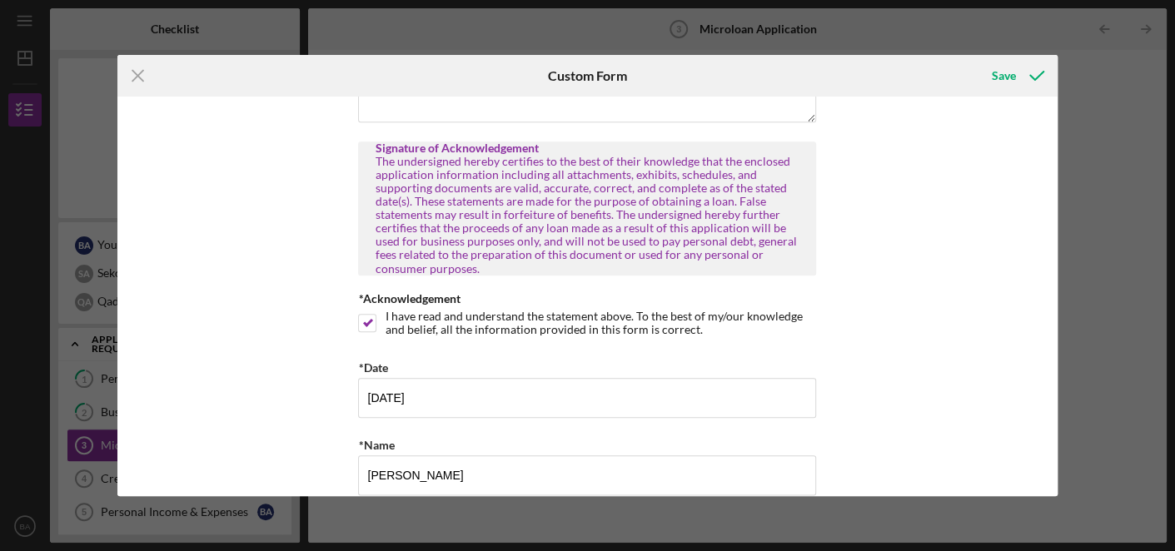
click at [913, 432] on div "MICROLOAN APPLICATION *Borrower Characteristics Please check the options that a…" at bounding box center [587, 297] width 940 height 400
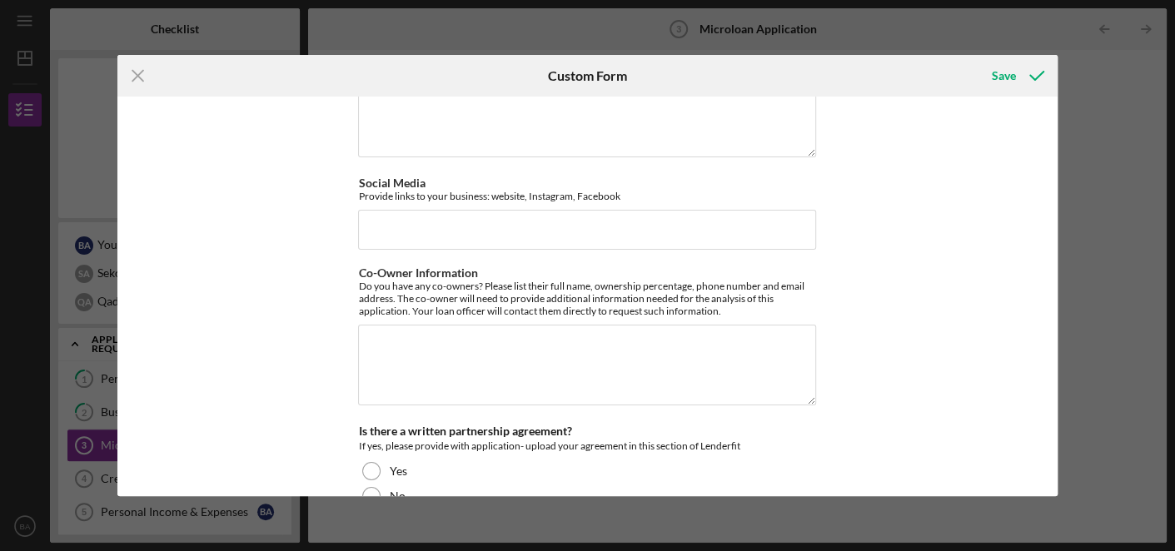
scroll to position [3058, 0]
click at [711, 210] on input "Social Media" at bounding box center [587, 229] width 458 height 40
click at [975, 59] on button "Save" at bounding box center [1016, 75] width 82 height 33
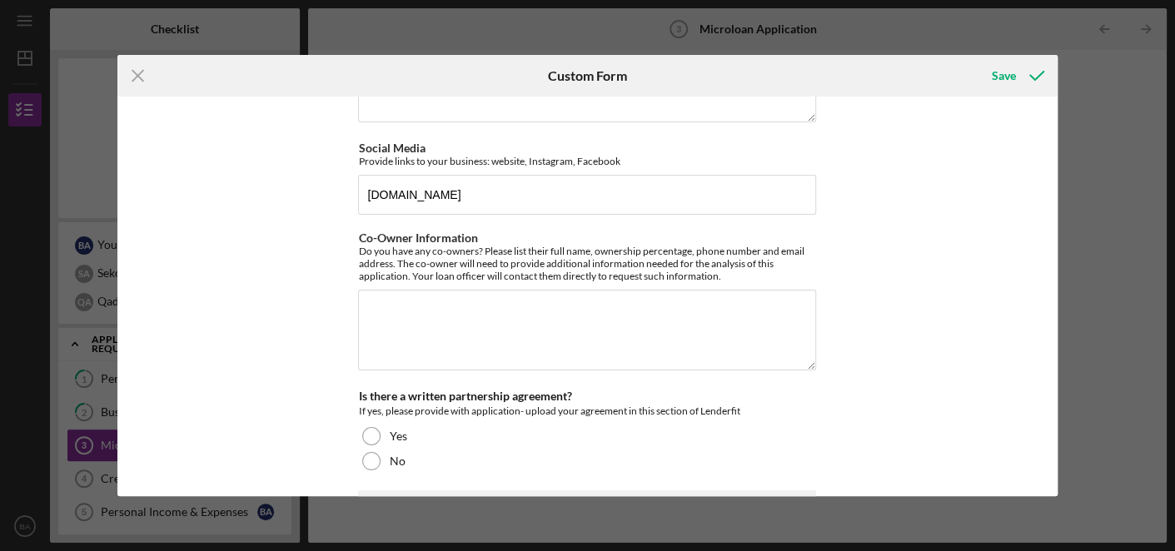
scroll to position [3135, 0]
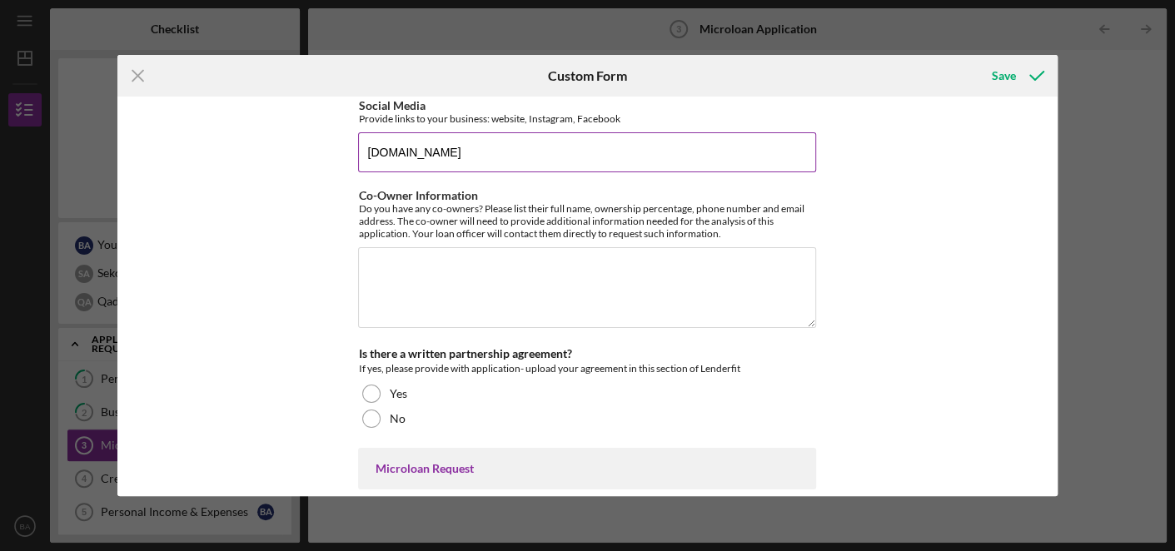
click at [609, 132] on input "[DOMAIN_NAME]" at bounding box center [587, 152] width 458 height 40
click at [500, 132] on input "[DOMAIN_NAME], #5pillarmeats" at bounding box center [587, 152] width 458 height 40
click at [494, 132] on input "[DOMAIN_NAME], #5pillarmeats" at bounding box center [587, 152] width 458 height 40
drag, startPoint x: 494, startPoint y: 129, endPoint x: 603, endPoint y: 128, distance: 109.1
click at [603, 132] on input "[DOMAIN_NAME], IG: @5pillarmeats" at bounding box center [587, 152] width 458 height 40
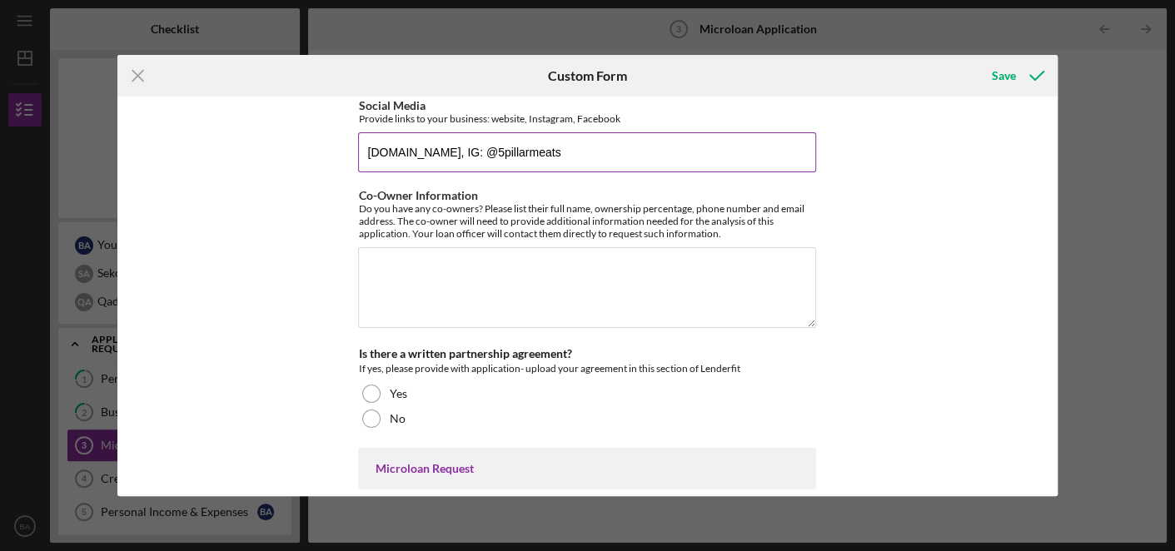
click at [603, 132] on input "[DOMAIN_NAME], IG: @5pillarmeats" at bounding box center [587, 152] width 458 height 40
click at [610, 132] on input "[DOMAIN_NAME], IG: @5pillarmeats, FB: 5 Pillar Meats, [GEOGRAPHIC_DATA] [GEOGRA…" at bounding box center [587, 152] width 458 height 40
type input "[DOMAIN_NAME], IG: @5pillarmeats, FB: 5 Pillar Meats, [GEOGRAPHIC_DATA] [GEOGRA…"
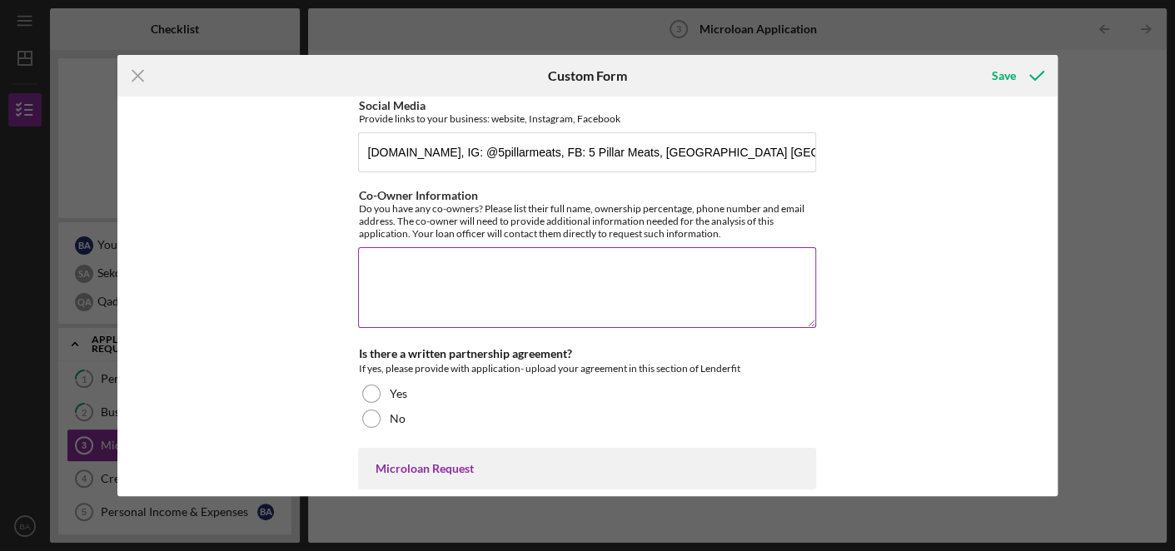
click at [636, 275] on textarea "Co-Owner Information" at bounding box center [587, 287] width 458 height 80
drag, startPoint x: 638, startPoint y: 281, endPoint x: 668, endPoint y: 281, distance: 30.0
click at [668, 281] on textarea "[PERSON_NAME], 52% owner," at bounding box center [587, 287] width 458 height 80
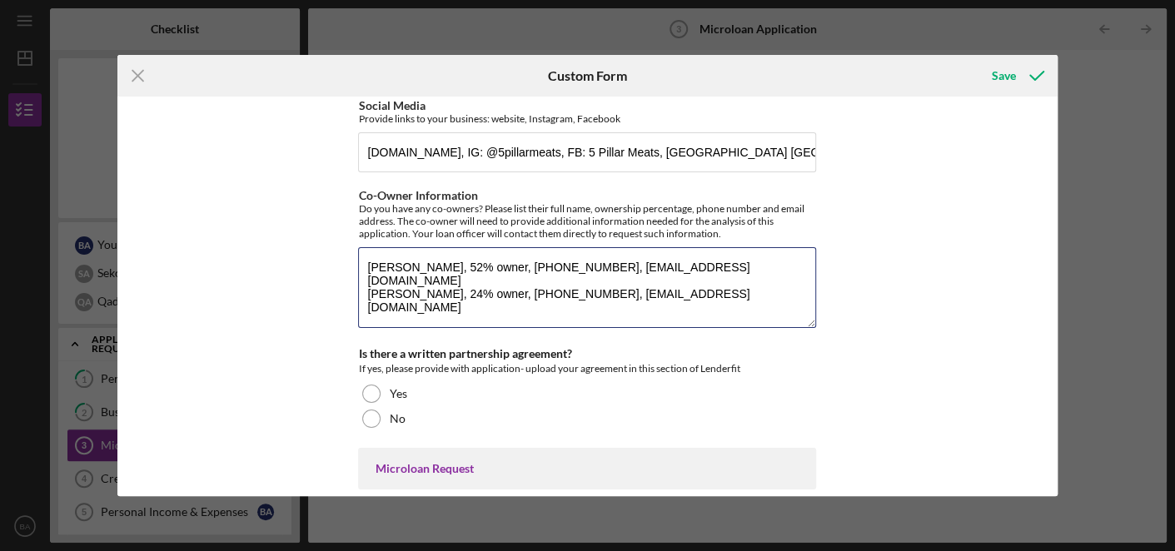
type textarea "[PERSON_NAME], 52% owner, [PHONE_NUMBER], [EMAIL_ADDRESS][DOMAIN_NAME] [PERSON_…"
click at [795, 361] on div "If yes, please provide with application- upload your agreement in this section …" at bounding box center [587, 369] width 458 height 17
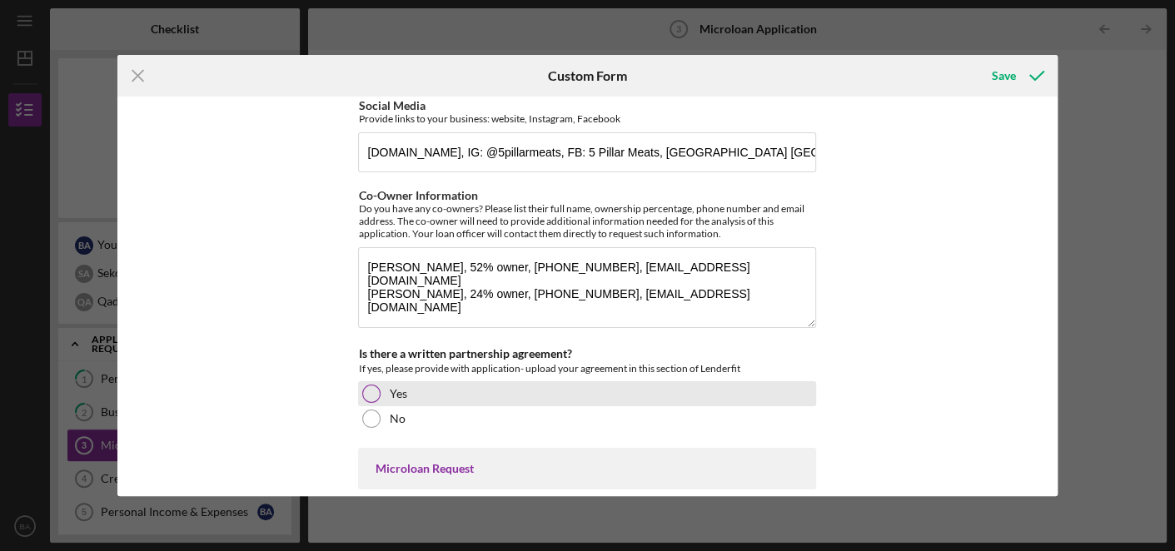
click at [519, 381] on div "Yes" at bounding box center [587, 393] width 458 height 25
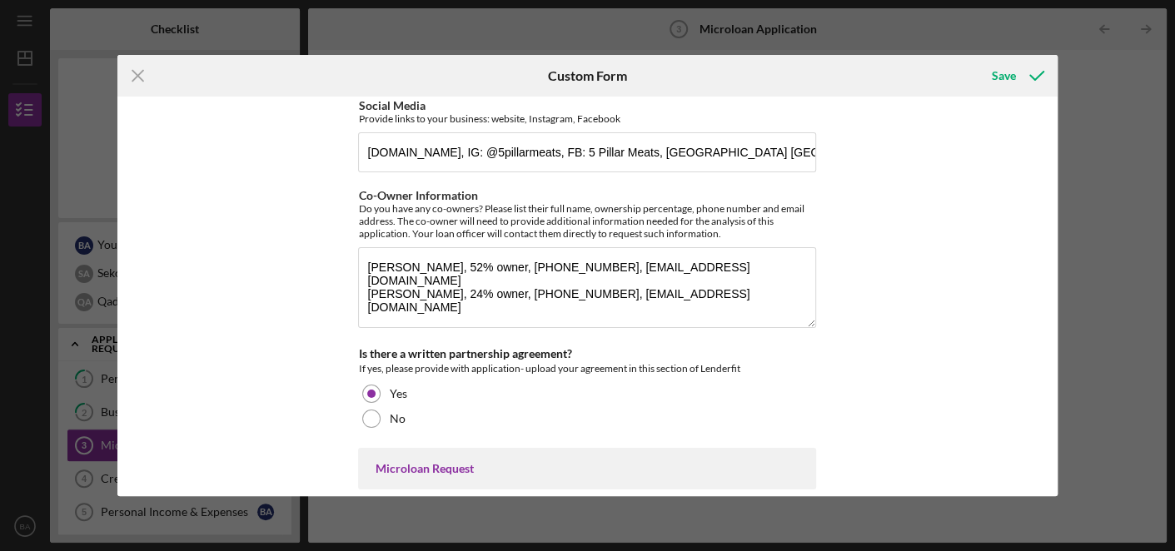
click at [960, 346] on div "MICROLOAN APPLICATION *Borrower Characteristics Please check the options that a…" at bounding box center [587, 297] width 940 height 400
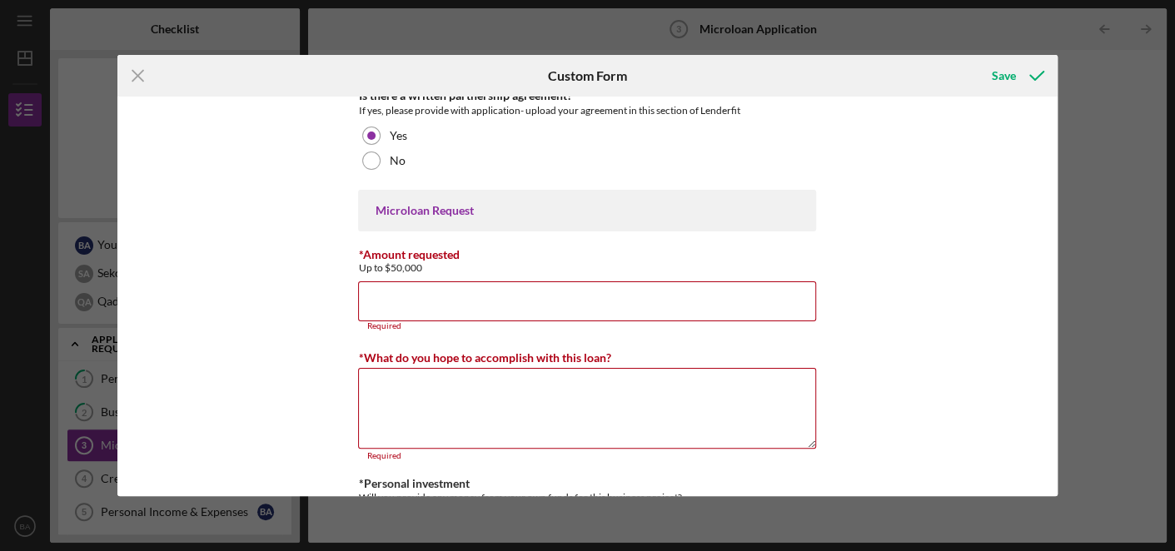
scroll to position [3400, 0]
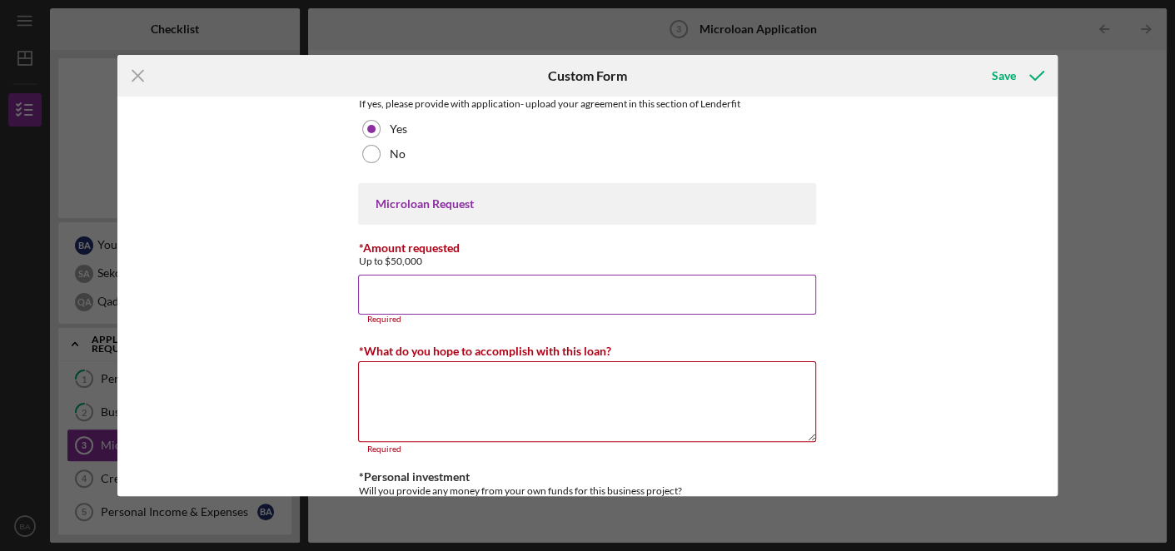
click at [646, 285] on input "*Amount requested" at bounding box center [587, 295] width 458 height 40
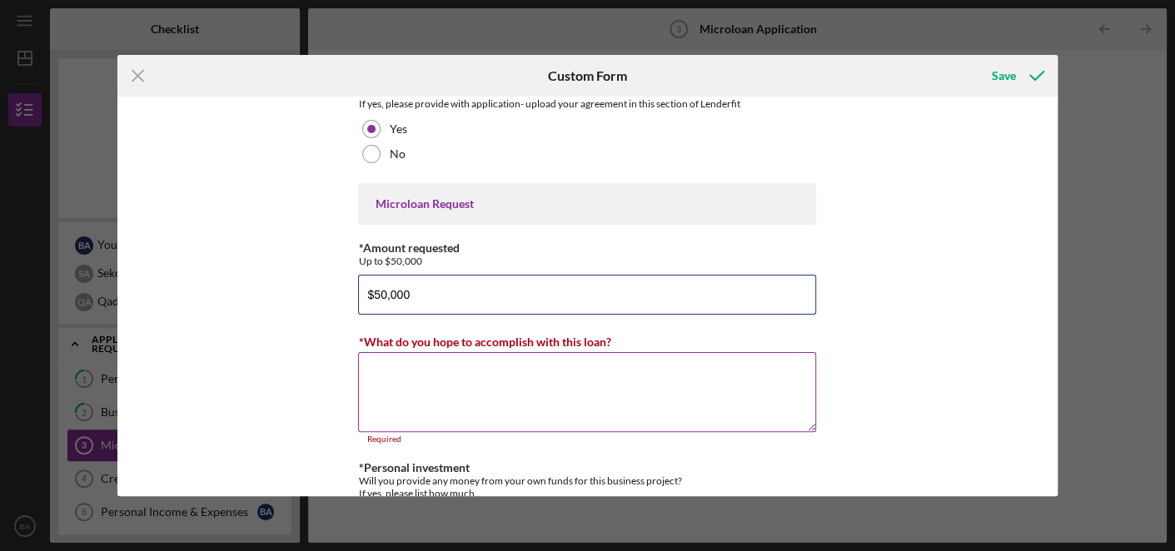
type input "$50,000"
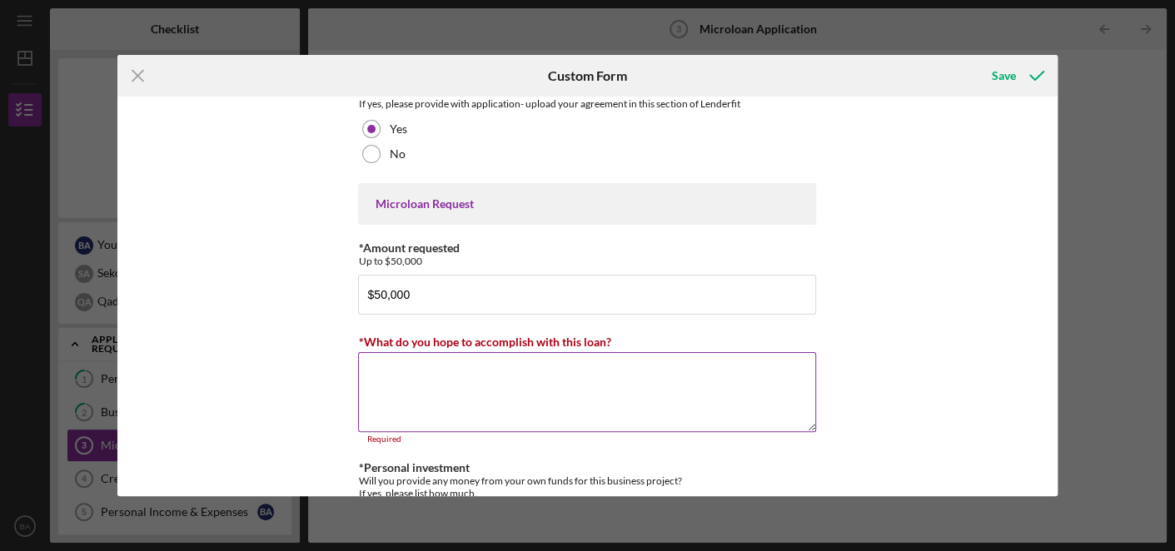
click at [602, 357] on textarea "*What do you hope to accomplish with this loan?" at bounding box center [587, 392] width 458 height 80
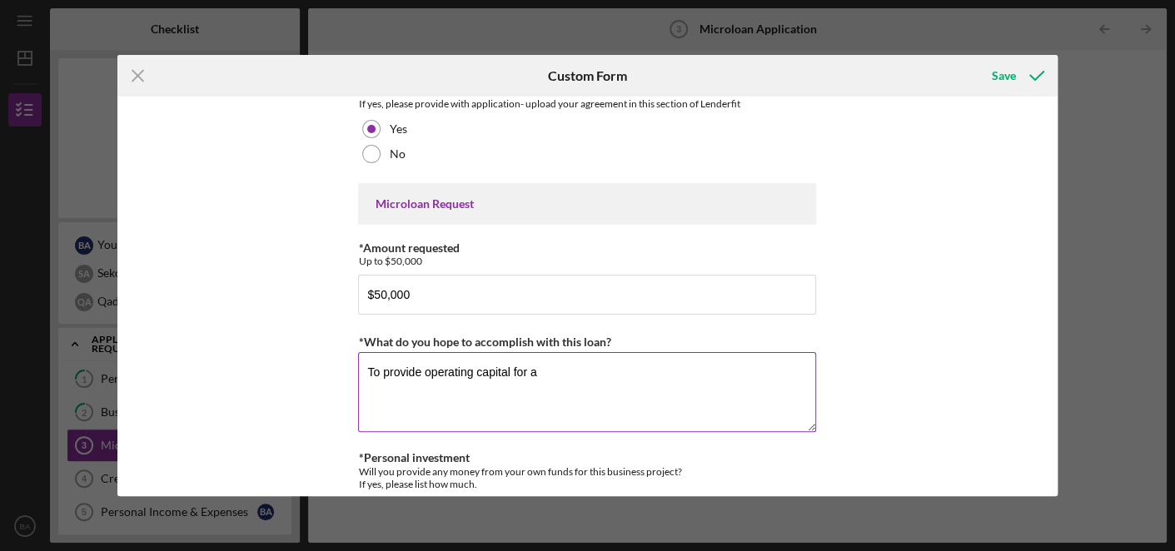
click at [602, 357] on textarea "To provide operating capital for a" at bounding box center [587, 392] width 458 height 80
drag, startPoint x: 602, startPoint y: 357, endPoint x: 578, endPoint y: 357, distance: 24.1
click at [578, 357] on textarea "To provide operating capital for" at bounding box center [587, 392] width 458 height 80
type textarea "To provide operating capital for our new business."
click at [863, 336] on div "MICROLOAN APPLICATION *Borrower Characteristics Please check the options that a…" at bounding box center [587, 297] width 940 height 400
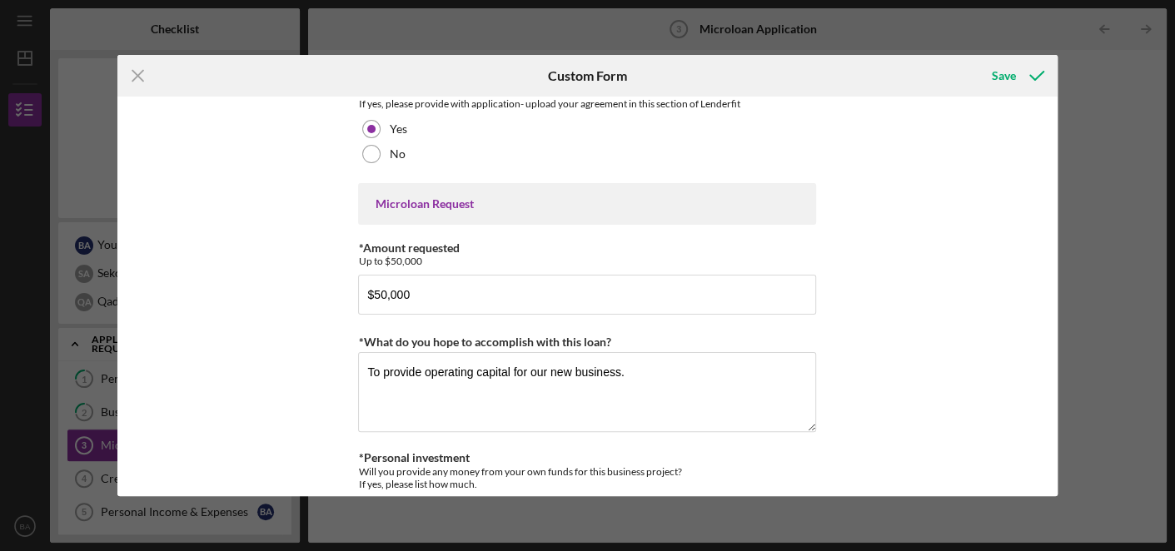
drag, startPoint x: 1058, startPoint y: 405, endPoint x: 1058, endPoint y: 414, distance: 9.2
click at [1058, 414] on div "Icon/Menu Close Custom Form Save MICROLOAN APPLICATION *Borrower Characteristic…" at bounding box center [587, 275] width 1175 height 551
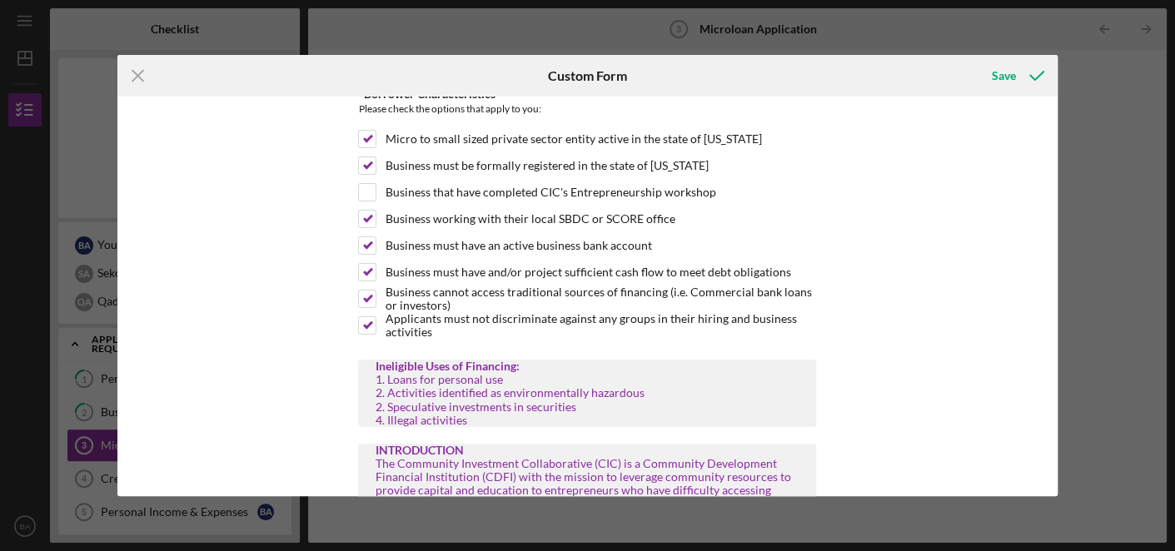
scroll to position [0, 0]
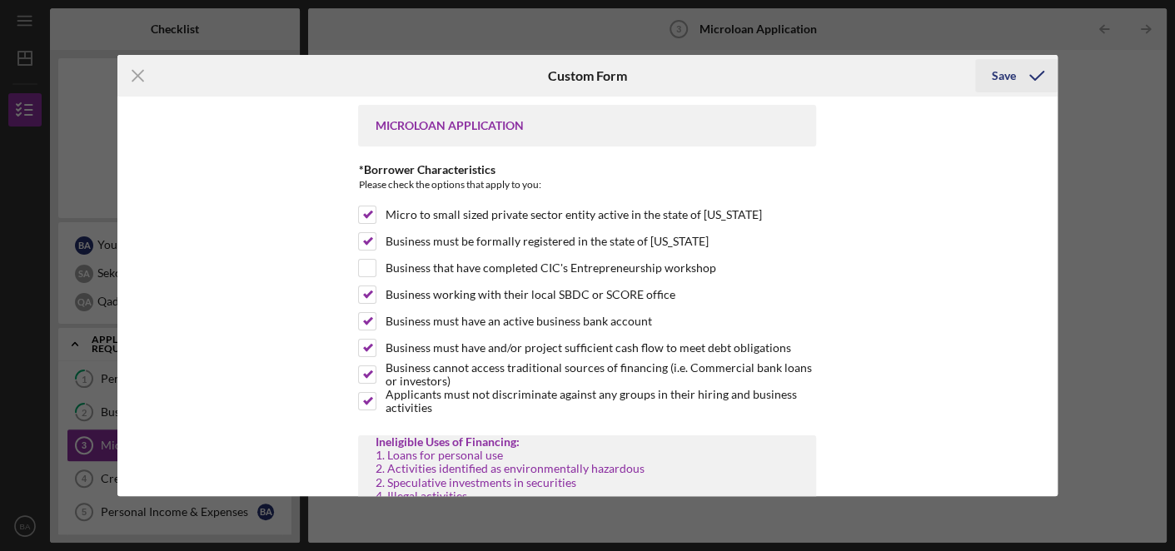
click at [1006, 75] on div "Save" at bounding box center [1004, 75] width 24 height 33
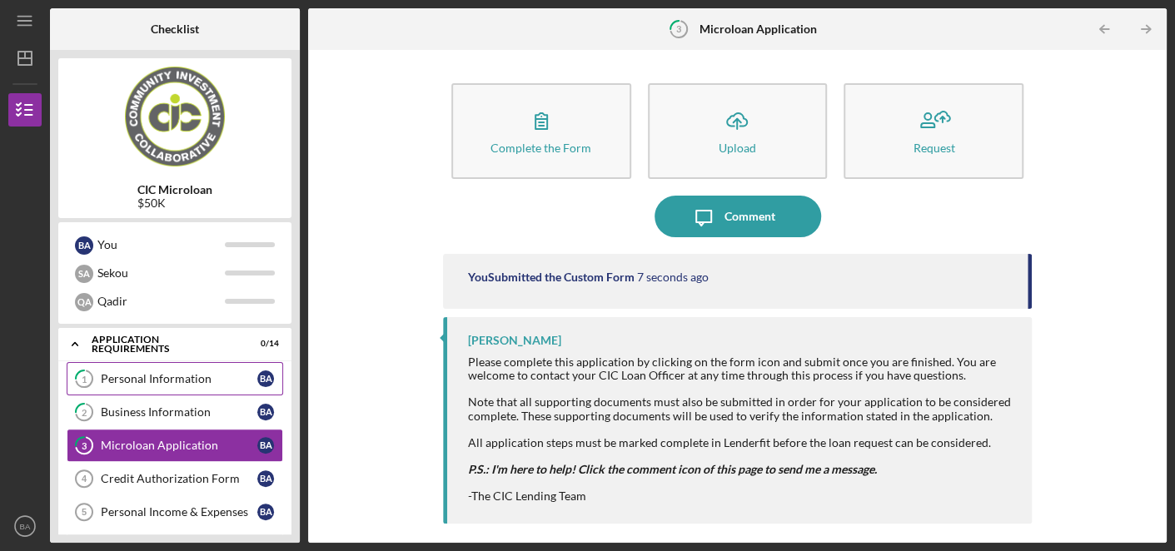
click at [186, 381] on div "Personal Information" at bounding box center [179, 378] width 157 height 13
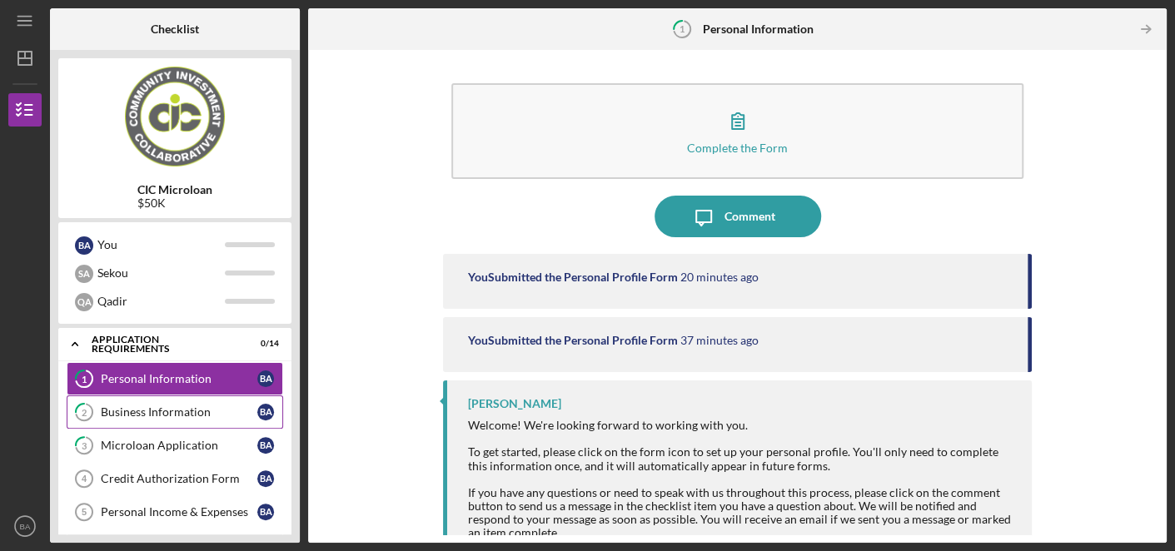
click at [186, 421] on link "2 Business Information B A" at bounding box center [175, 411] width 216 height 33
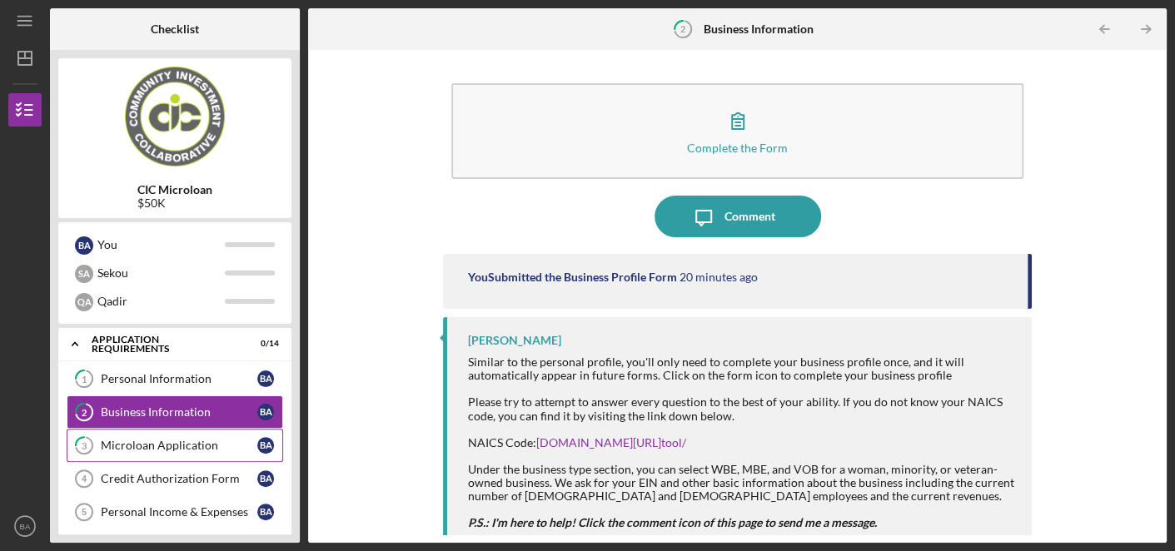
click at [189, 455] on link "3 Microloan Application B A" at bounding box center [175, 445] width 216 height 33
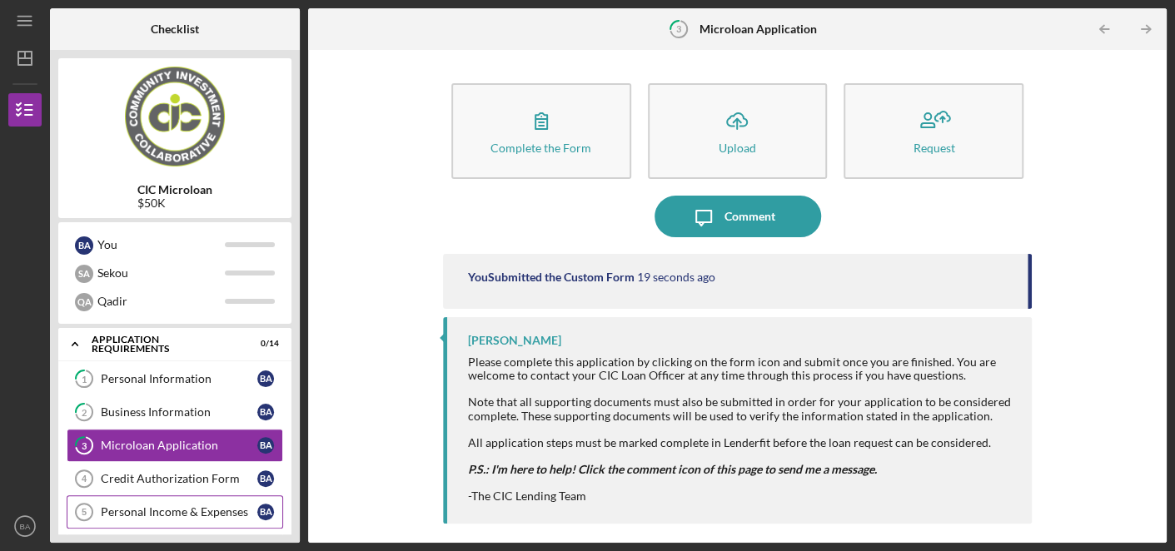
click at [197, 500] on link "Personal Income & Expenses 5 Personal Income & Expenses B A" at bounding box center [175, 511] width 216 height 33
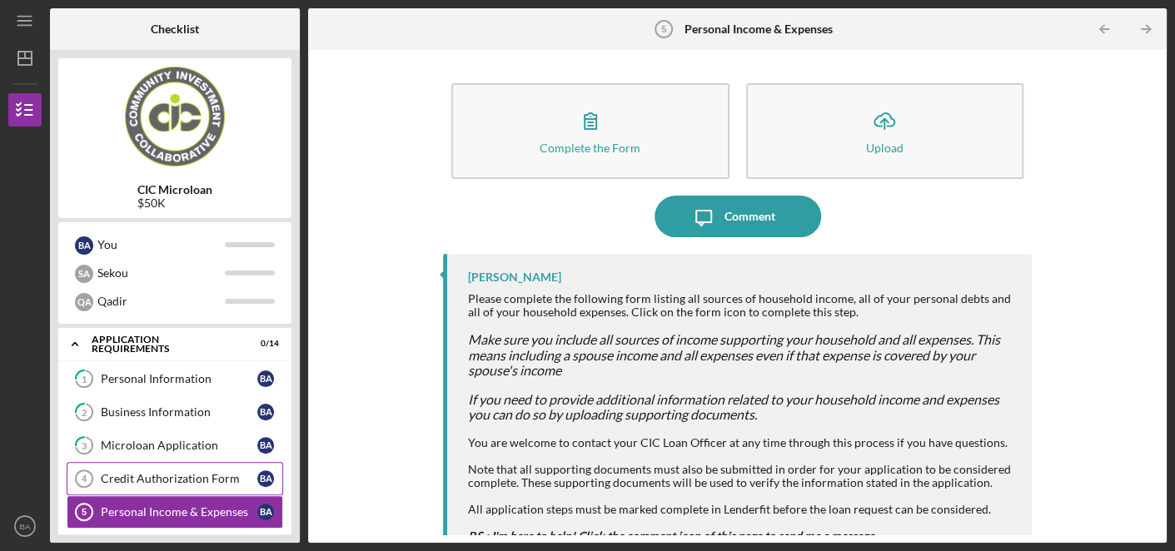
click at [197, 484] on link "Credit Authorization Form 4 Credit Authorization Form B A" at bounding box center [175, 478] width 216 height 33
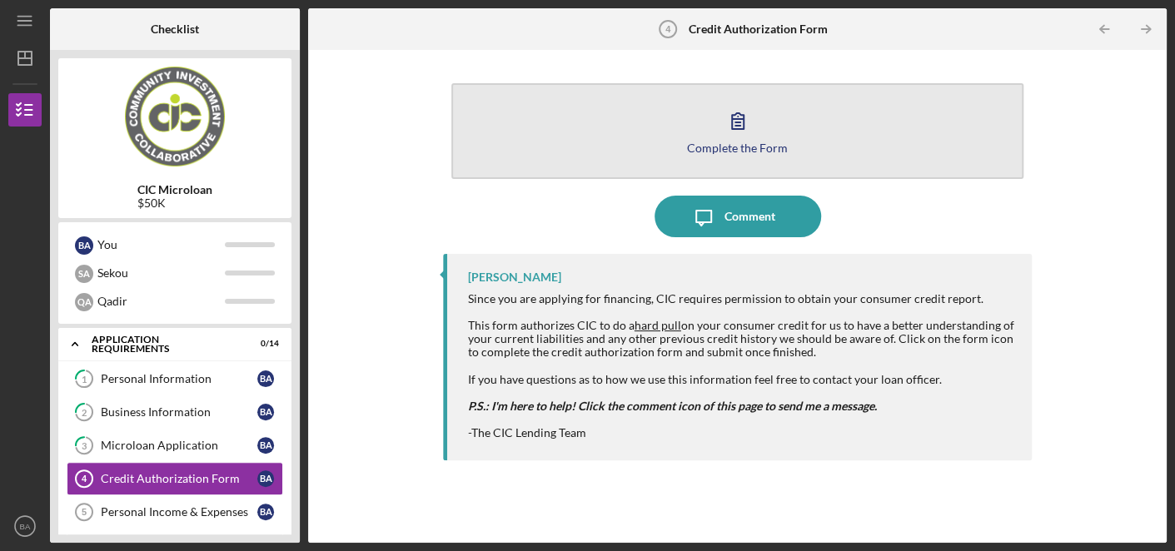
click at [724, 143] on div "Complete the Form" at bounding box center [737, 148] width 101 height 12
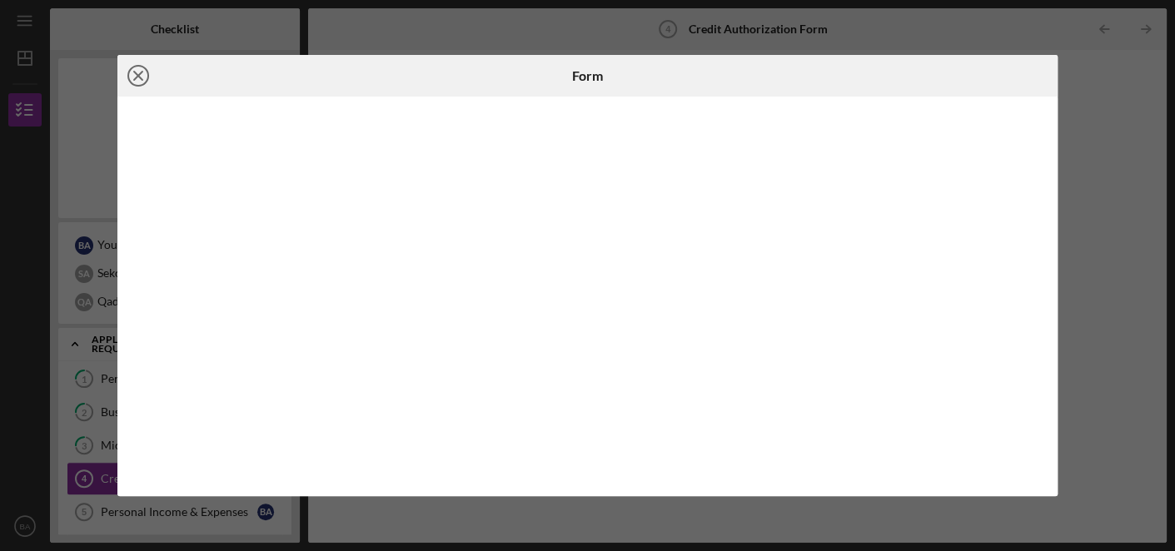
click at [144, 77] on icon "Icon/Close" at bounding box center [138, 76] width 42 height 42
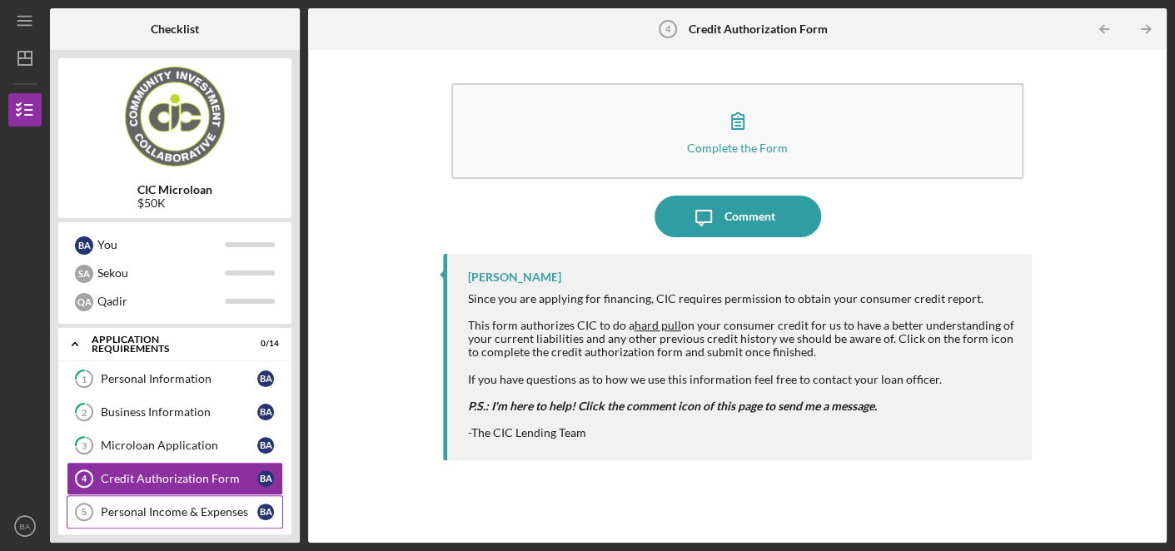
click at [213, 514] on div "Personal Income & Expenses" at bounding box center [179, 511] width 157 height 13
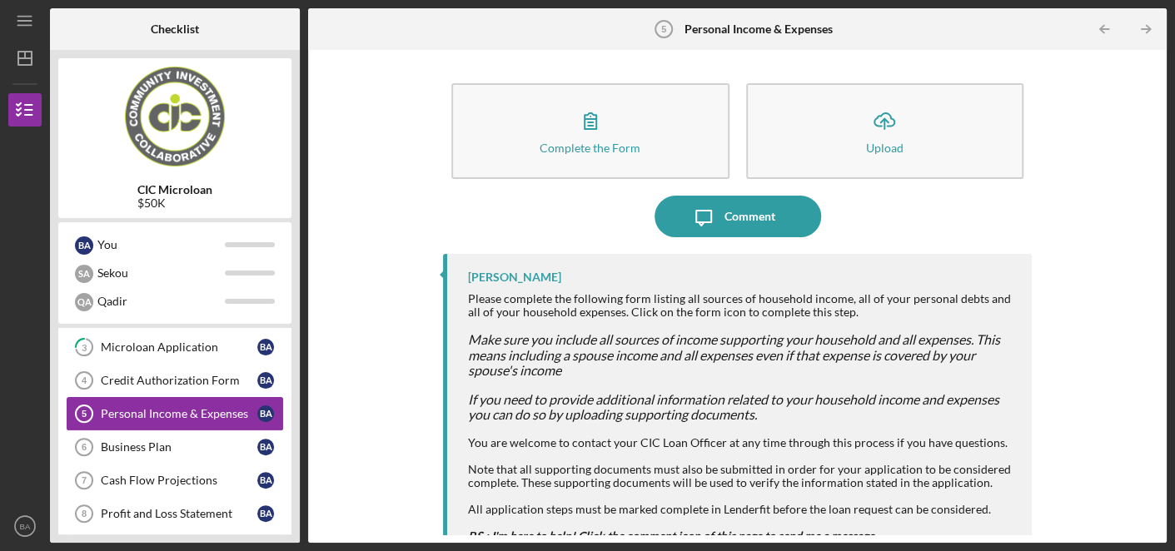
scroll to position [132, 0]
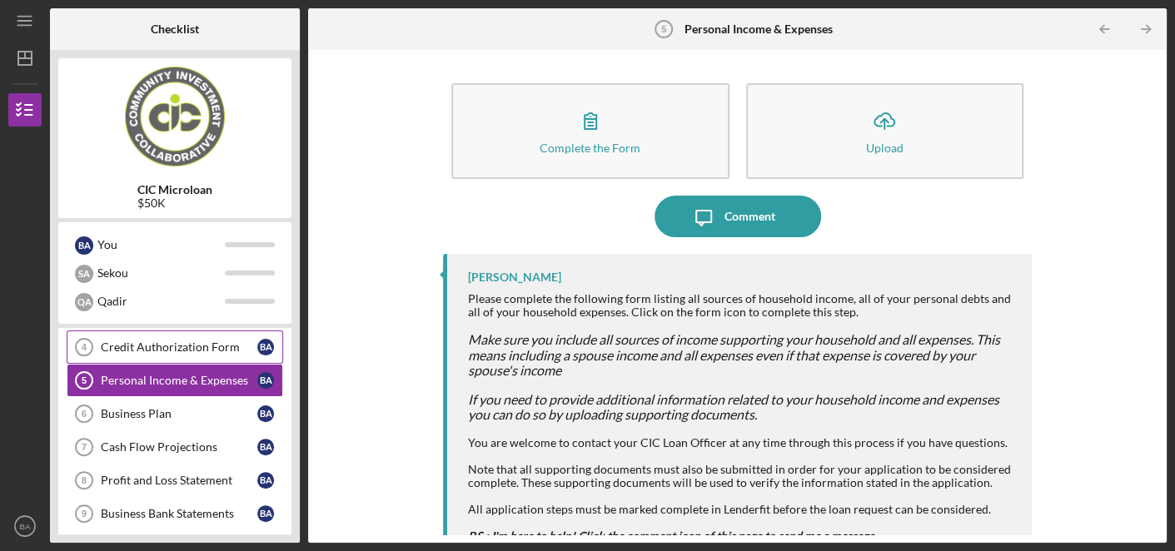
click at [137, 346] on div "Credit Authorization Form" at bounding box center [179, 347] width 157 height 13
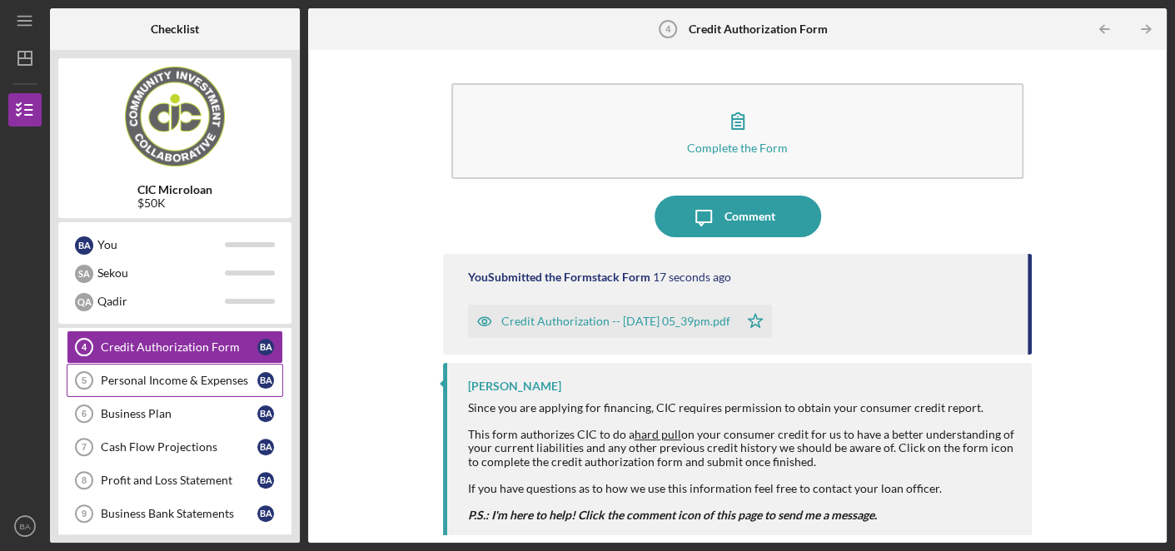
click at [143, 380] on div "Personal Income & Expenses" at bounding box center [179, 380] width 157 height 13
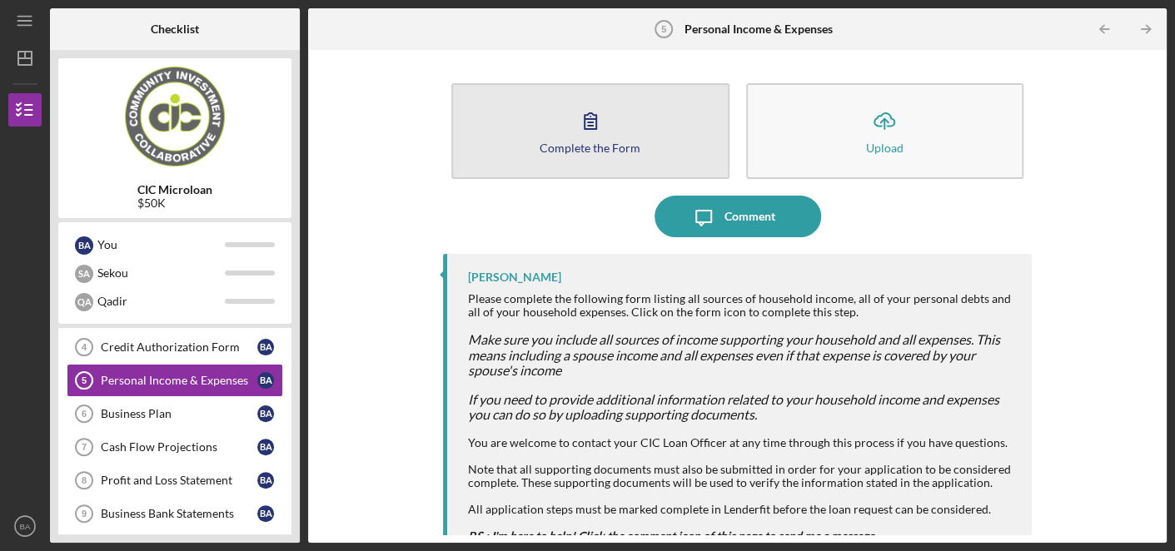
click at [536, 129] on button "Complete the Form Form" at bounding box center [590, 131] width 278 height 96
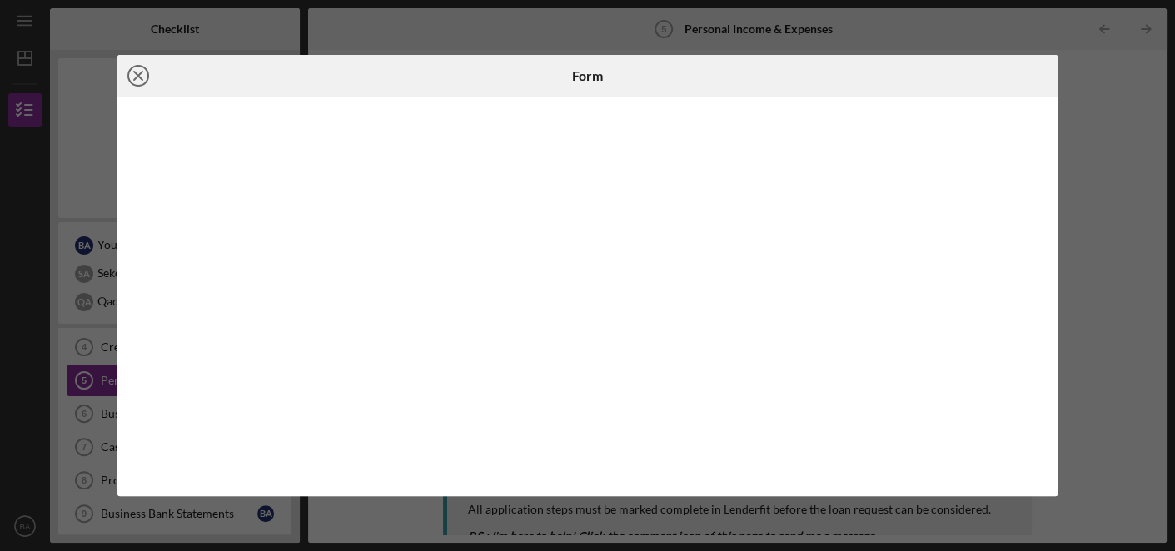
click at [137, 77] on icon "Icon/Close" at bounding box center [138, 76] width 42 height 42
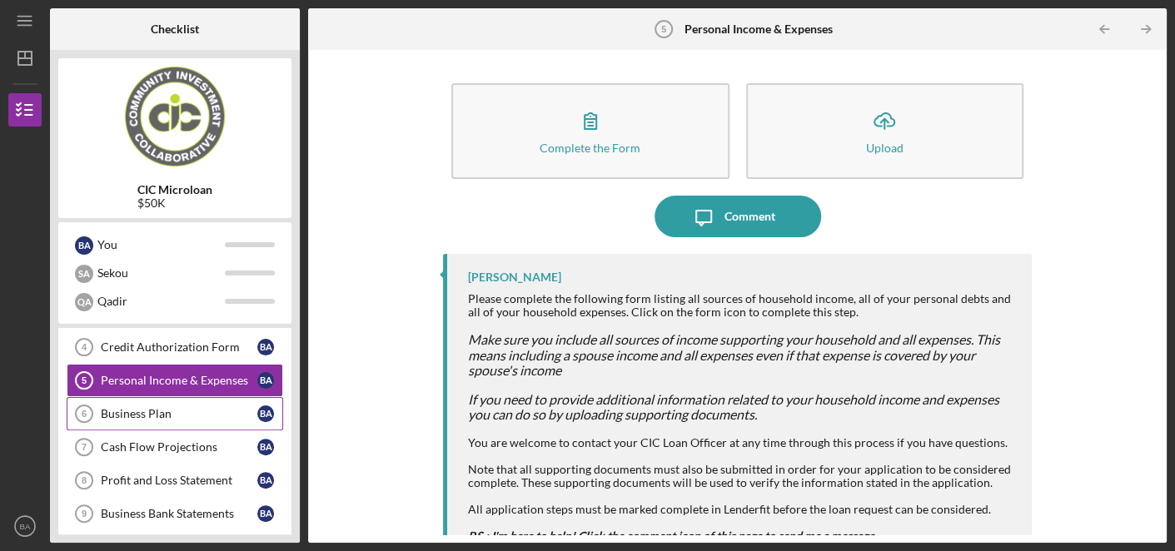
click at [153, 407] on div "Business Plan" at bounding box center [179, 413] width 157 height 13
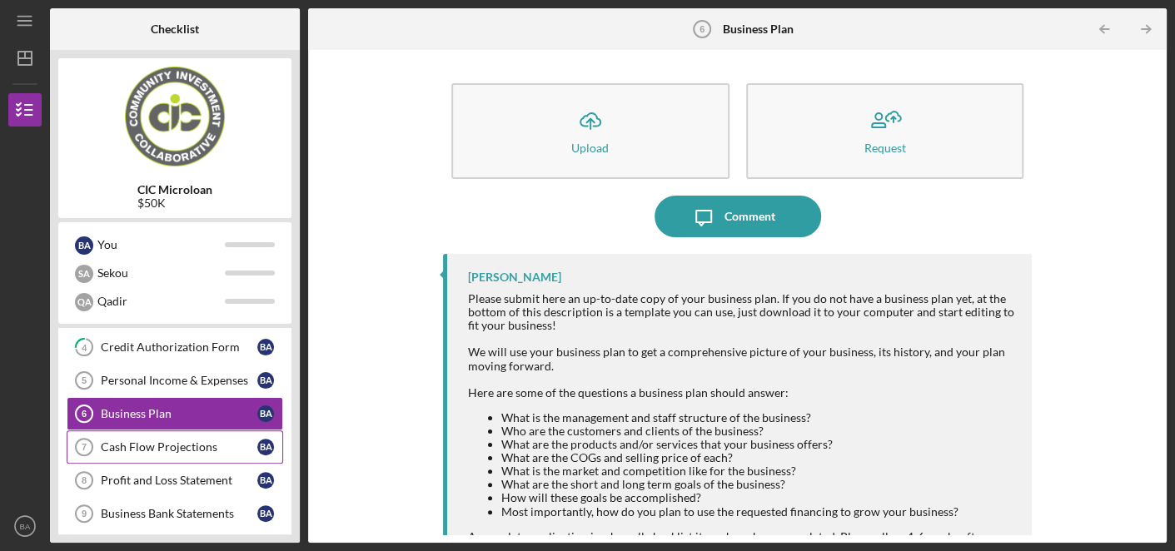
click at [172, 445] on div "Cash Flow Projections" at bounding box center [179, 446] width 157 height 13
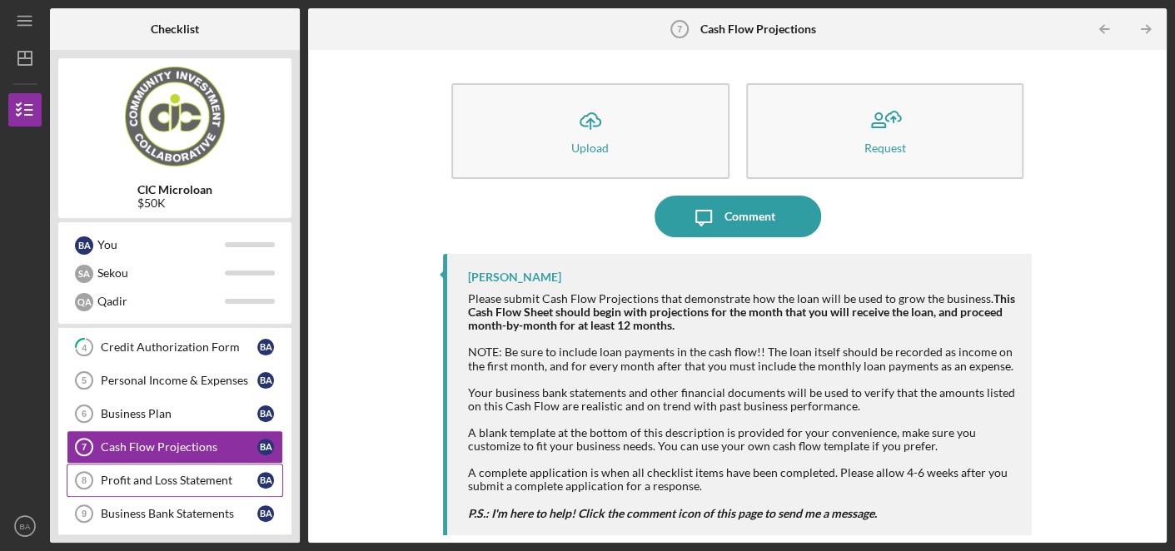
click at [172, 480] on div "Profit and Loss Statement" at bounding box center [179, 480] width 157 height 13
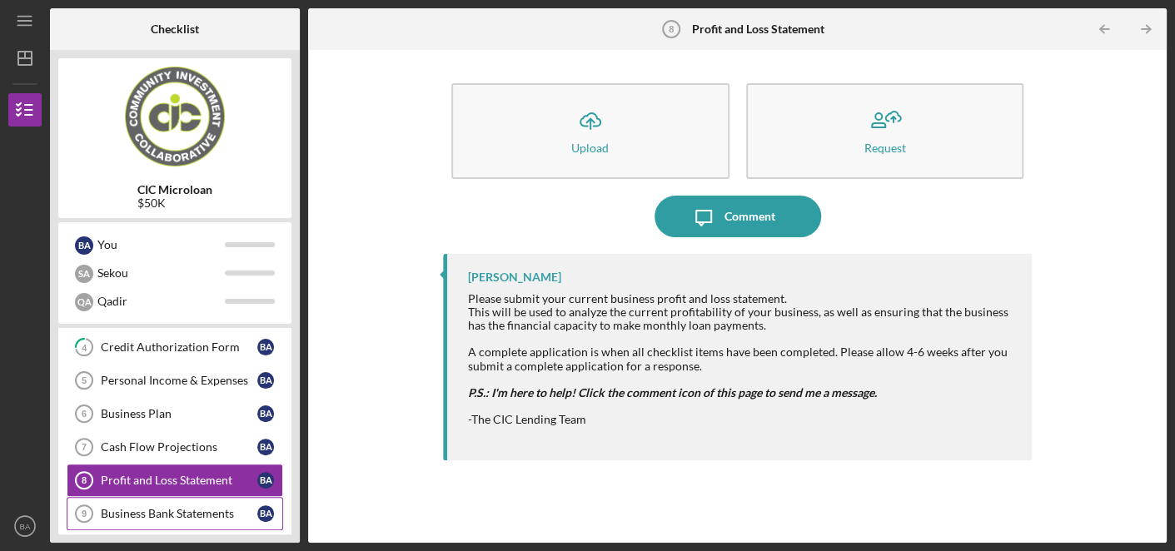
click at [169, 516] on link "Business Bank Statements 9 Business Bank Statements B A" at bounding box center [175, 513] width 216 height 33
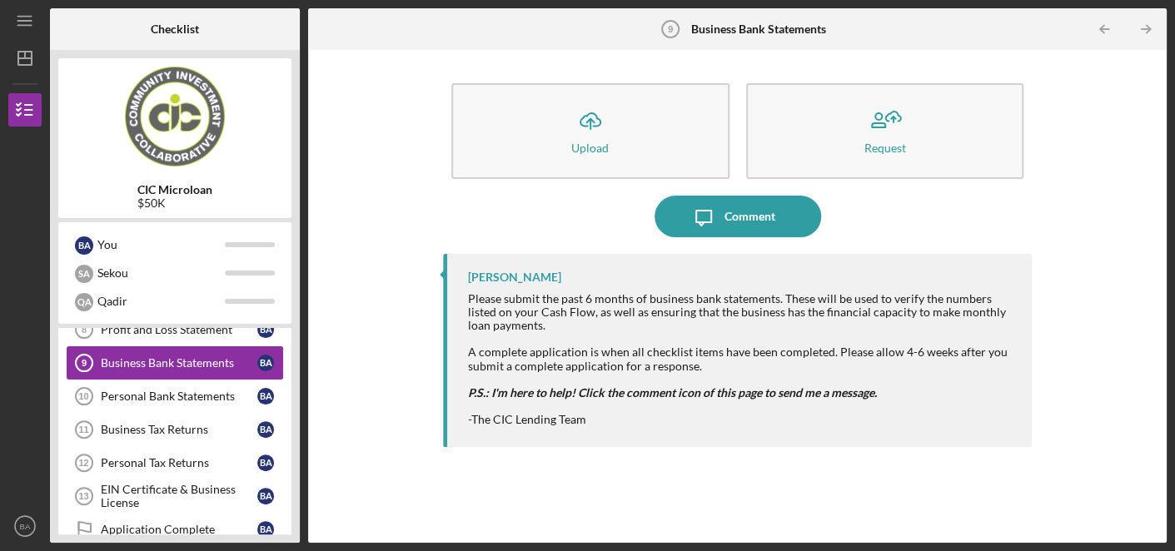
scroll to position [296, 0]
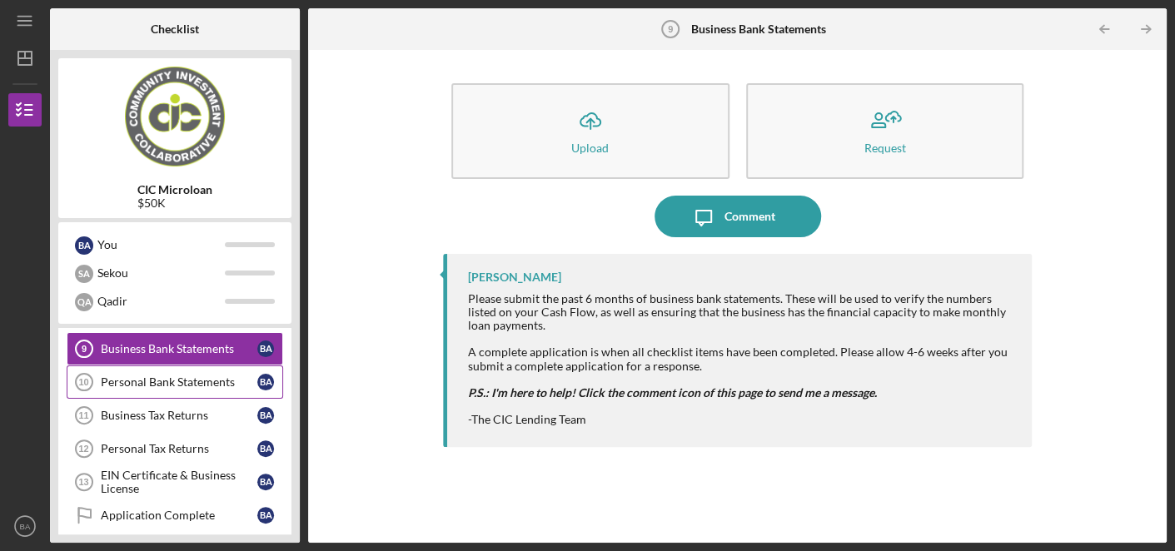
click at [174, 376] on div "Personal Bank Statements" at bounding box center [179, 382] width 157 height 13
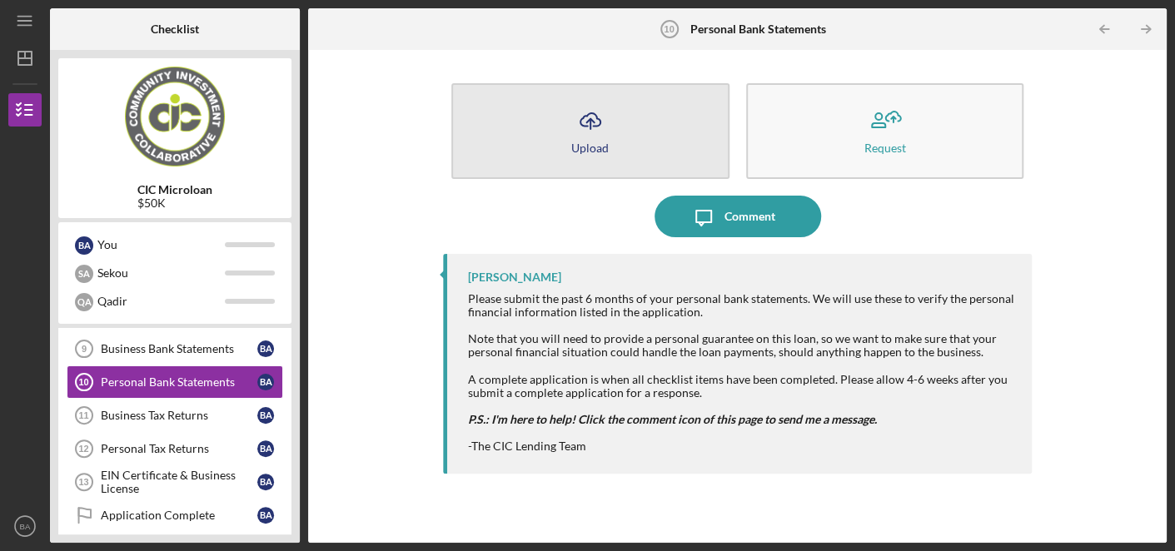
click at [562, 119] on button "Icon/Upload Upload" at bounding box center [590, 131] width 278 height 96
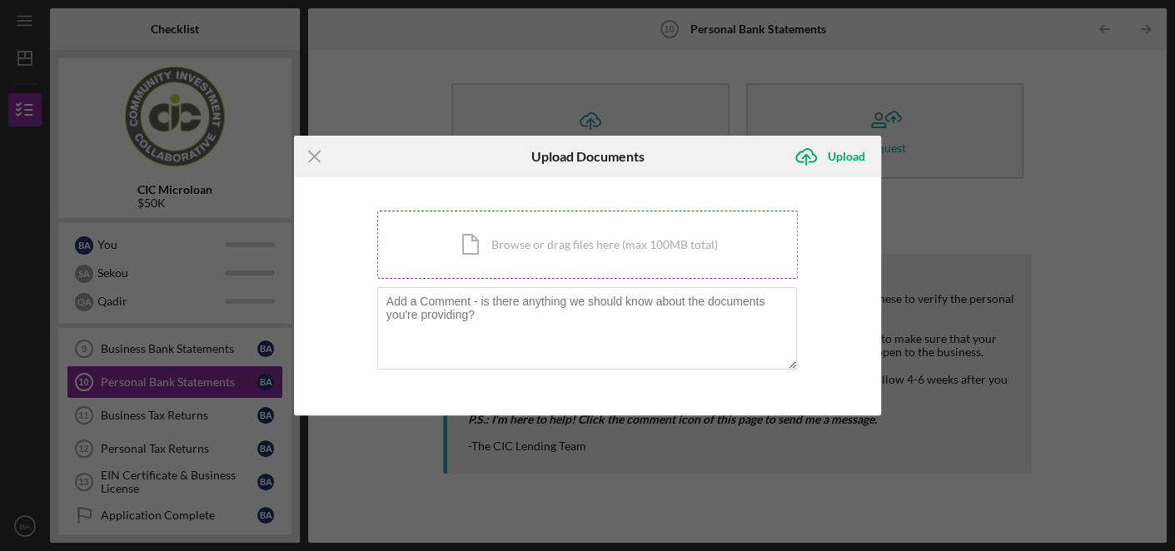
click at [552, 233] on div "Icon/Document Browse or drag files here (max 100MB total) Tap to choose files o…" at bounding box center [587, 245] width 421 height 68
click at [301, 157] on icon "Icon/Menu Close" at bounding box center [315, 157] width 42 height 42
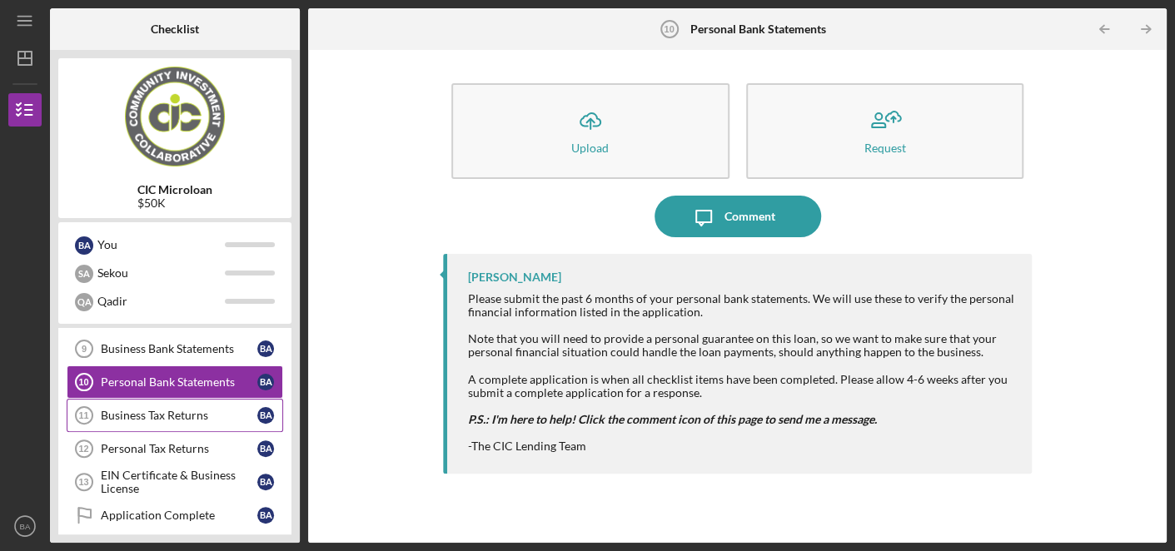
click at [167, 409] on div "Business Tax Returns" at bounding box center [179, 415] width 157 height 13
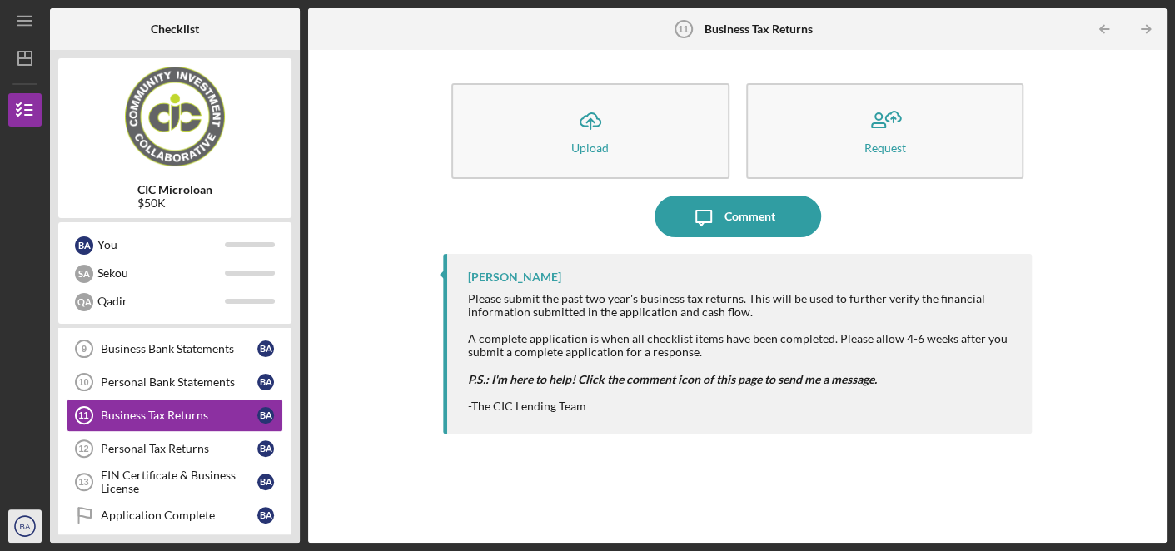
click at [34, 536] on icon "BA" at bounding box center [24, 526] width 33 height 42
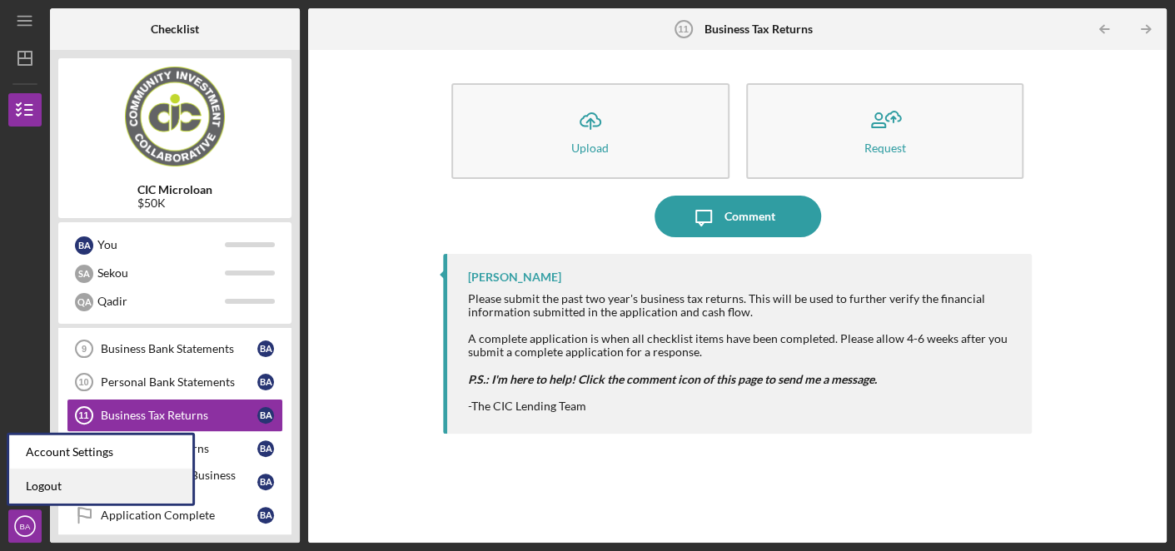
click at [47, 483] on link "Logout" at bounding box center [100, 487] width 183 height 34
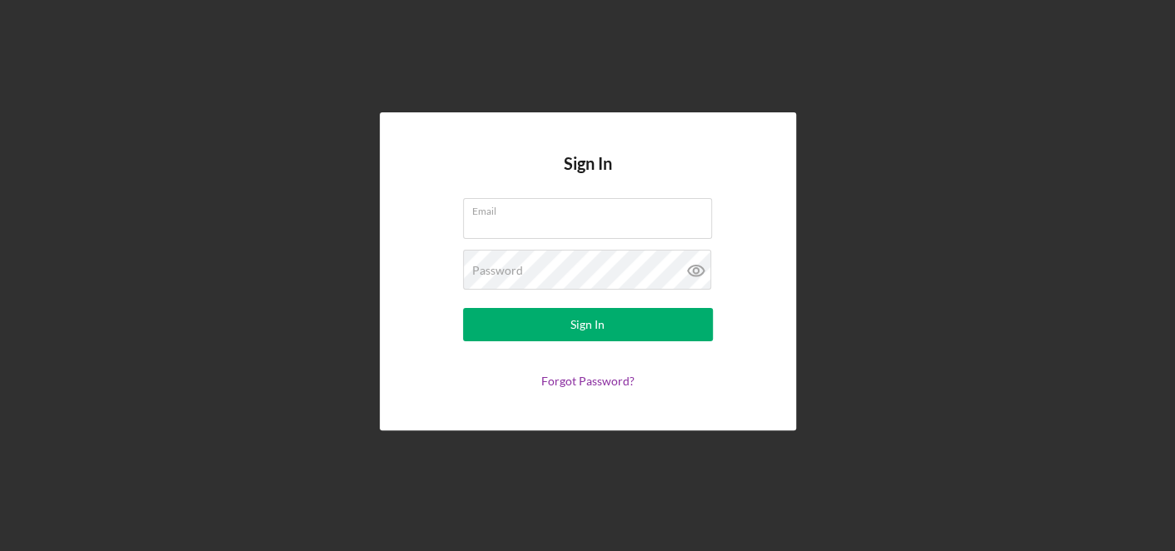
type input "[PERSON_NAME][EMAIL_ADDRESS][DOMAIN_NAME]"
